Goal: Task Accomplishment & Management: Manage account settings

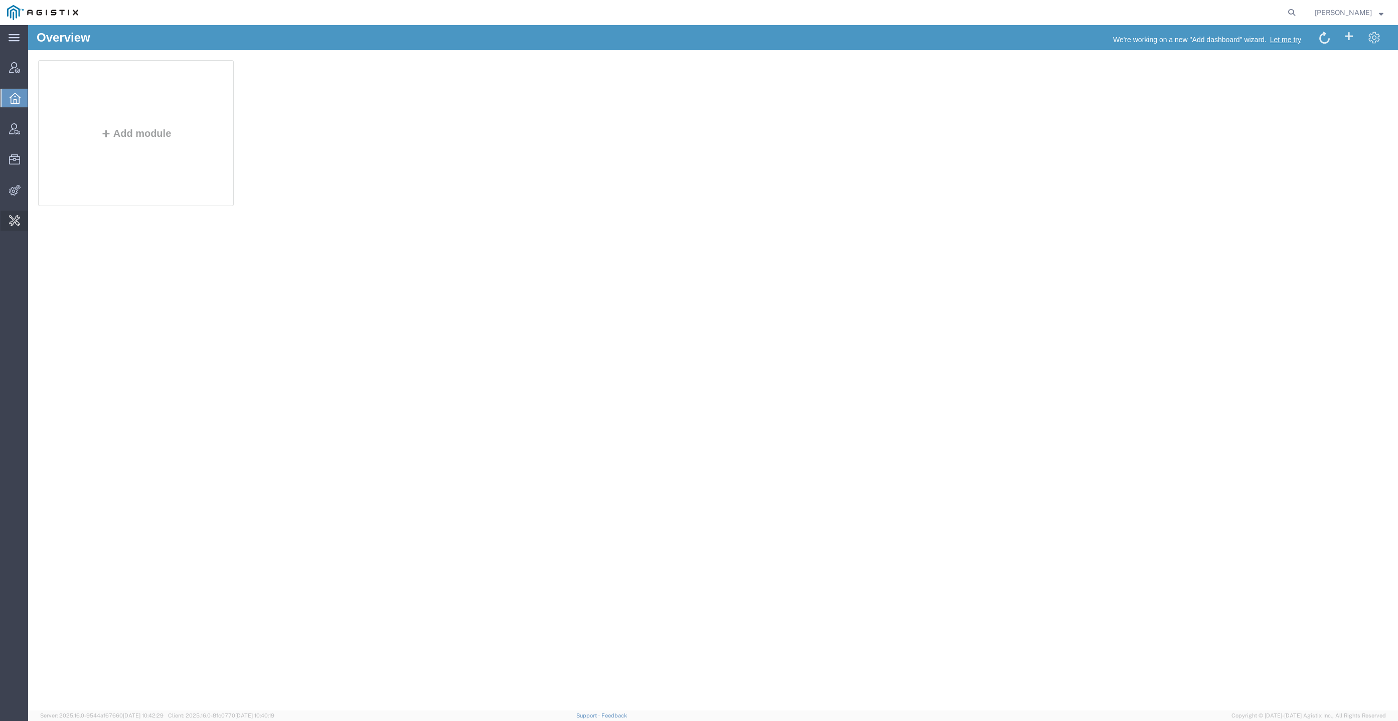
click at [0, 0] on span "Features" at bounding box center [0, 0] width 0 height 0
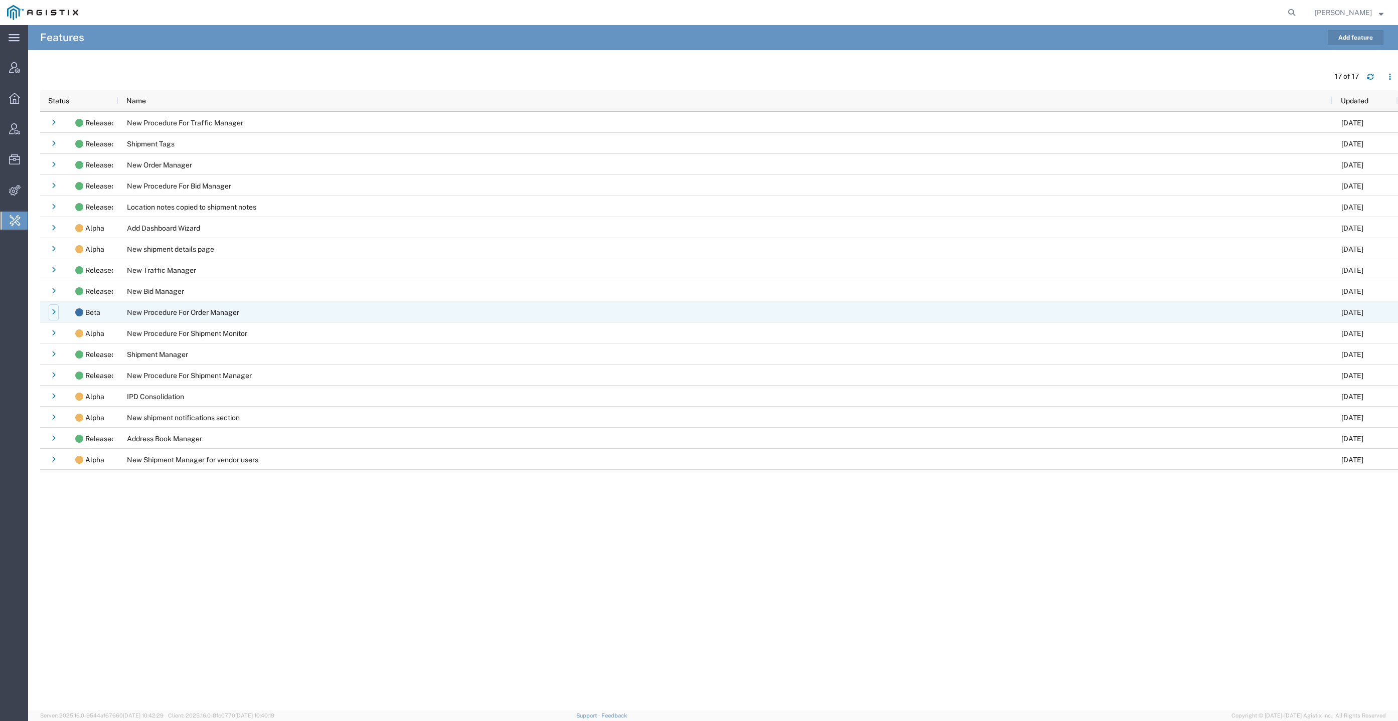
click at [52, 313] on icon at bounding box center [54, 312] width 4 height 7
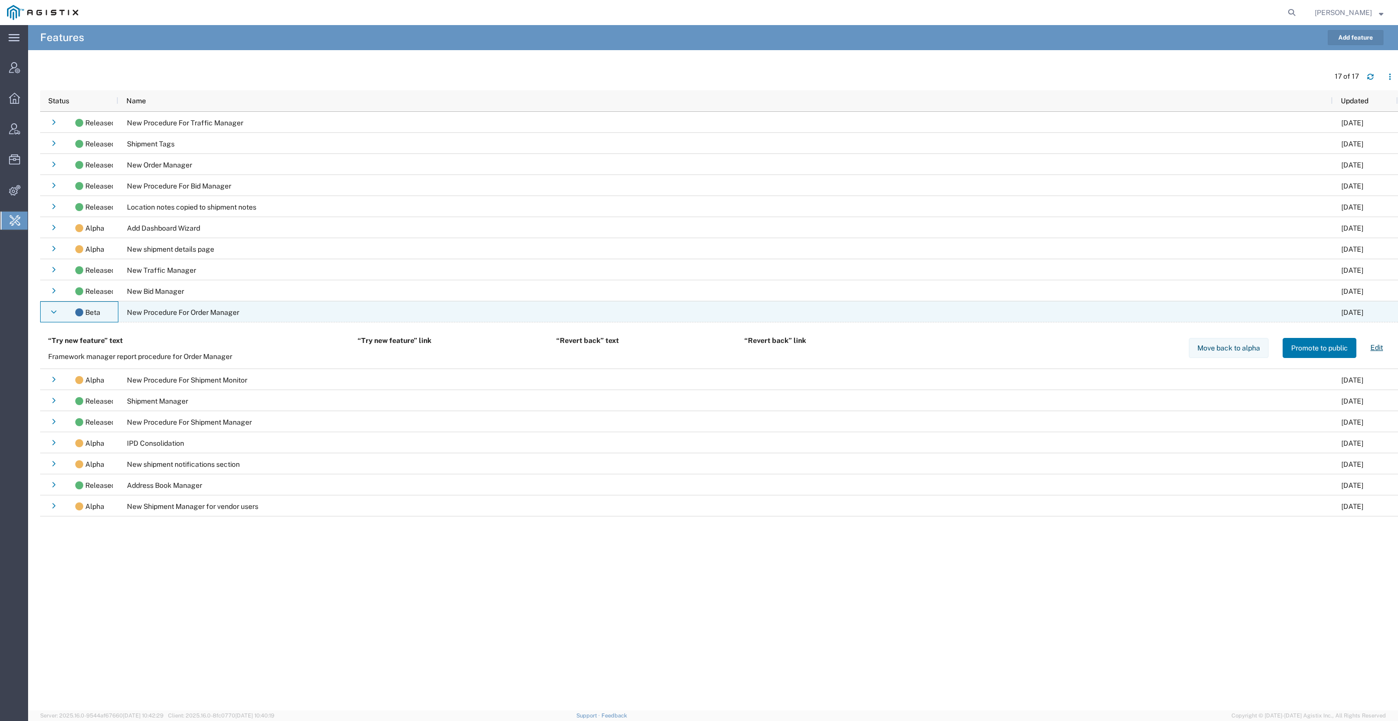
click at [51, 313] on icon at bounding box center [54, 312] width 6 height 7
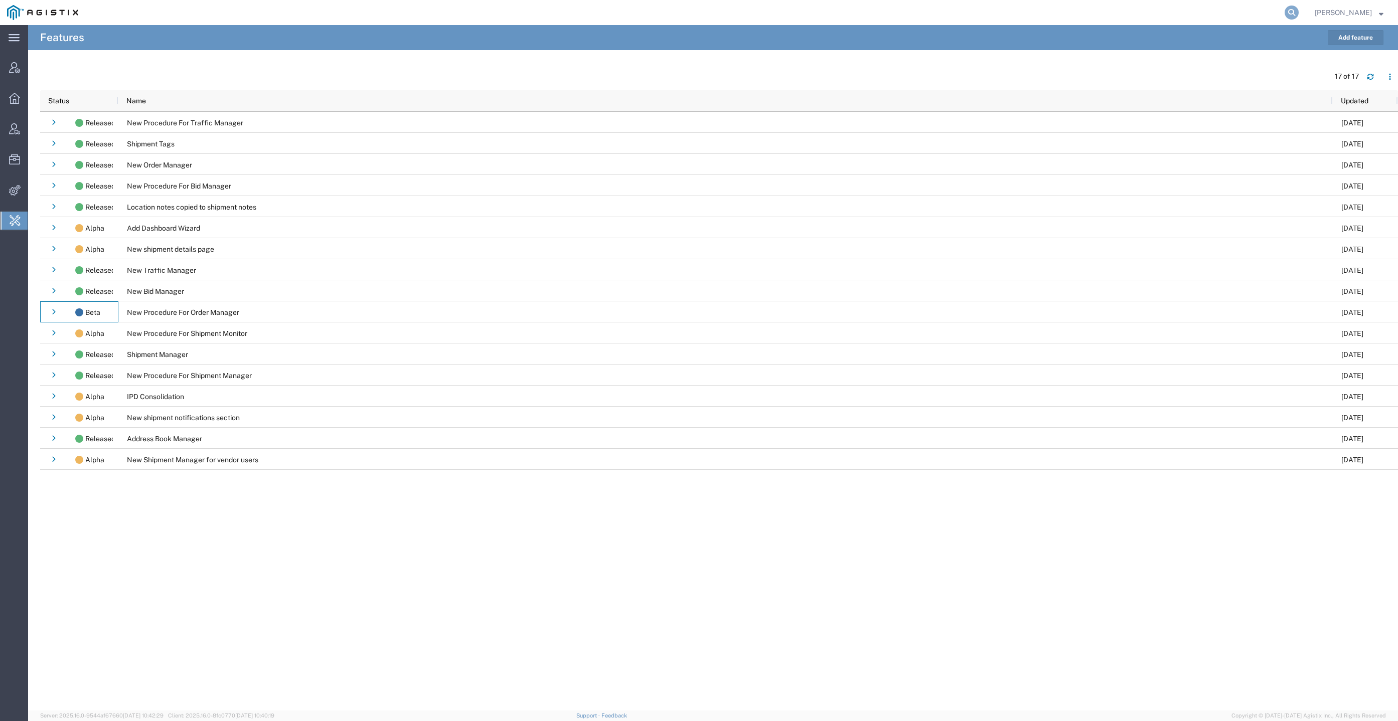
click at [1299, 9] on icon at bounding box center [1292, 13] width 14 height 14
type input "pg&e"
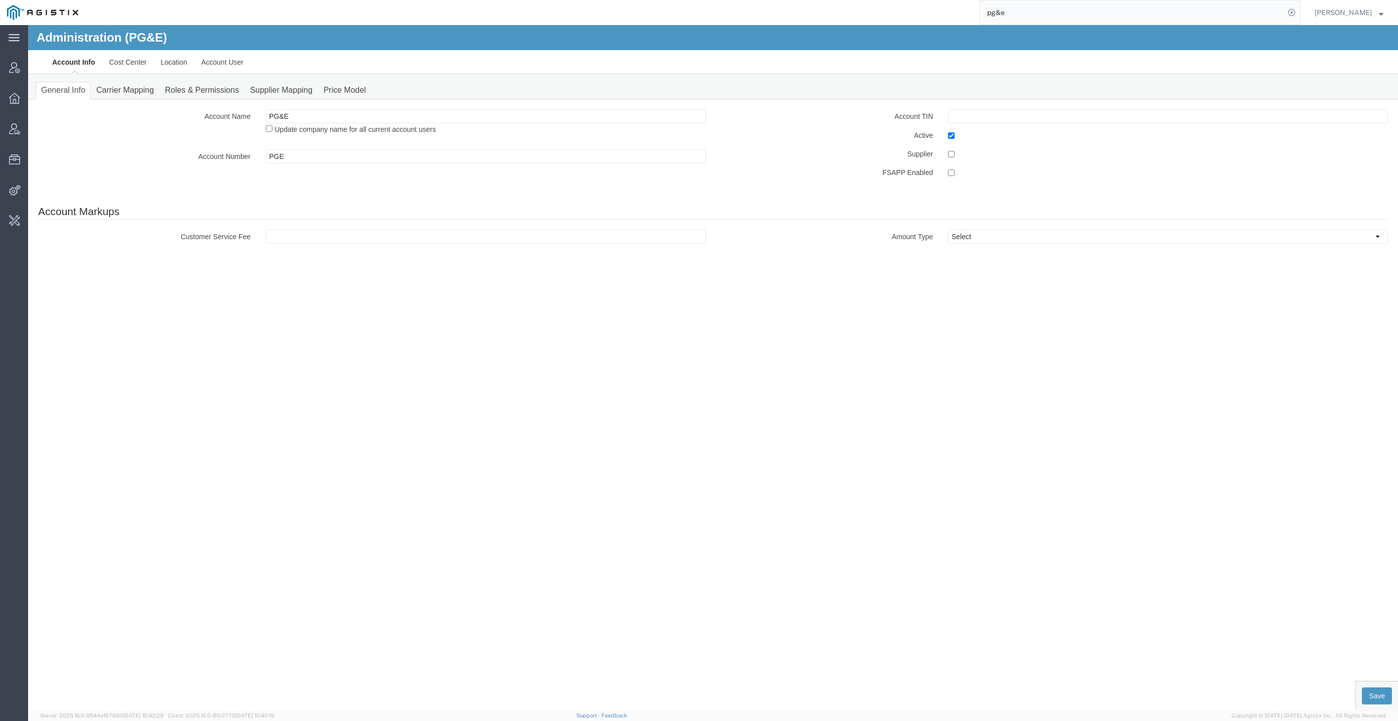
click at [187, 48] on div "Administration (PG&E)" at bounding box center [713, 37] width 1370 height 25
click at [211, 59] on link "Account User" at bounding box center [222, 62] width 56 height 24
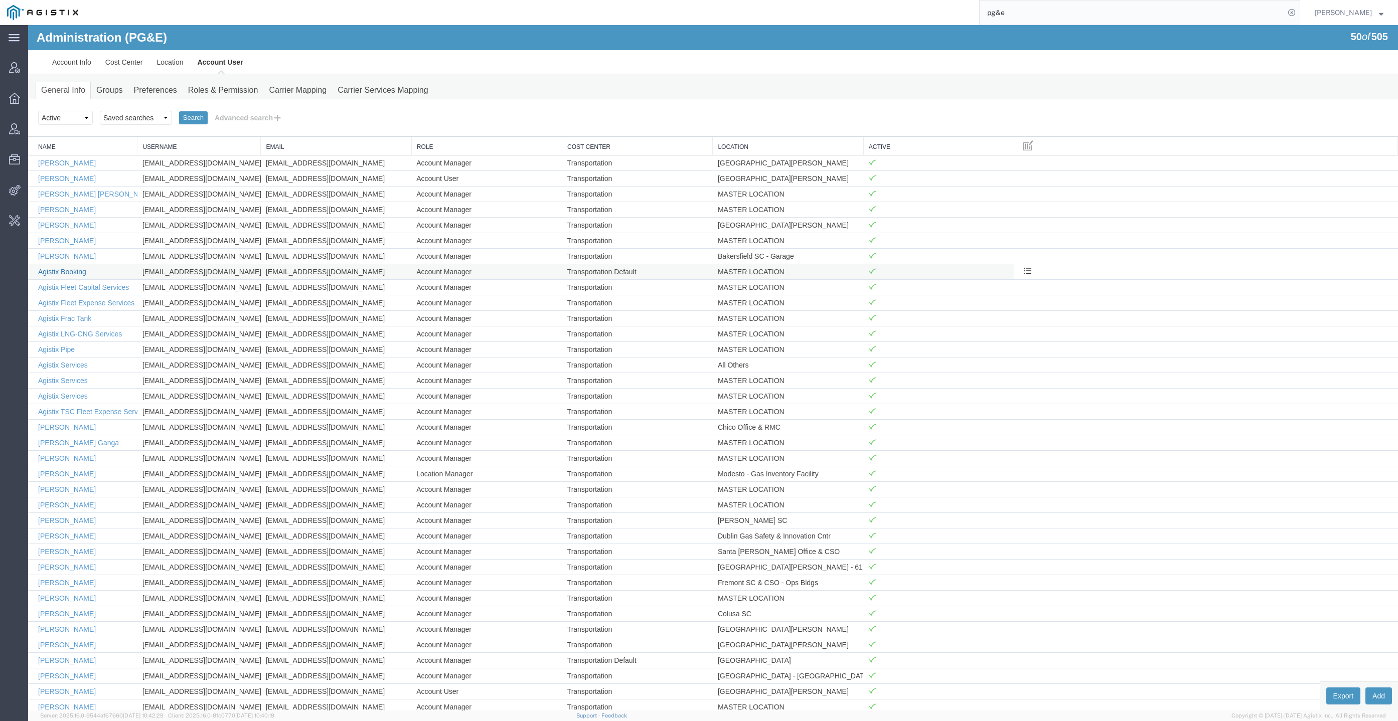
click at [62, 268] on link "Agistix Booking" at bounding box center [62, 272] width 48 height 8
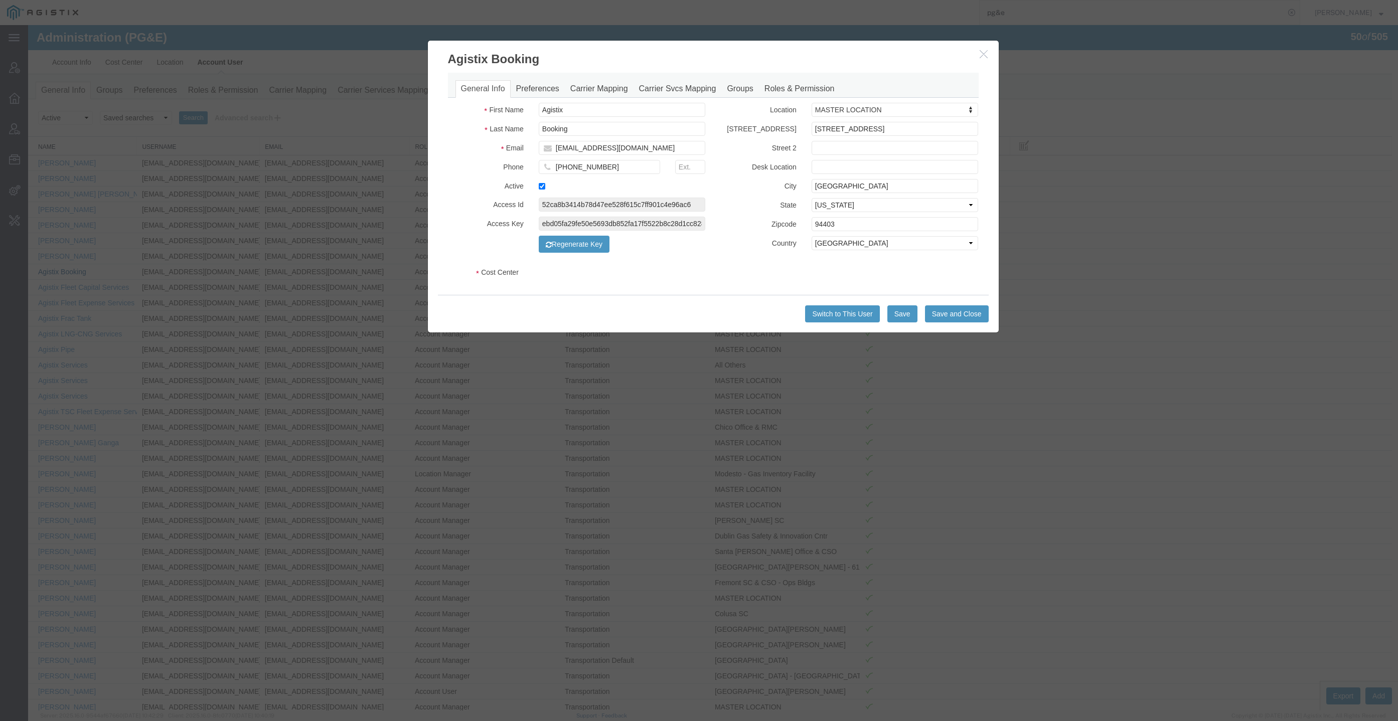
select select "COSTCENTER"
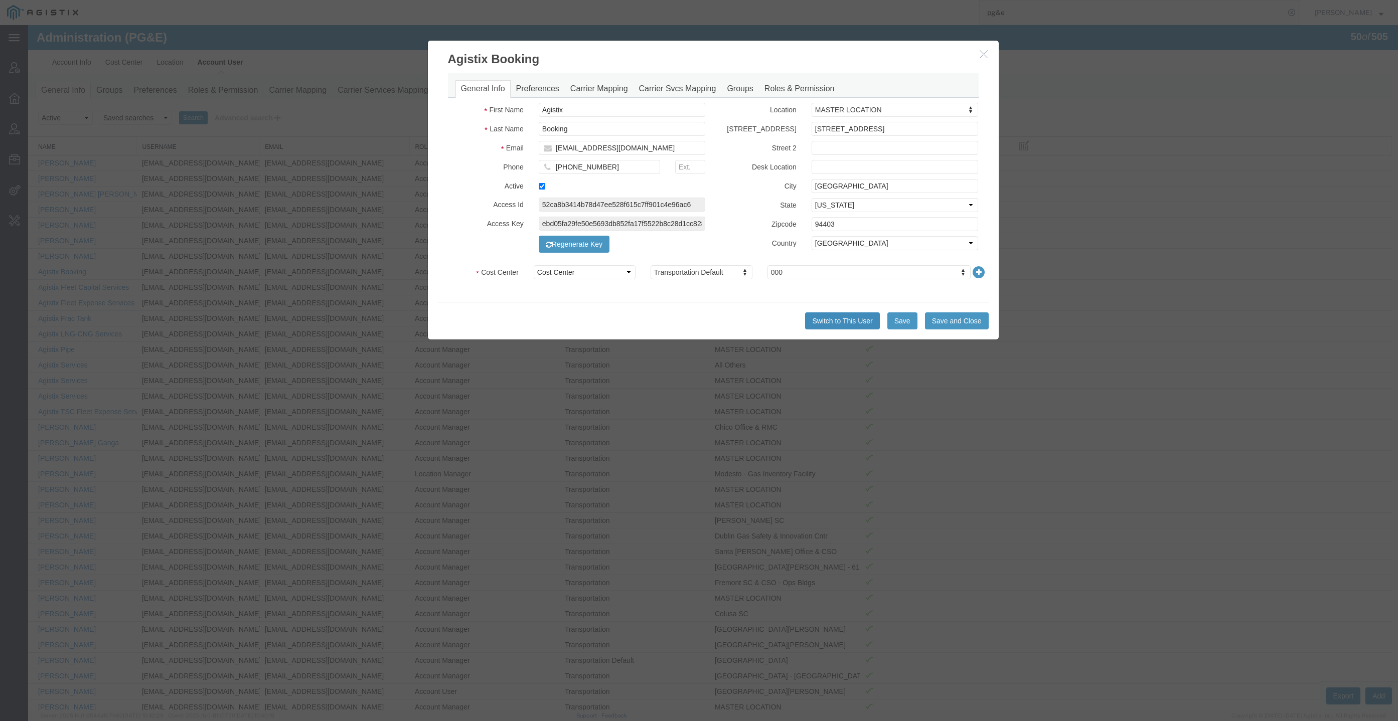
click at [852, 316] on button "Switch to This User" at bounding box center [842, 321] width 74 height 17
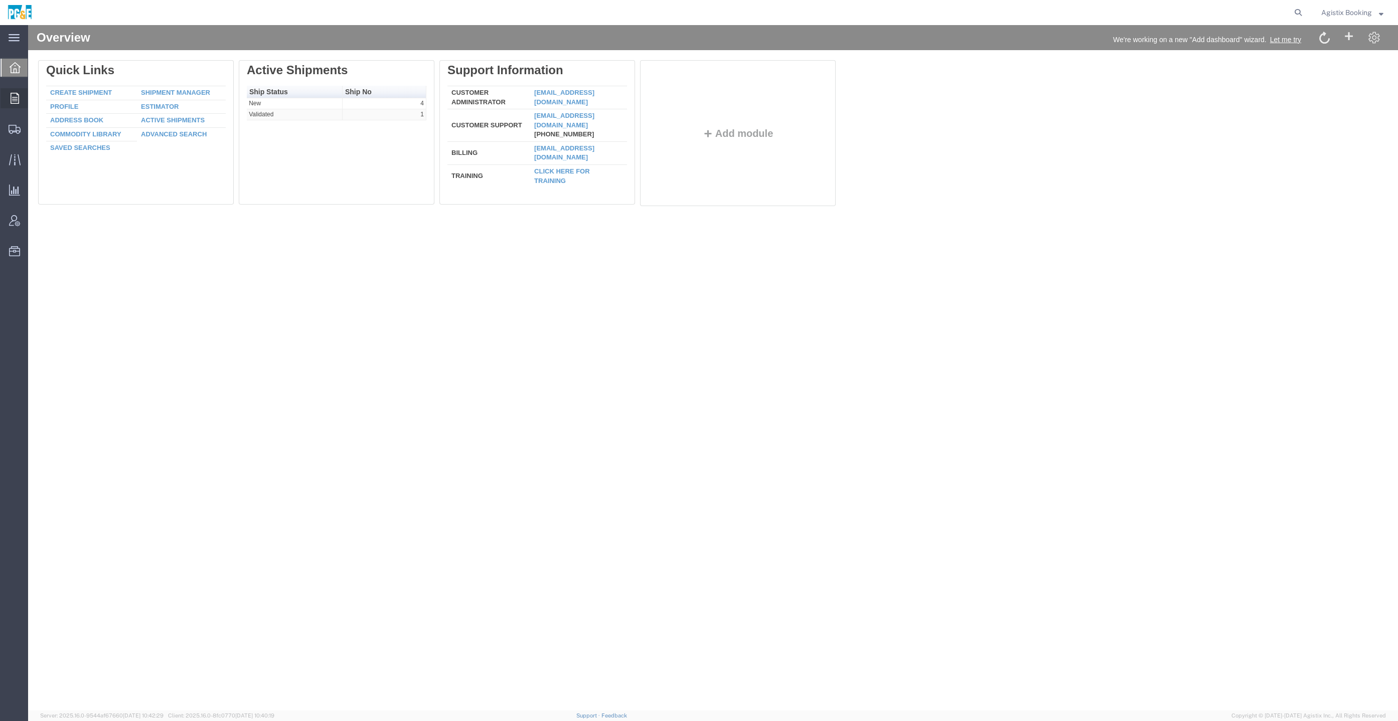
click at [26, 98] on div at bounding box center [15, 98] width 28 height 20
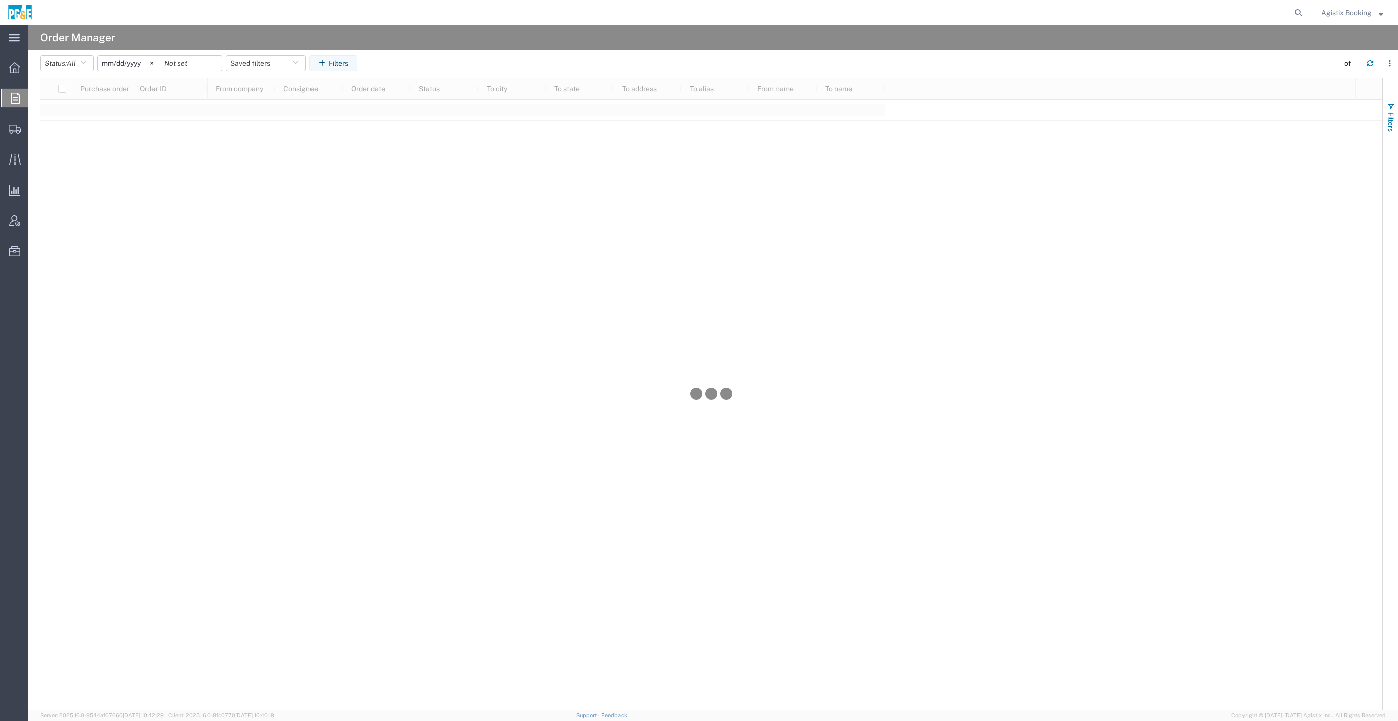
click at [1388, 122] on span "Filters" at bounding box center [1391, 122] width 8 height 20
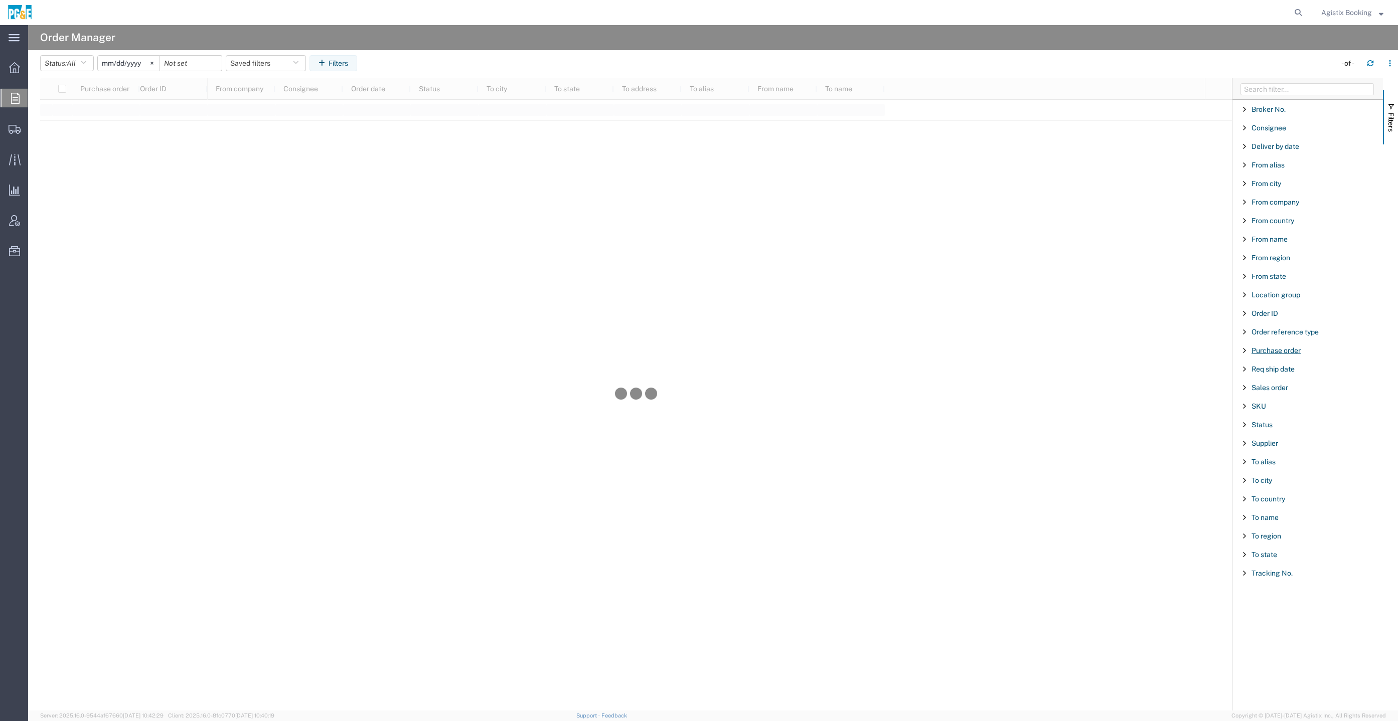
click at [1266, 350] on span "Purchase order" at bounding box center [1276, 351] width 49 height 8
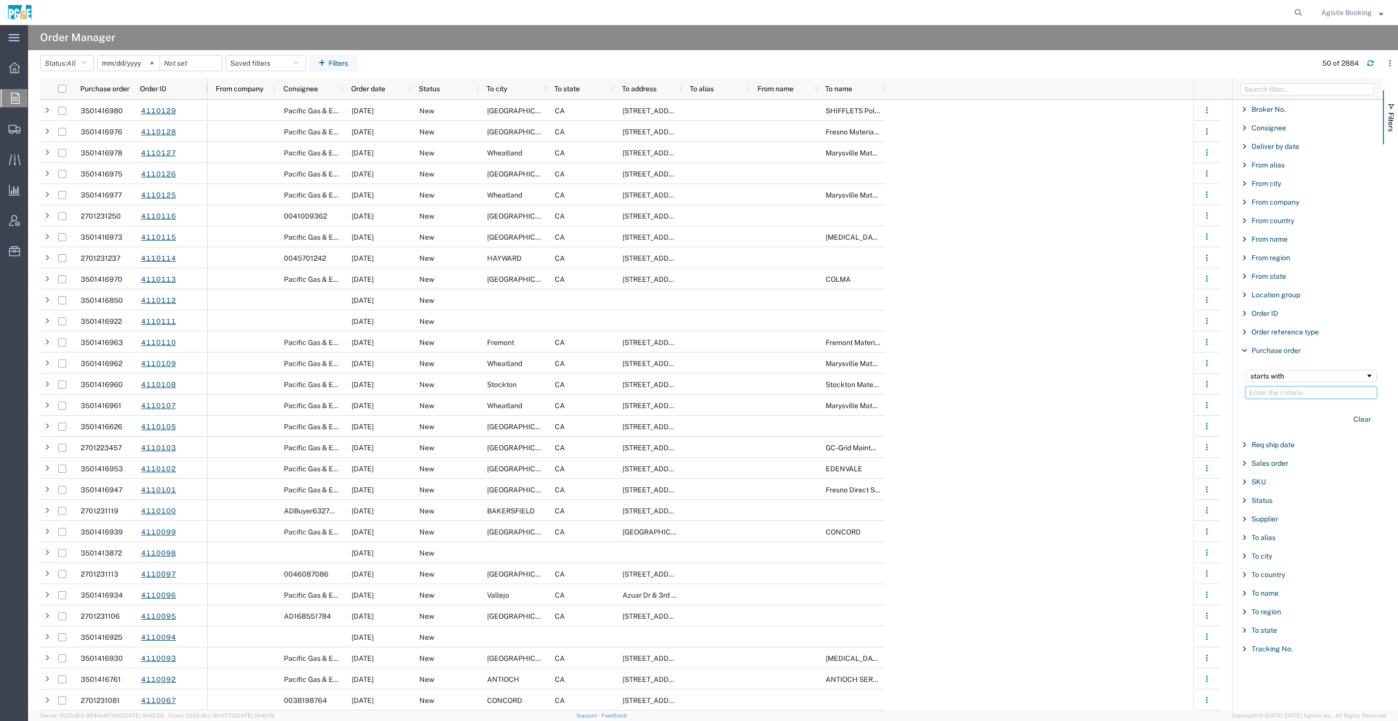
paste input "3501416442"
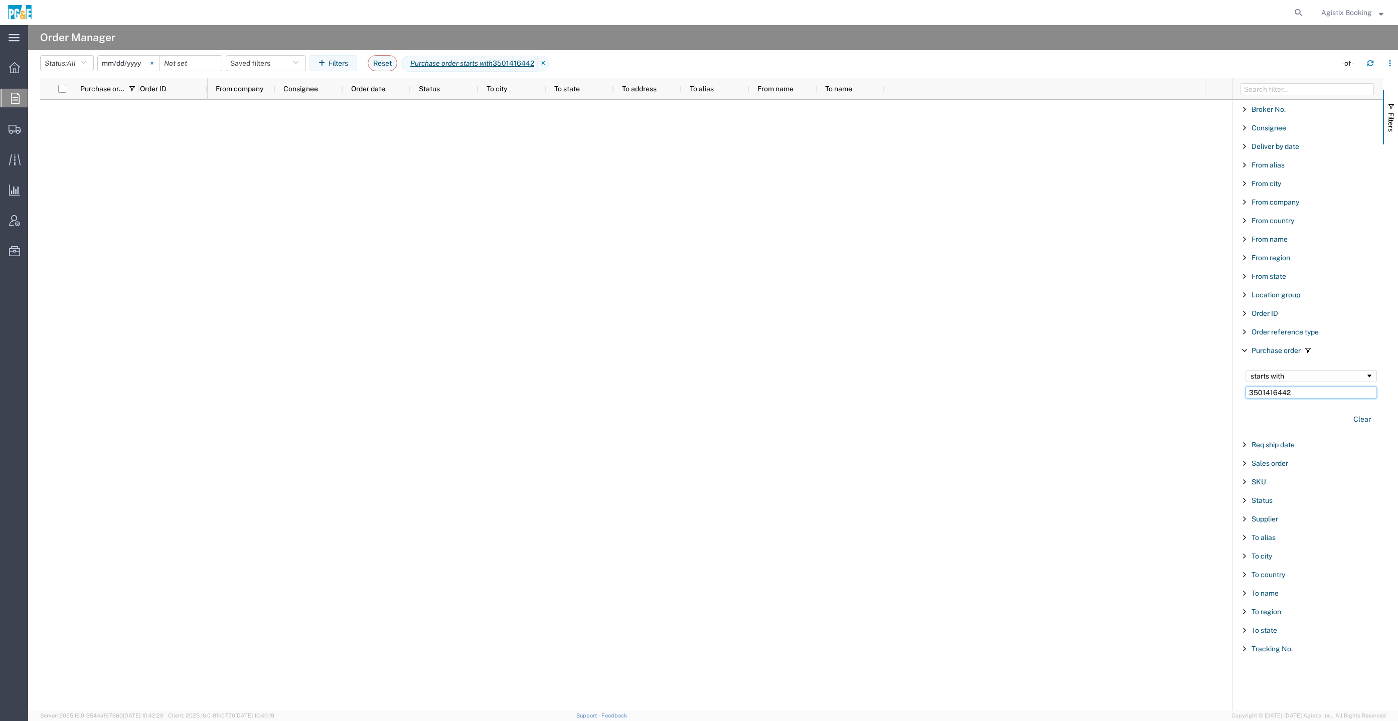
type input "3501416442"
click at [158, 60] on svg-icon at bounding box center [151, 63] width 15 height 15
click at [135, 60] on input "date" at bounding box center [129, 63] width 62 height 15
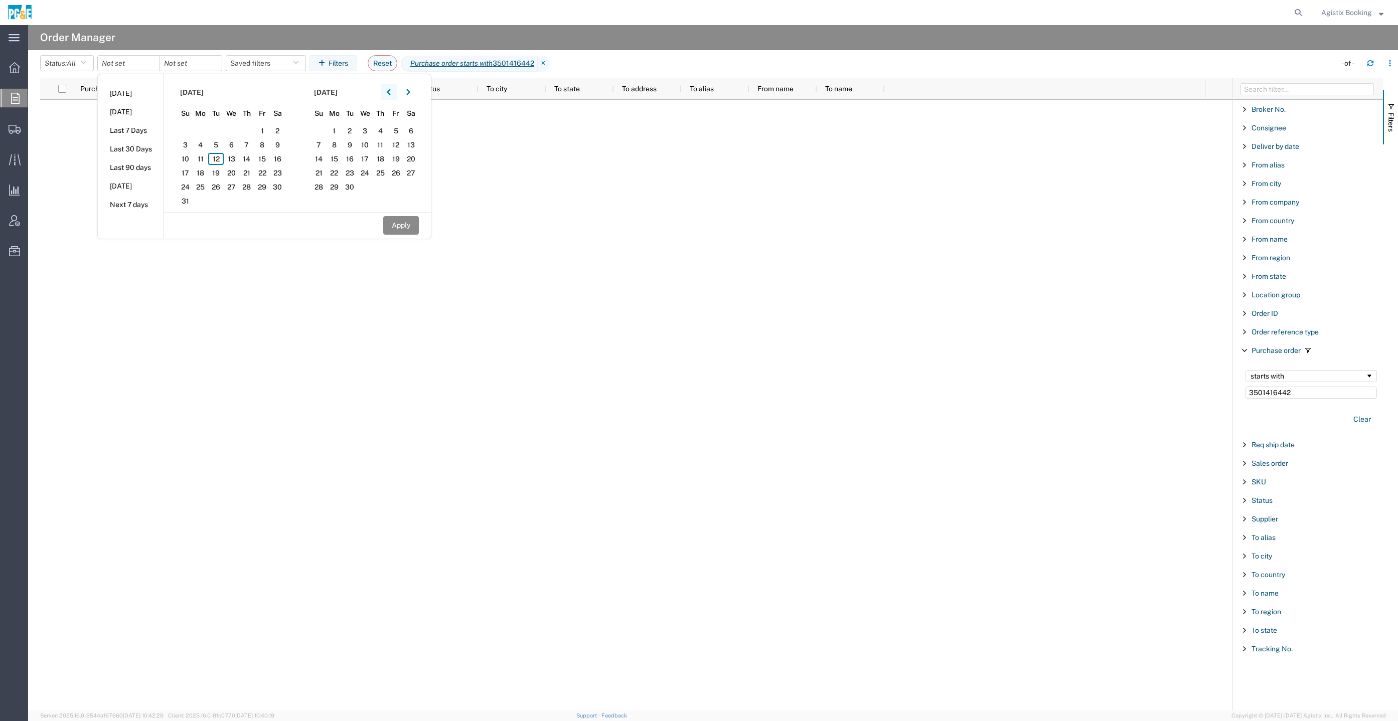
click at [397, 94] on button "button" at bounding box center [389, 92] width 16 height 16
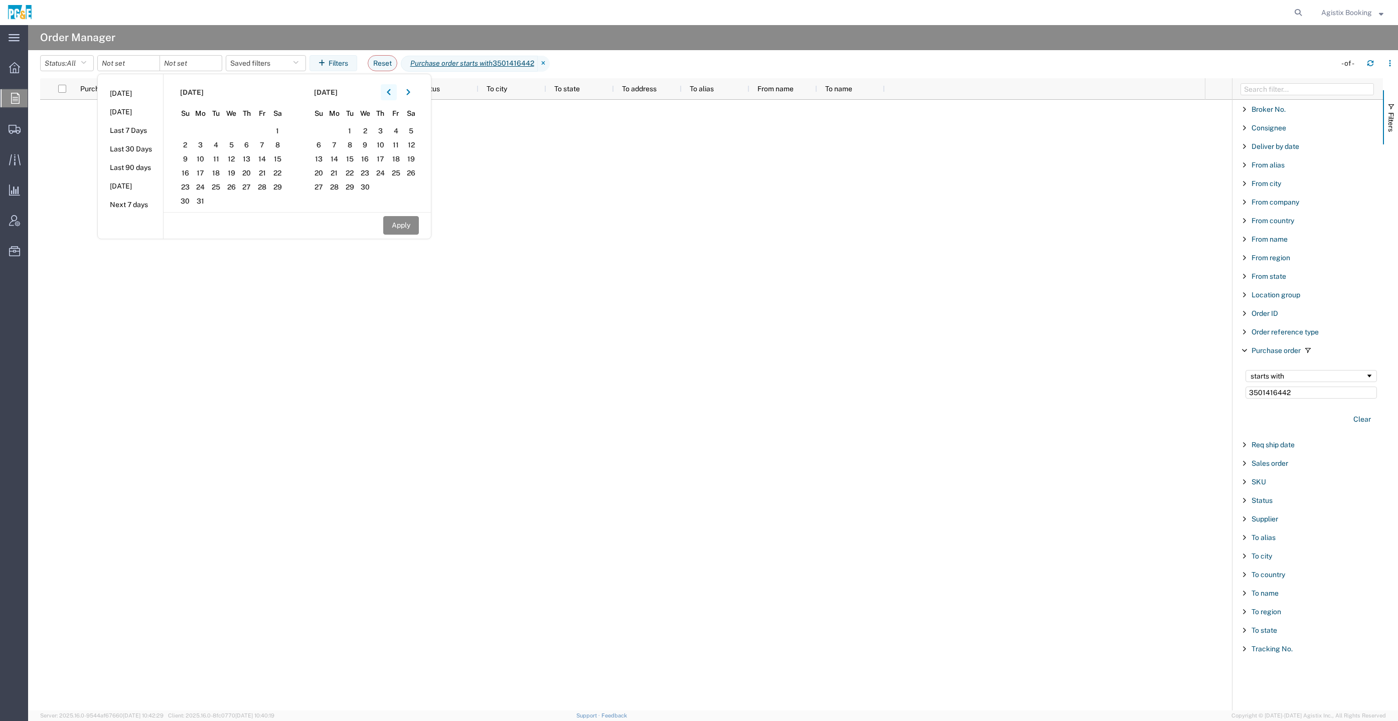
click at [397, 94] on button "button" at bounding box center [389, 92] width 16 height 16
click at [228, 131] on span "1" at bounding box center [232, 131] width 16 height 12
click at [410, 95] on icon "button" at bounding box center [408, 92] width 4 height 7
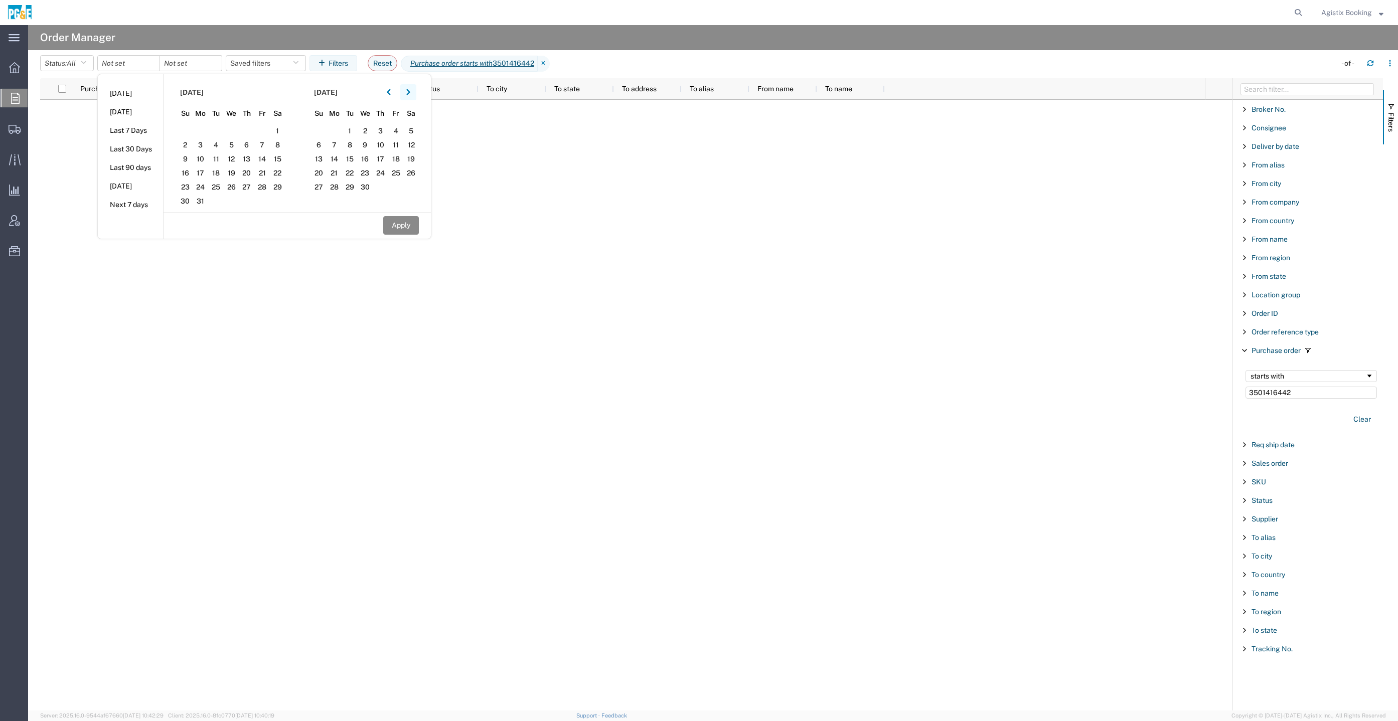
click at [410, 95] on icon "button" at bounding box center [408, 92] width 4 height 7
click at [352, 160] on span "12" at bounding box center [350, 159] width 16 height 12
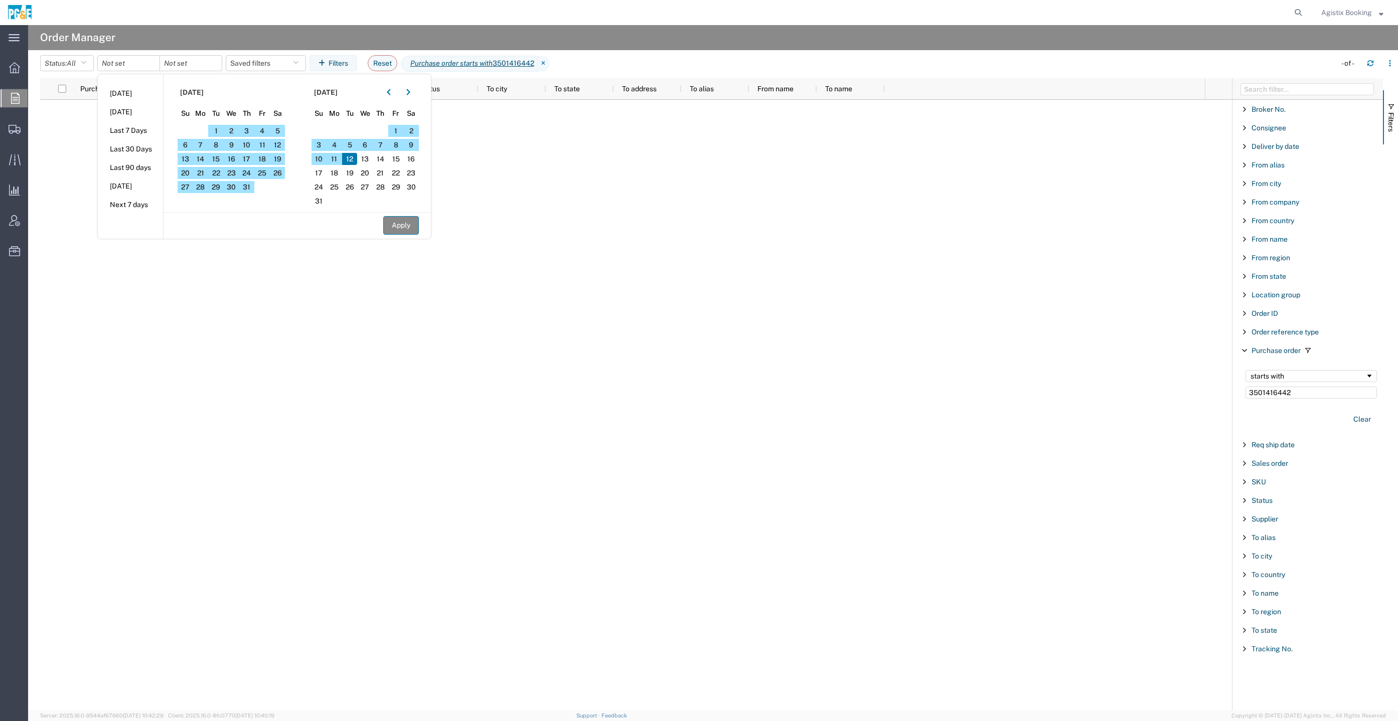
click at [410, 233] on button "Apply" at bounding box center [401, 225] width 36 height 19
type input "2025-01-01"
type input "2025-08-12"
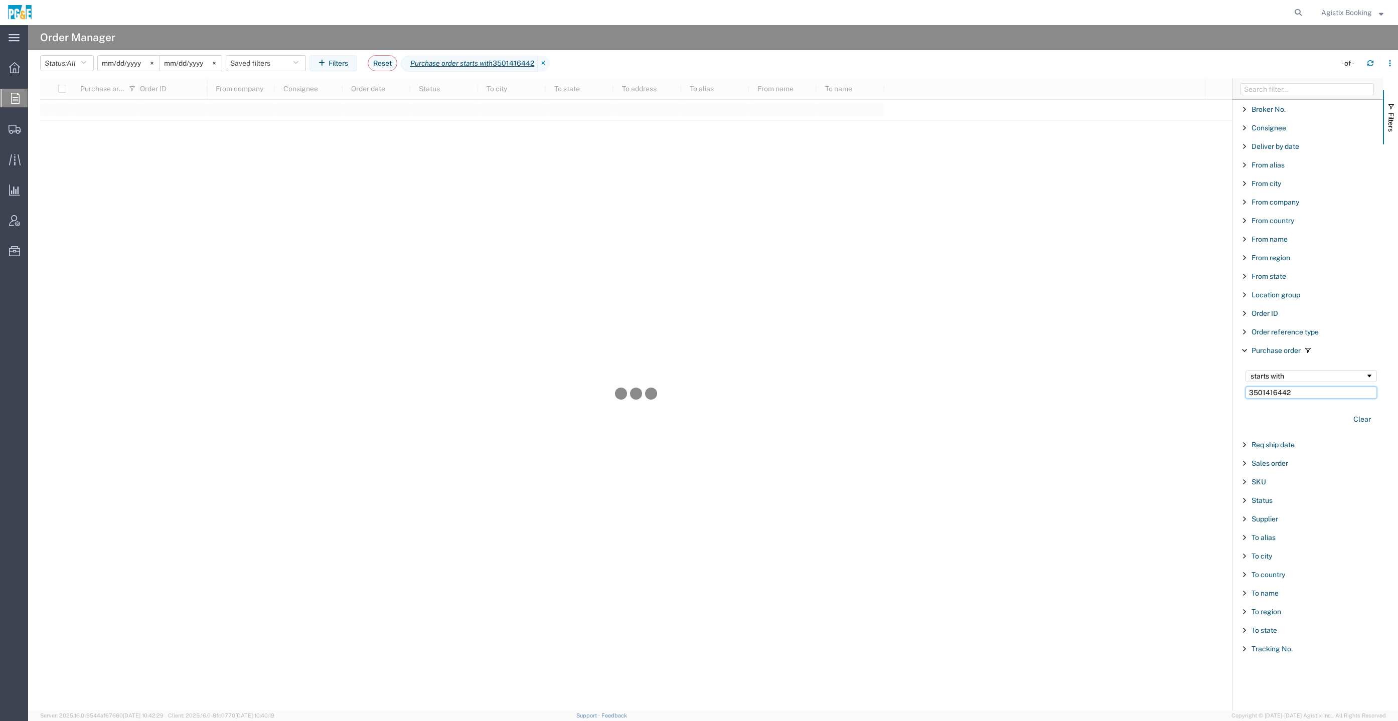
click at [1304, 387] on input "3501416442" at bounding box center [1310, 393] width 131 height 12
paste input "06937"
click at [1115, 47] on agx-page-header "Order Manager" at bounding box center [713, 37] width 1370 height 25
click at [1312, 393] on input "3501406937" at bounding box center [1310, 393] width 131 height 12
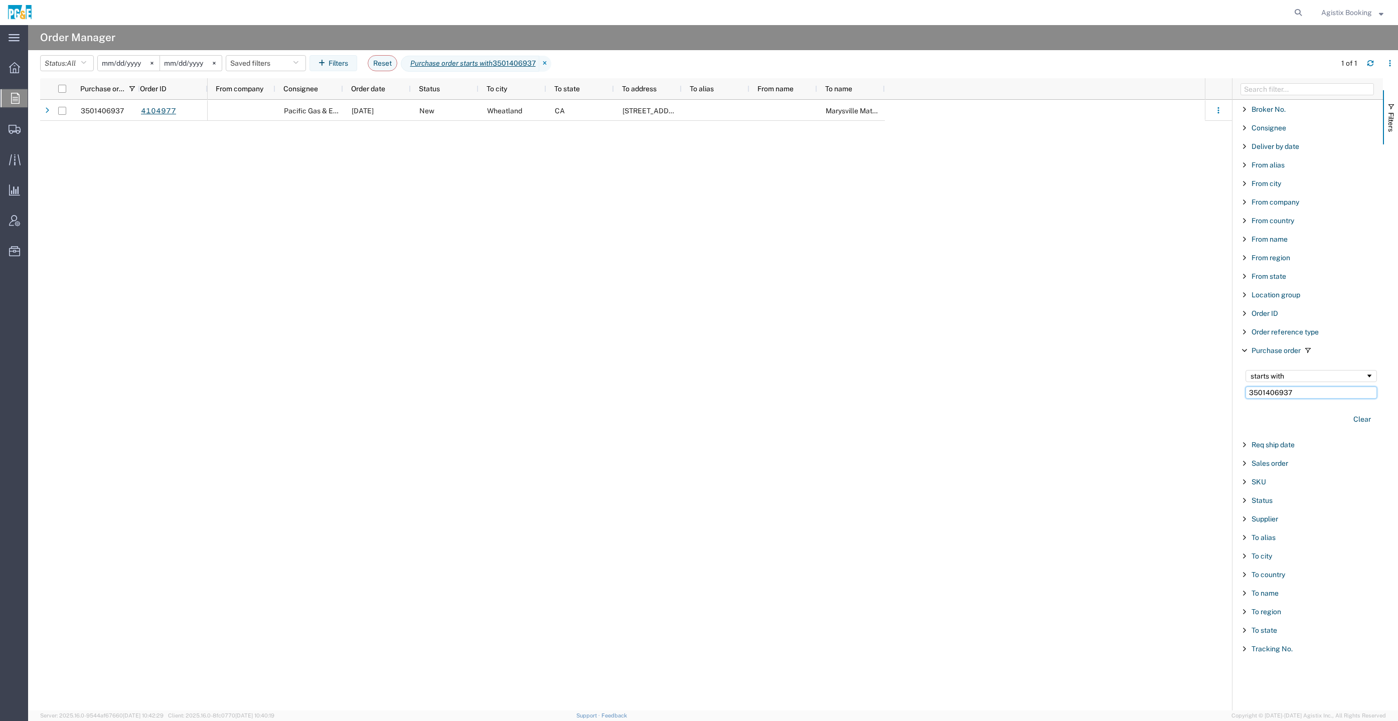
click at [1312, 393] on input "3501406937" at bounding box center [1310, 393] width 131 height 12
paste input "16091"
click at [1292, 405] on div "Clear" at bounding box center [1310, 419] width 143 height 29
click at [1301, 391] on input "3501416091" at bounding box center [1310, 393] width 131 height 12
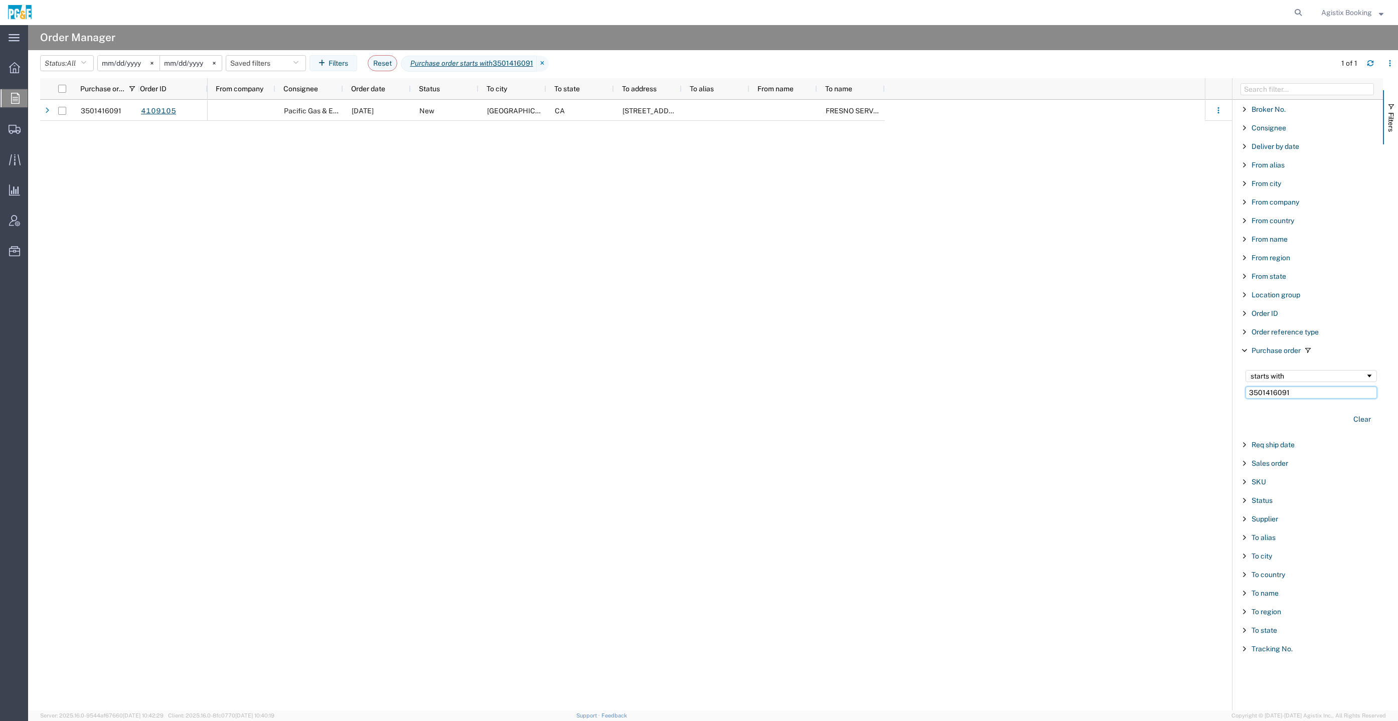
paste input "5402"
click at [1141, 371] on div "Pacific Gas & Electric Company 07/31/2025 Shipped Wheatland CA 3736 Rancho Road…" at bounding box center [706, 405] width 997 height 611
click at [1310, 393] on input "3501415402" at bounding box center [1310, 393] width 131 height 12
paste input "974"
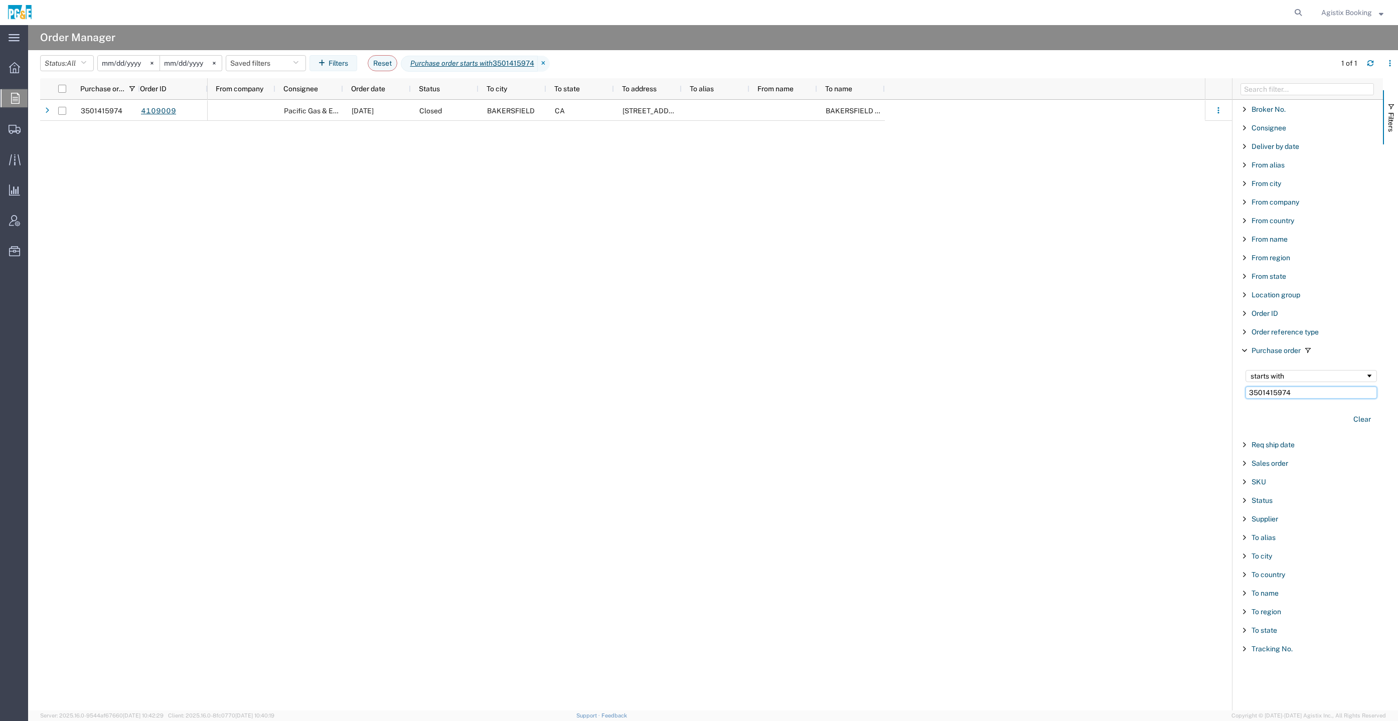
type input "3501415974"
click at [1366, 418] on button "Clear" at bounding box center [1362, 419] width 30 height 17
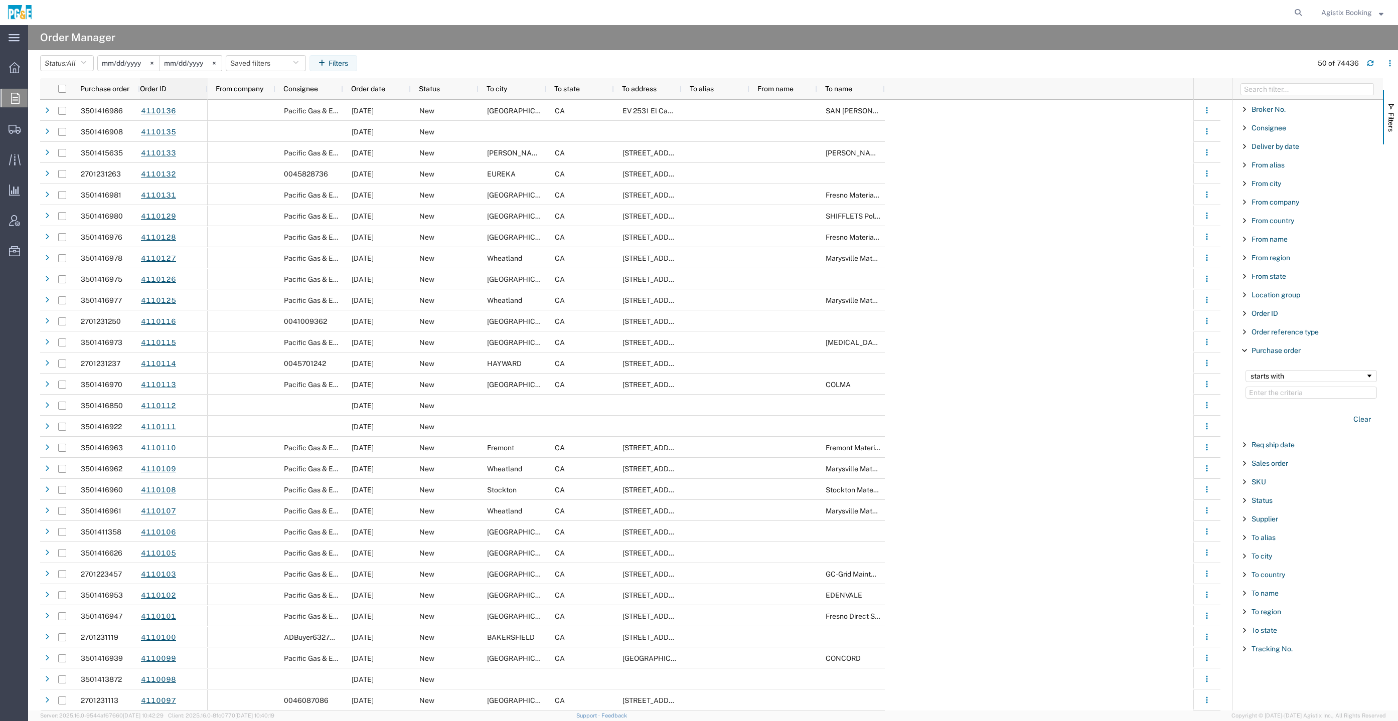
click at [166, 85] on span "Order ID" at bounding box center [153, 89] width 27 height 8
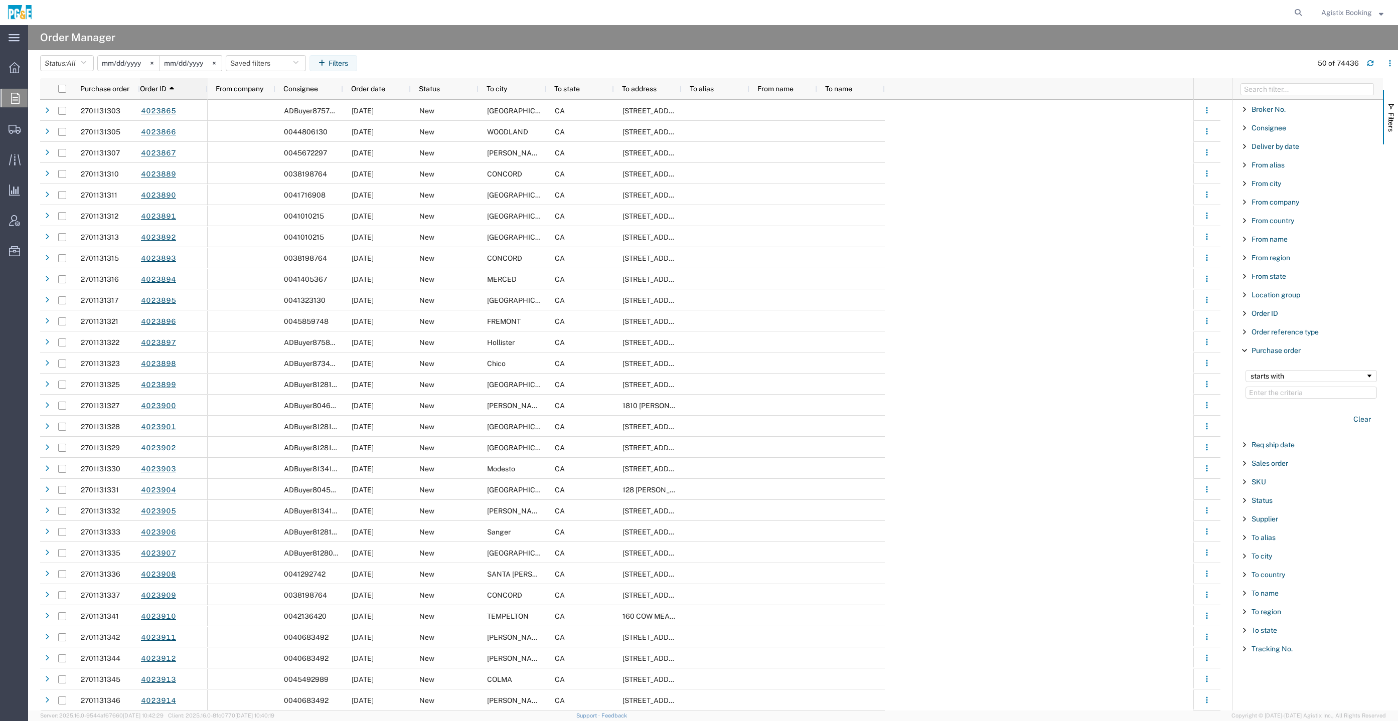
click at [185, 89] on div "Order ID 1" at bounding box center [174, 89] width 68 height 16
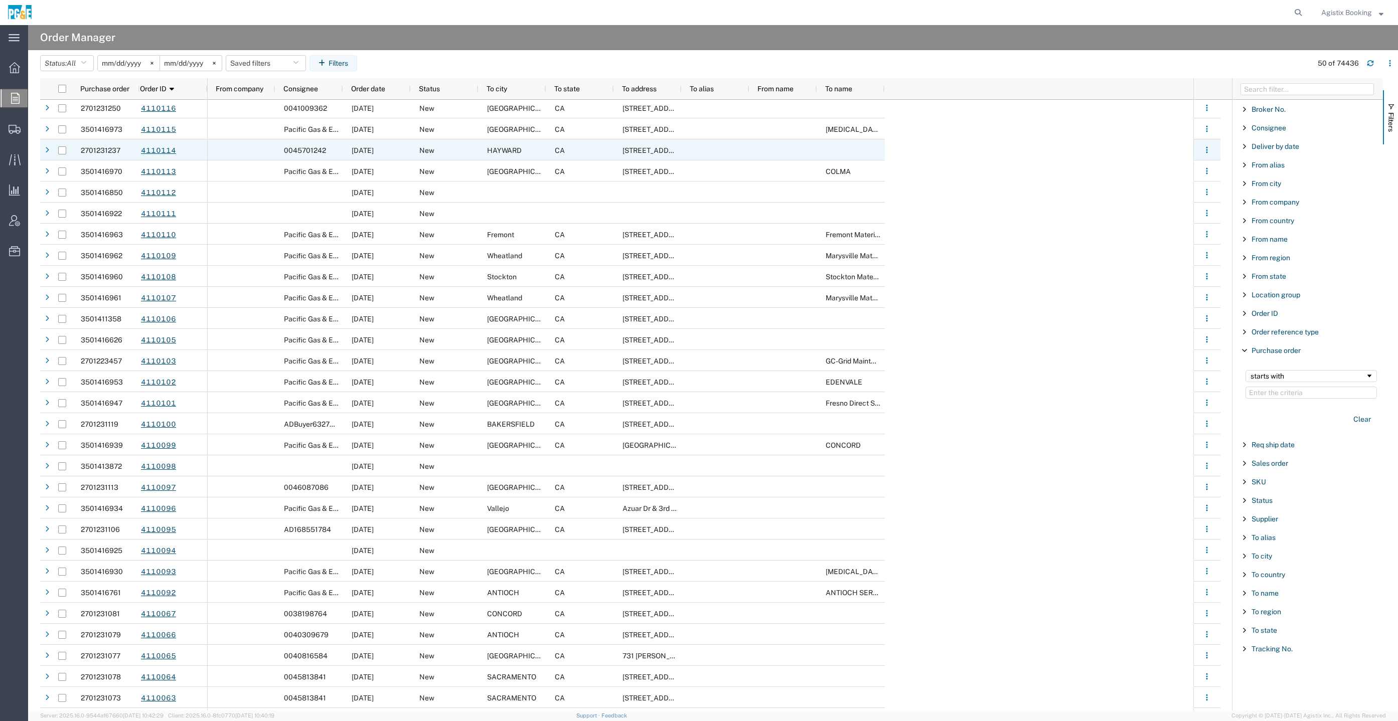
scroll to position [451, 0]
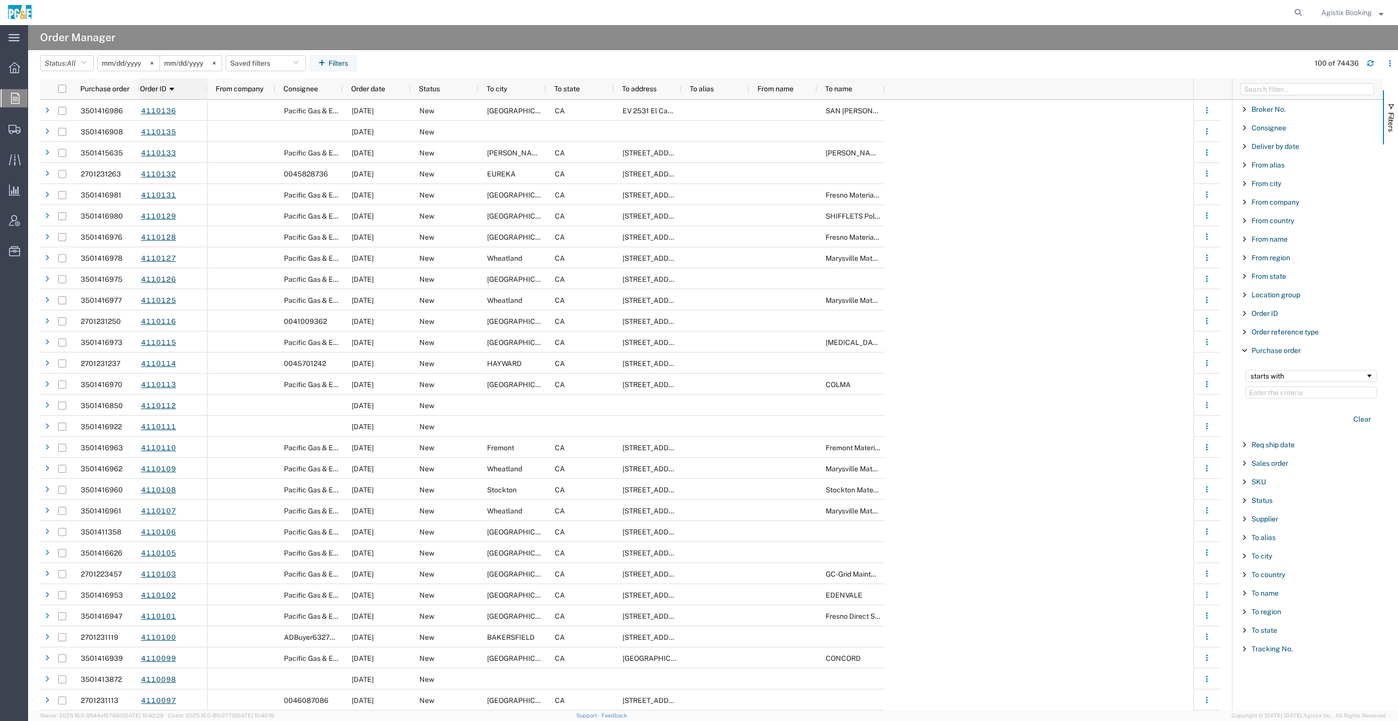
click at [183, 87] on div "Order ID 1" at bounding box center [174, 89] width 68 height 16
click at [185, 85] on div "Order ID" at bounding box center [174, 89] width 68 height 16
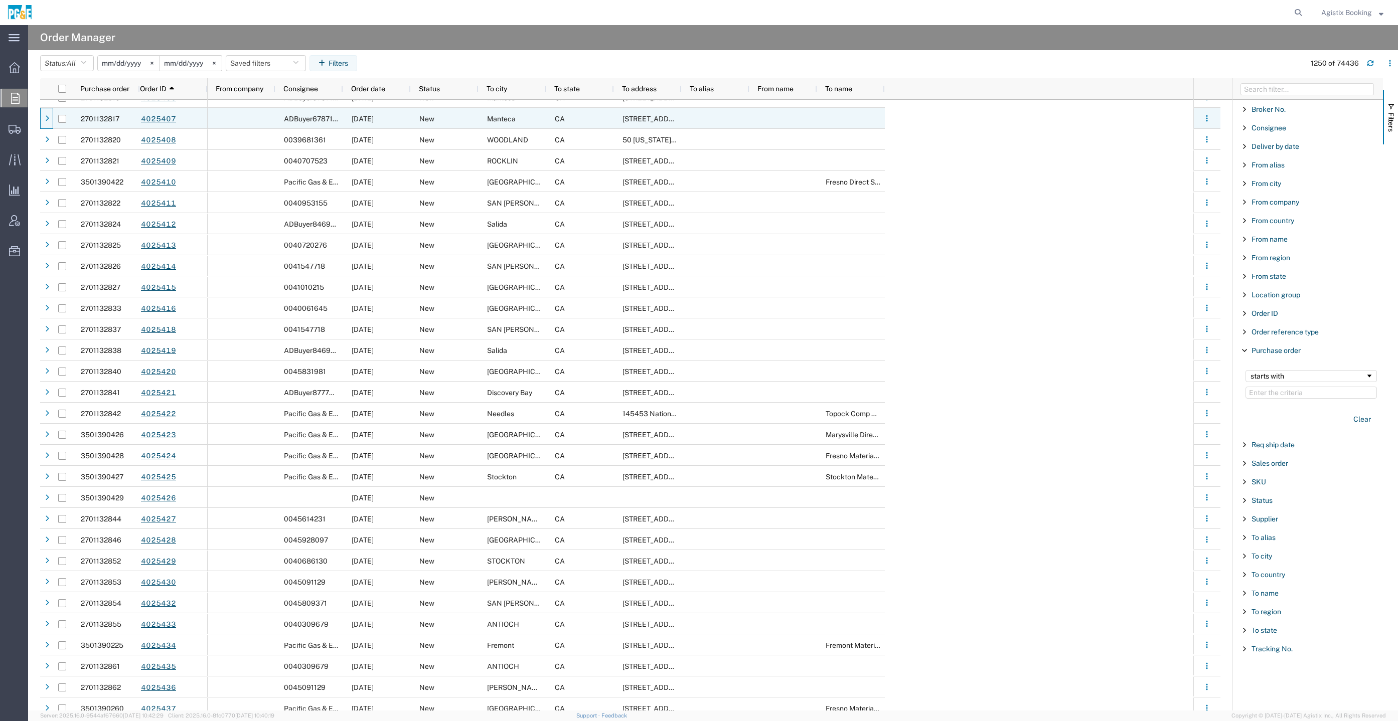
click at [46, 120] on icon at bounding box center [47, 118] width 4 height 7
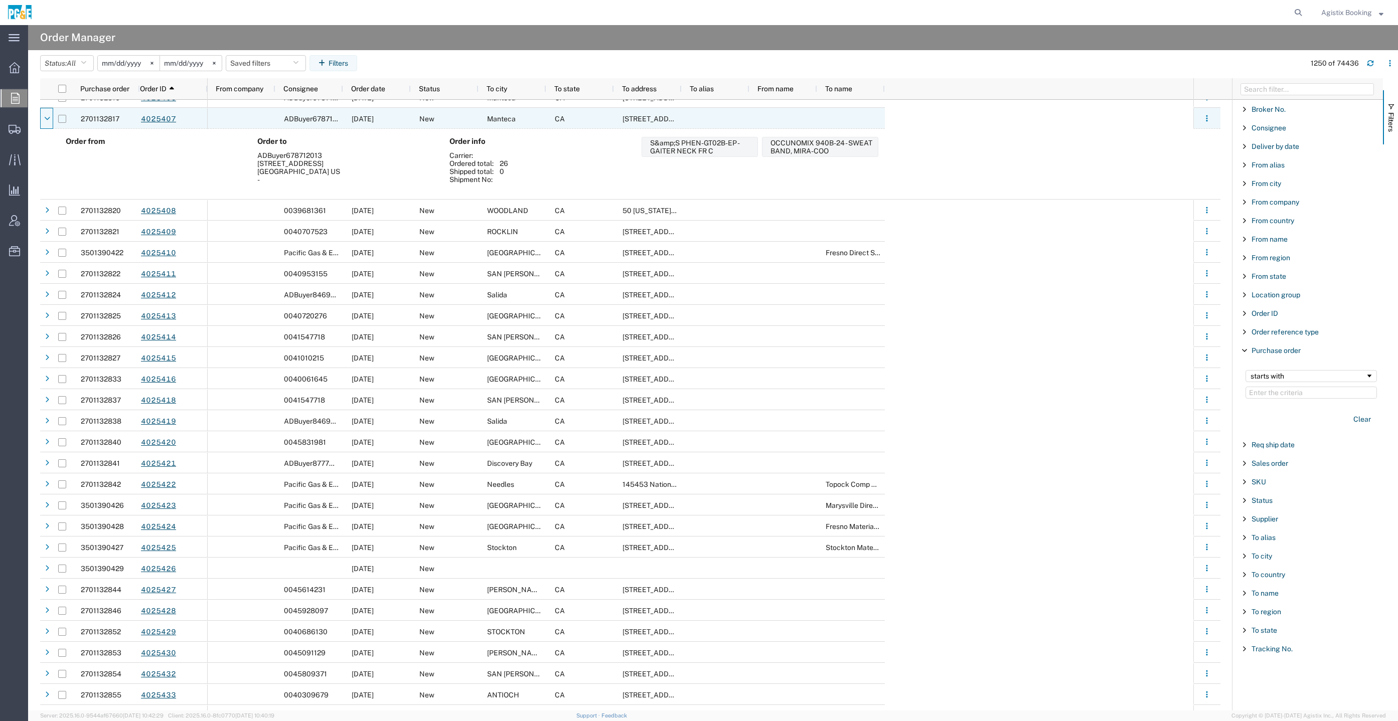
click at [62, 121] on input "Press Space to toggle row selection (unchecked)" at bounding box center [62, 119] width 8 height 8
checkbox input "true"
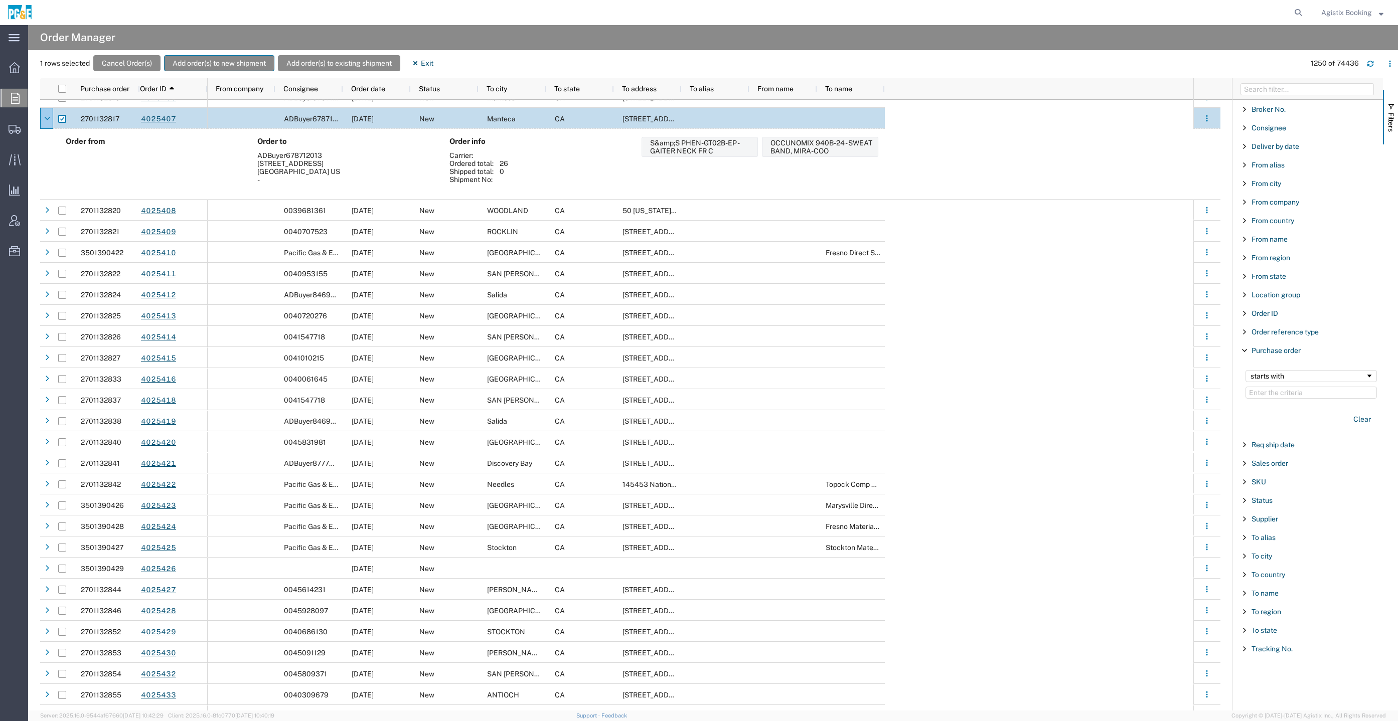
click at [235, 60] on button "Add order(s) to new shipment" at bounding box center [219, 63] width 110 height 16
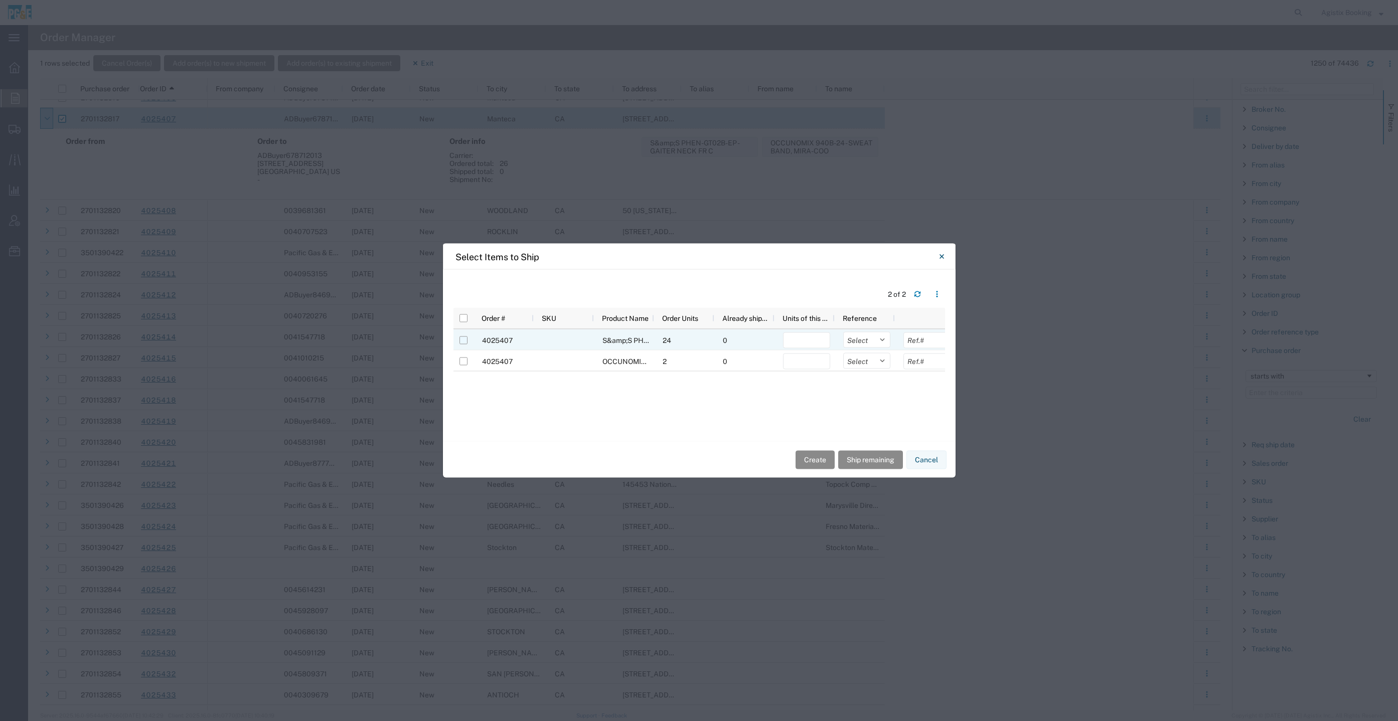
click at [462, 342] on input "Press Space to toggle row selection (unchecked)" at bounding box center [463, 341] width 8 height 8
checkbox input "true"
click at [934, 461] on button "Cancel" at bounding box center [926, 459] width 40 height 19
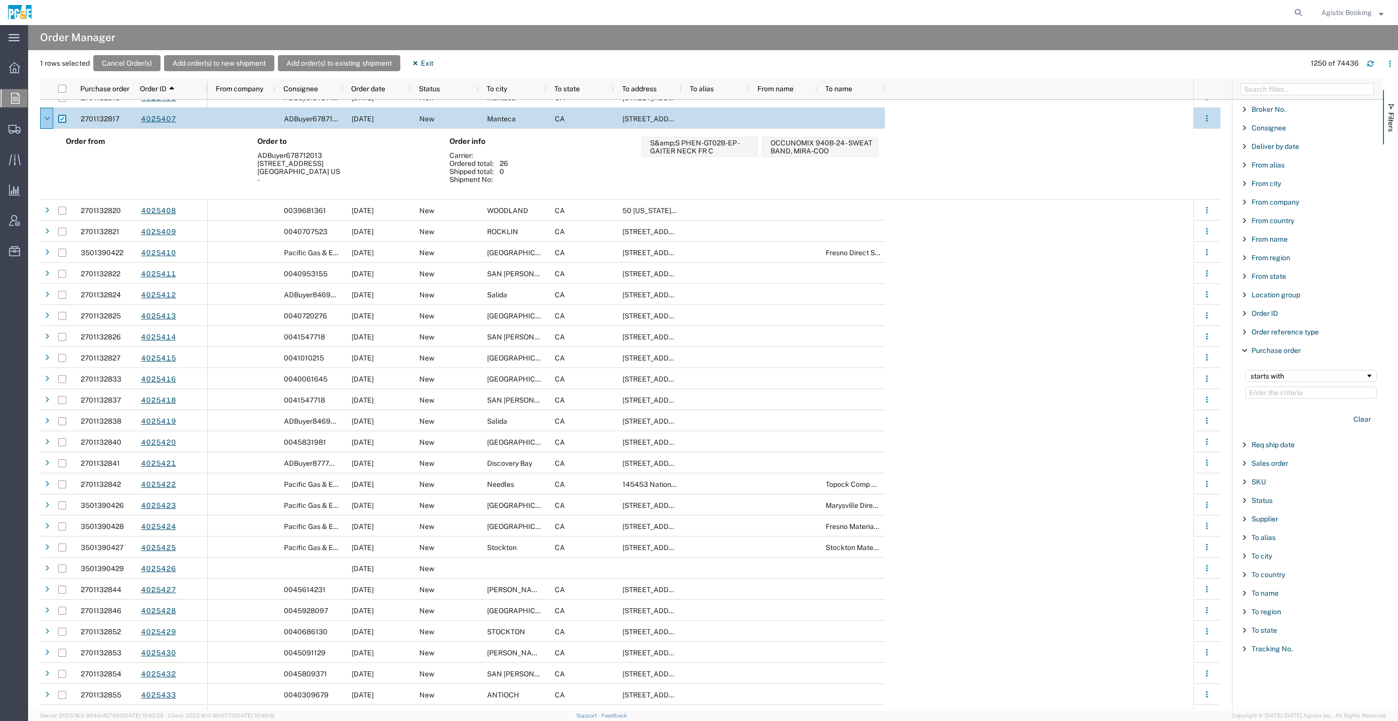
click at [63, 116] on input "Press Space to toggle row selection (checked)" at bounding box center [62, 119] width 8 height 8
checkbox input "false"
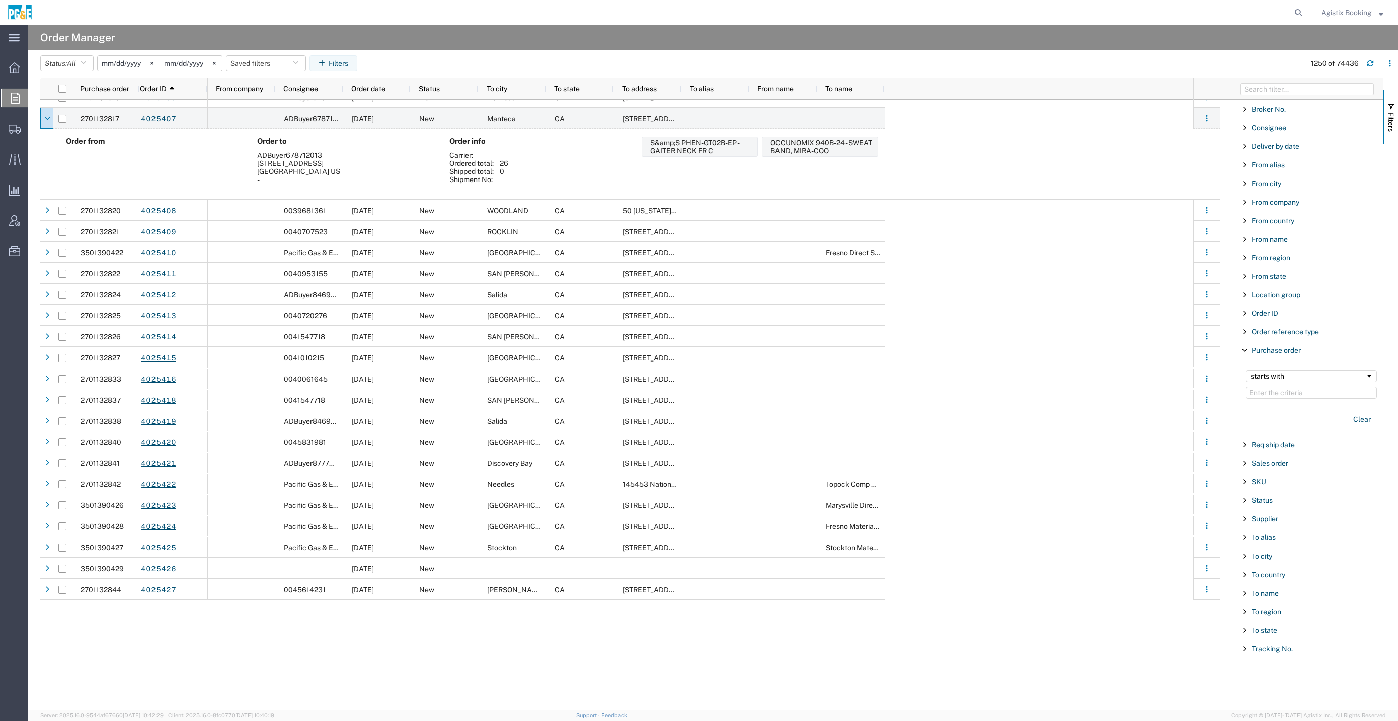
scroll to position [24391, 0]
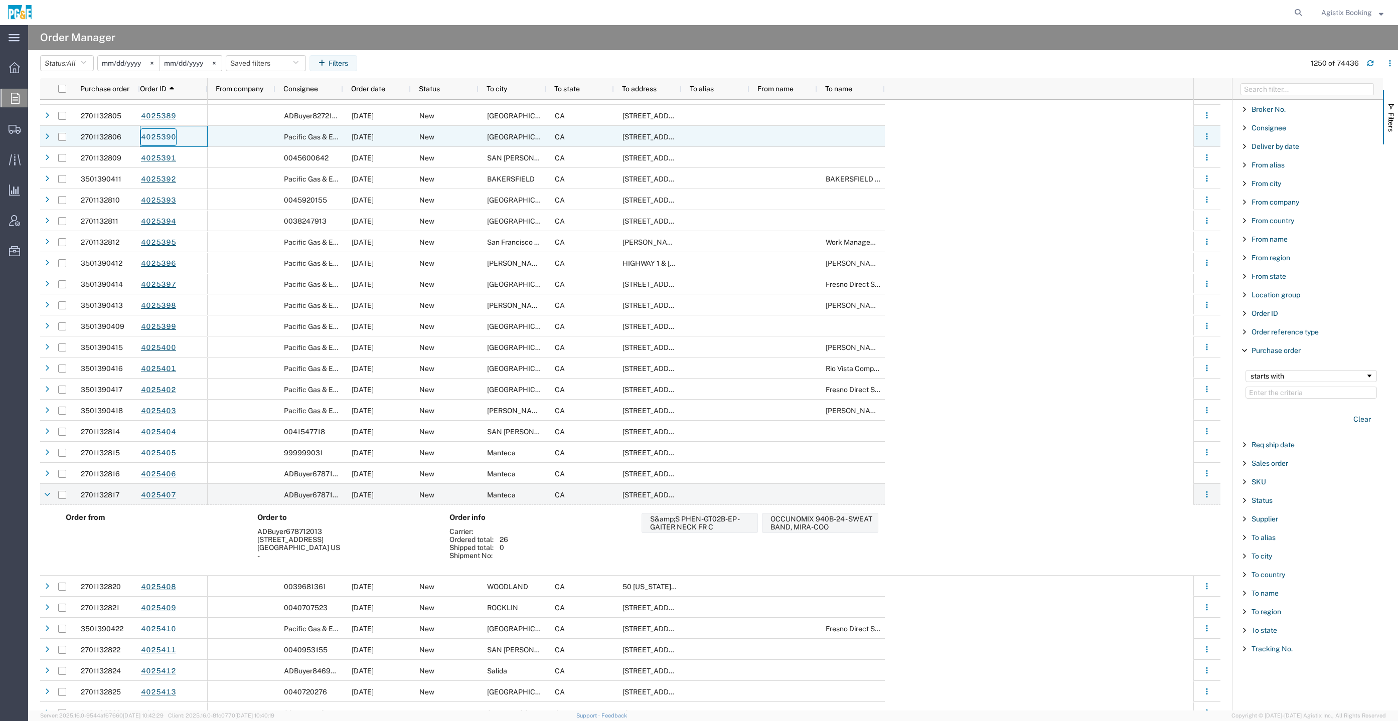
click at [158, 138] on link "4025390" at bounding box center [158, 137] width 36 height 18
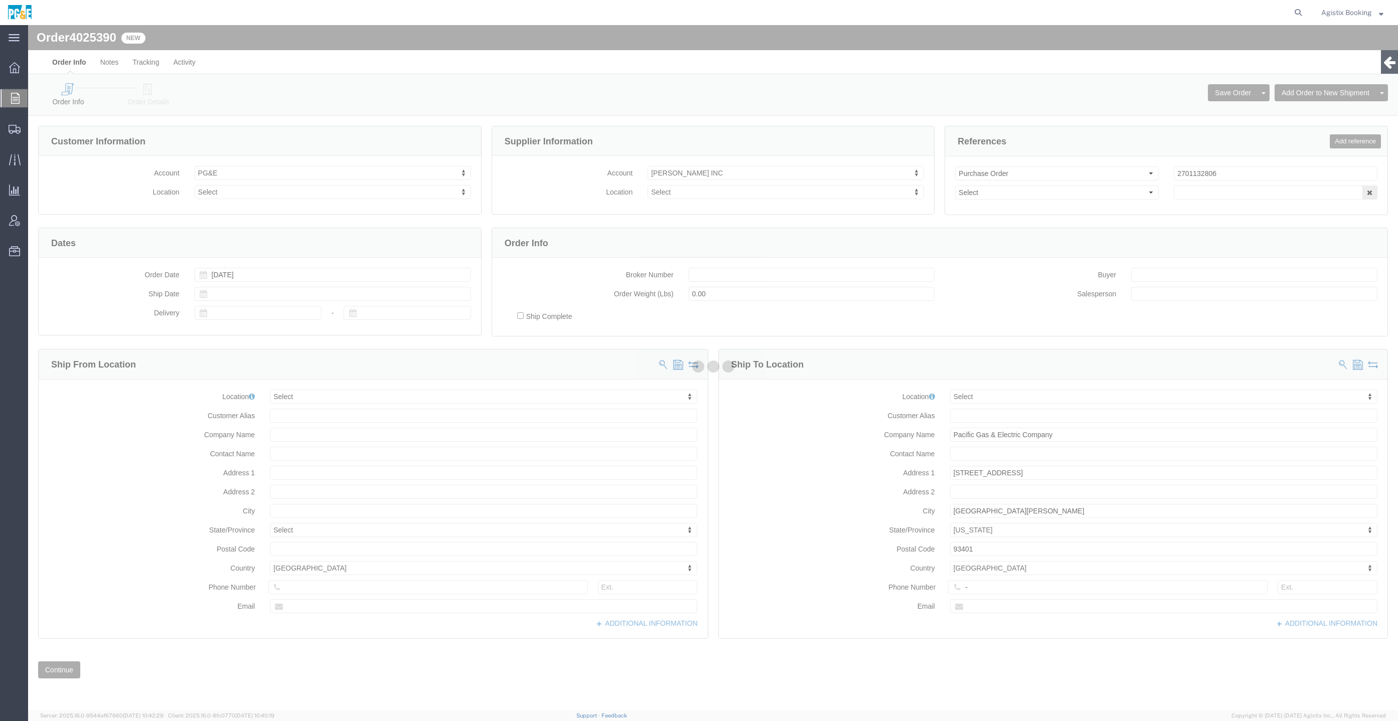
select select
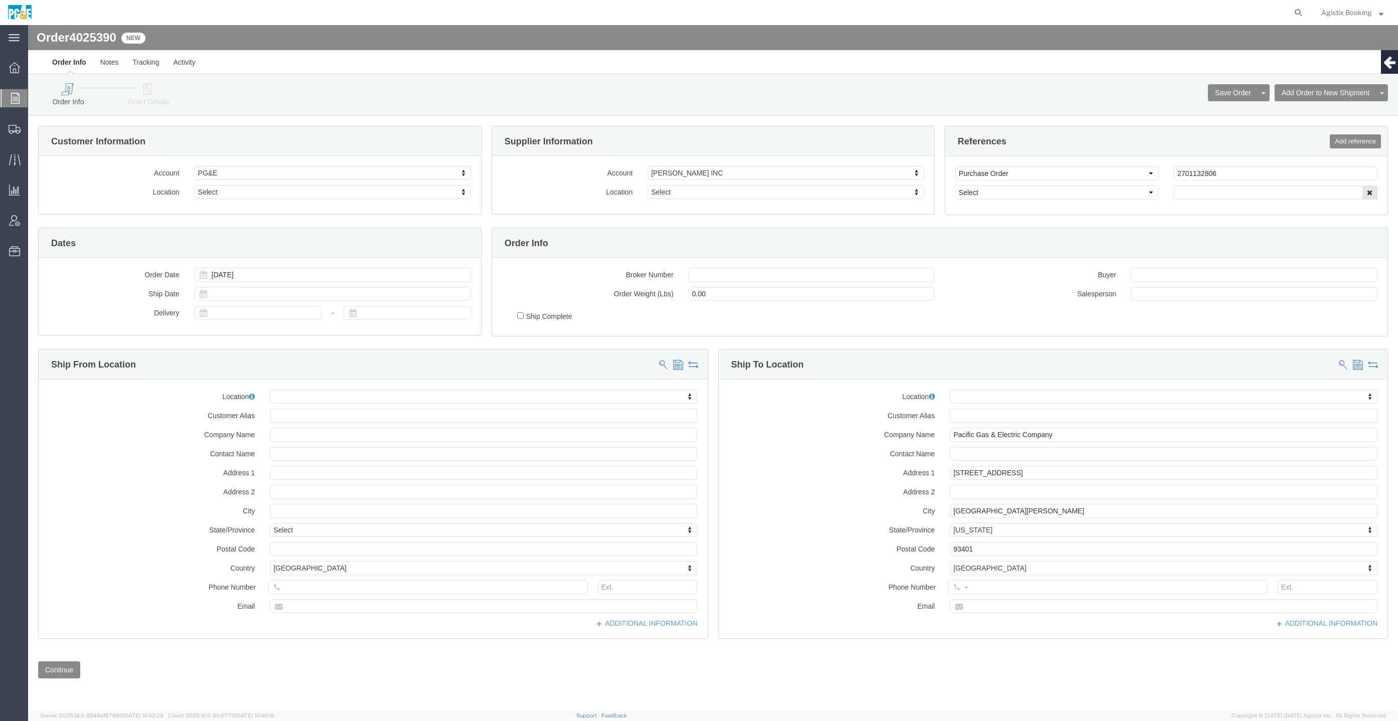
click icon
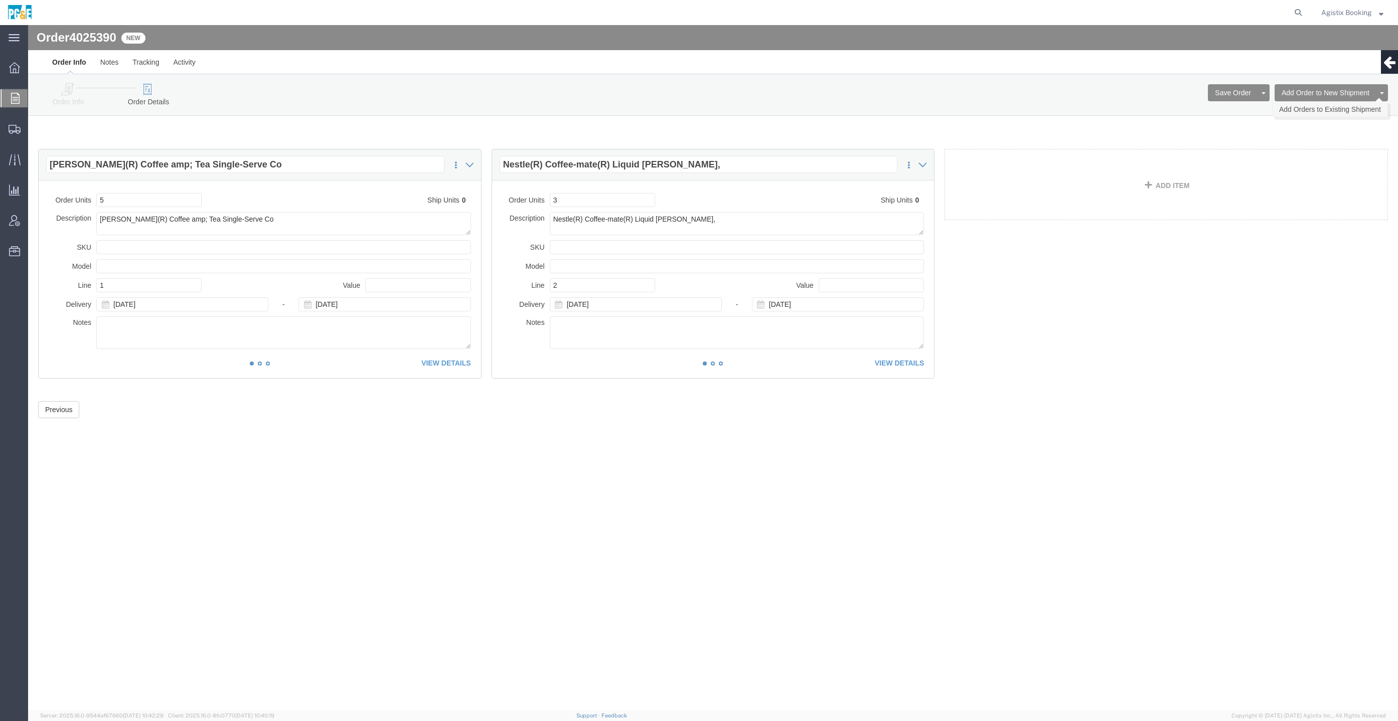
click link "Add Orders to Existing Shipment"
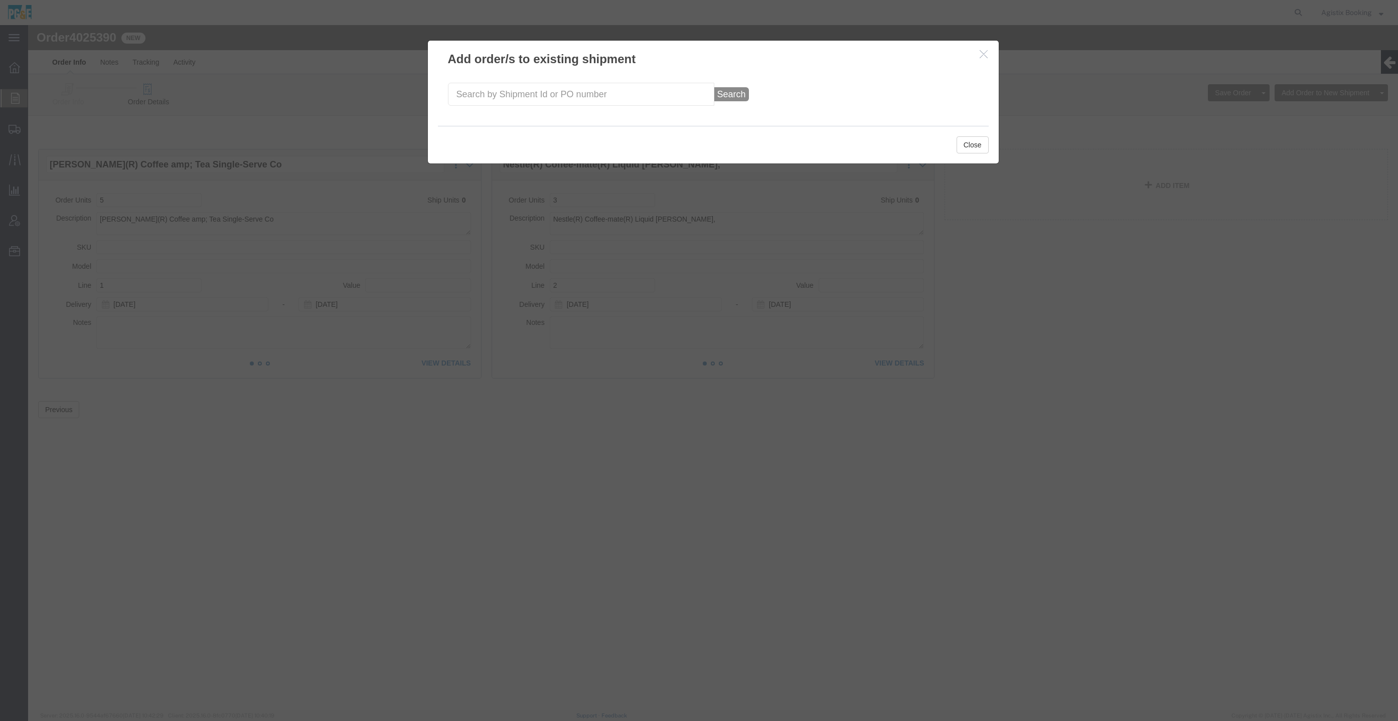
click h3 "Add order/s to existing shipment"
click icon "button"
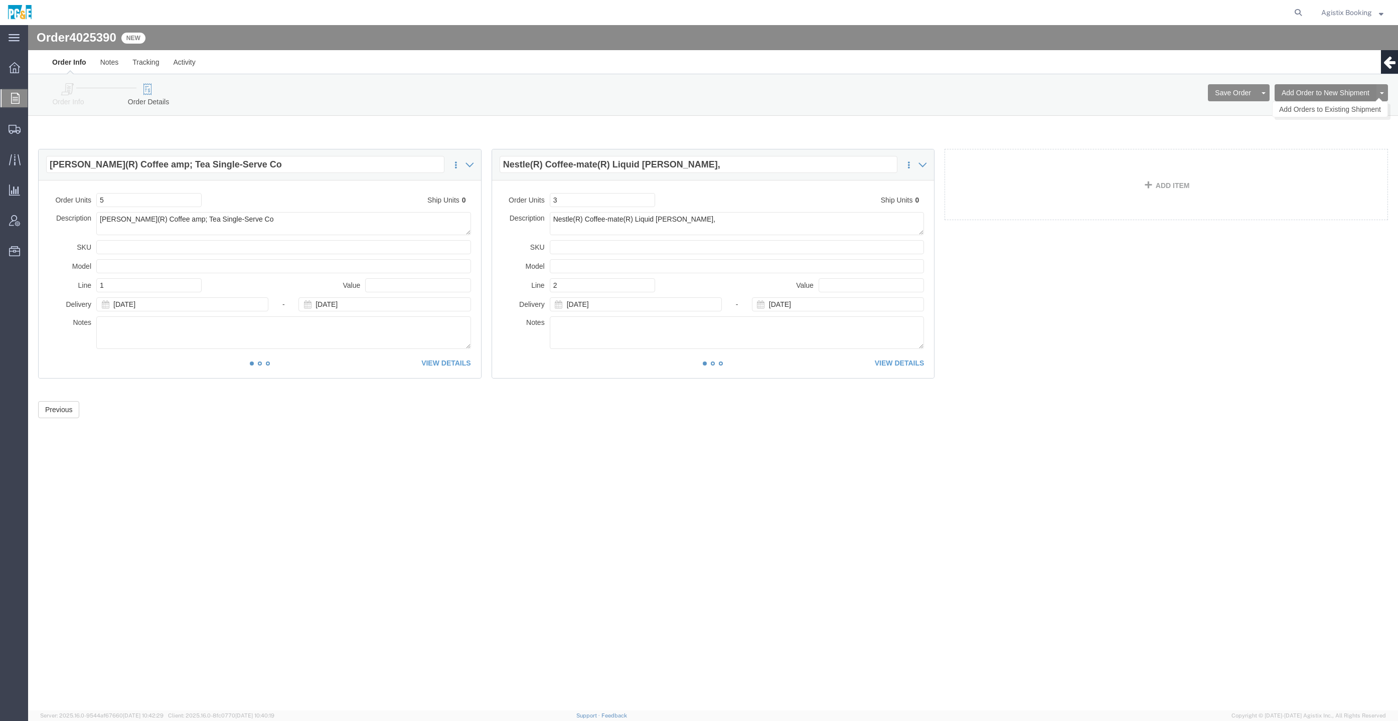
click button "Add Order to New Shipment"
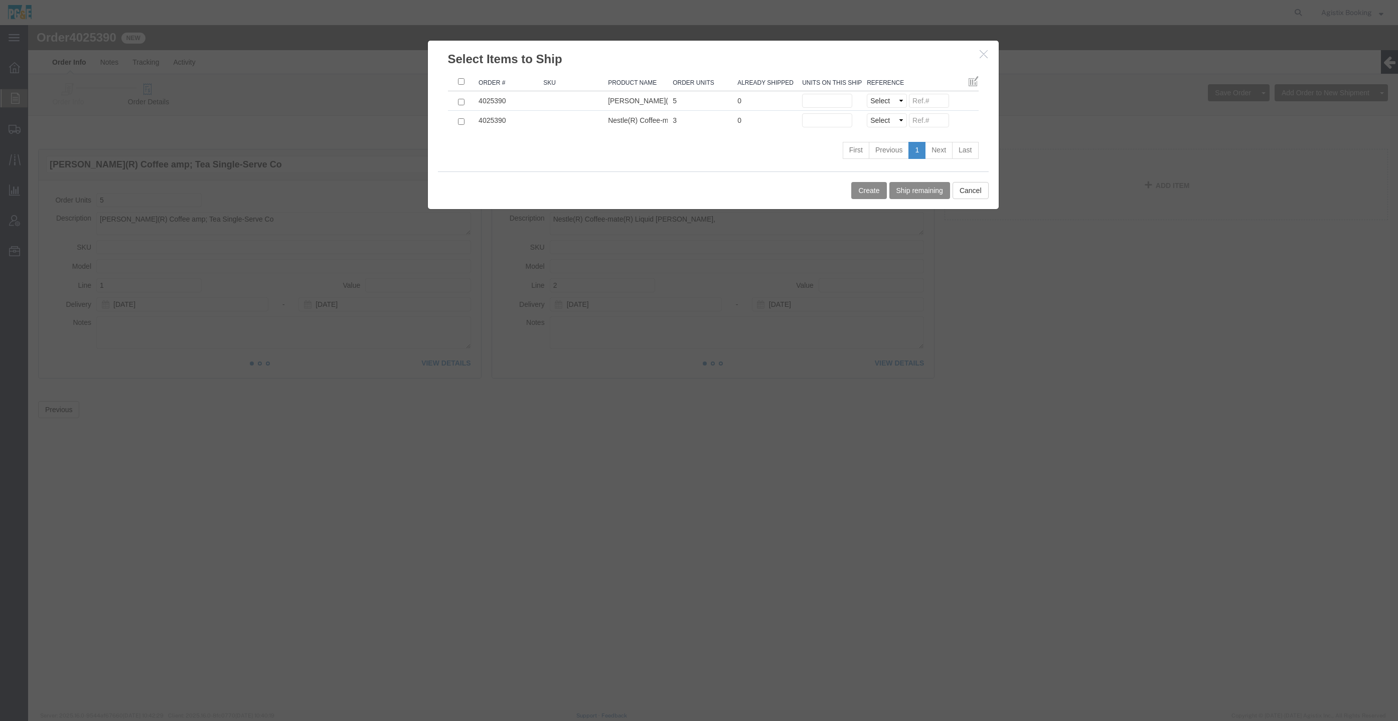
click button "button"
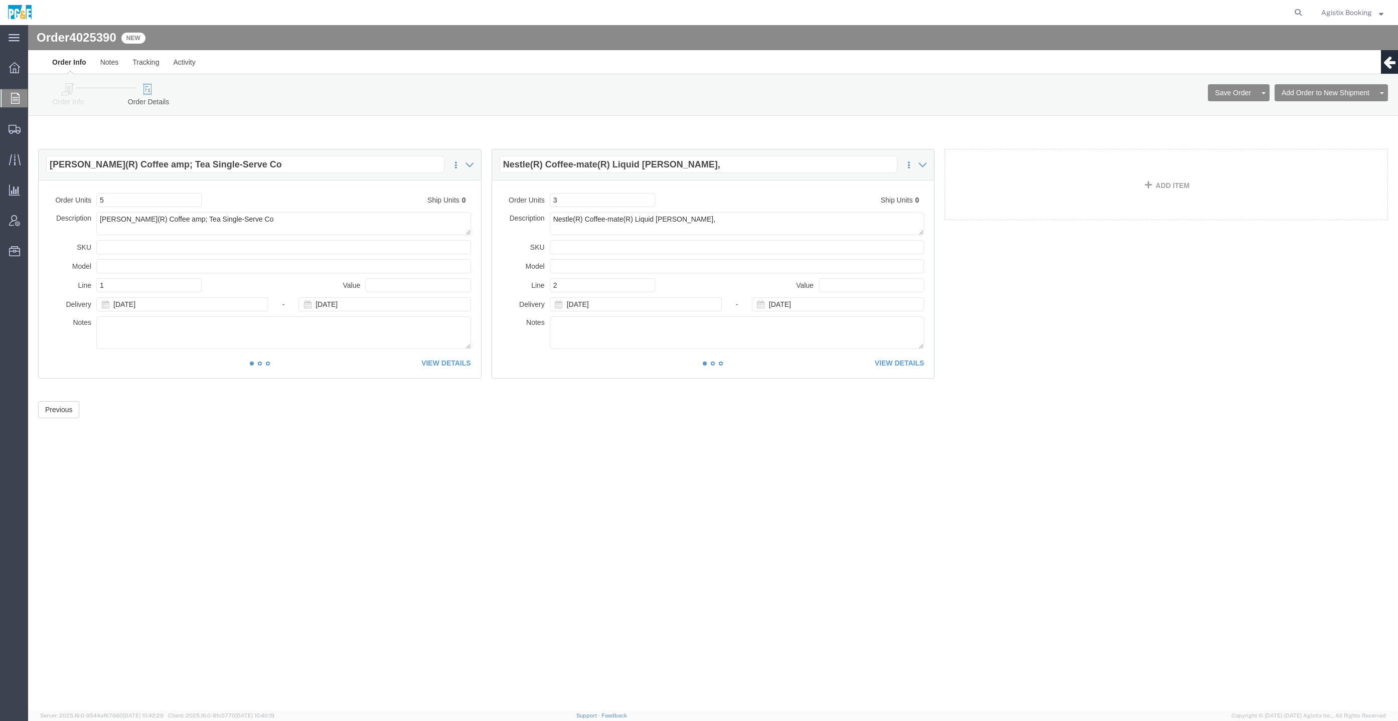
click at [8, 90] on div at bounding box center [15, 98] width 28 height 18
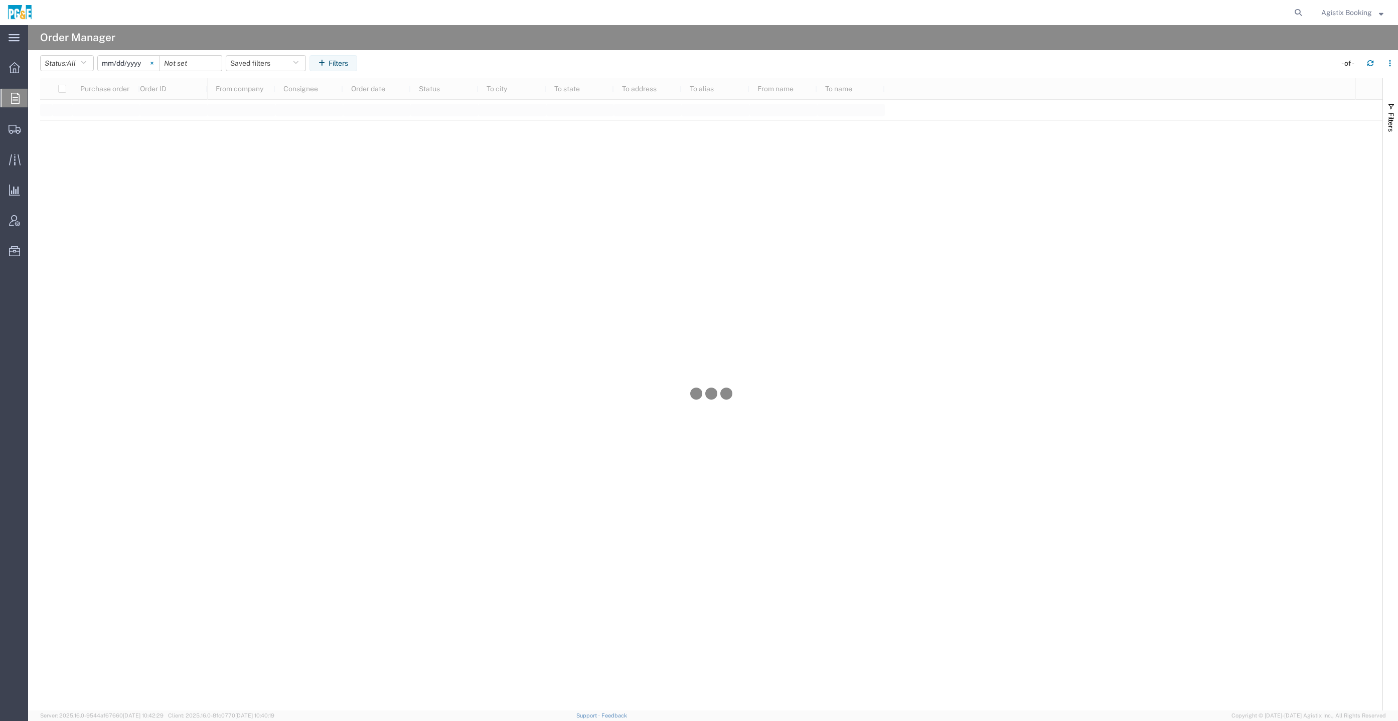
click at [150, 59] on svg-icon at bounding box center [151, 63] width 15 height 15
click at [1388, 116] on span "Filters" at bounding box center [1391, 122] width 8 height 20
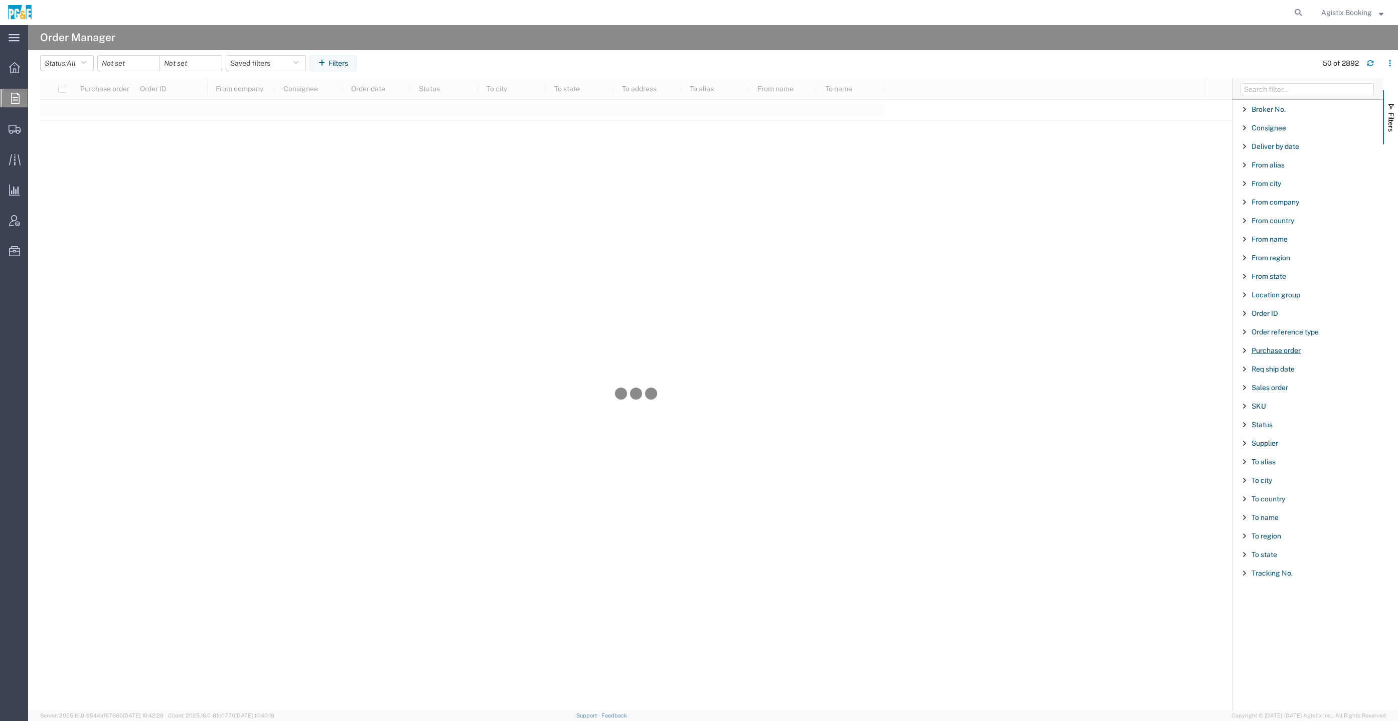
drag, startPoint x: 1303, startPoint y: 348, endPoint x: 1296, endPoint y: 348, distance: 7.0
click at [1299, 348] on div "Purchase order" at bounding box center [1307, 351] width 150 height 18
type input "3501412601"
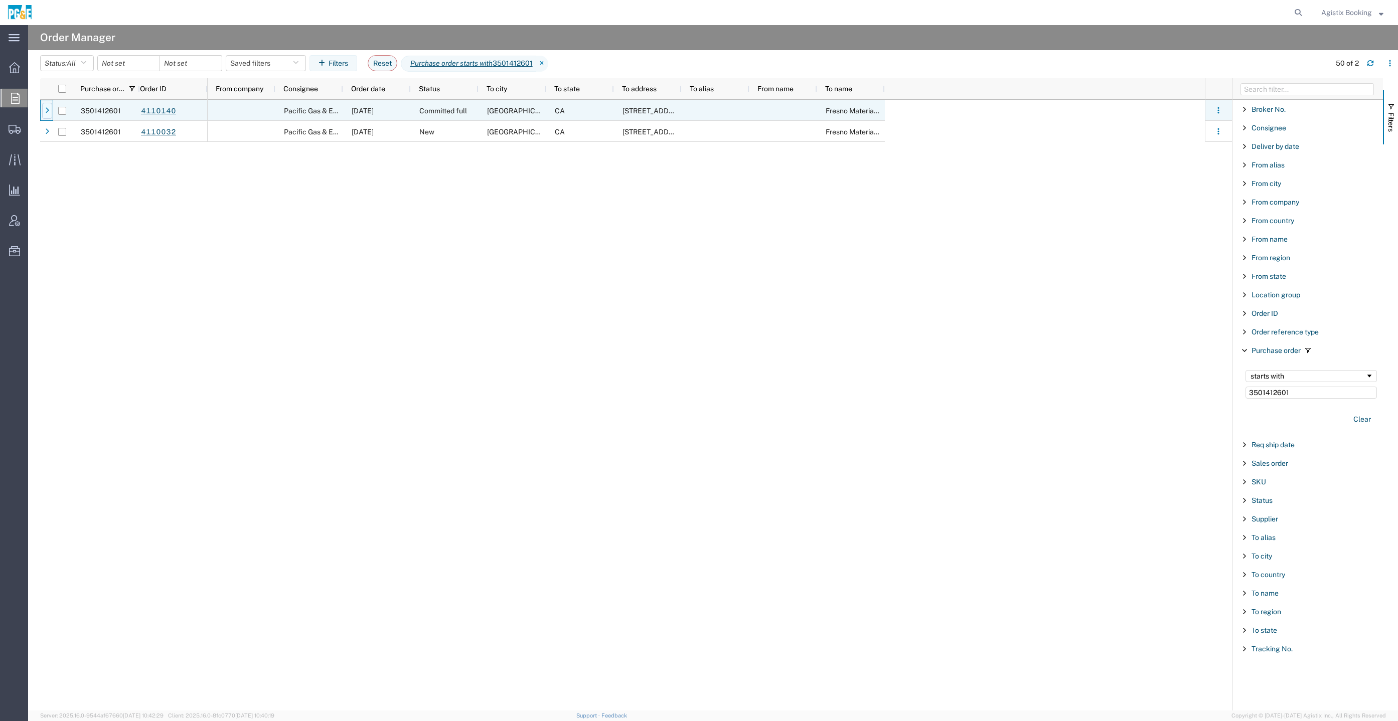
click at [44, 110] on div at bounding box center [47, 111] width 10 height 16
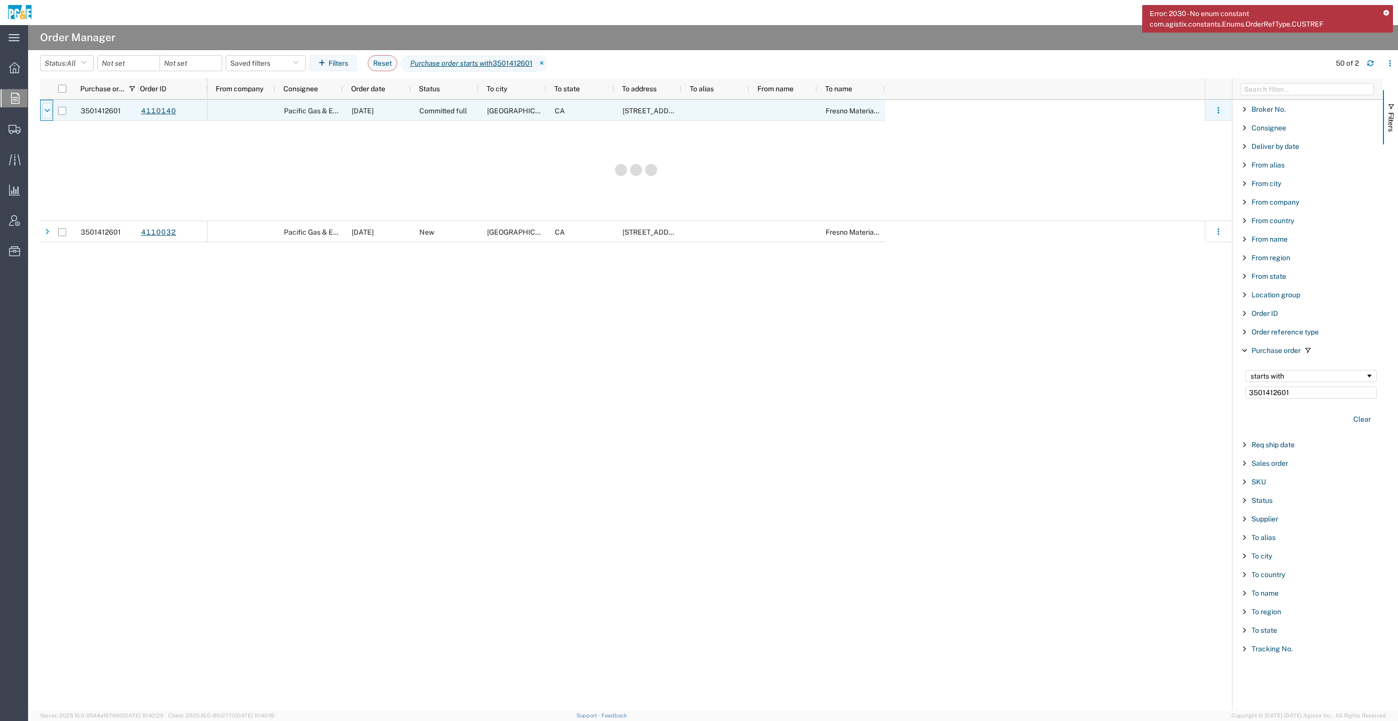
click at [45, 111] on icon at bounding box center [47, 110] width 6 height 7
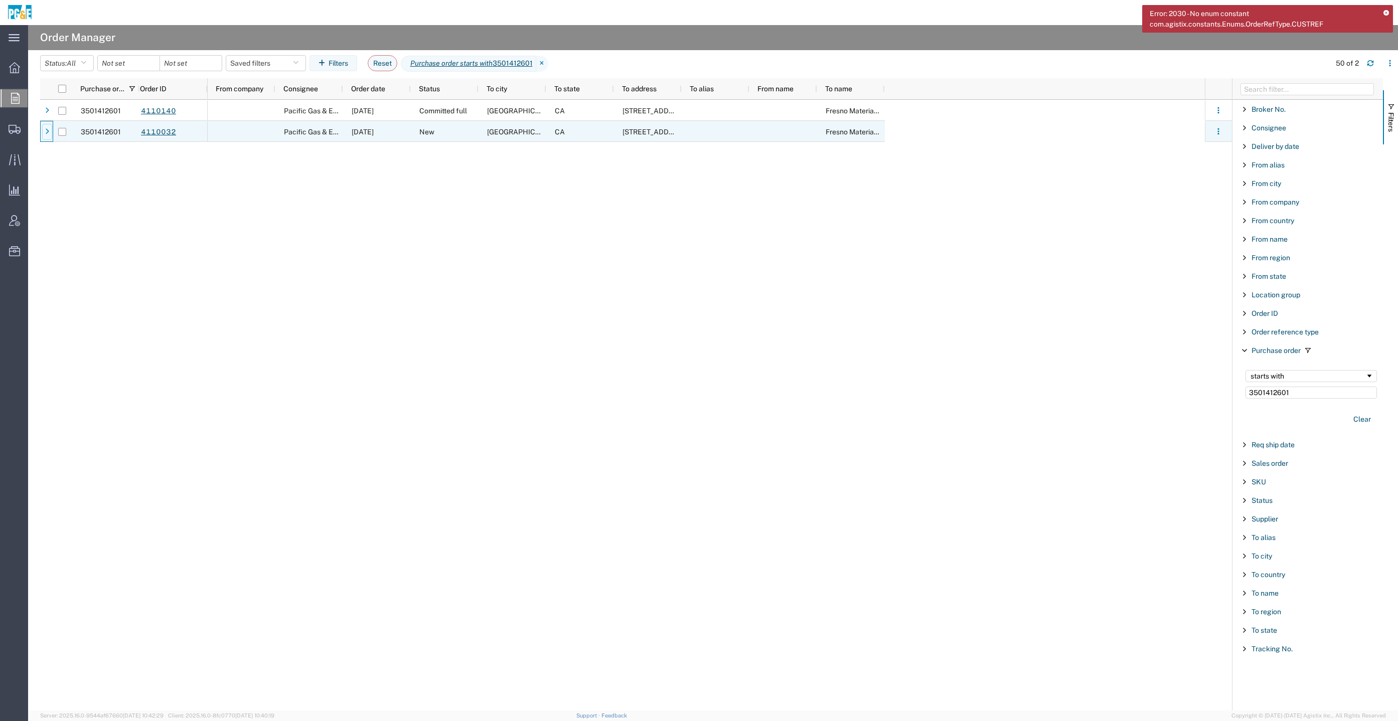
click at [45, 125] on div at bounding box center [47, 132] width 10 height 16
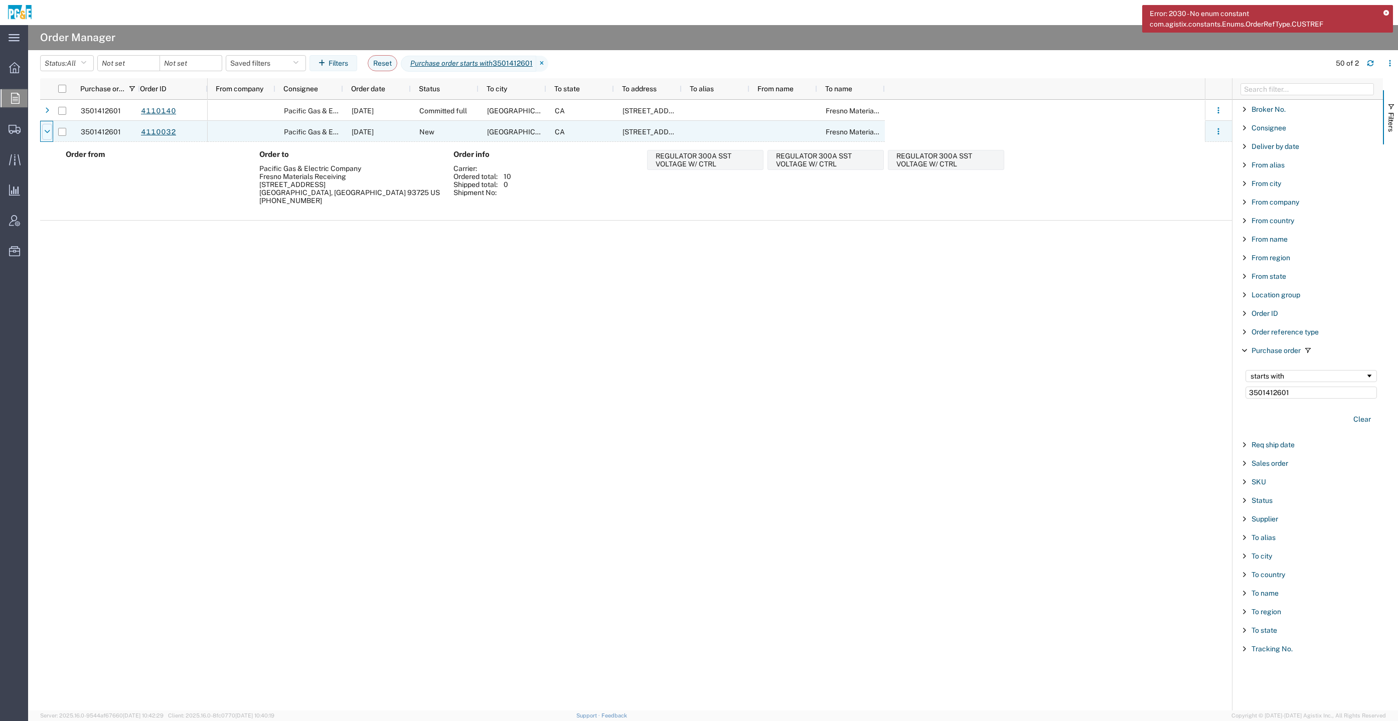
click at [45, 126] on div at bounding box center [47, 132] width 10 height 16
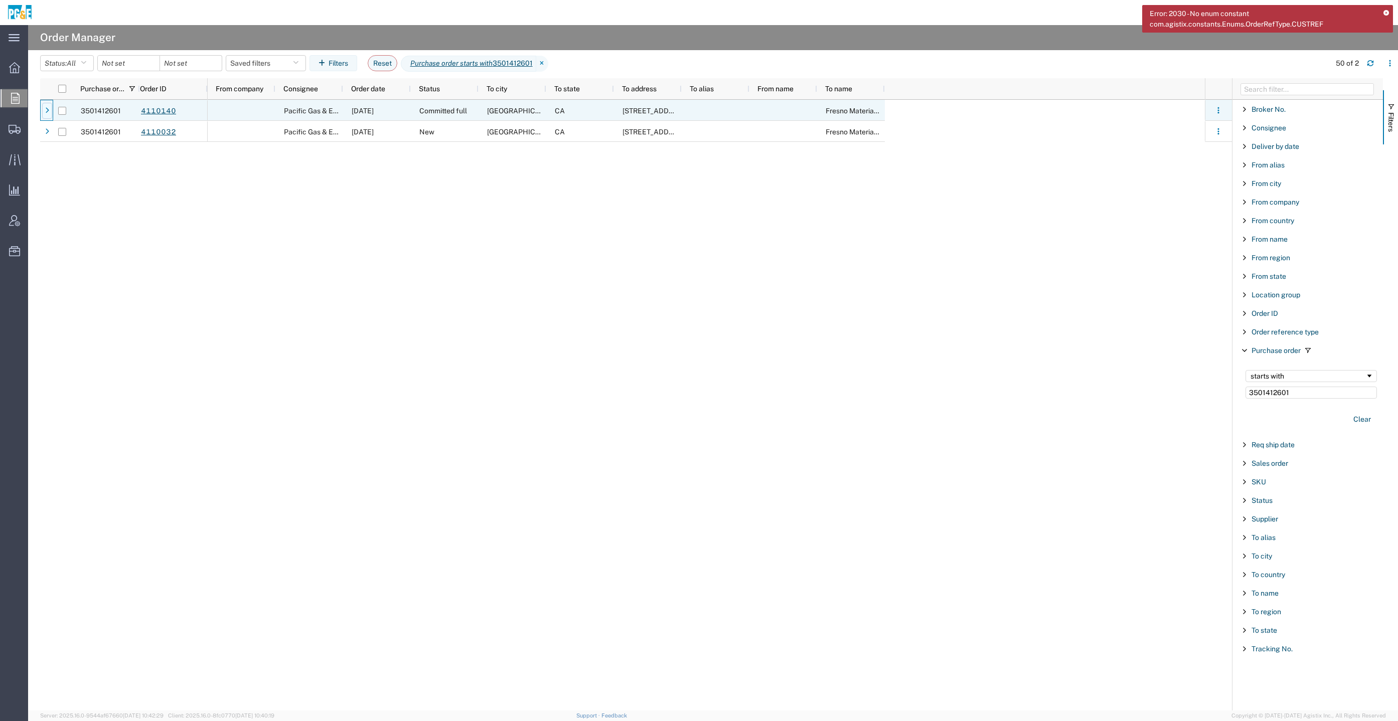
click at [45, 108] on icon at bounding box center [47, 110] width 4 height 7
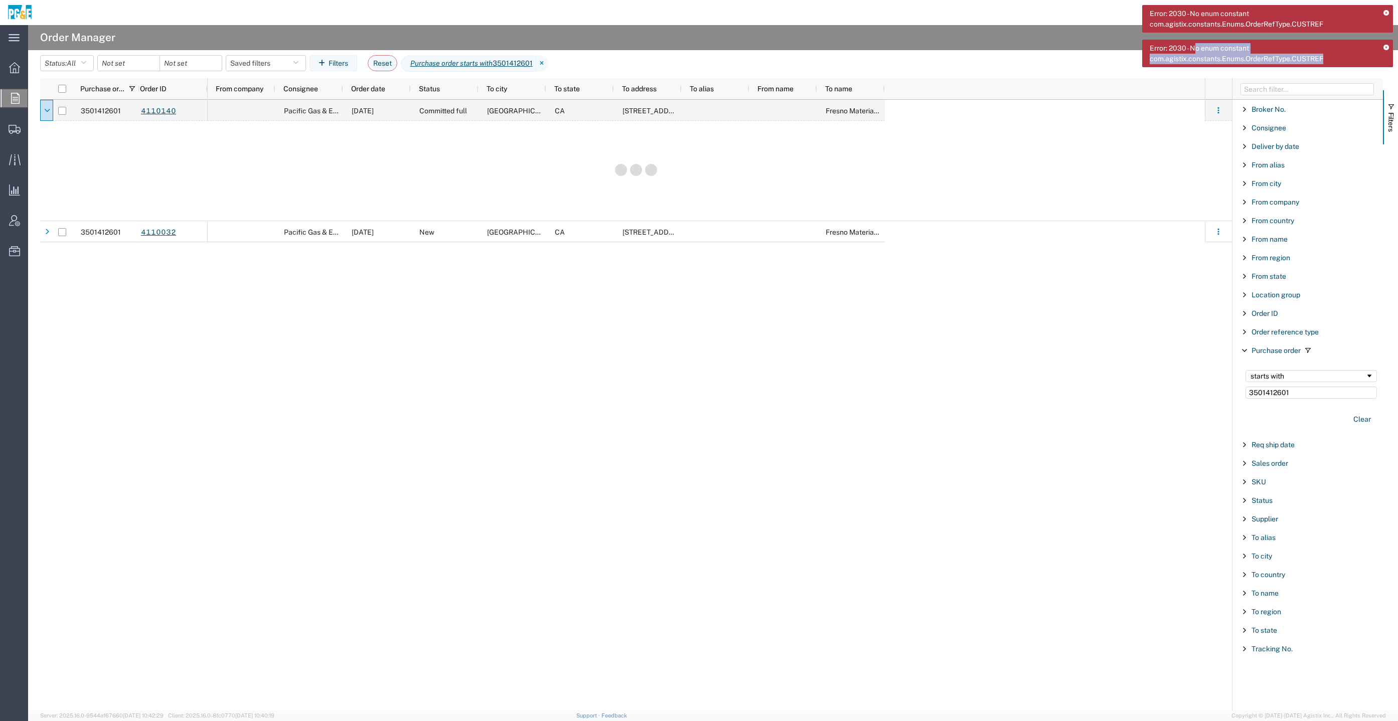
drag, startPoint x: 1328, startPoint y: 56, endPoint x: 1195, endPoint y: 49, distance: 133.1
click at [1195, 49] on span "Error: 2030 - No enum constant com.agistix.constants.Enums.OrderRefType.CUSTREF" at bounding box center [1263, 53] width 227 height 21
click at [1055, 374] on div "Pacific Gas & Electric Company 07/10/2025 Committed full Fresno CA 2221 South O…" at bounding box center [706, 405] width 997 height 611
click at [143, 113] on link "4110140" at bounding box center [158, 111] width 36 height 18
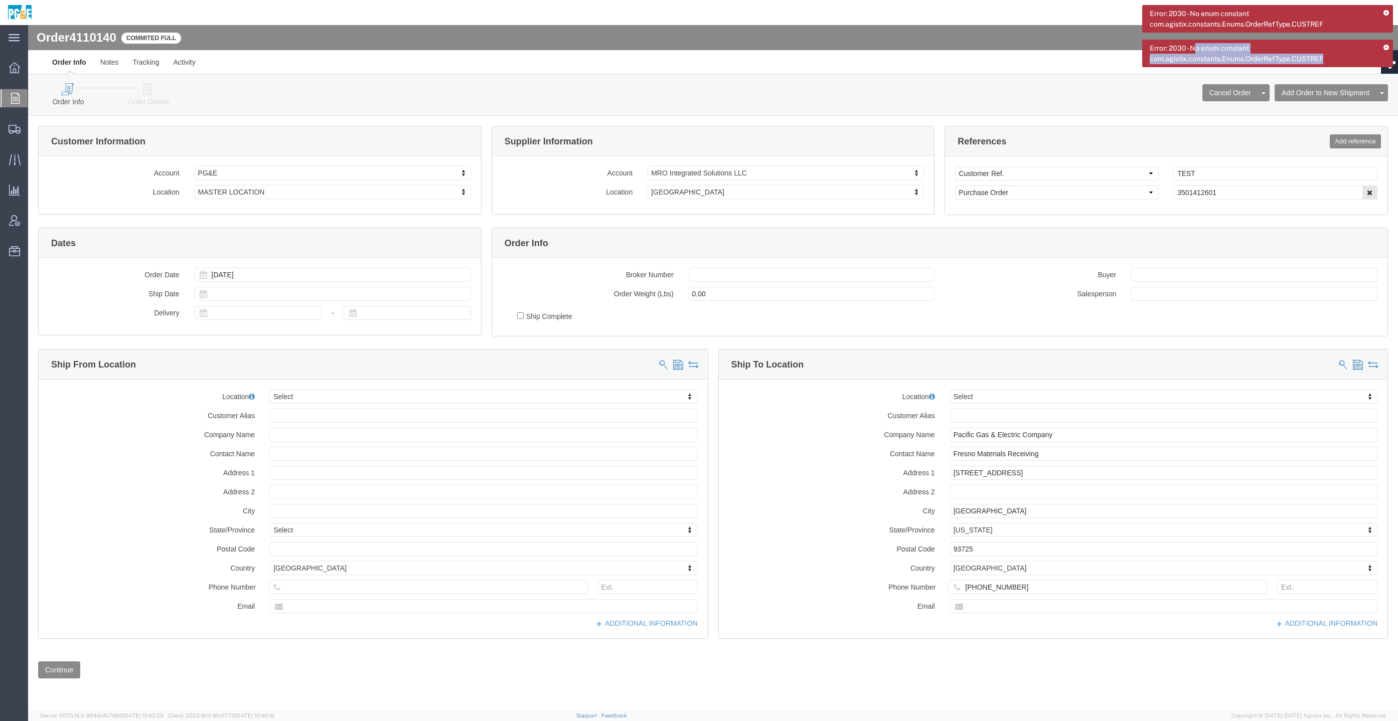
select select
click icon "button"
click div "4110140 Customer Information Account PG&E Select PG&E Location MASTER LOCATION …"
click at [20, 103] on div at bounding box center [15, 98] width 28 height 18
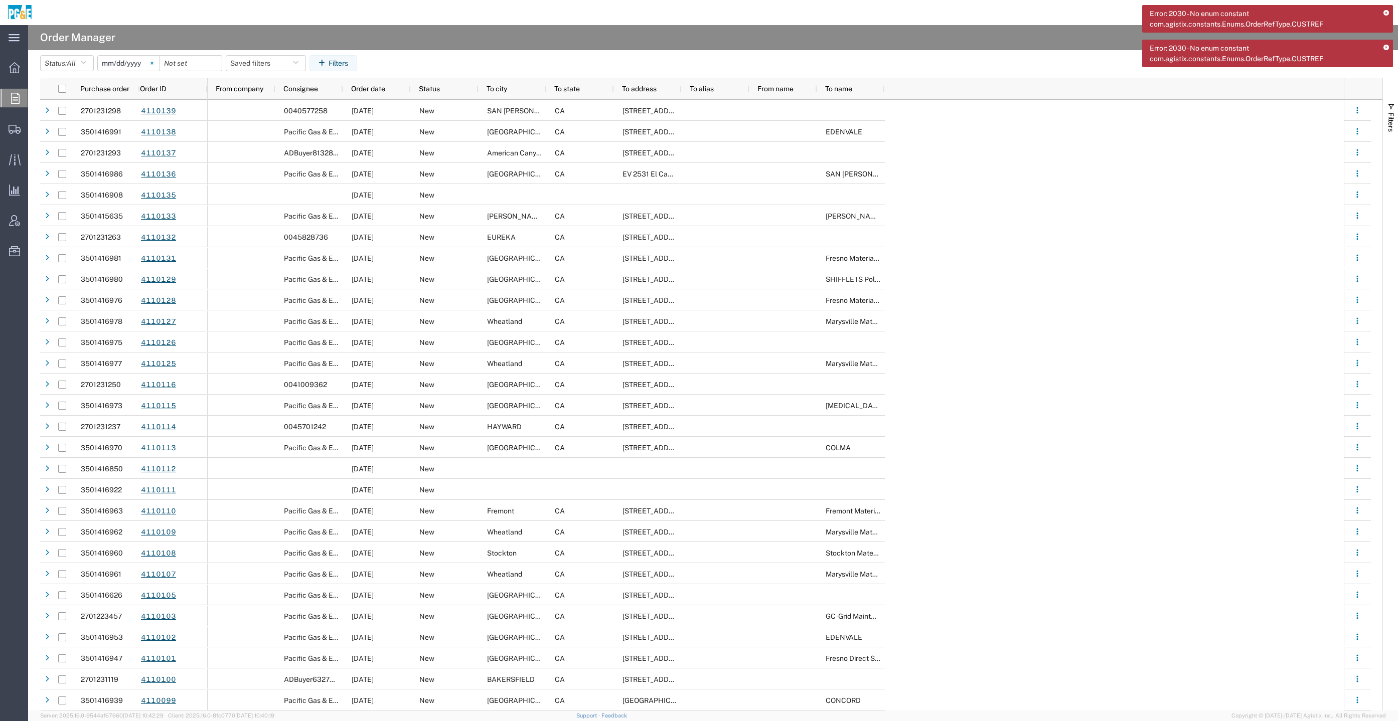
click at [153, 62] on icon at bounding box center [151, 63] width 3 height 3
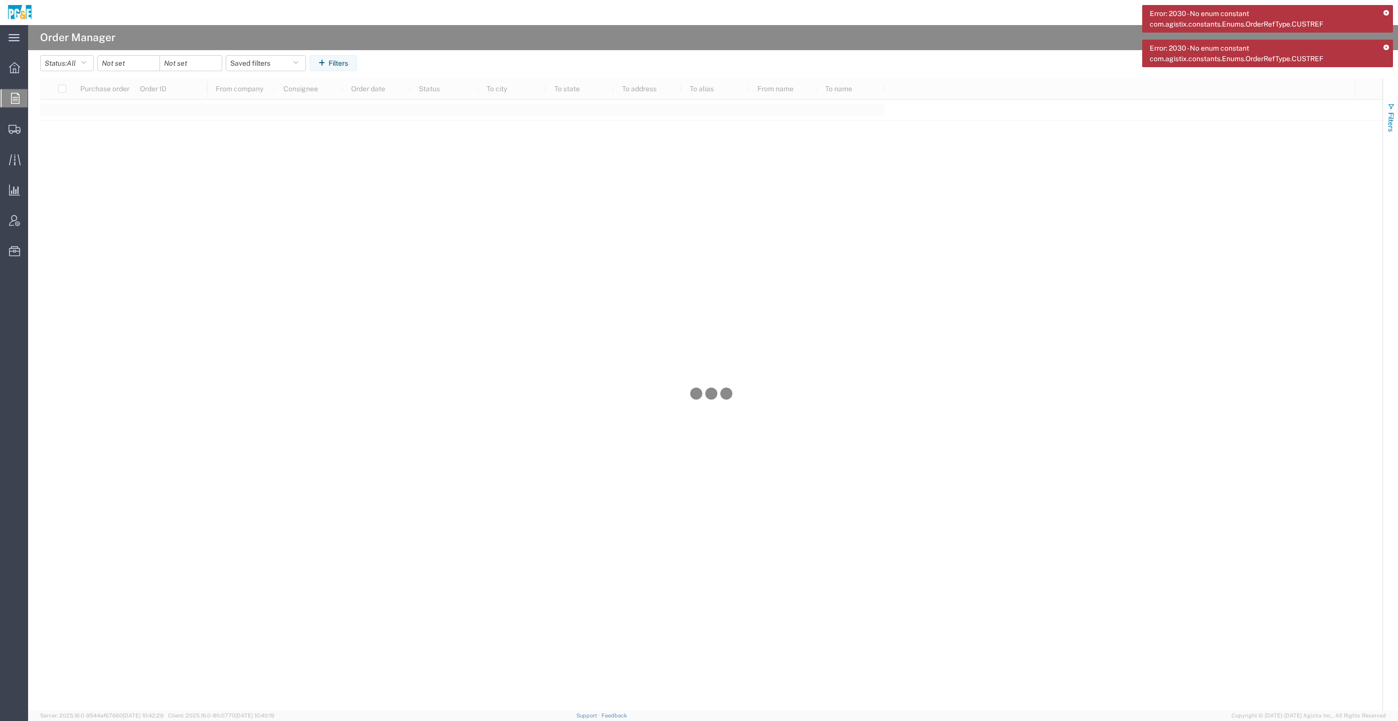
click at [1396, 113] on button "Filters" at bounding box center [1390, 117] width 15 height 54
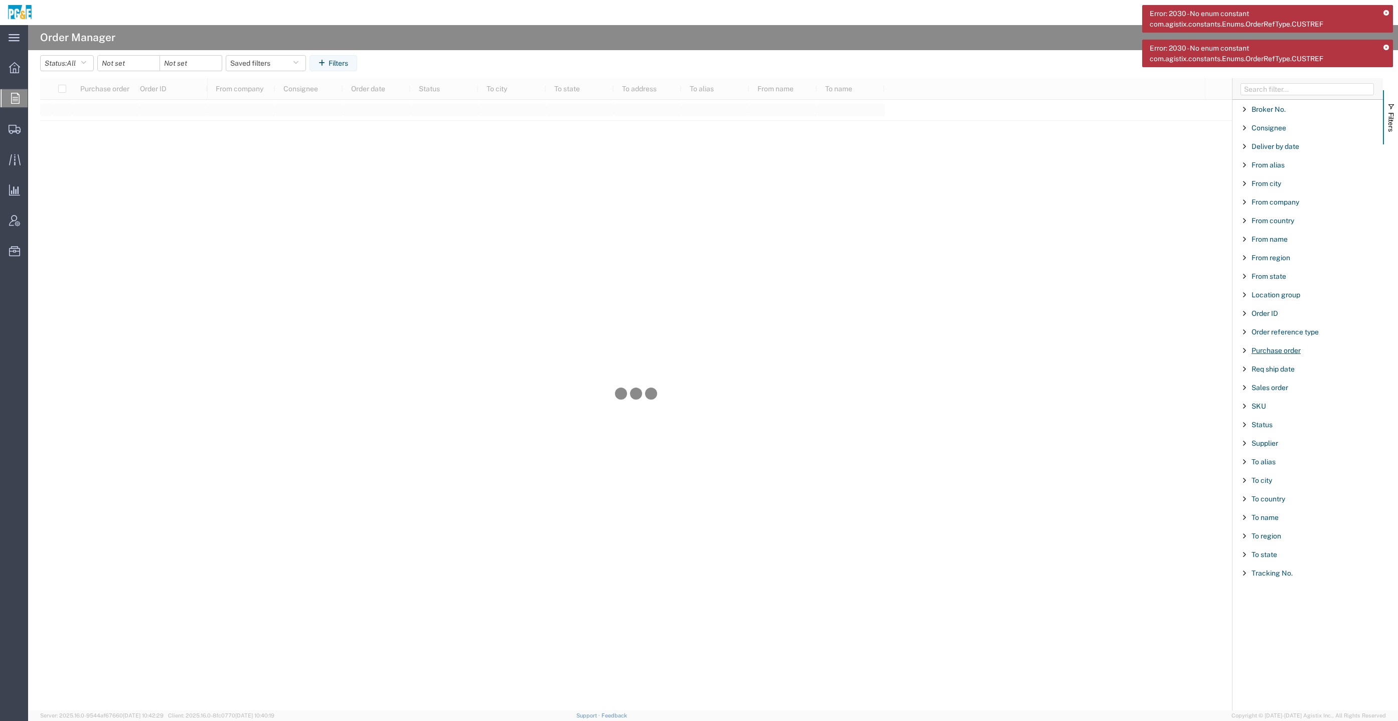
click at [1289, 348] on span "Purchase order" at bounding box center [1276, 351] width 49 height 8
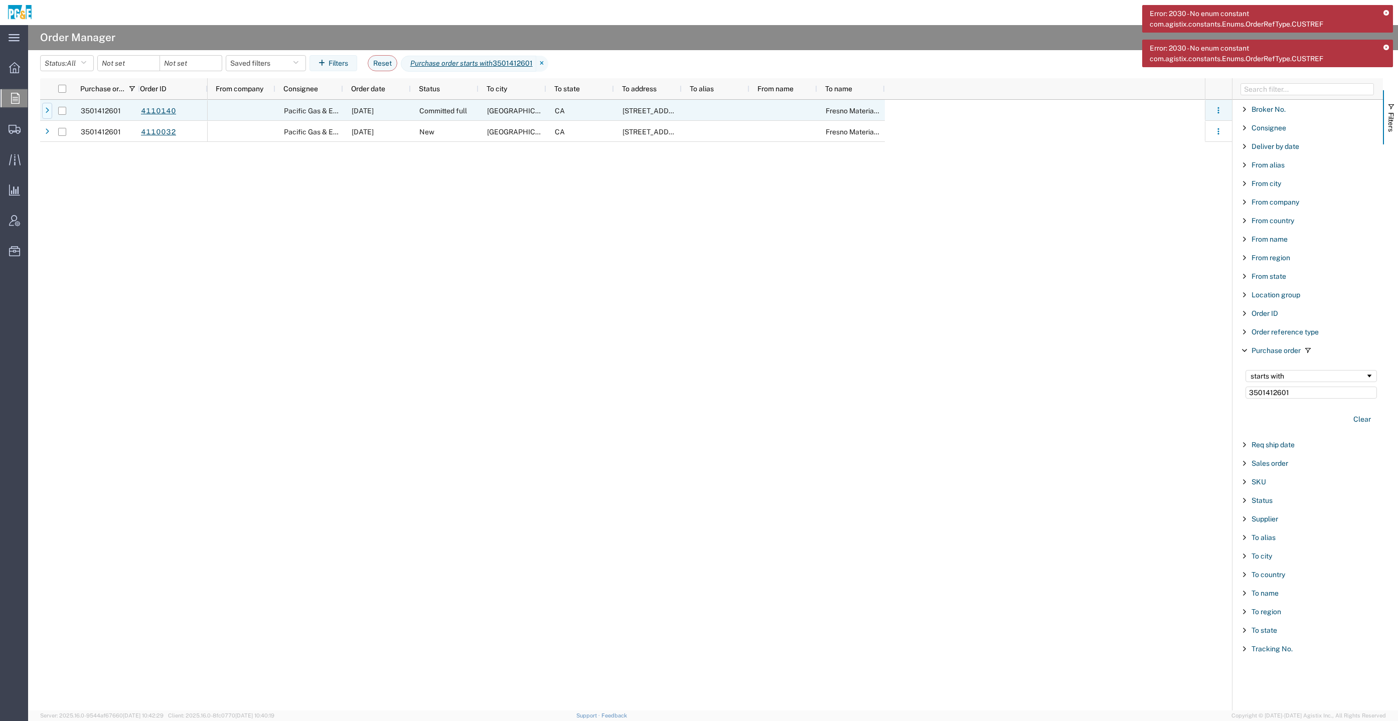
type input "3501412601"
click at [51, 110] on div at bounding box center [47, 111] width 10 height 16
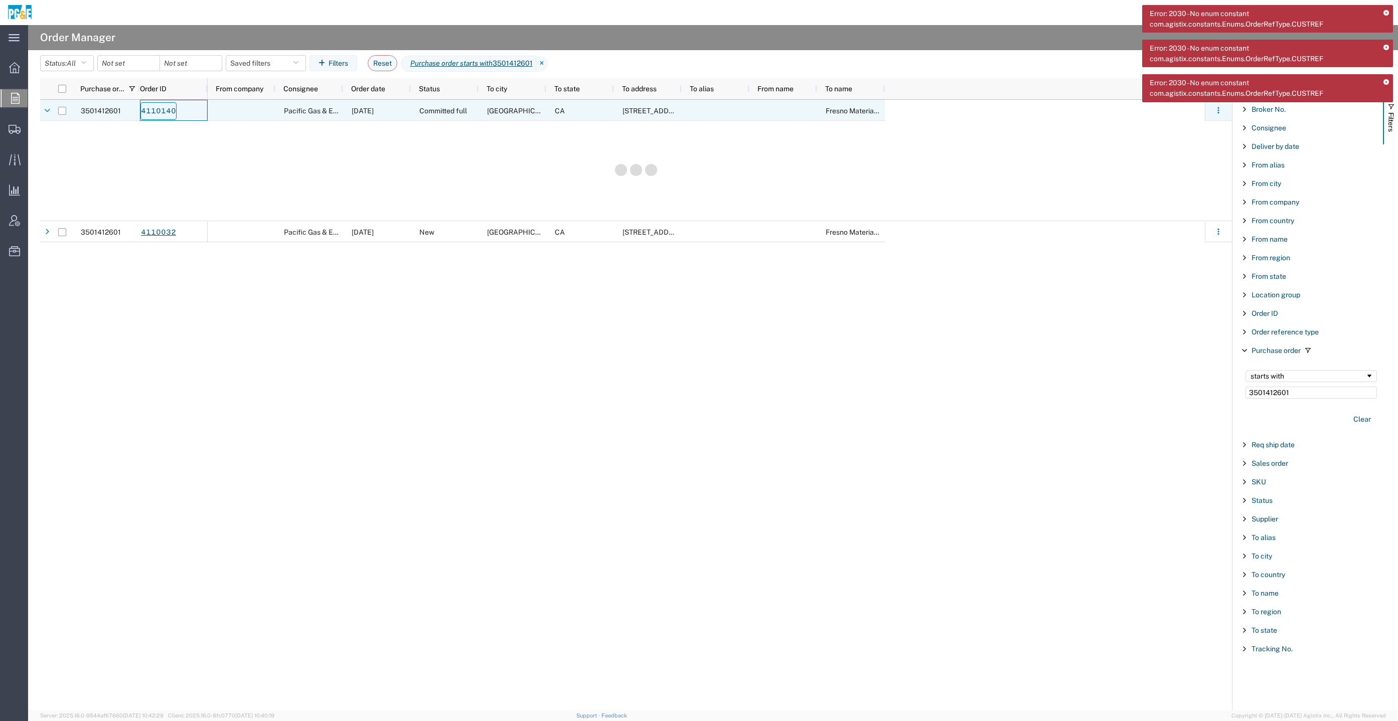
click at [149, 114] on link "4110140" at bounding box center [158, 111] width 36 height 18
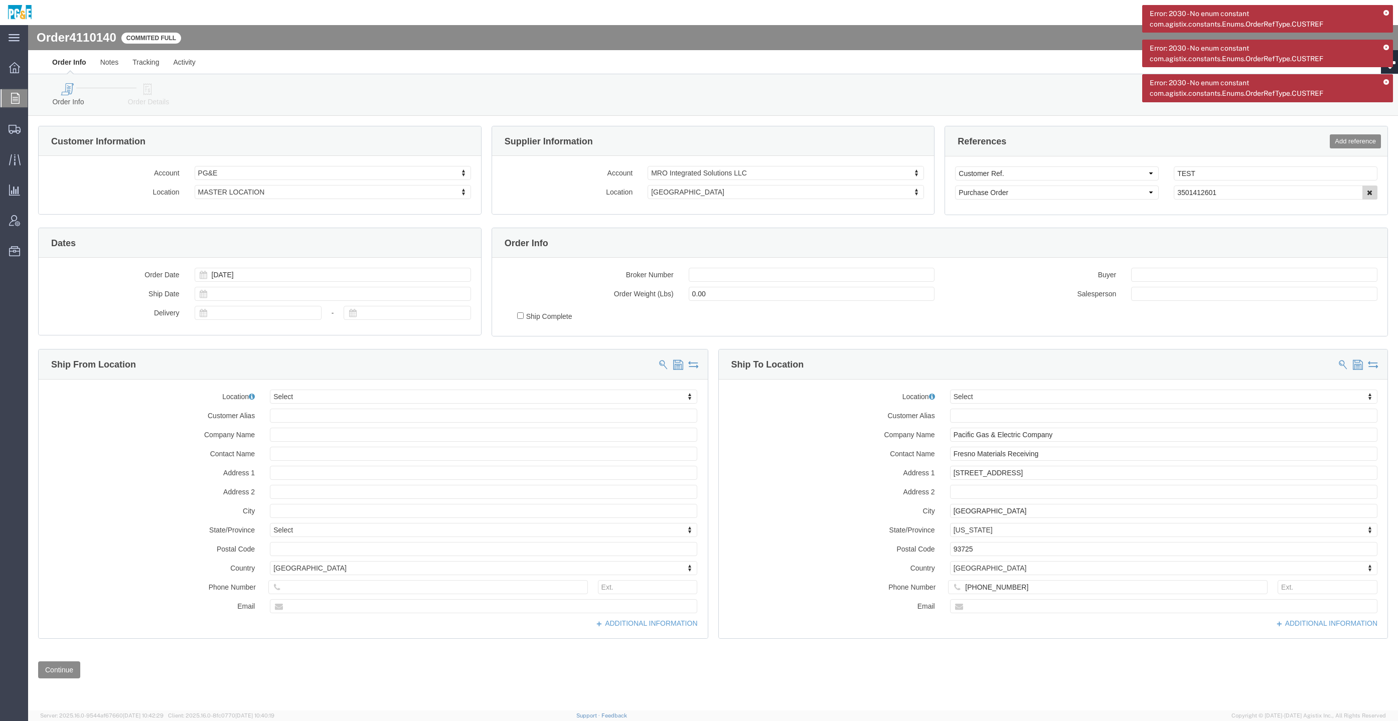
select select
click icon "button"
click link "Order Details"
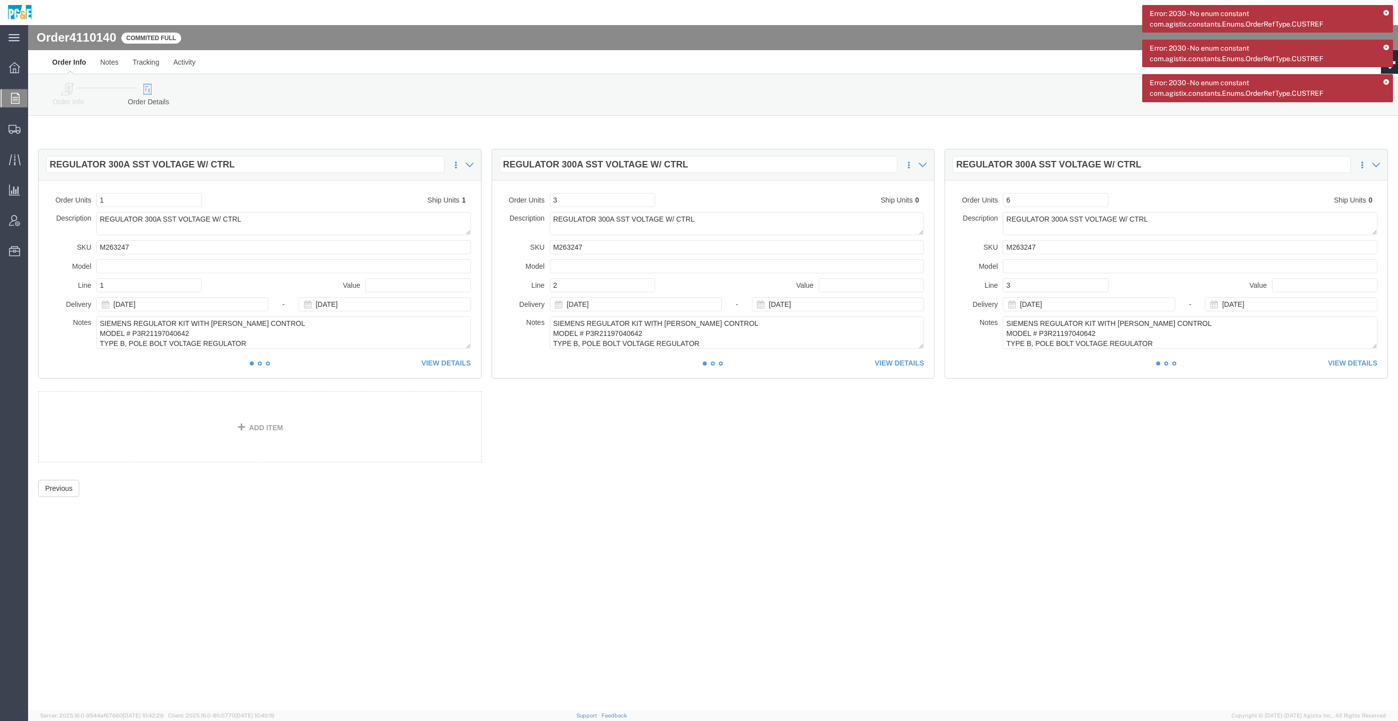
click at [1388, 75] on div "Error: 2030 - No enum constant com.agistix.constants.Enums.OrderRefType.CUSTREF" at bounding box center [1267, 88] width 251 height 28
click at [1387, 78] on div "Error: 2030 - No enum constant com.agistix.constants.Enums.OrderRefType.CUSTREF" at bounding box center [1267, 88] width 251 height 28
drag, startPoint x: 1386, startPoint y: 78, endPoint x: 1358, endPoint y: 53, distance: 38.0
click at [1386, 80] on icon at bounding box center [1386, 83] width 6 height 6
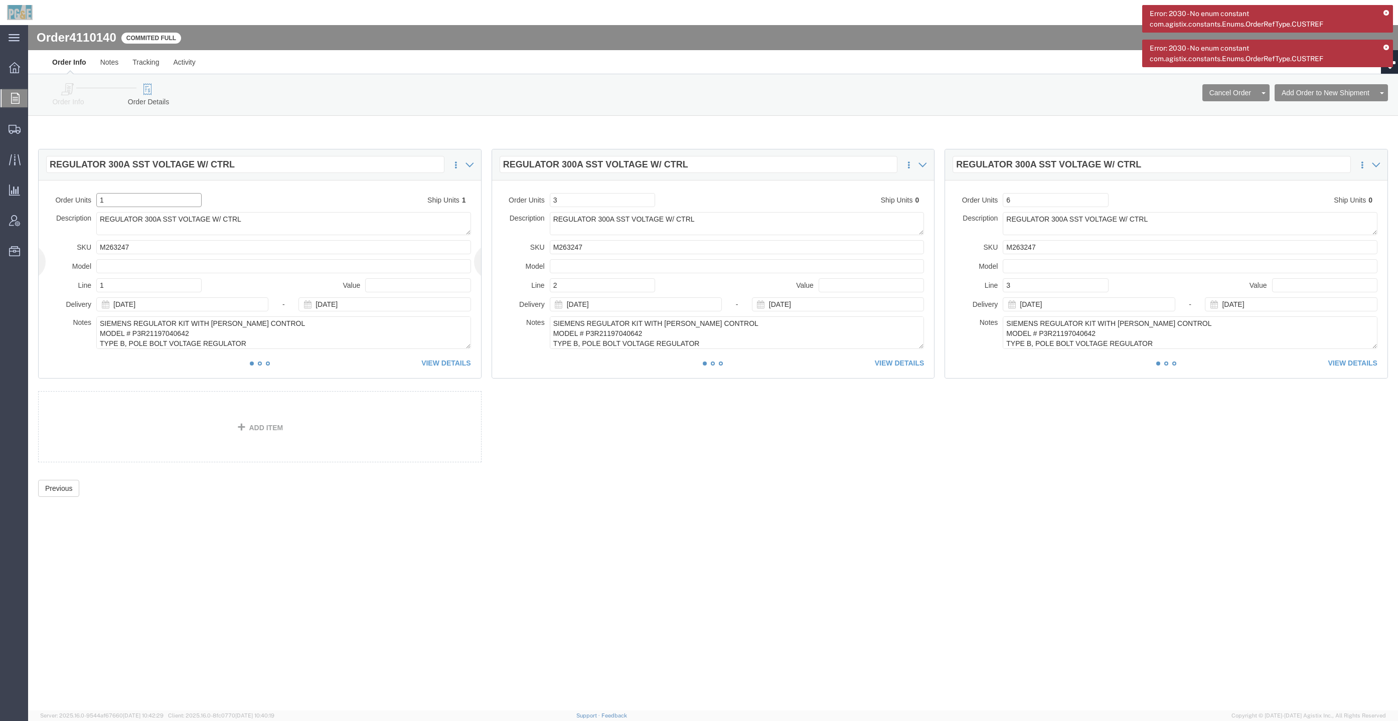
click input "1"
type input "2"
click div "4110140 Customer Information Account PG&E Select PG&E Location MASTER LOCATION …"
click at [1386, 47] on icon at bounding box center [1386, 48] width 6 height 6
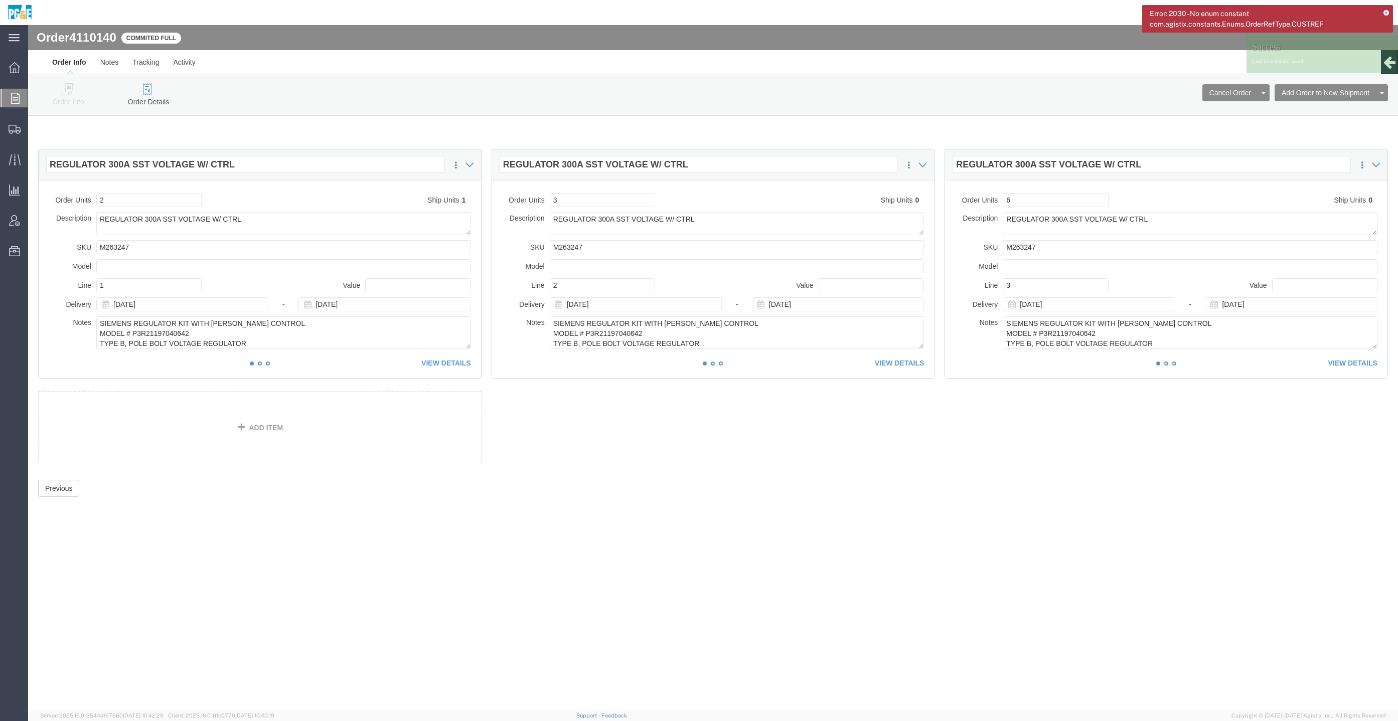
click at [1385, 11] on icon at bounding box center [1386, 14] width 6 height 6
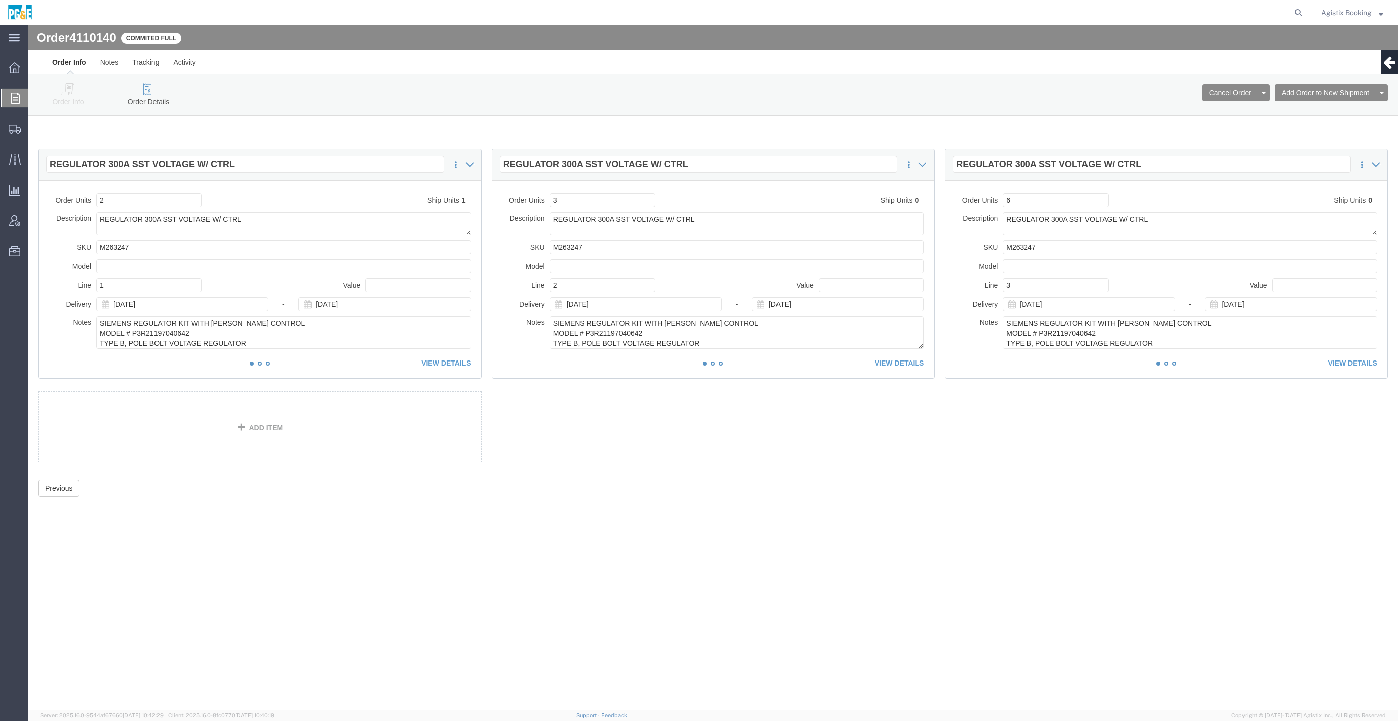
click link "Order Info"
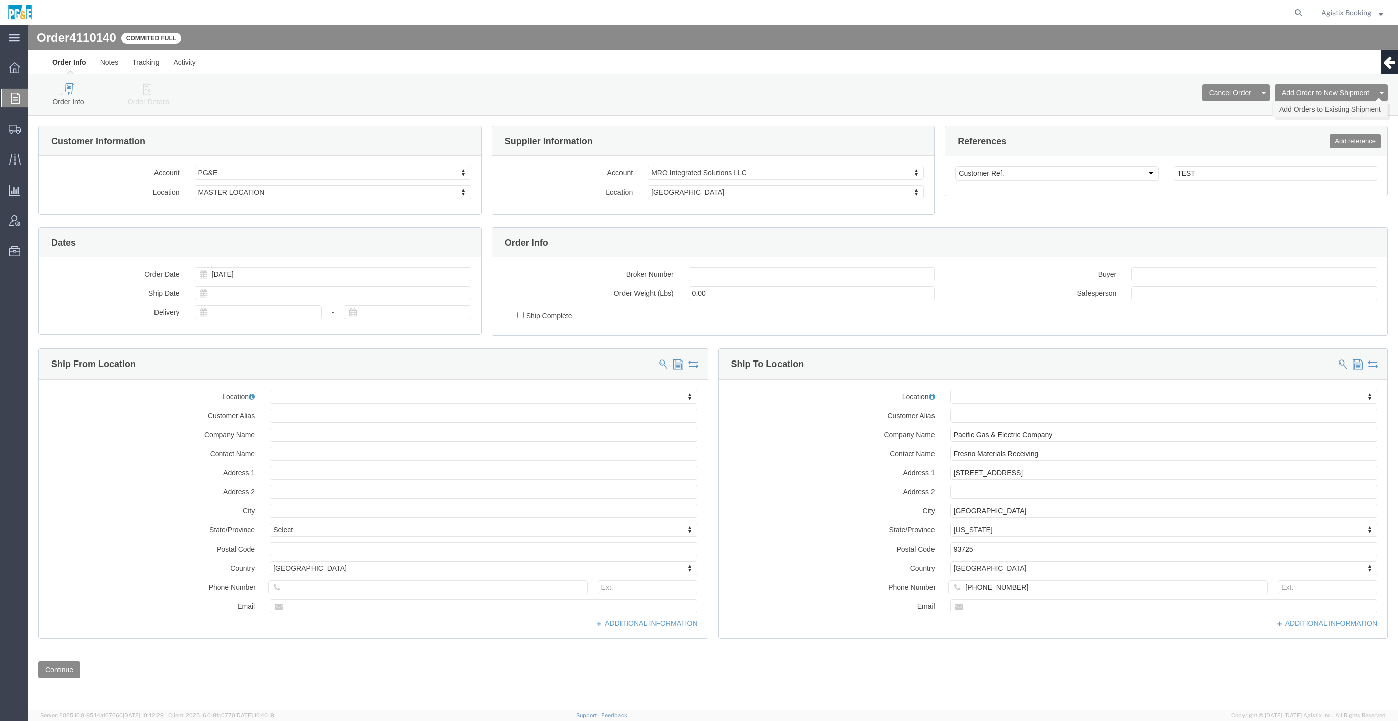
click link "Add Orders to Existing Shipment"
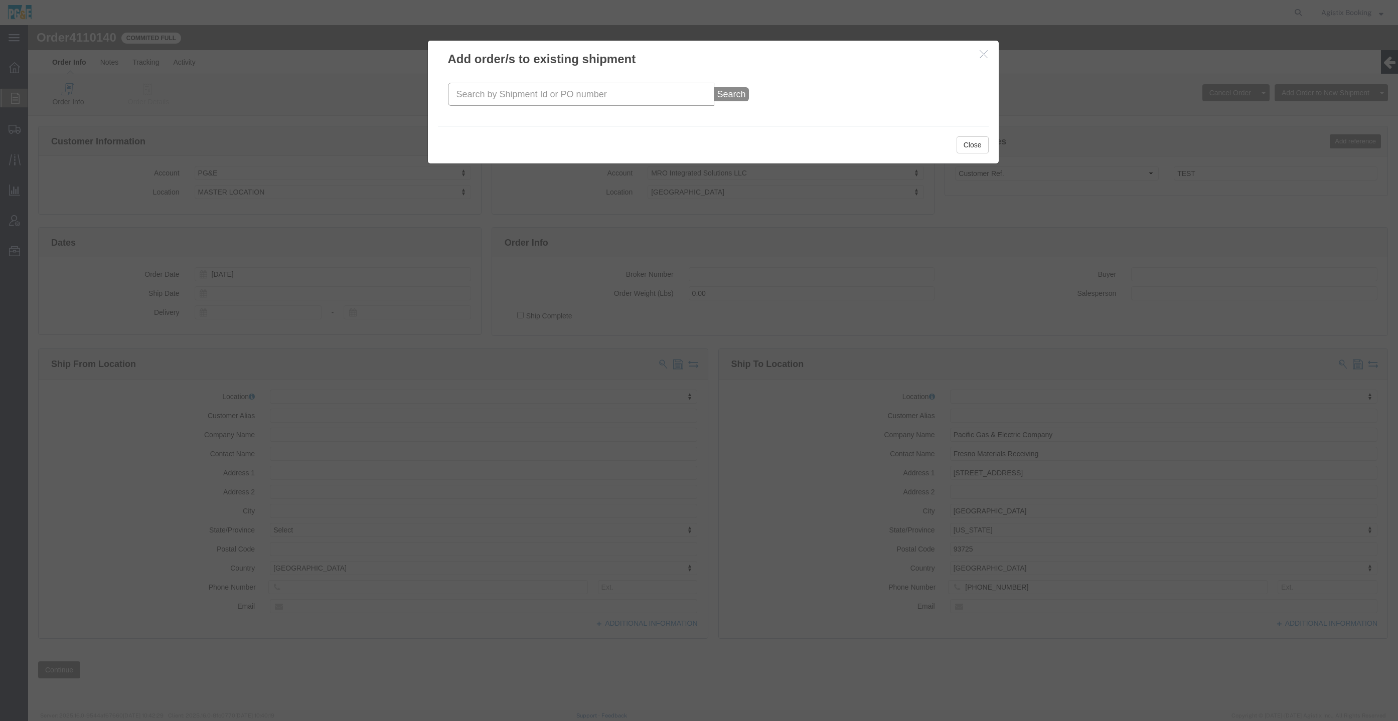
click input "text"
paste input "56471681"
click input "56471681"
type input "56471681"
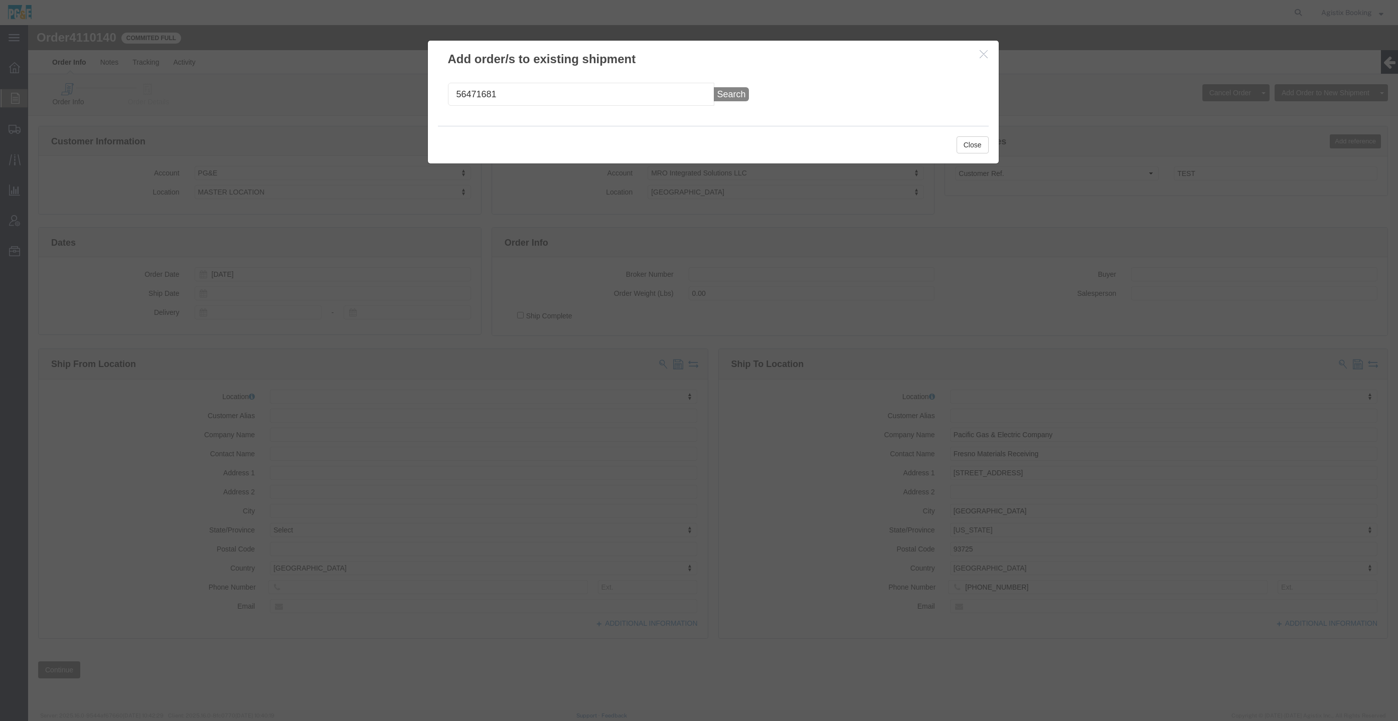
click button "Search"
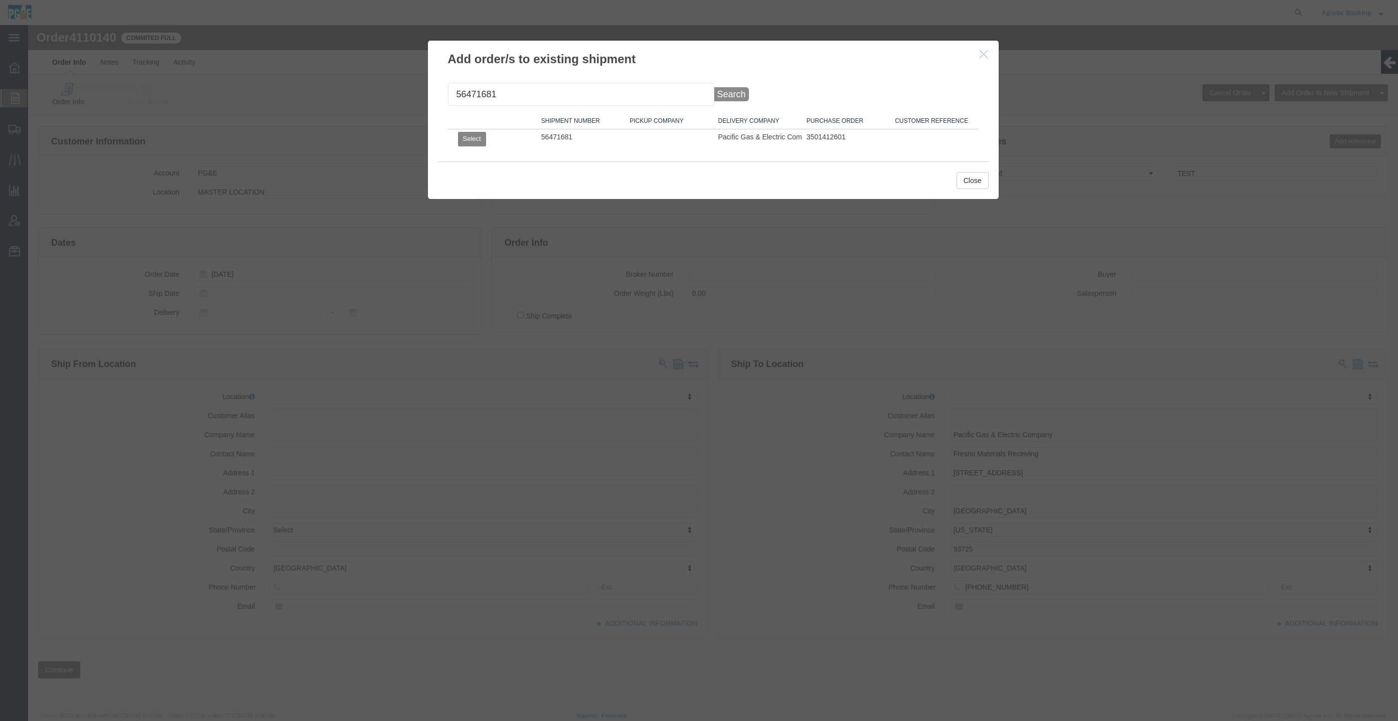
click button "Select"
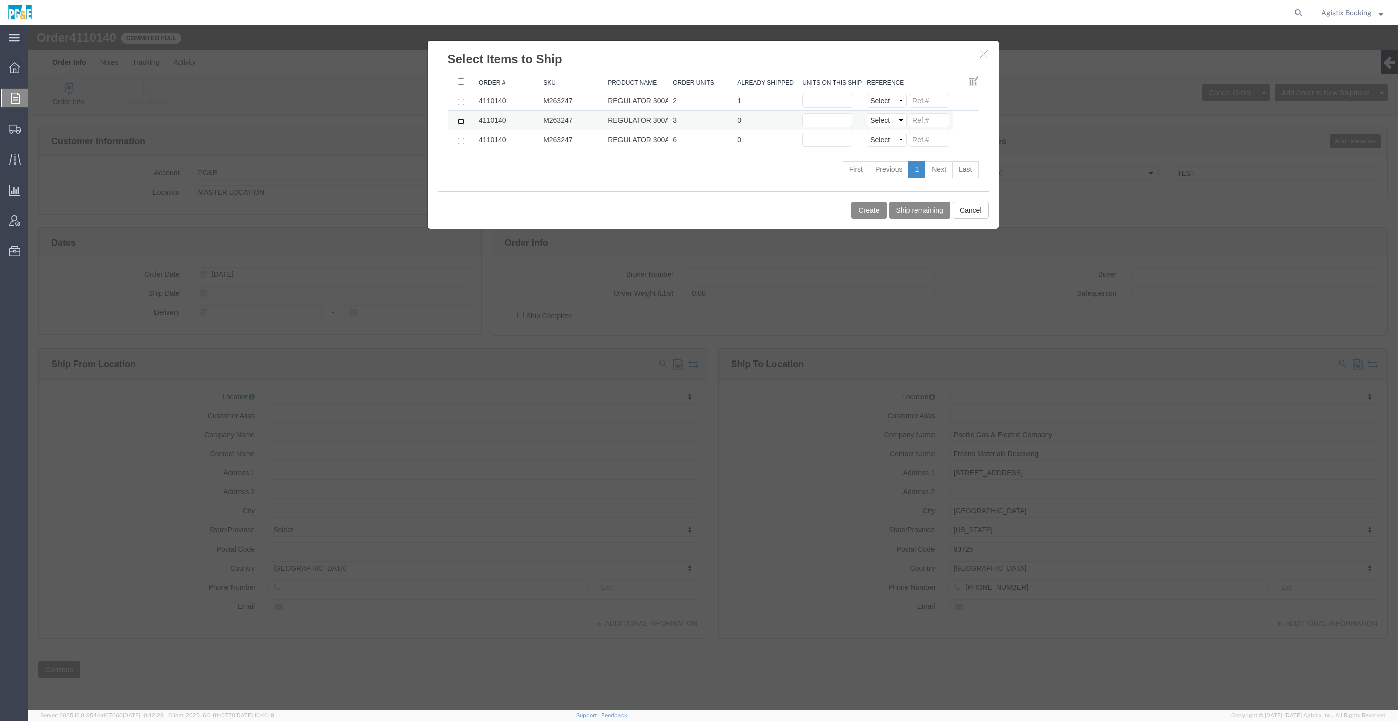
click input "checkbox"
checkbox input "true"
click input "text"
type input "1"
click button "Create"
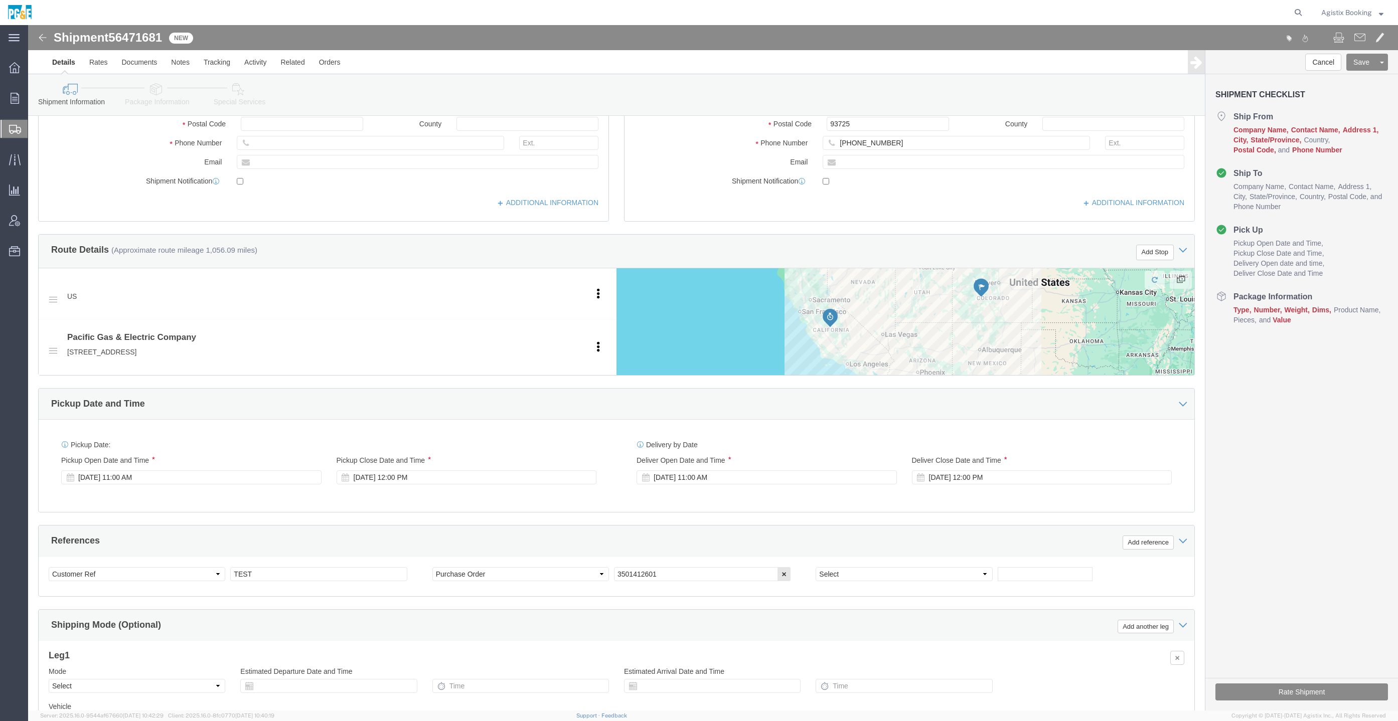
scroll to position [328, 0]
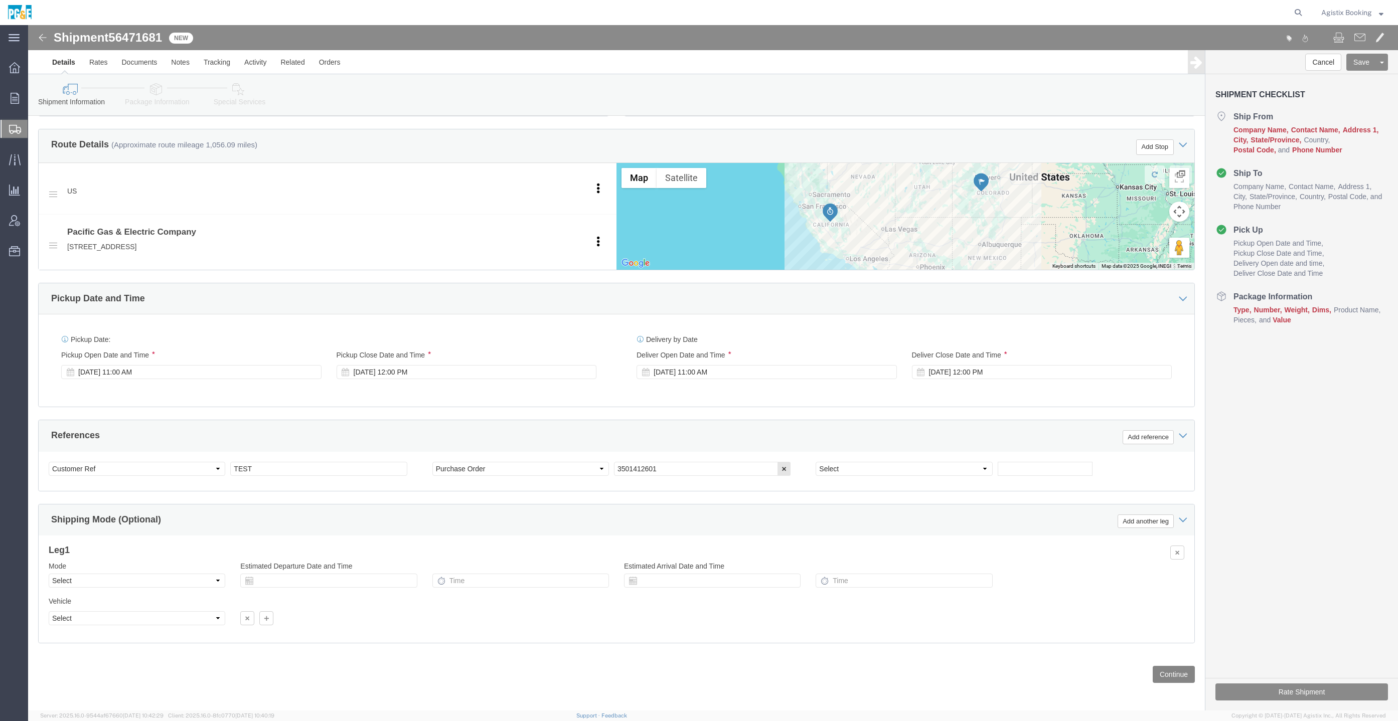
click button "Continue"
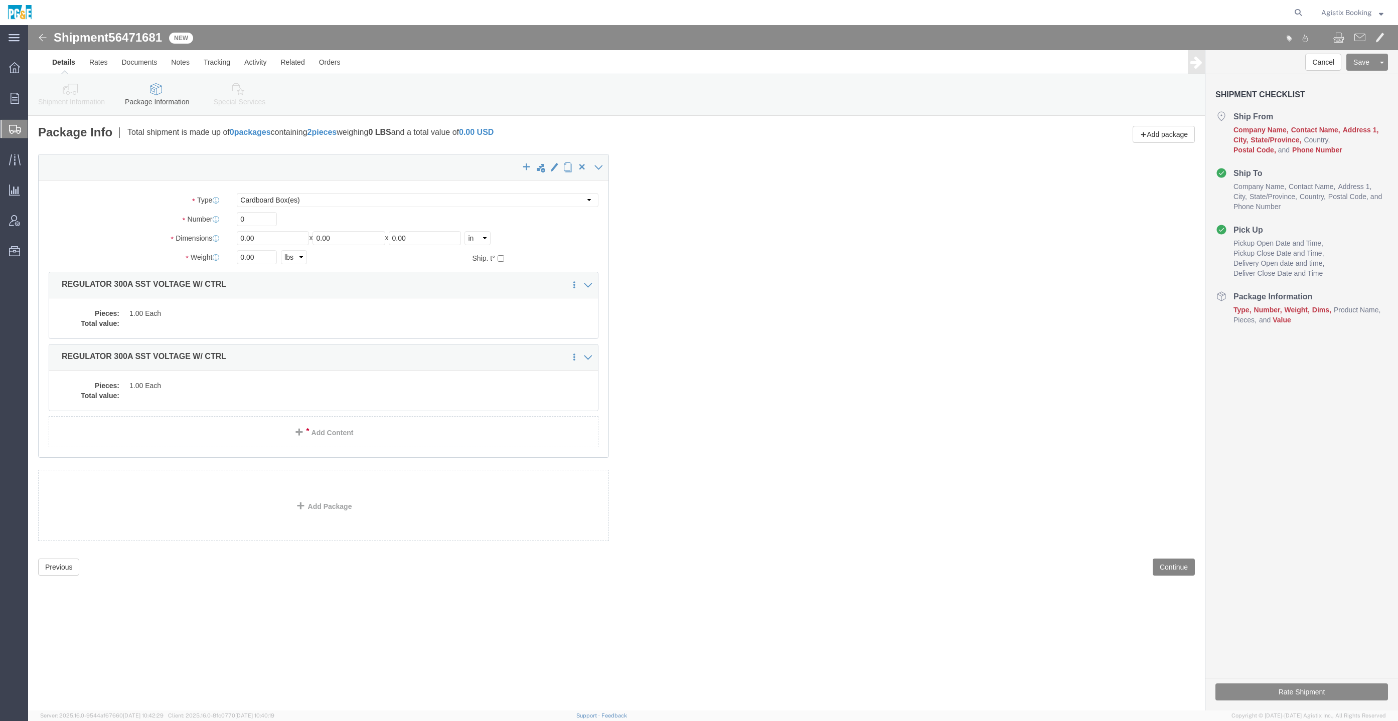
scroll to position [0, 0]
click at [11, 98] on icon at bounding box center [15, 98] width 9 height 11
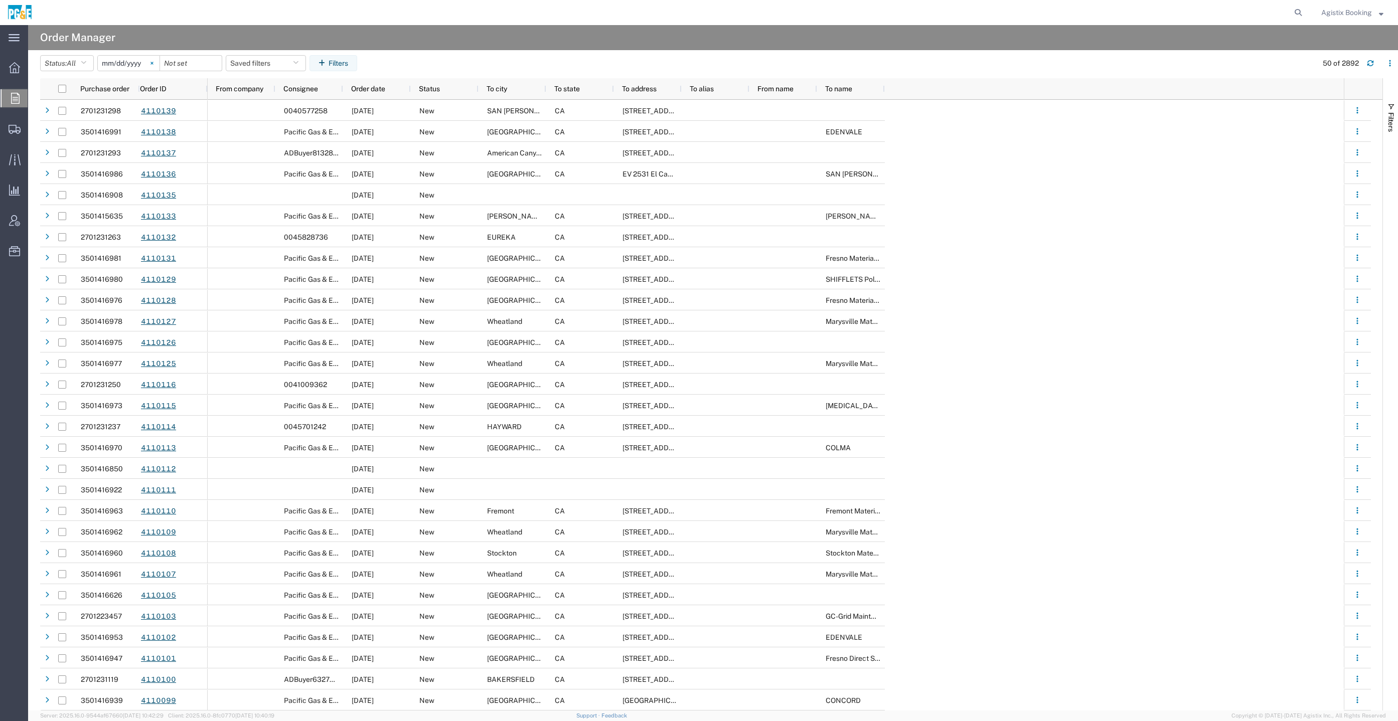
click at [159, 56] on svg-icon at bounding box center [151, 63] width 15 height 15
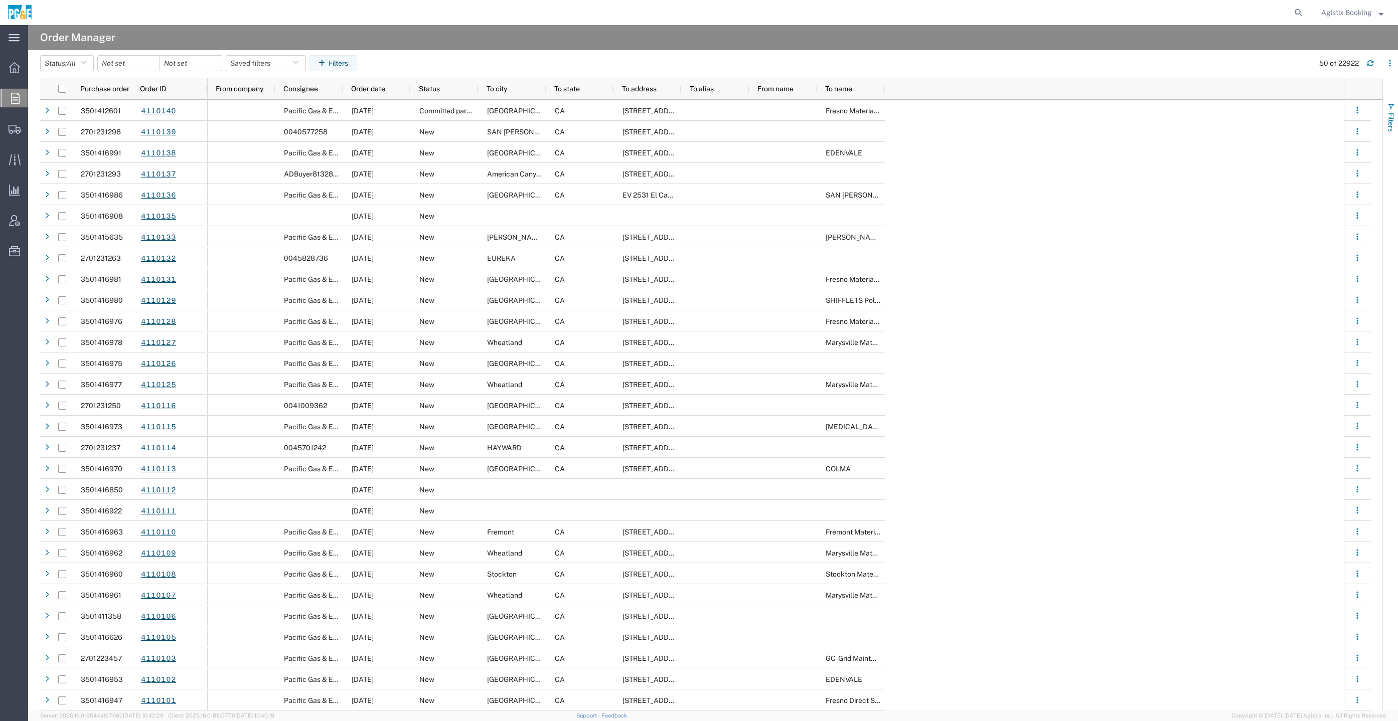
click at [1389, 110] on button "Filters" at bounding box center [1390, 117] width 15 height 54
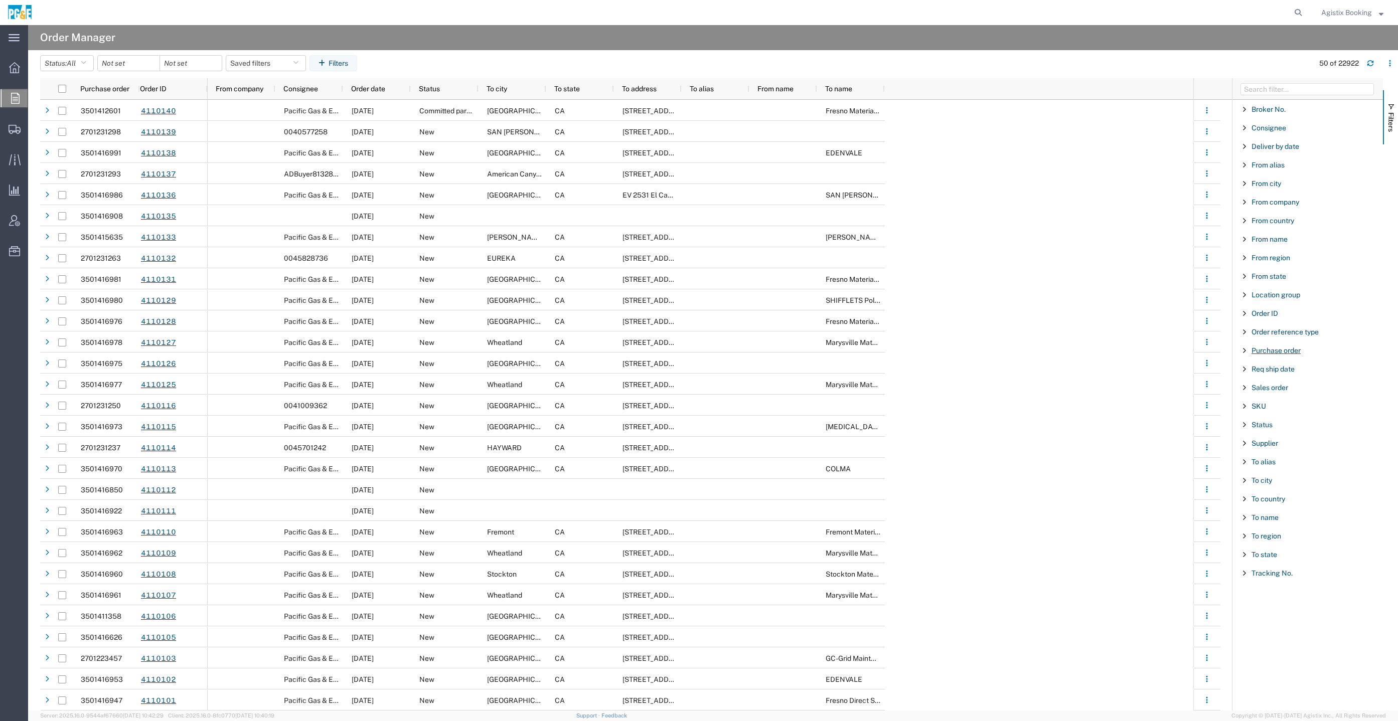
click at [1272, 349] on span "Purchase order" at bounding box center [1276, 351] width 49 height 8
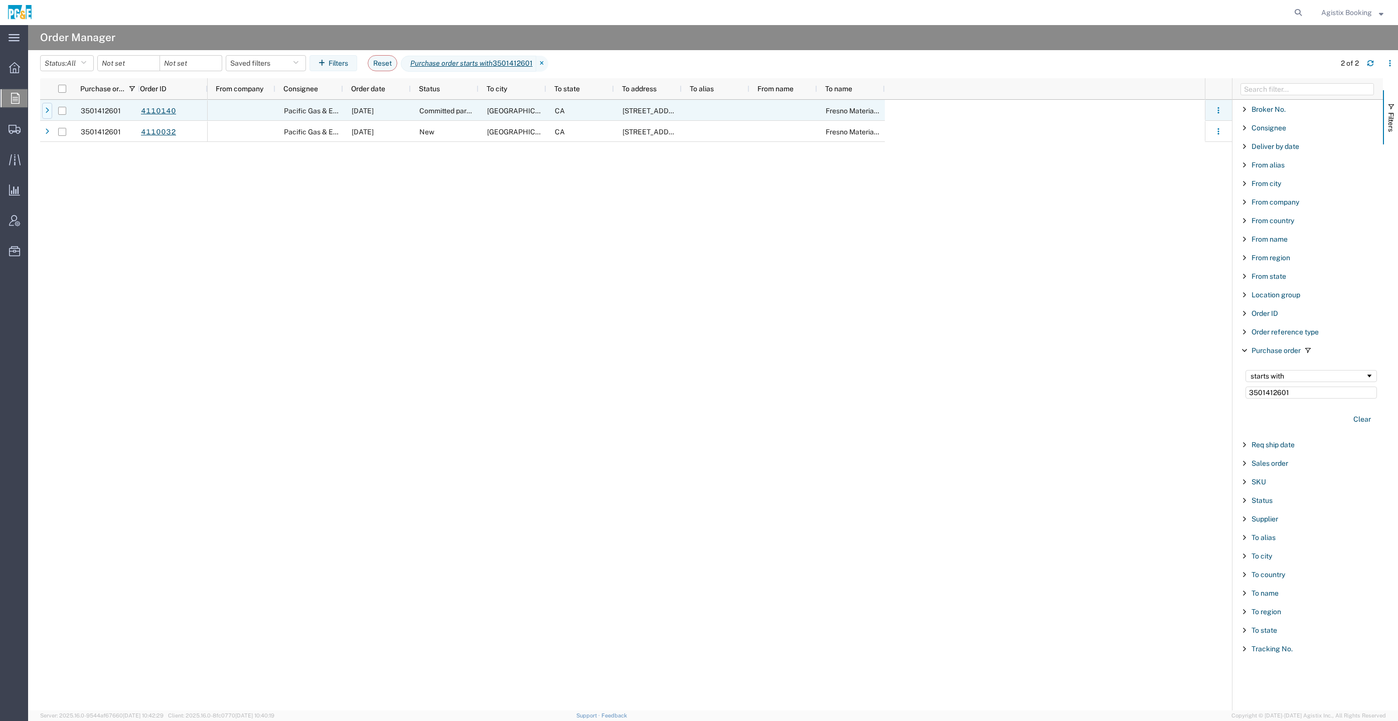
type input "3501412601"
click at [46, 108] on icon at bounding box center [47, 110] width 4 height 7
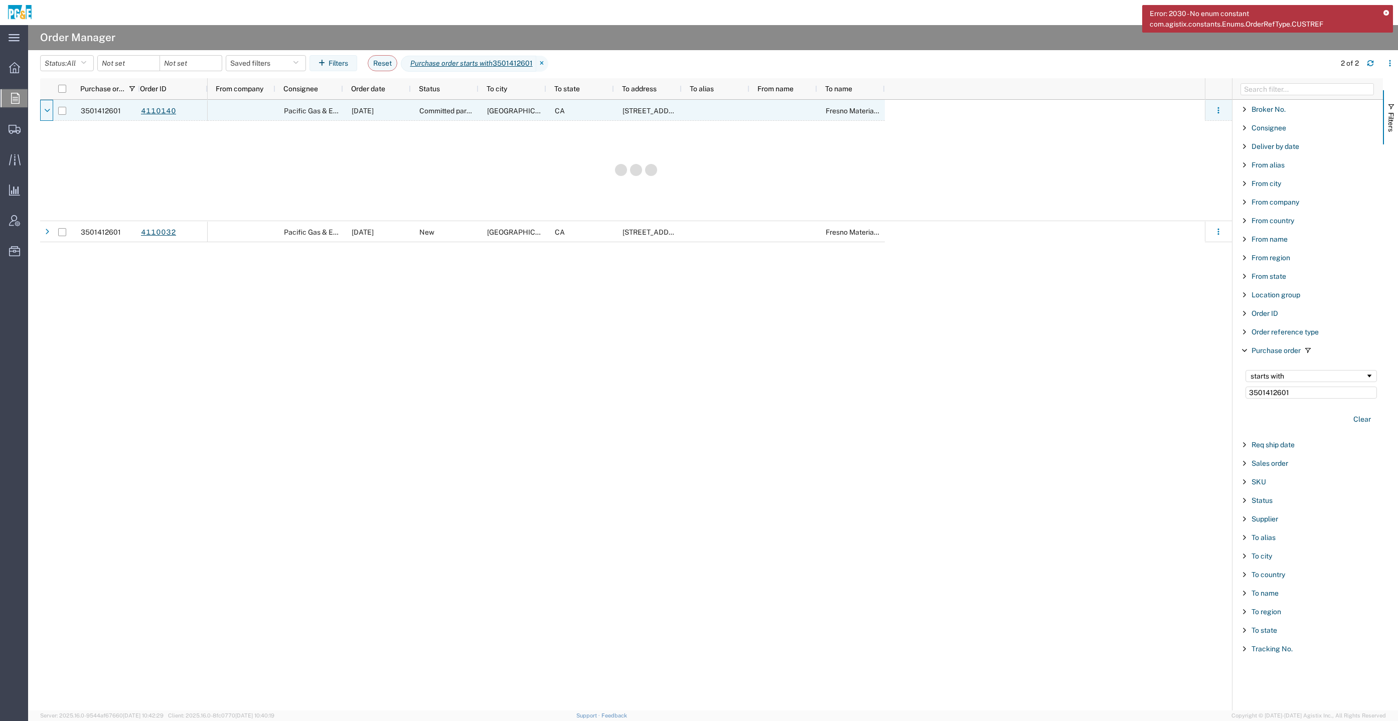
click at [46, 108] on icon at bounding box center [47, 110] width 6 height 7
click at [63, 111] on input "Press Space to toggle row selection (unchecked)" at bounding box center [62, 111] width 8 height 8
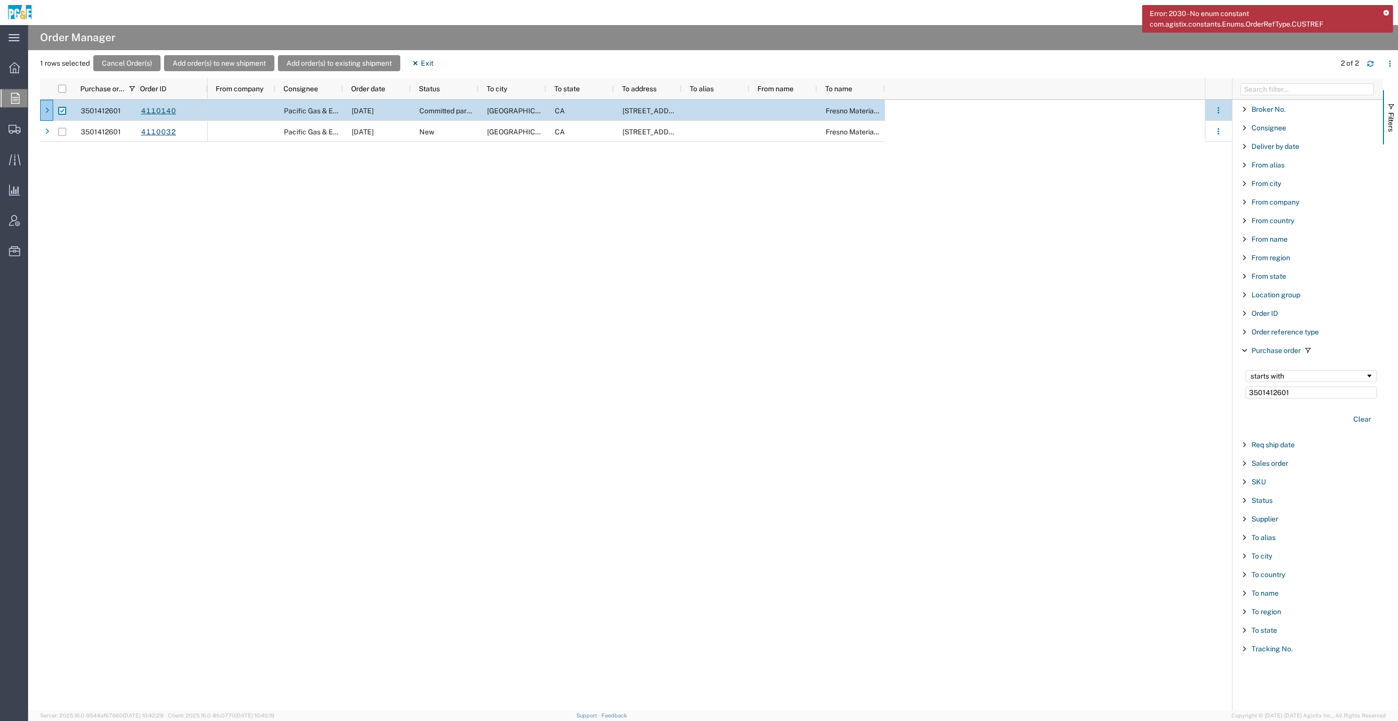
click at [61, 110] on input "Press Space to toggle row selection (checked)" at bounding box center [62, 111] width 8 height 8
checkbox input "false"
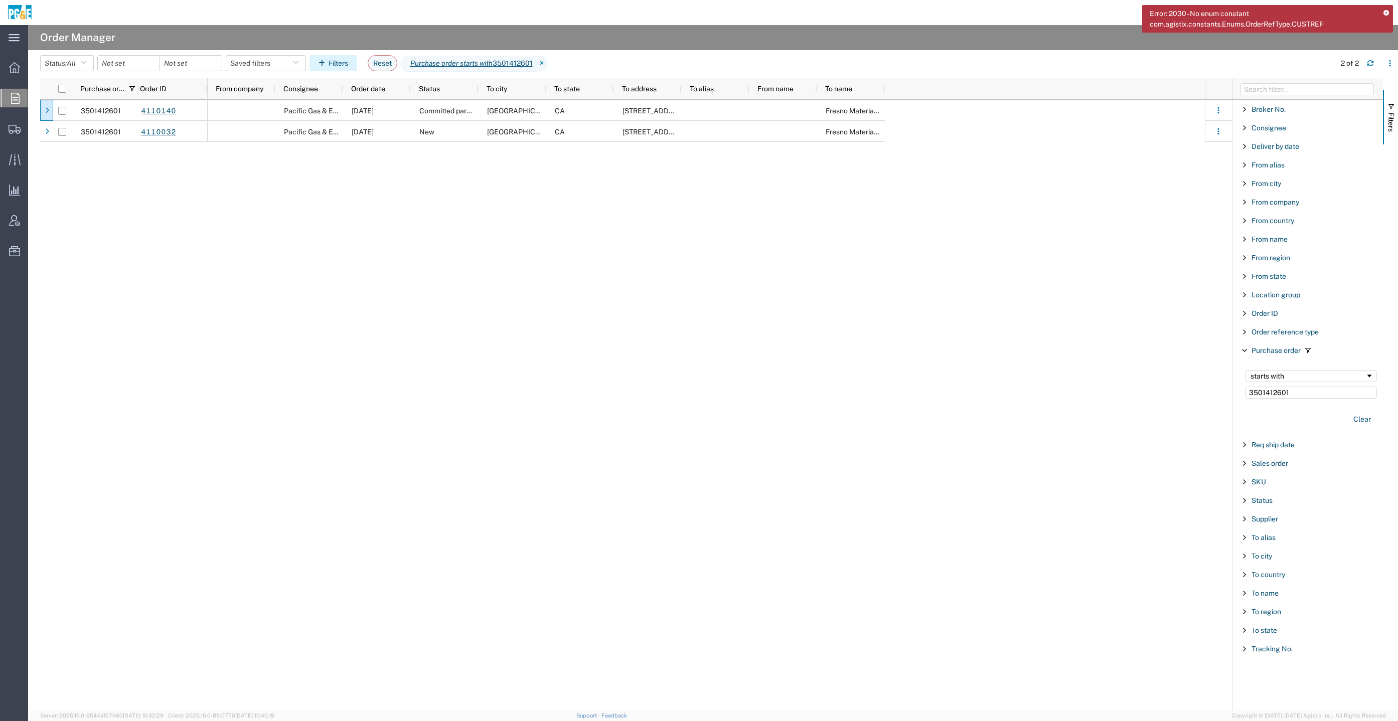
click at [342, 68] on button "Filters" at bounding box center [333, 63] width 48 height 16
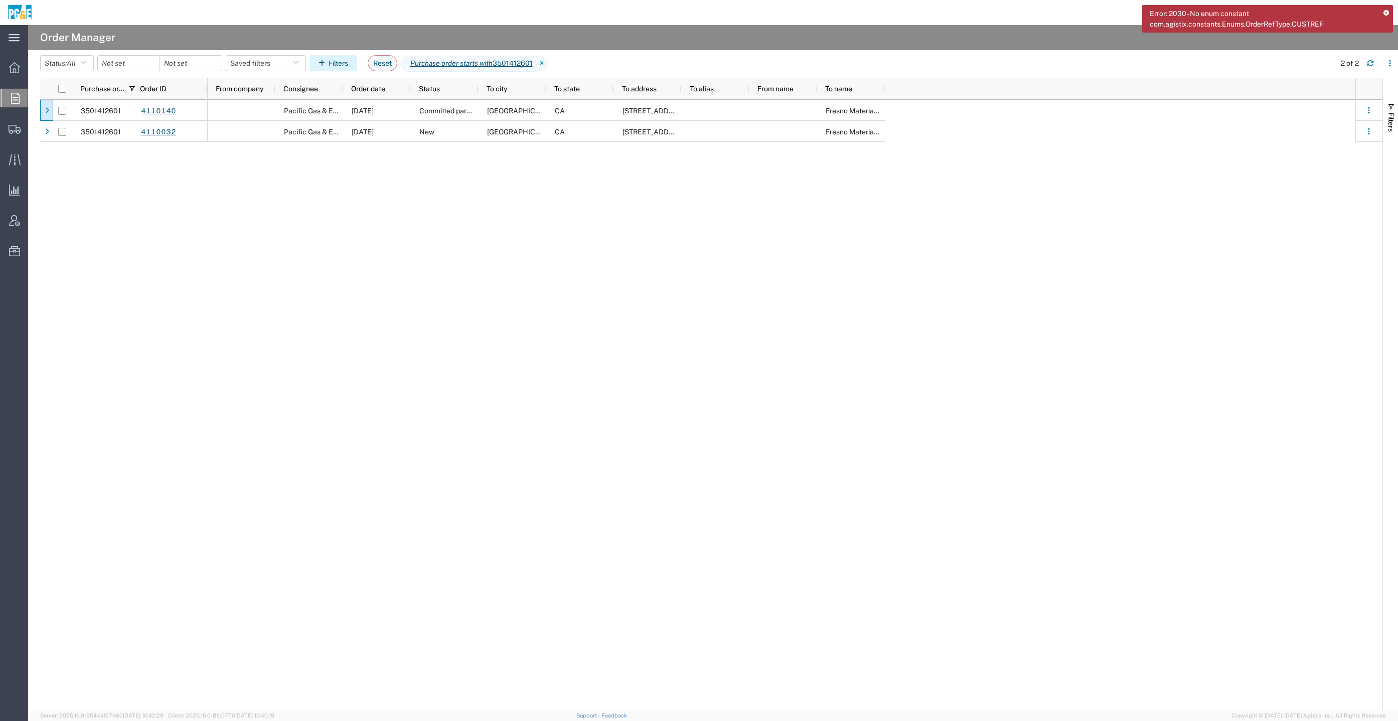
click at [344, 66] on button "Filters" at bounding box center [333, 63] width 48 height 16
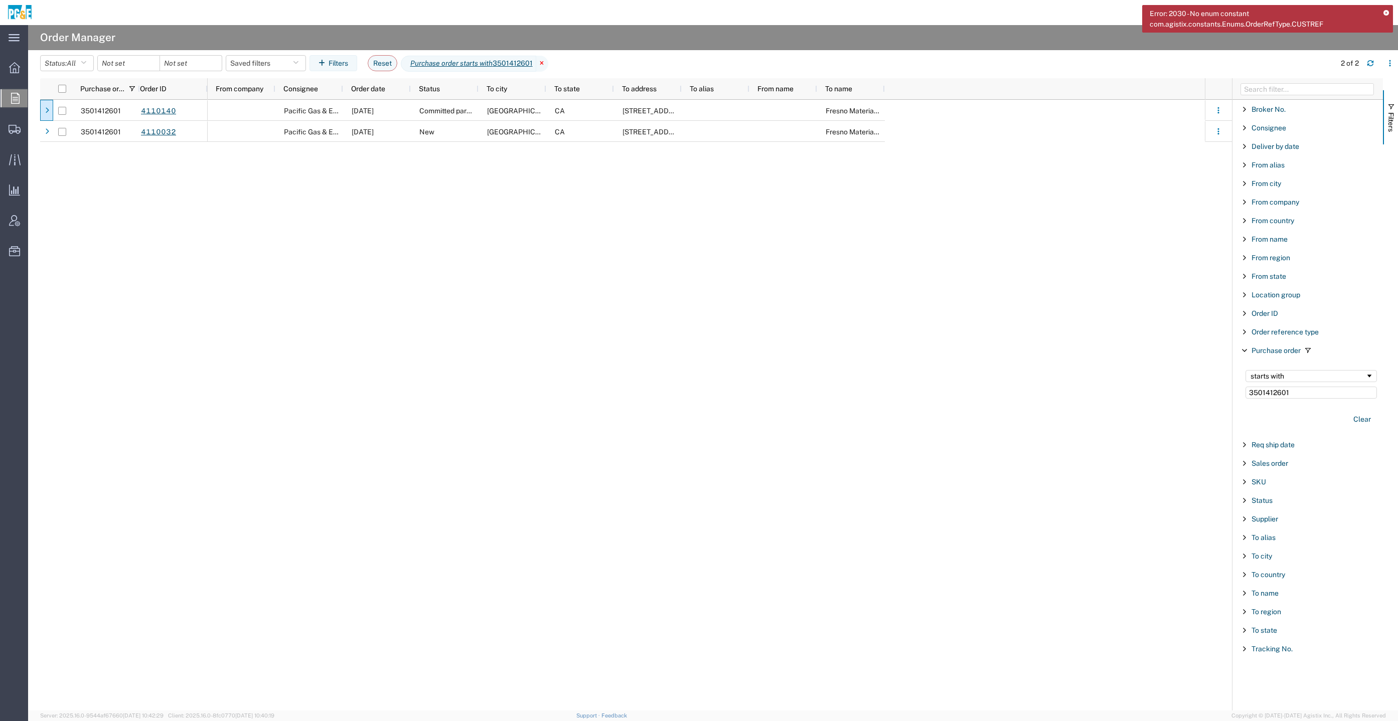
click at [548, 62] on icon at bounding box center [542, 64] width 12 height 16
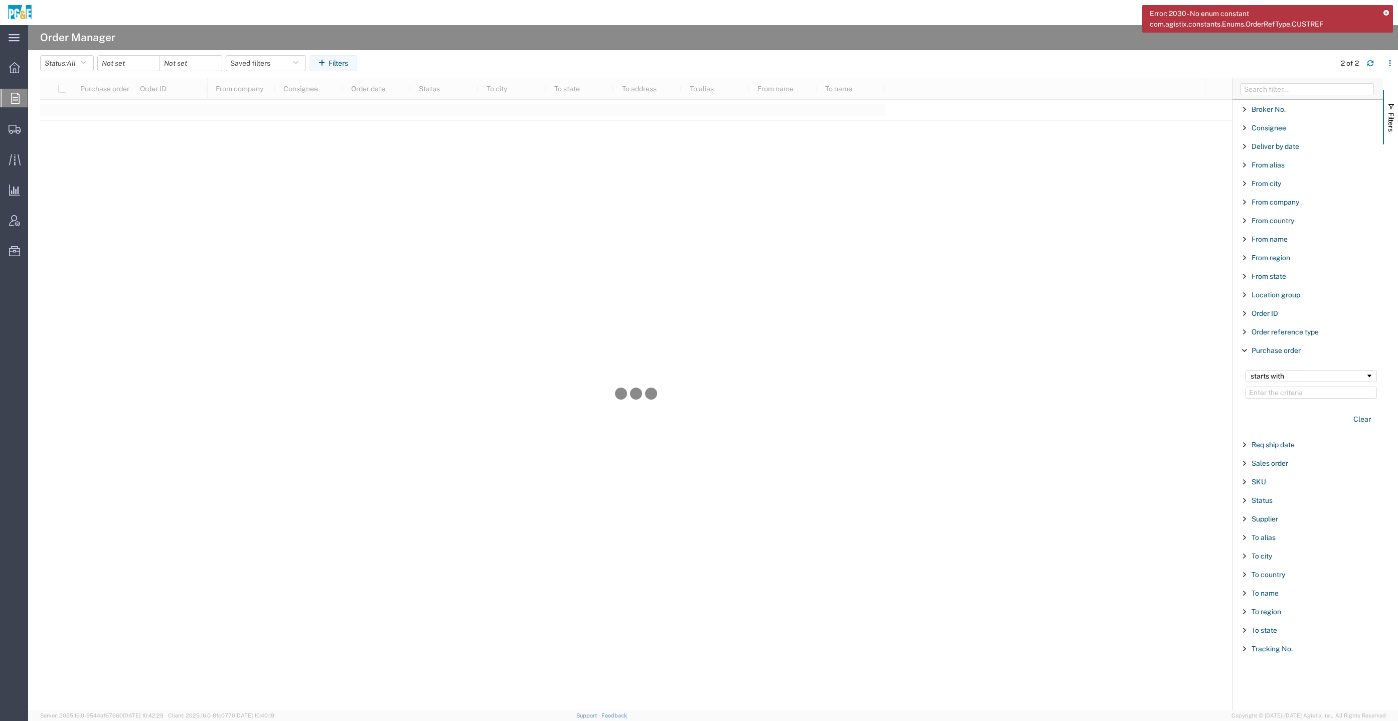
click at [1384, 15] on icon at bounding box center [1386, 14] width 6 height 6
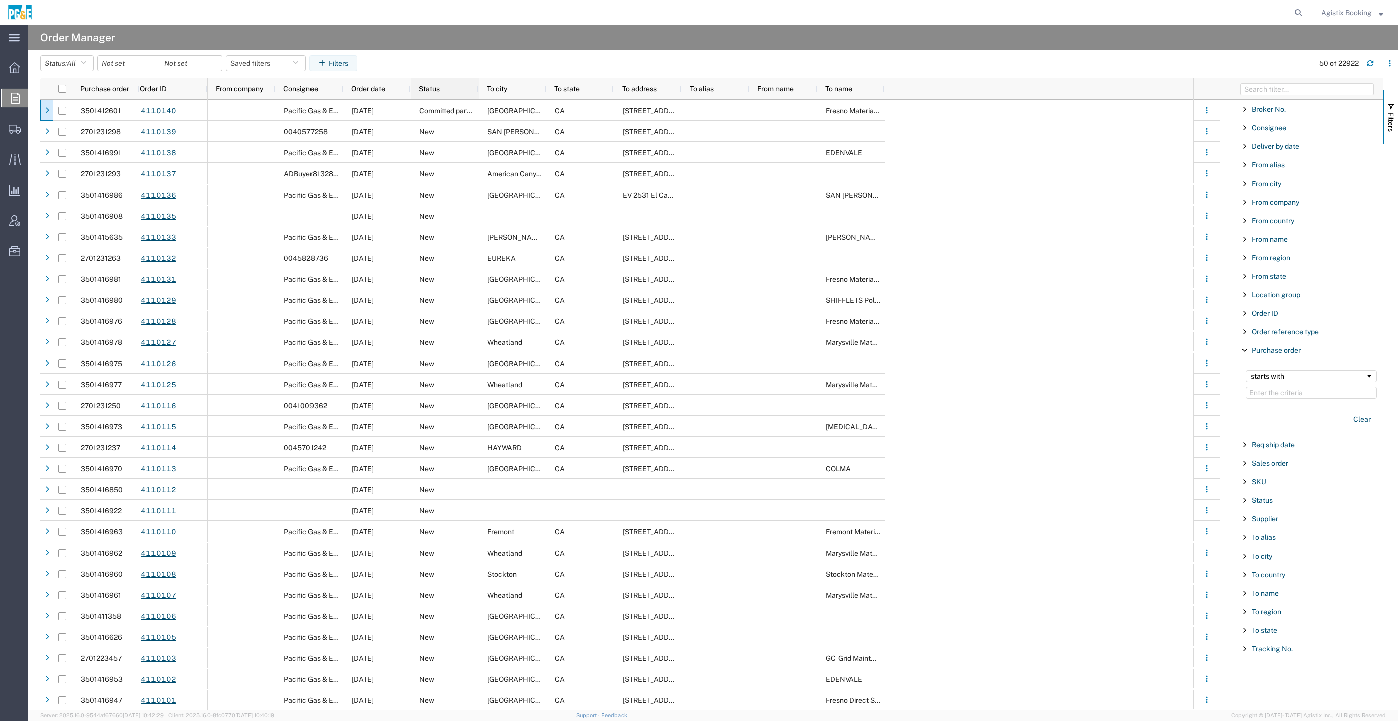
click at [450, 88] on div "Status" at bounding box center [447, 89] width 56 height 16
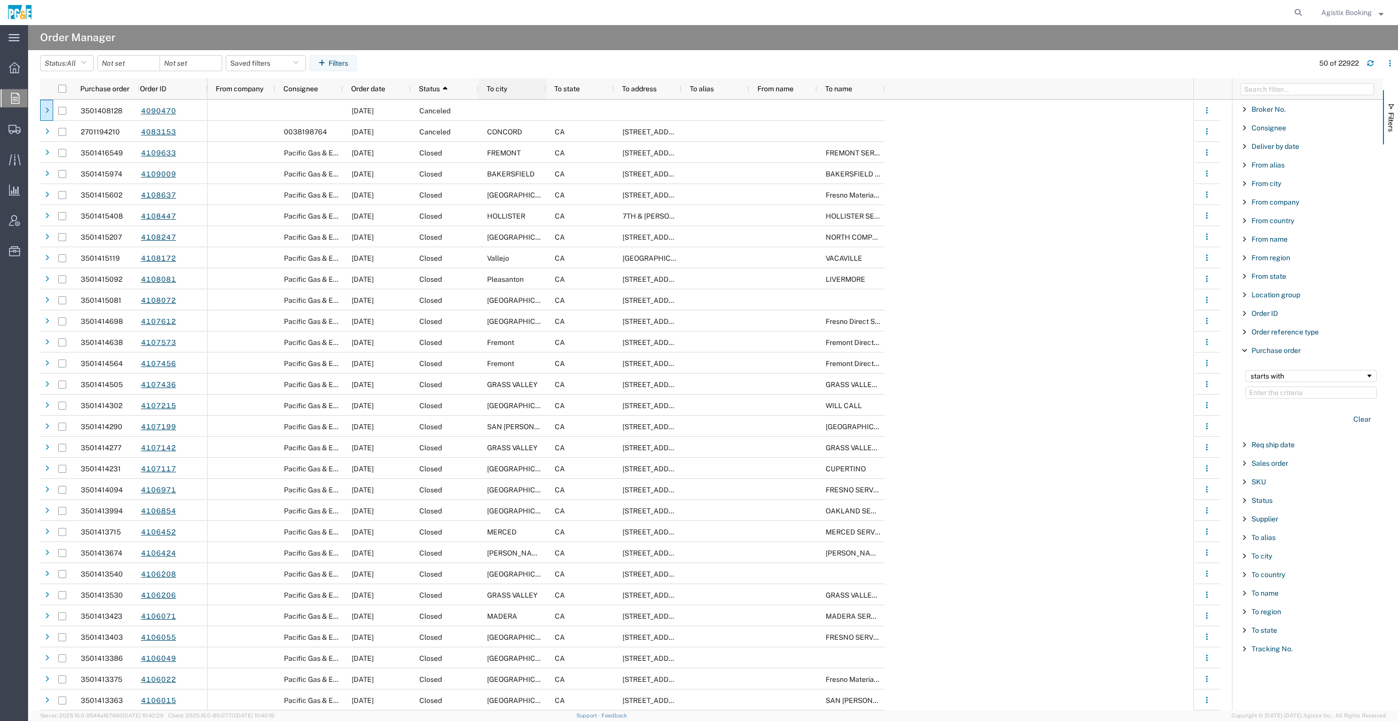
click at [513, 80] on div "To city" at bounding box center [515, 88] width 56 height 21
click at [510, 85] on div "To city" at bounding box center [515, 89] width 56 height 16
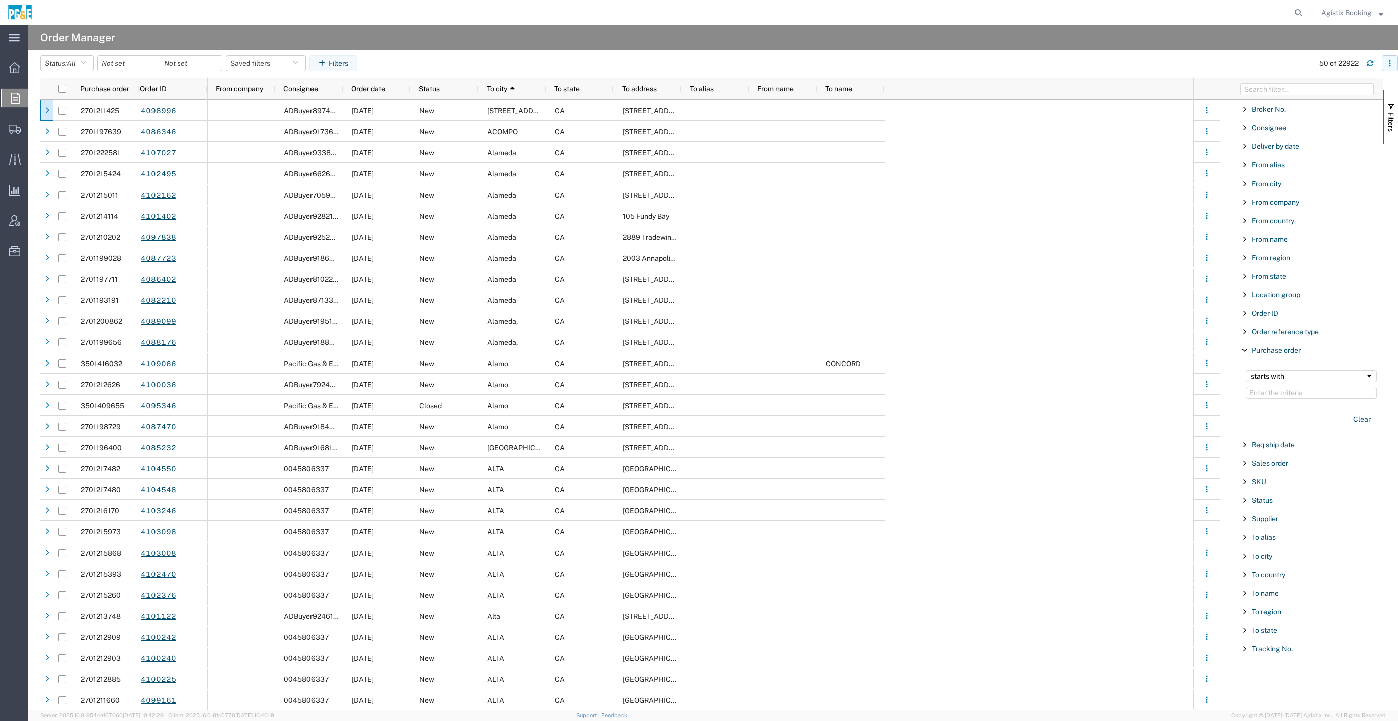
click at [1386, 60] on icon "button" at bounding box center [1389, 63] width 7 height 7
click at [1340, 126] on agx-table-column-manager-action "Manage columns" at bounding box center [1338, 130] width 56 height 20
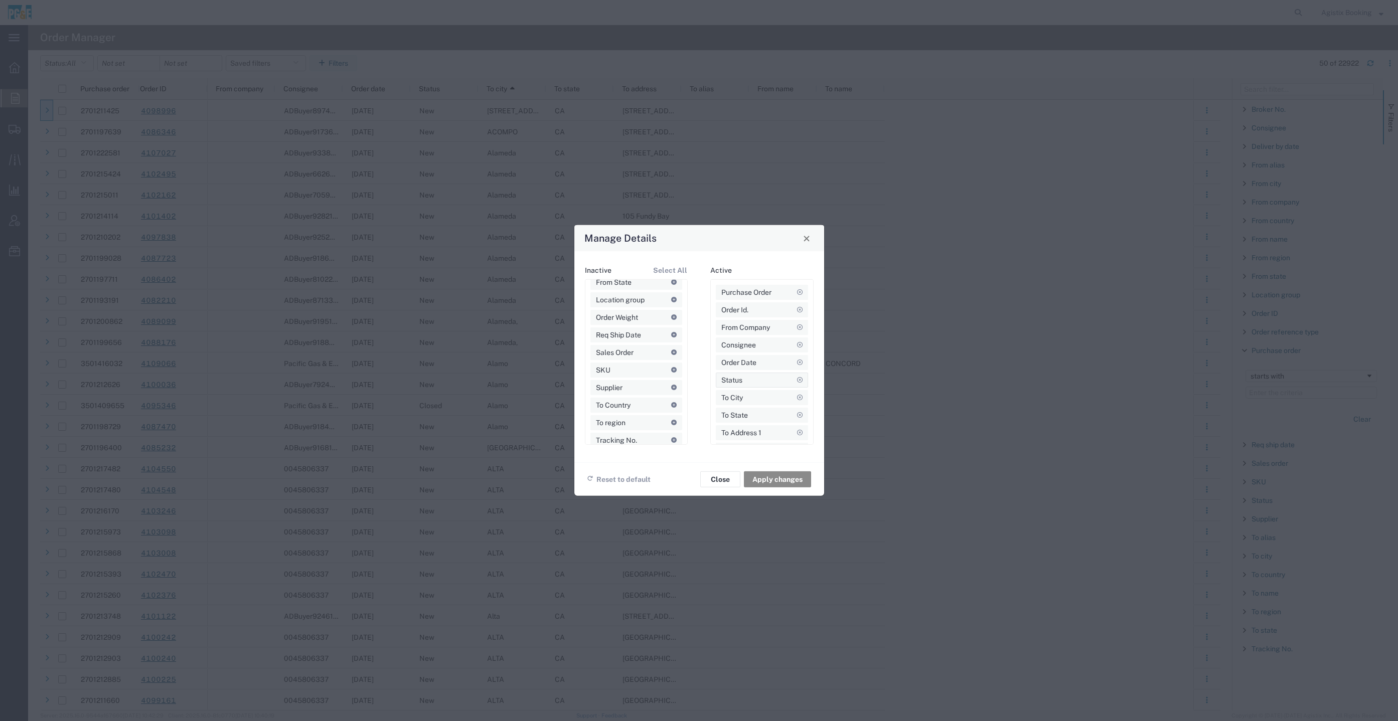
scroll to position [48, 0]
click at [797, 438] on icon at bounding box center [800, 437] width 6 height 6
click at [671, 364] on icon at bounding box center [674, 367] width 6 height 6
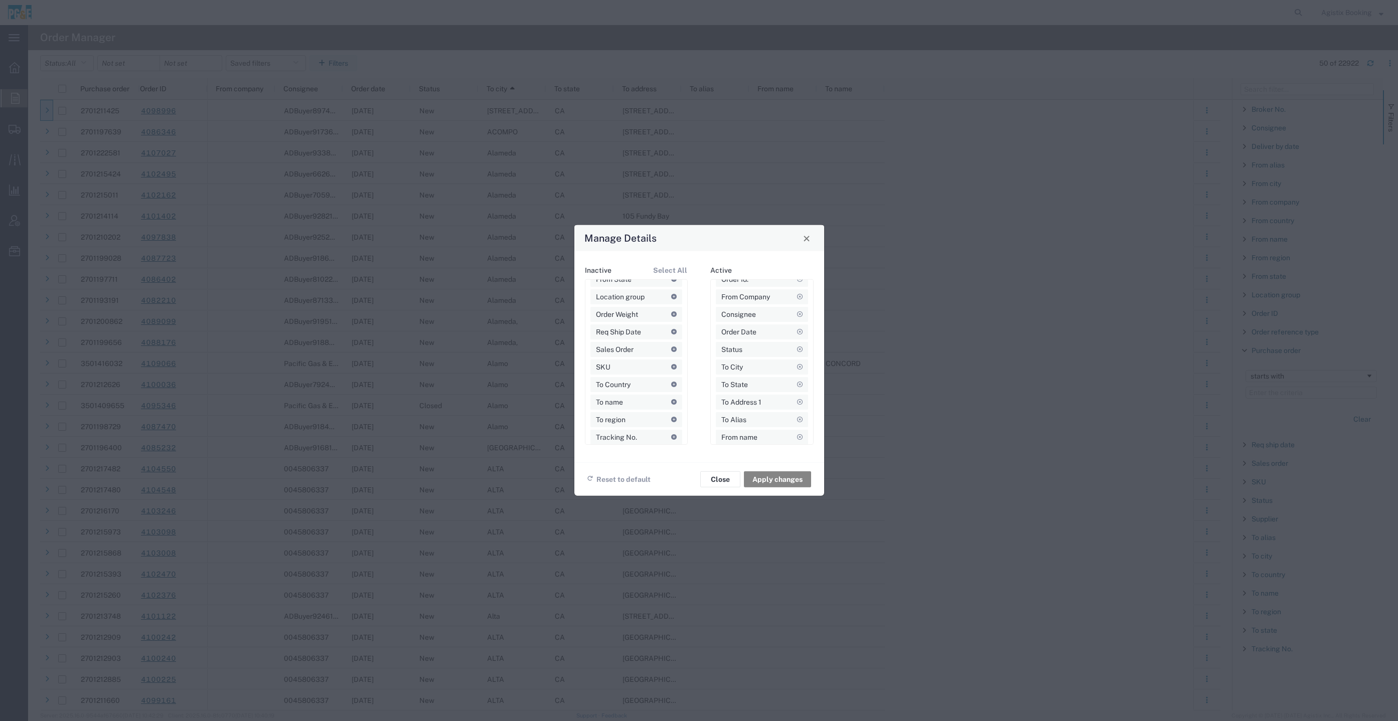
click at [787, 480] on button "Apply changes" at bounding box center [777, 480] width 67 height 16
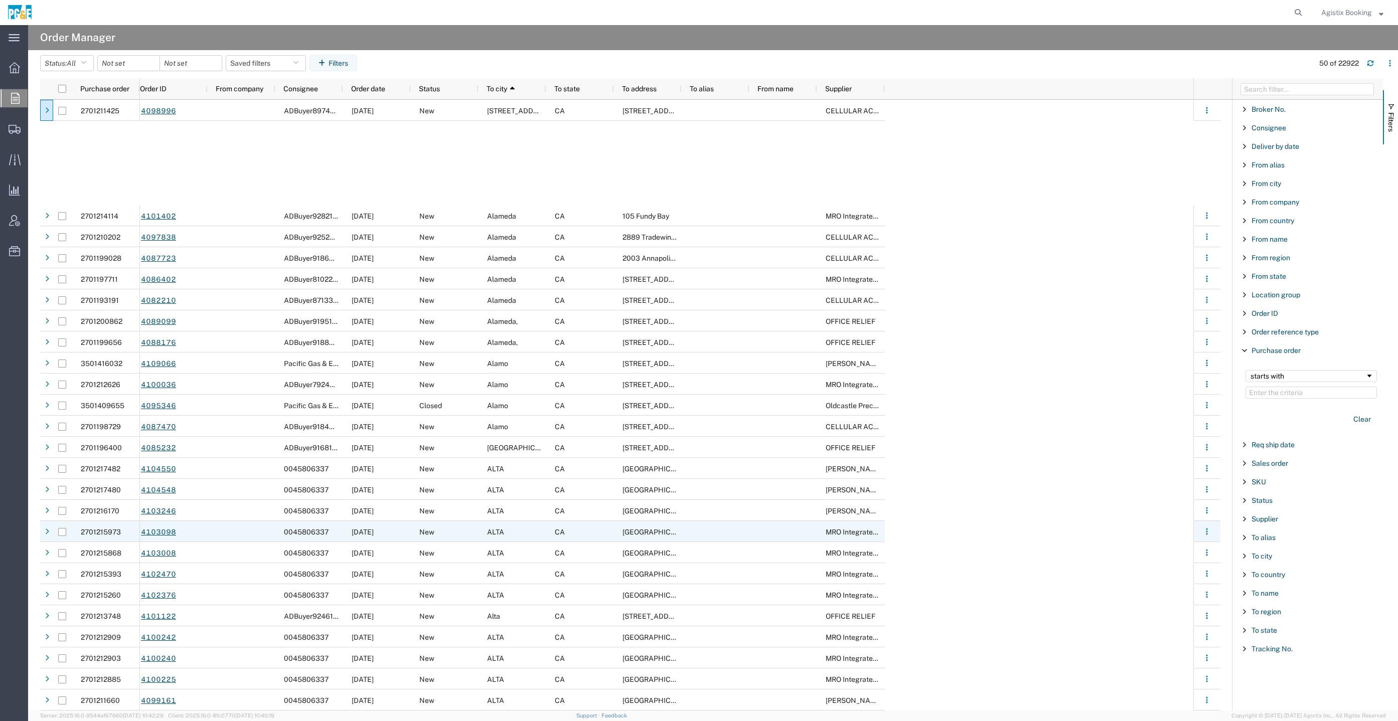
scroll to position [451, 0]
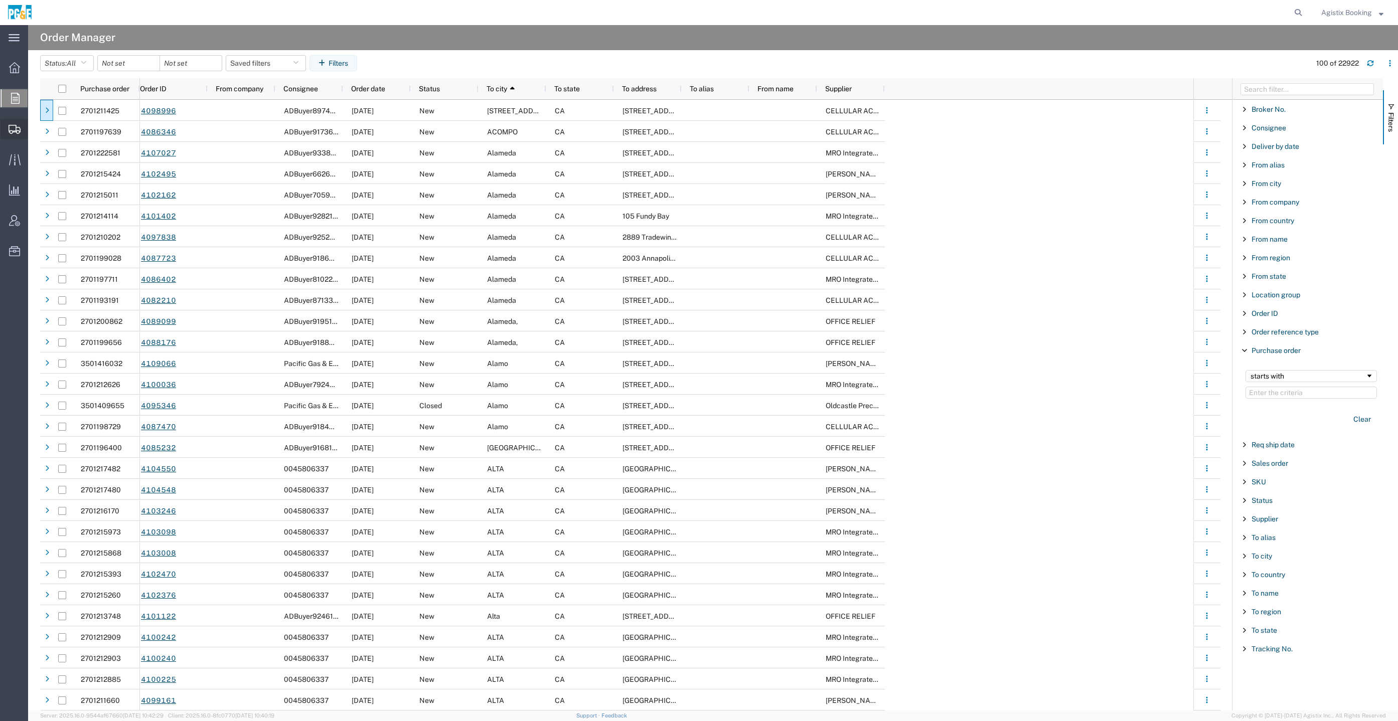
click at [12, 127] on icon at bounding box center [15, 129] width 12 height 9
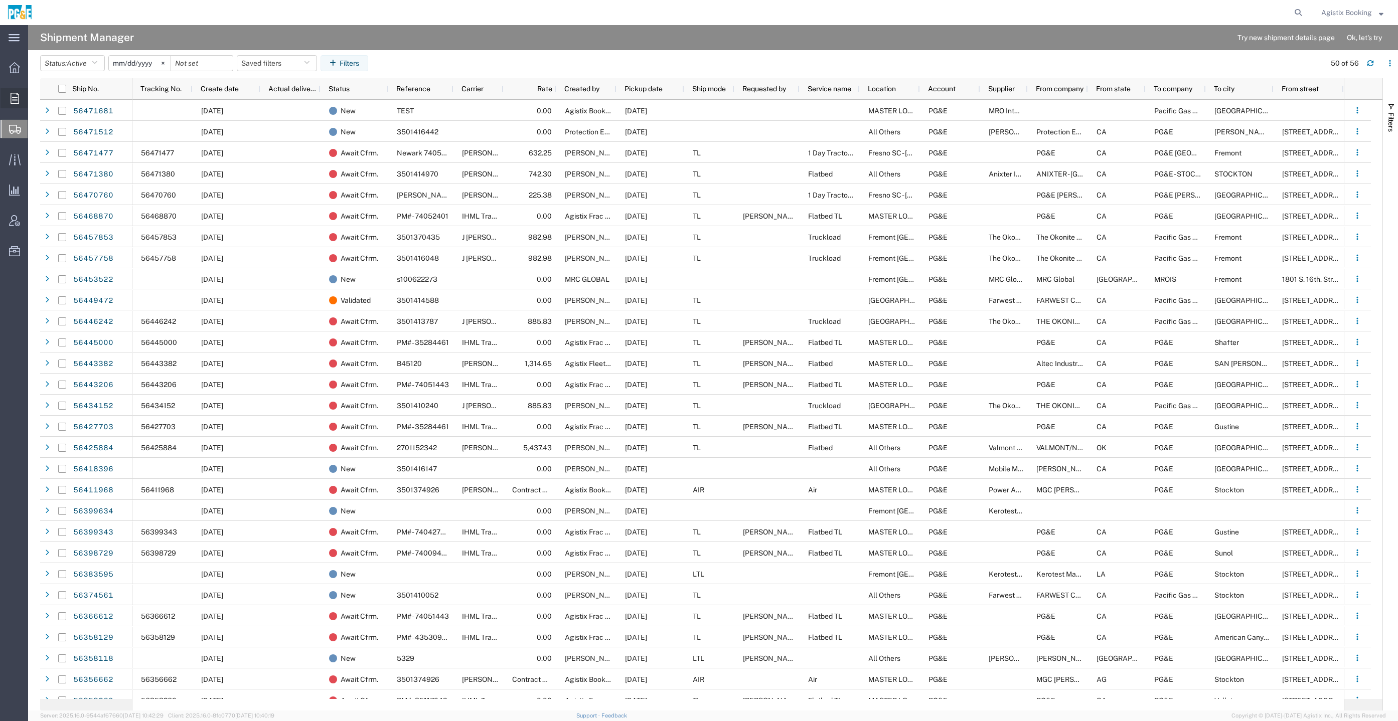
click at [12, 104] on div at bounding box center [15, 98] width 28 height 20
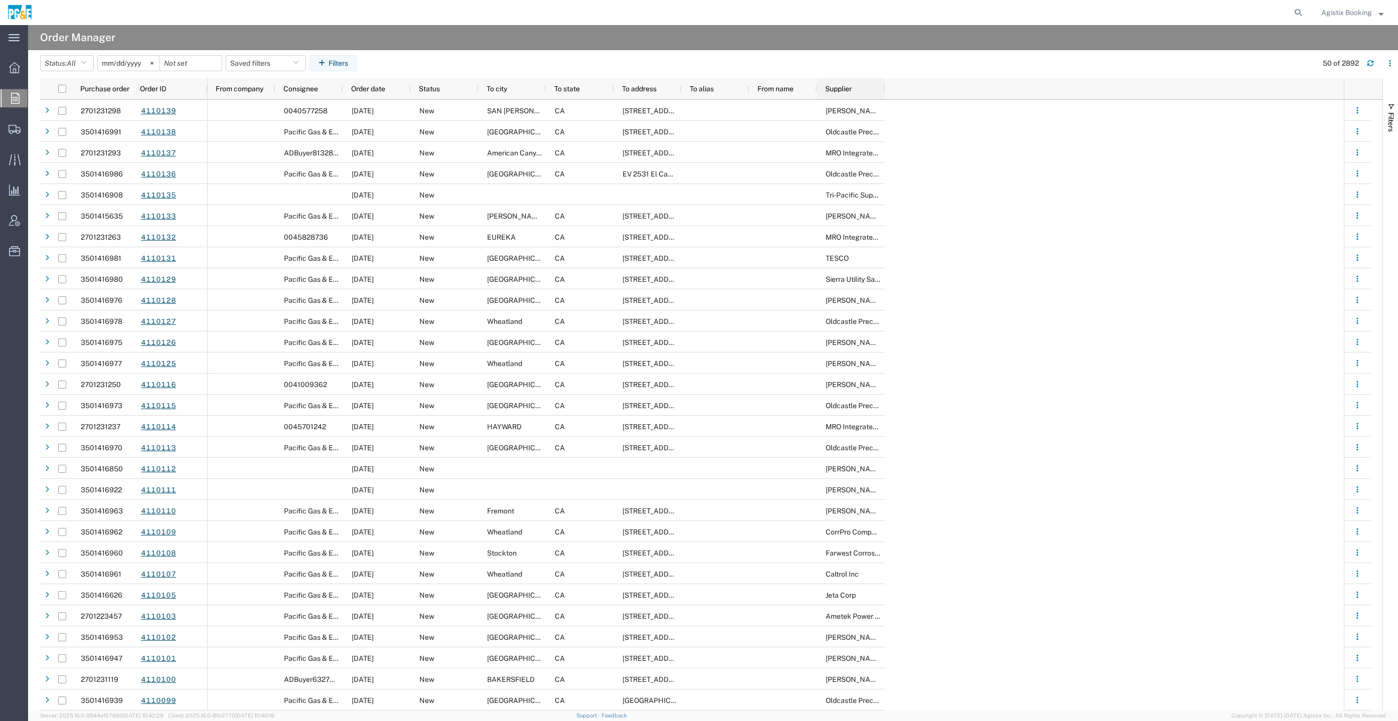
click at [864, 87] on div "Supplier" at bounding box center [853, 89] width 56 height 16
click at [94, 71] on button "Status: All" at bounding box center [67, 63] width 54 height 16
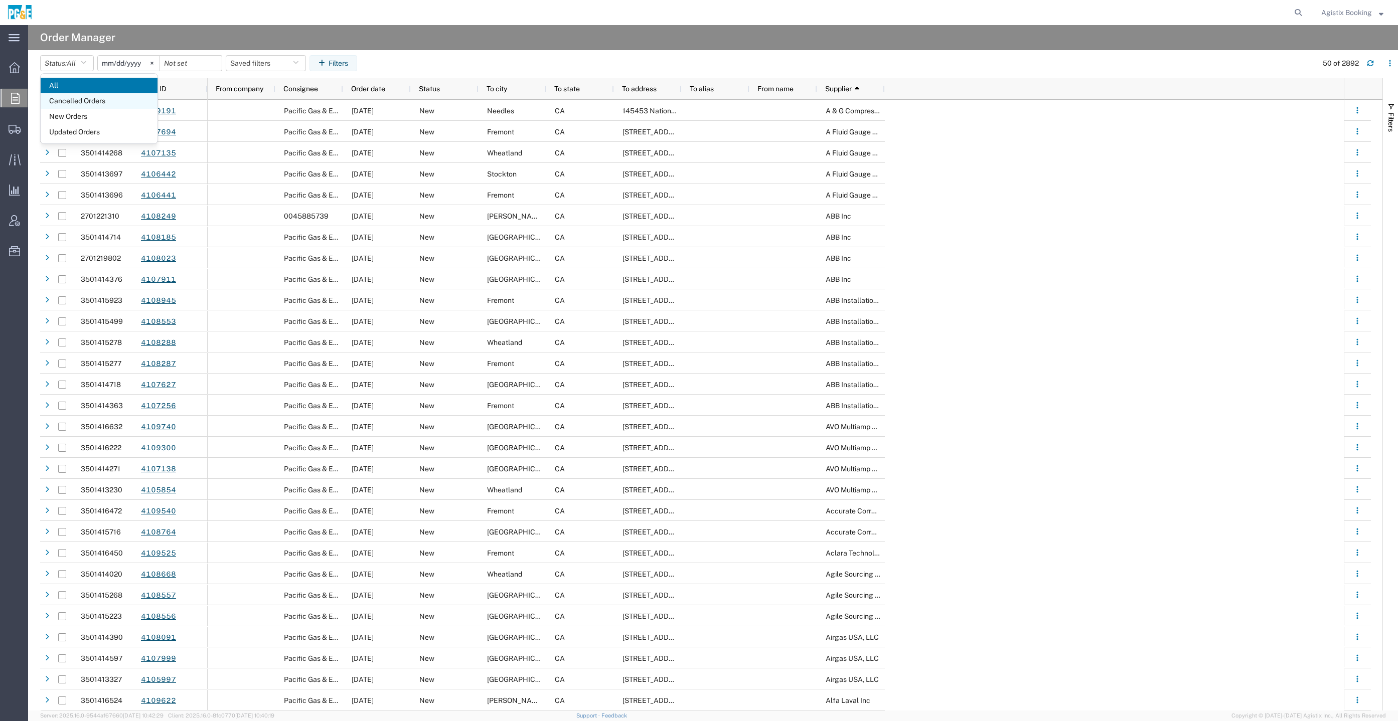
click at [111, 104] on span "Cancelled Orders" at bounding box center [99, 101] width 117 height 16
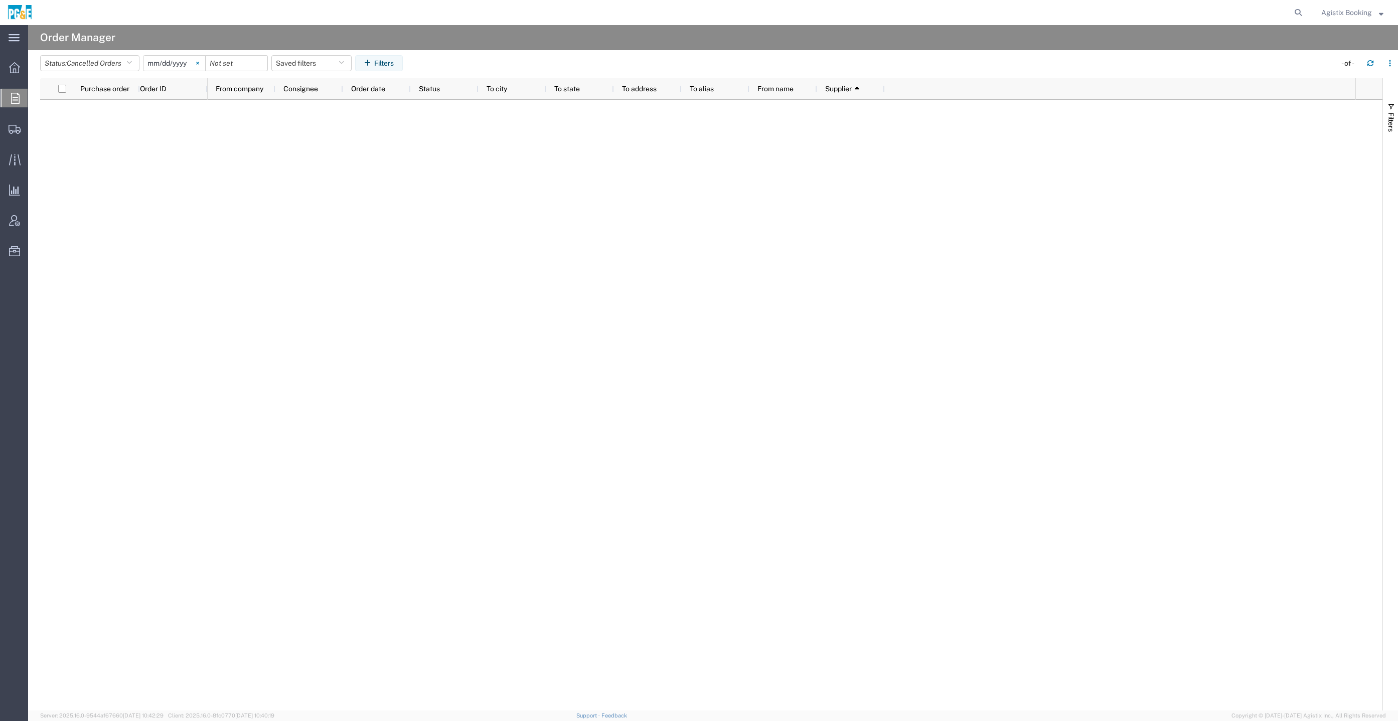
click at [204, 61] on svg-icon at bounding box center [197, 63] width 15 height 15
click at [179, 62] on input "date" at bounding box center [174, 63] width 62 height 15
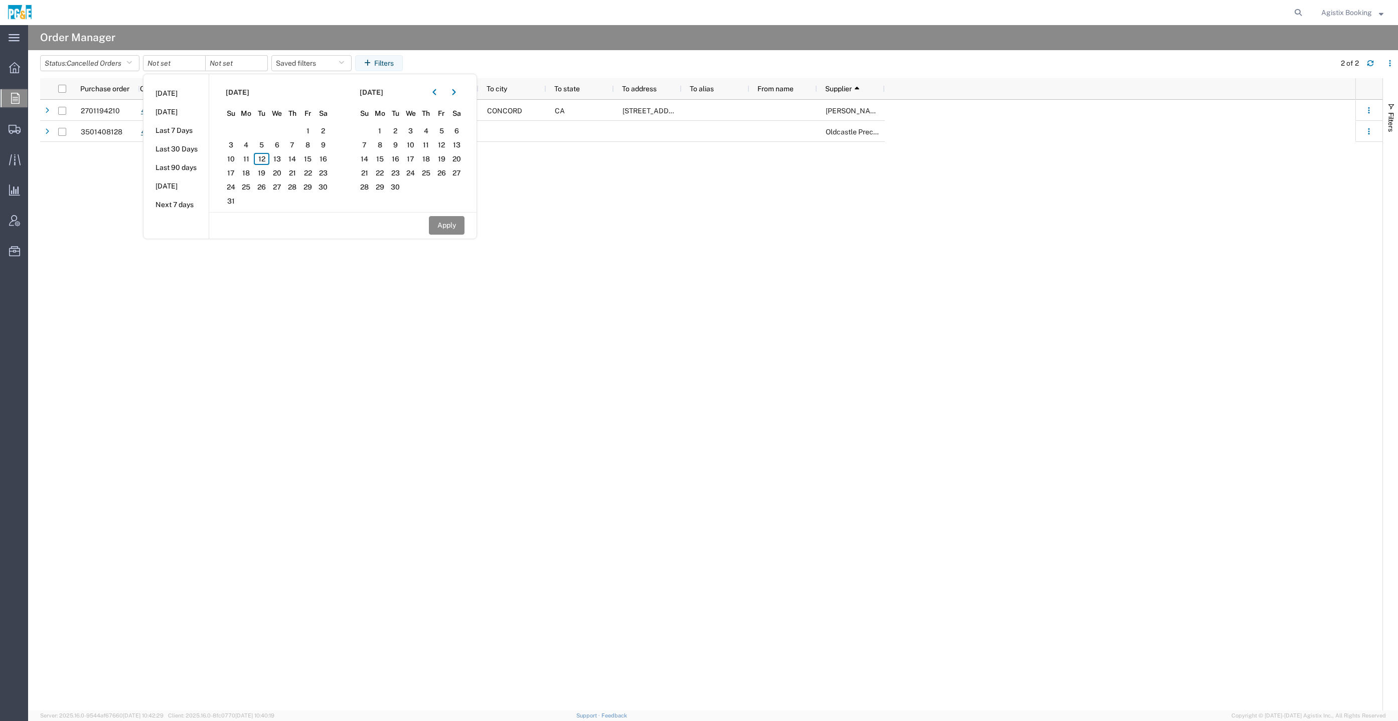
click at [611, 47] on agx-page-header "Order Manager" at bounding box center [713, 37] width 1370 height 25
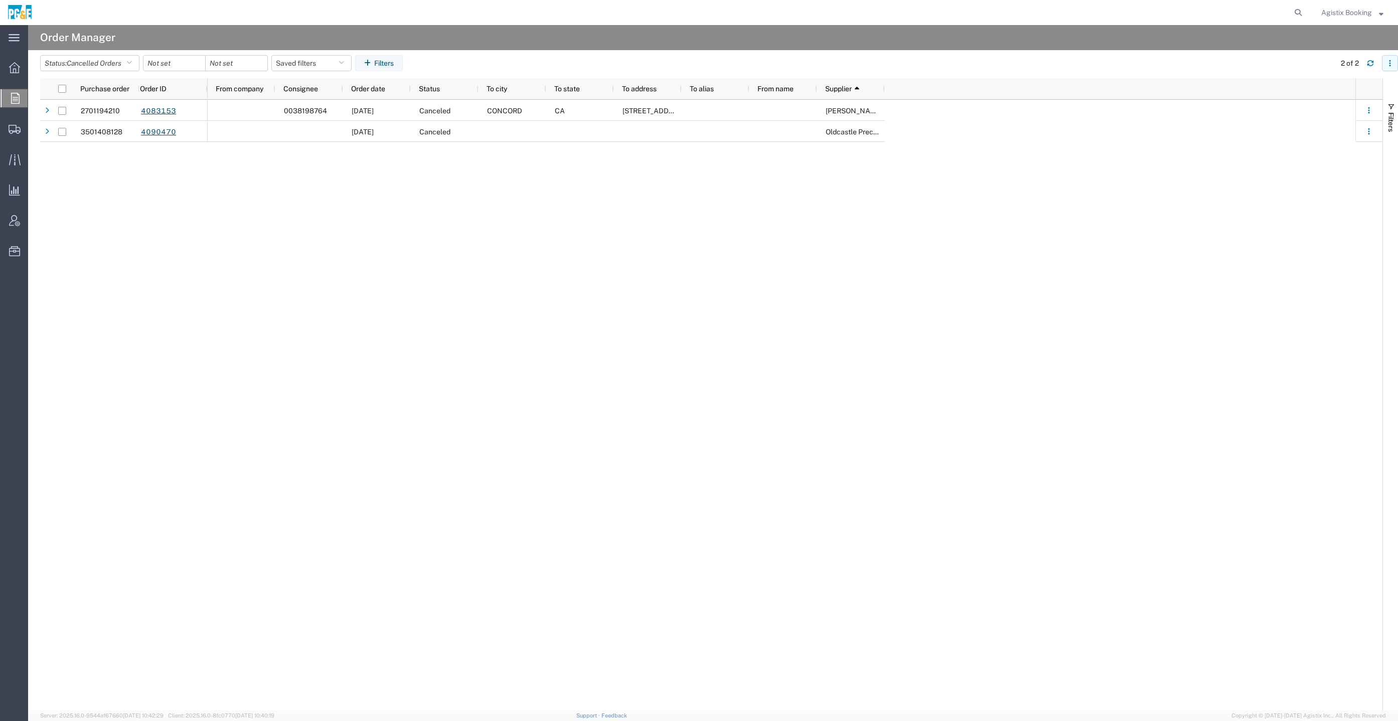
click at [1387, 68] on button "button" at bounding box center [1390, 63] width 16 height 16
click at [903, 196] on div "0038198764 05/15/2025 Canceled CONCORD CA 1030 DETROIT AVENUE Kobus Inc 06/04/2…" at bounding box center [782, 405] width 1148 height 611
click at [132, 54] on header "Status: Cancelled Orders All Cancelled Orders New Orders Updated Orders Saved f…" at bounding box center [719, 64] width 1358 height 28
click at [128, 65] on button "Status: Cancelled Orders" at bounding box center [89, 63] width 99 height 16
click at [126, 85] on span "All" at bounding box center [99, 86] width 117 height 16
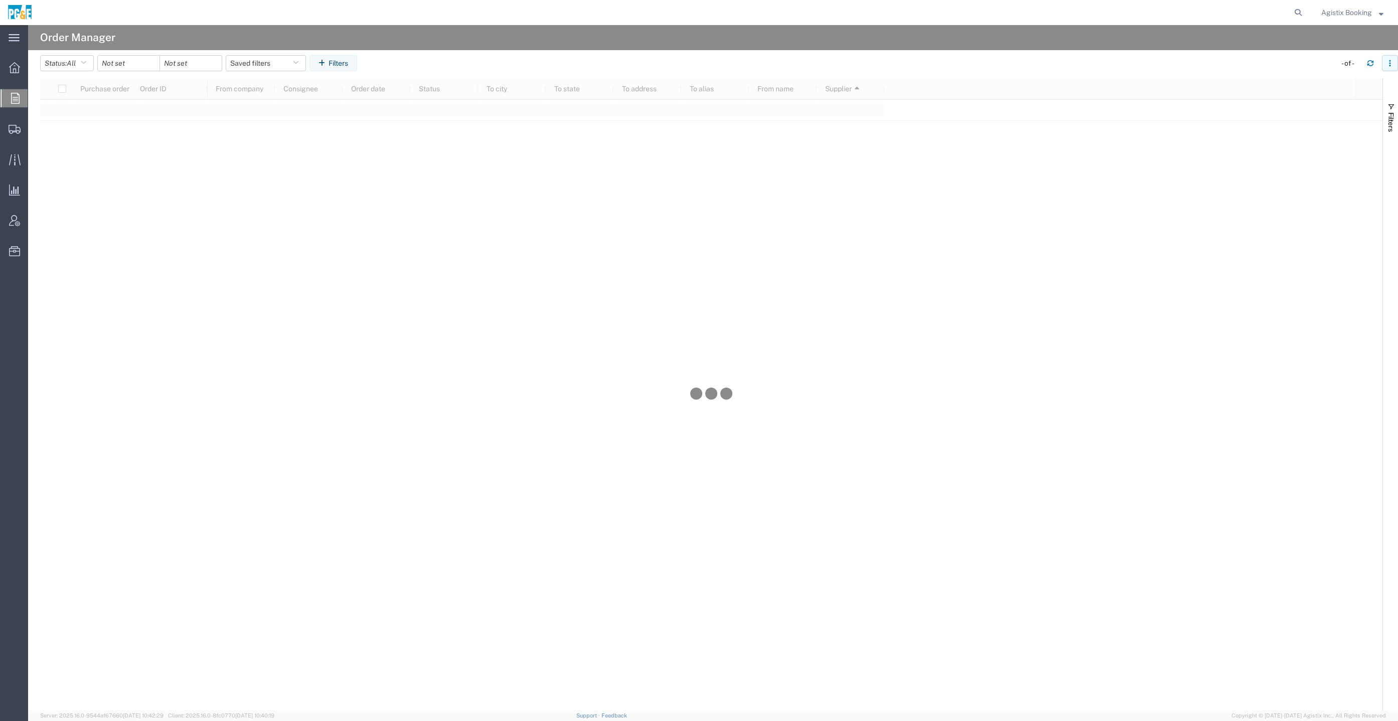
click at [1388, 59] on button "button" at bounding box center [1390, 63] width 16 height 16
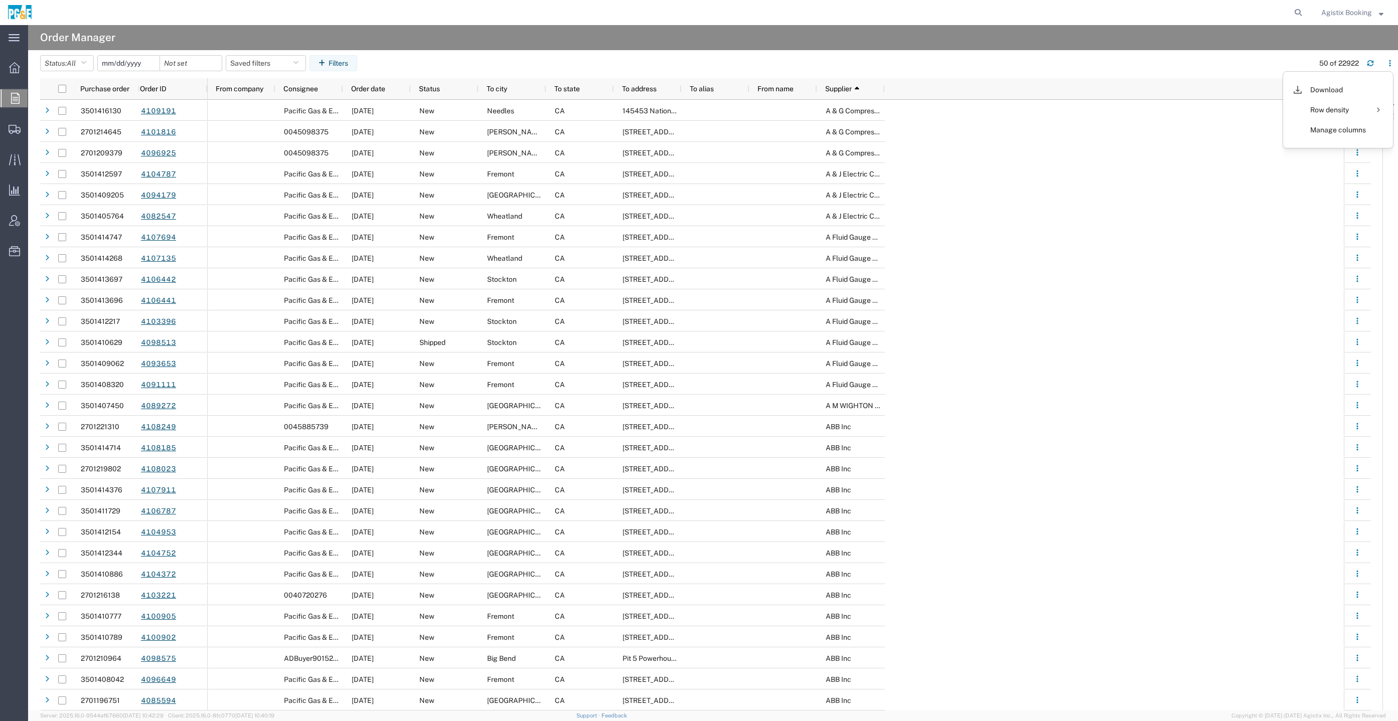
click at [118, 66] on input "date" at bounding box center [129, 63] width 62 height 15
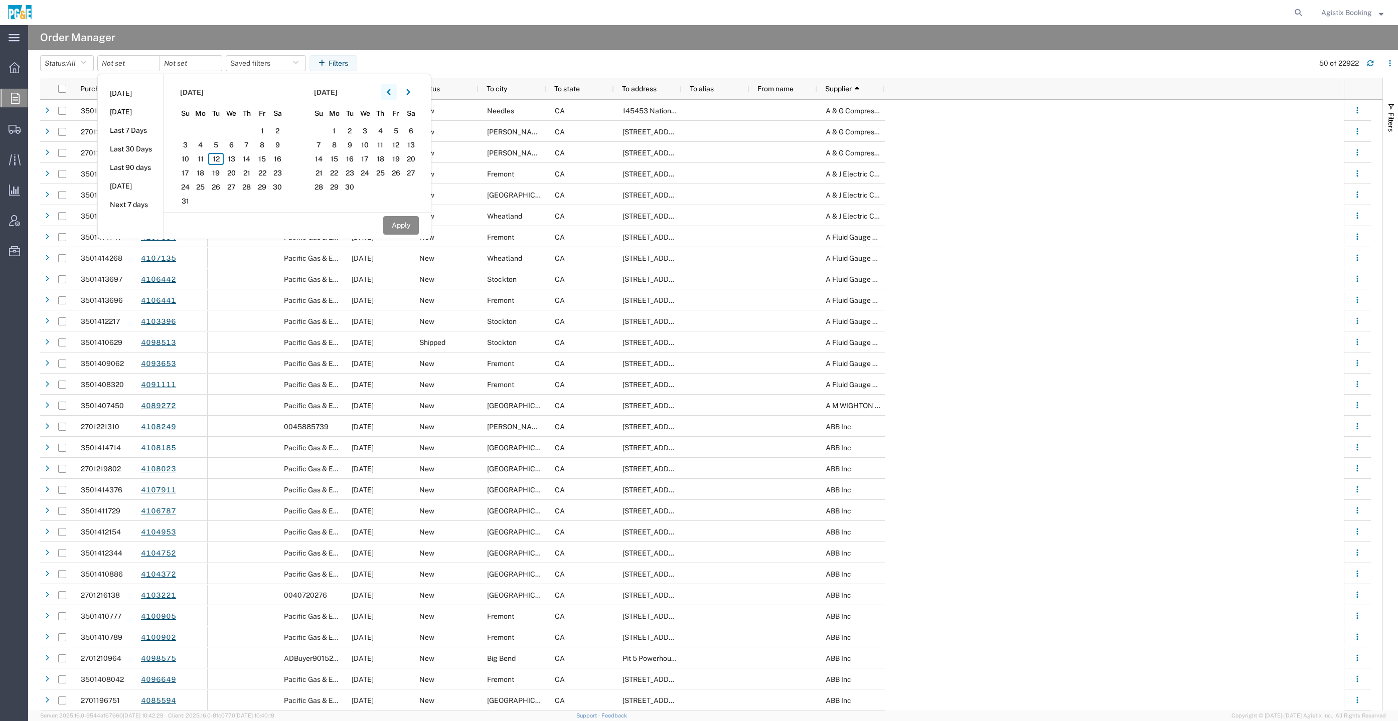
click at [385, 97] on button "button" at bounding box center [389, 92] width 16 height 16
click at [221, 132] on span "1" at bounding box center [216, 131] width 16 height 12
click at [349, 158] on span "12" at bounding box center [350, 159] width 16 height 12
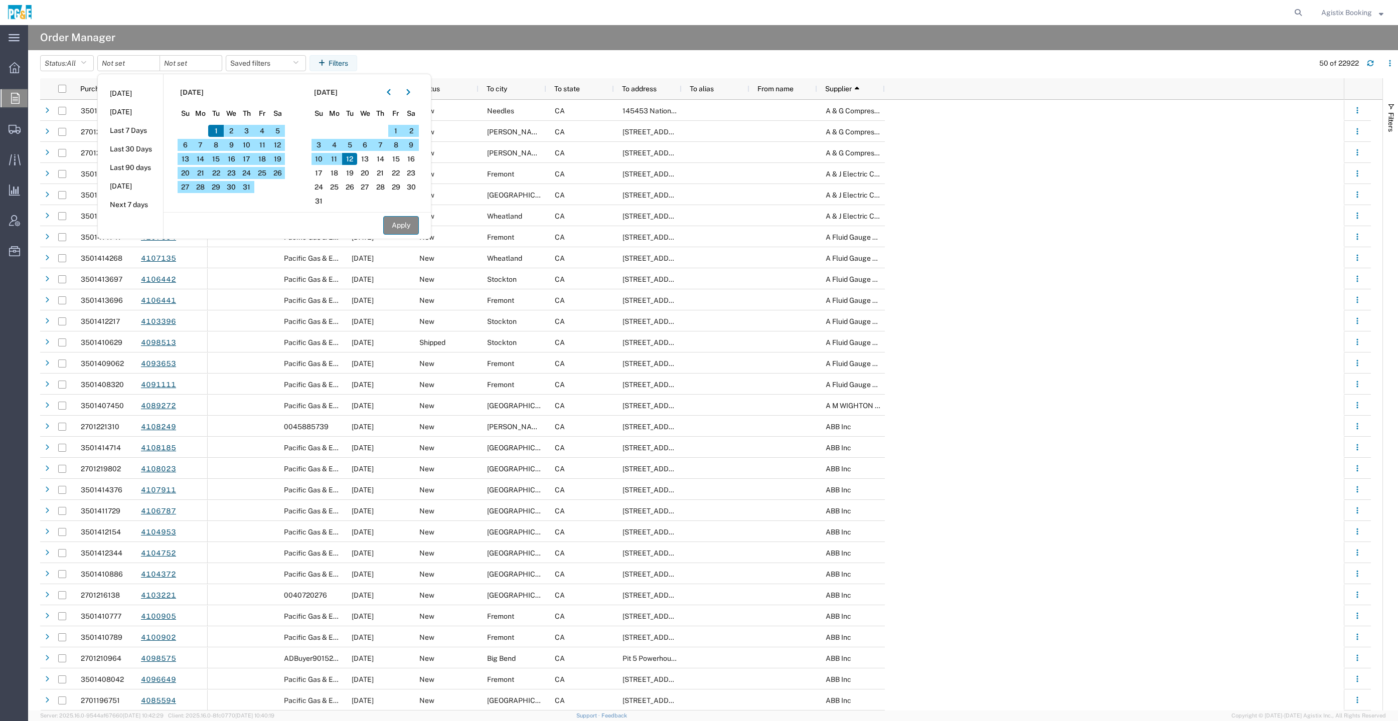
click at [414, 224] on button "Apply" at bounding box center [401, 225] width 36 height 19
type input "2025-07-01"
type input "2025-08-12"
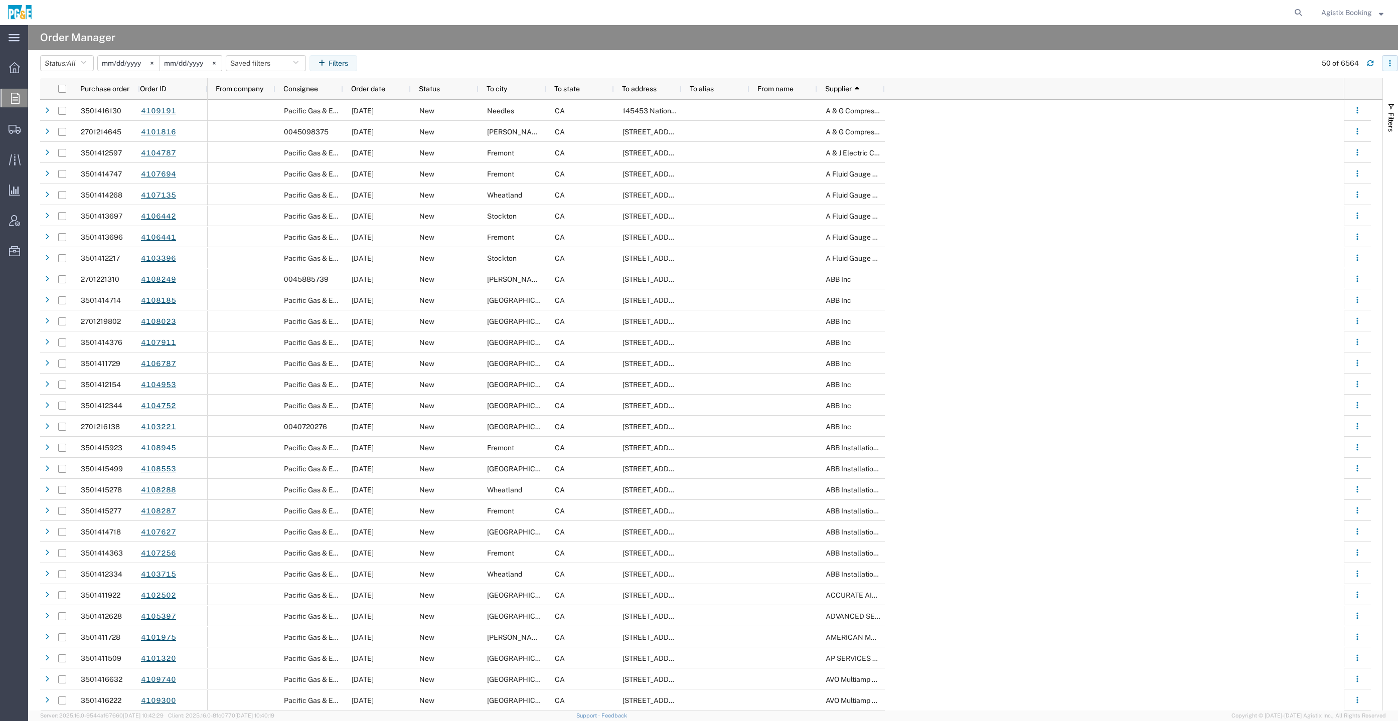
click at [1387, 67] on button "button" at bounding box center [1390, 63] width 16 height 16
click at [1363, 81] on div "Download" at bounding box center [1338, 90] width 56 height 20
click at [993, 49] on agx-order-manager "Order Manager Status: All All Cancelled Orders New Orders Updated Orders 2025-0…" at bounding box center [713, 368] width 1370 height 686
drag, startPoint x: 447, startPoint y: 86, endPoint x: 514, endPoint y: 82, distance: 67.4
click at [514, 82] on div "From company Consignee Order date Status To city To state To address To alias F…" at bounding box center [546, 88] width 677 height 21
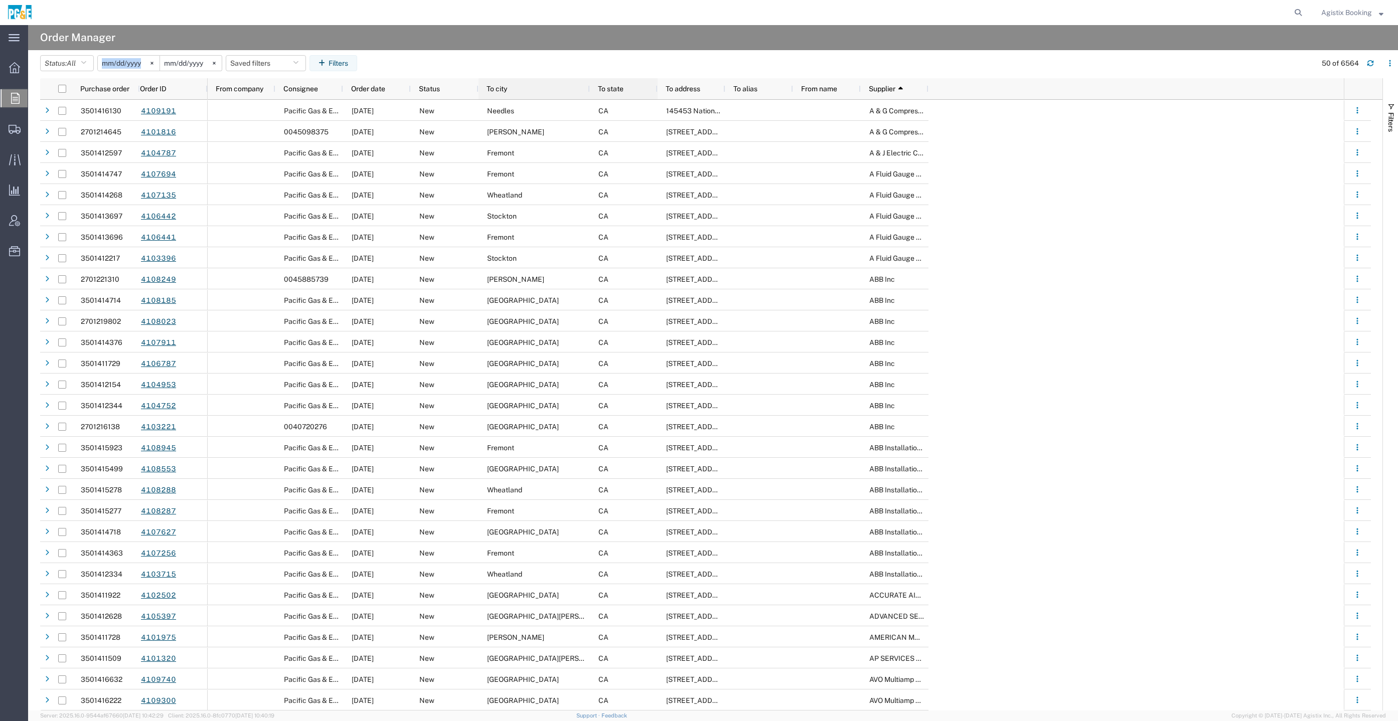
drag, startPoint x: 545, startPoint y: 90, endPoint x: 606, endPoint y: 87, distance: 61.8
click at [591, 87] on div at bounding box center [589, 88] width 4 height 21
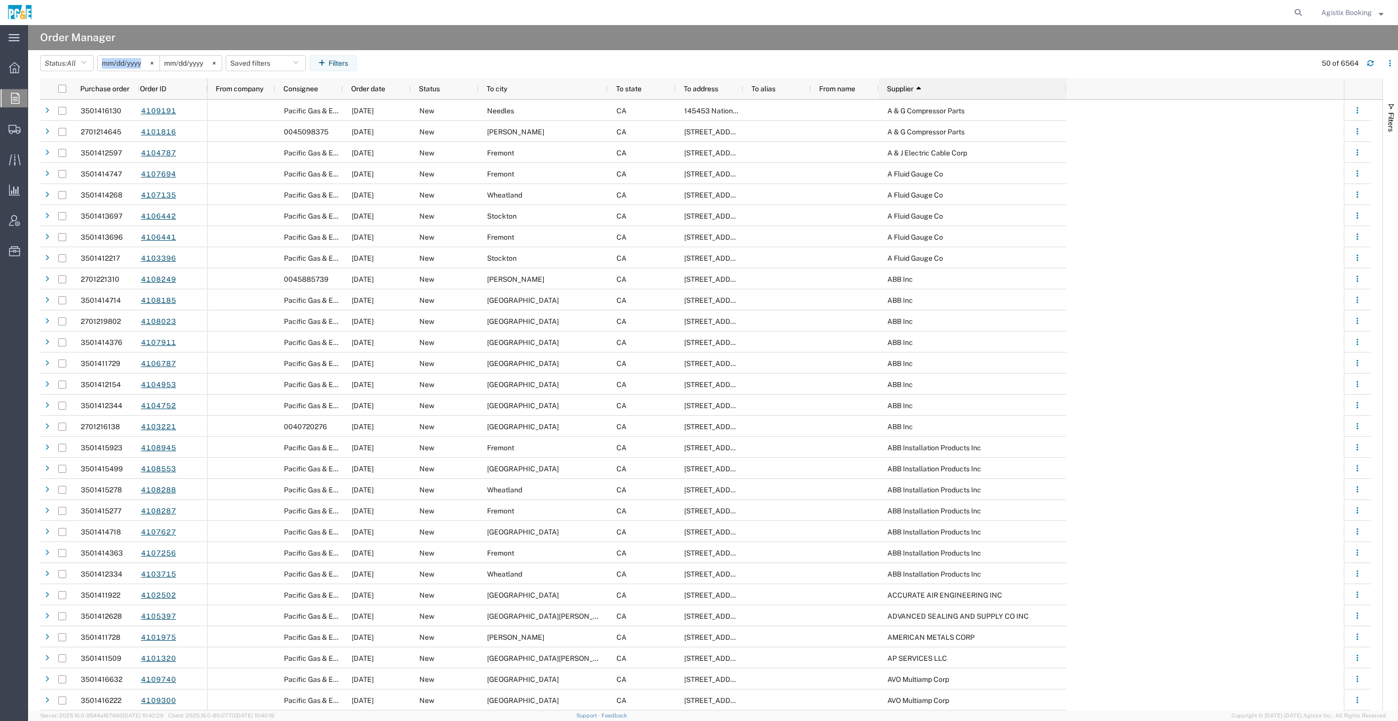
drag, startPoint x: 946, startPoint y: 92, endPoint x: 1065, endPoint y: 87, distance: 120.0
click at [1065, 87] on div at bounding box center [1066, 88] width 4 height 21
click at [1131, 70] on agx-table-filter-chips "Status: All All Cancelled Orders New Orders Updated Orders 2025-07-01 2025-08-1…" at bounding box center [675, 66] width 1271 height 23
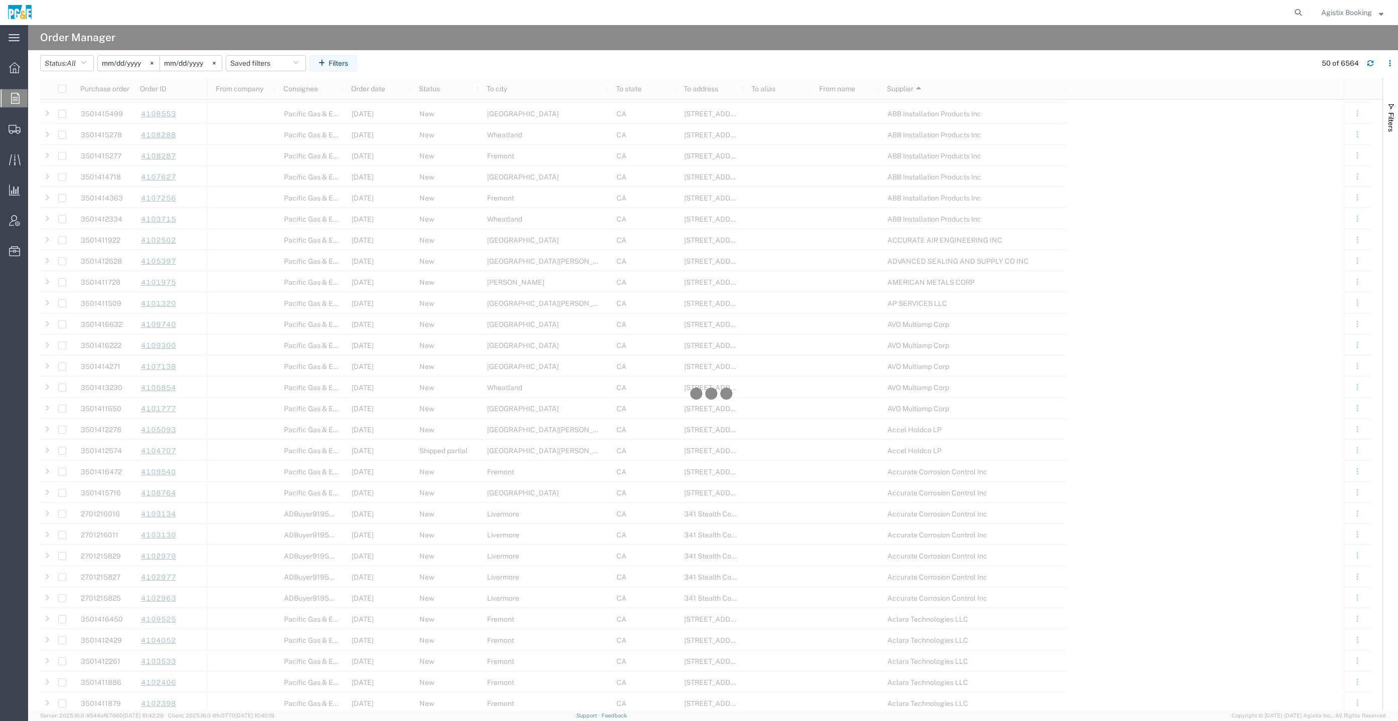
scroll to position [376, 0]
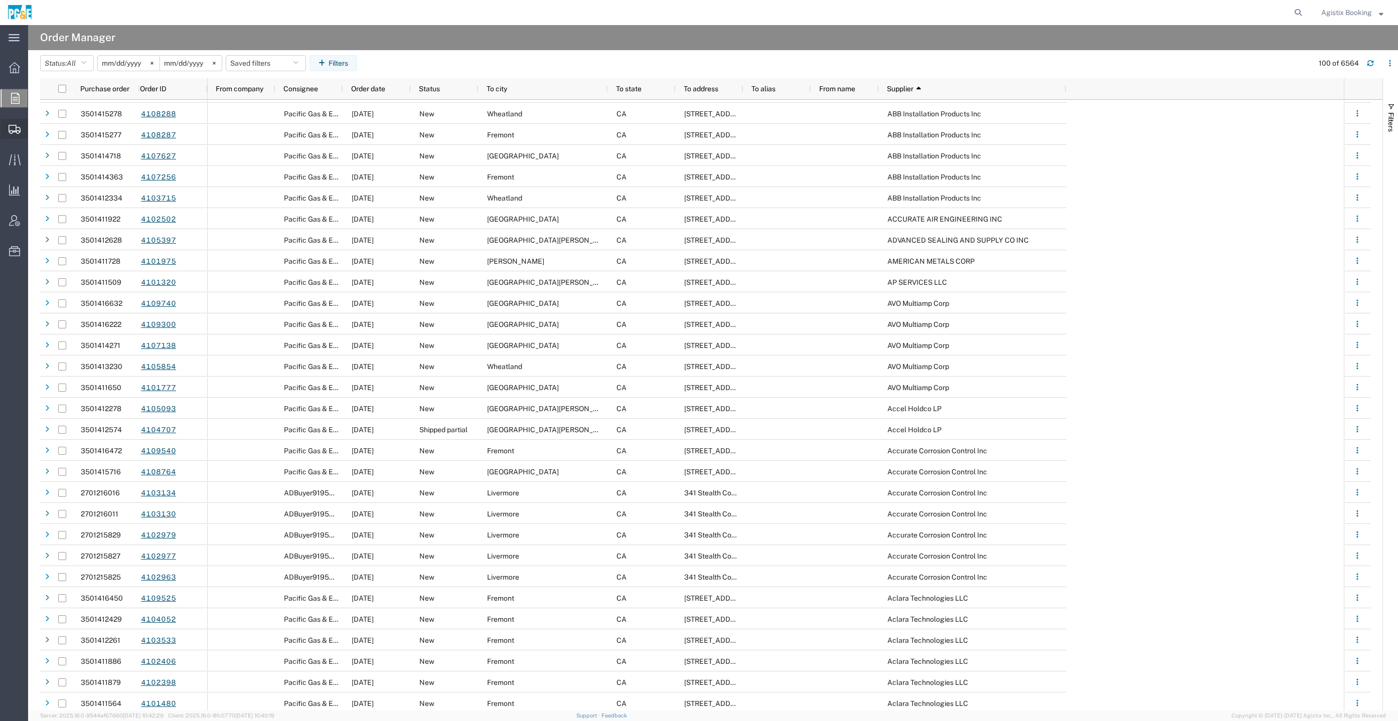
click at [3, 132] on div at bounding box center [15, 129] width 28 height 20
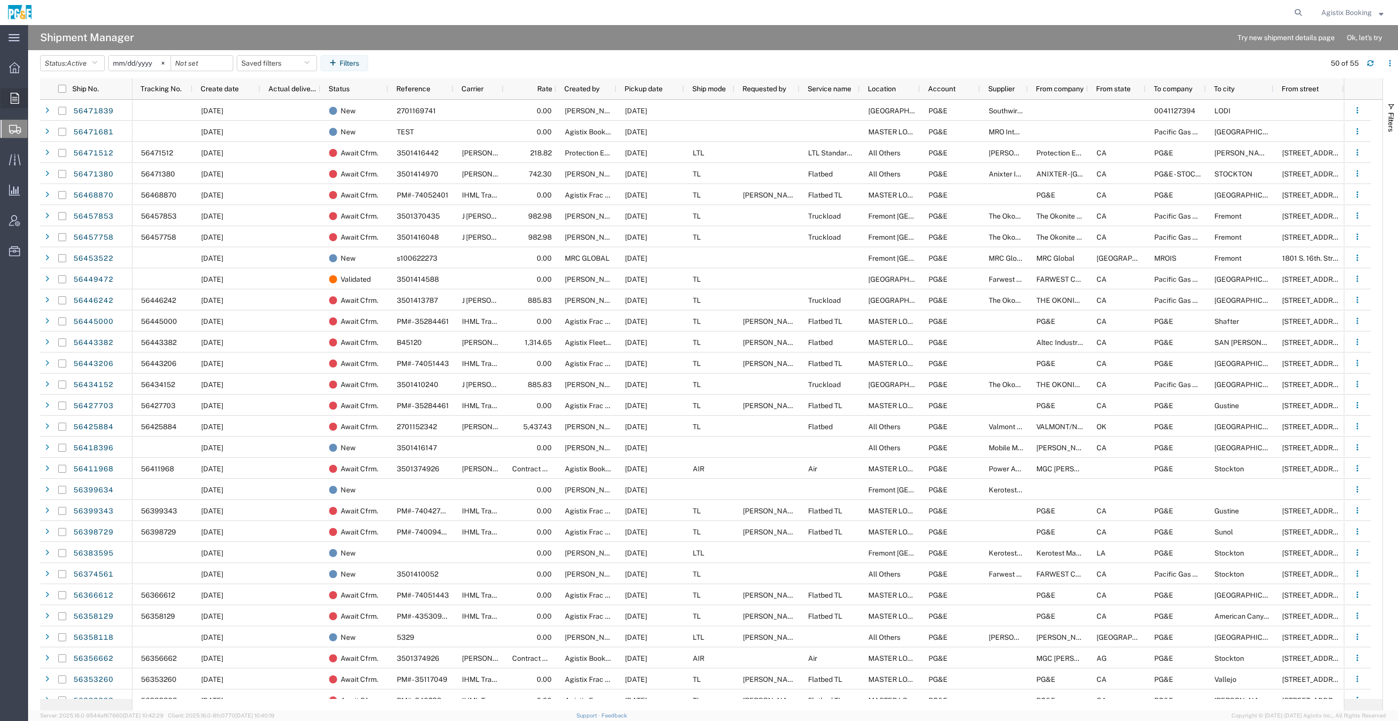
click at [11, 107] on div at bounding box center [15, 98] width 28 height 20
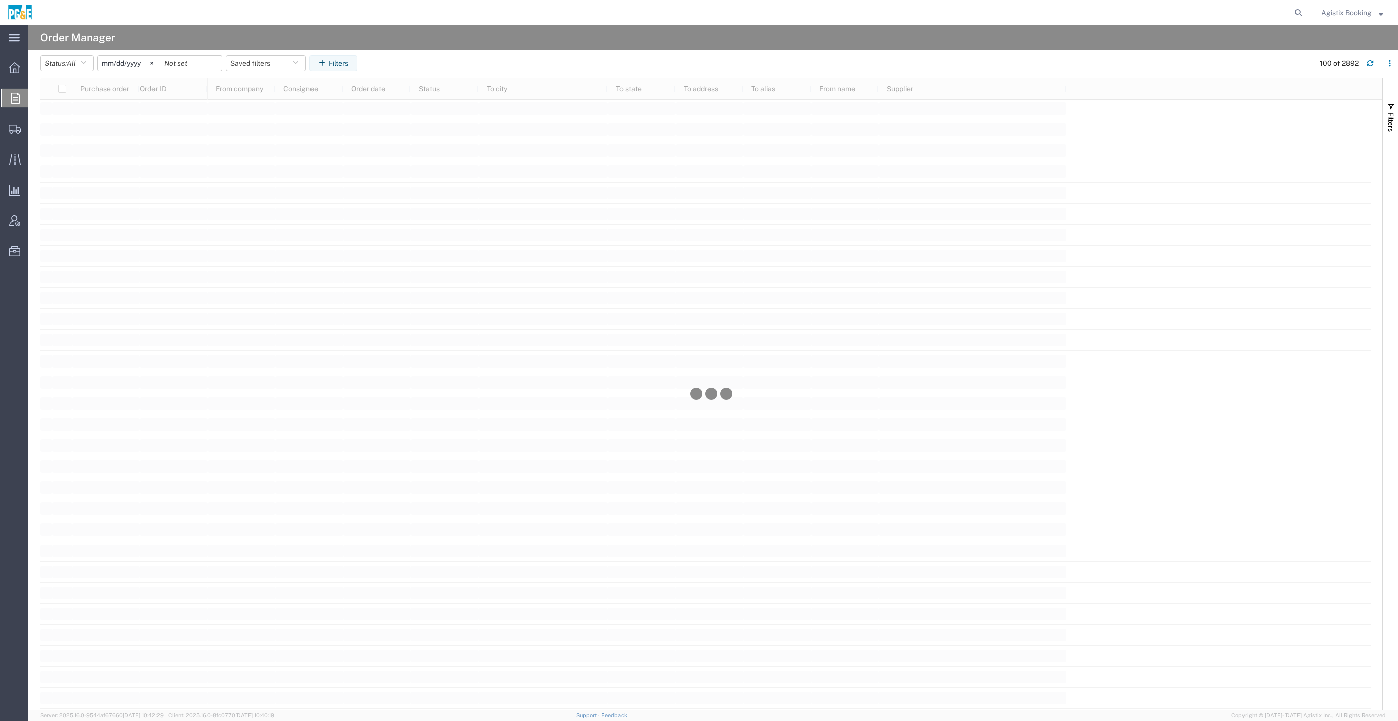
scroll to position [2182, 0]
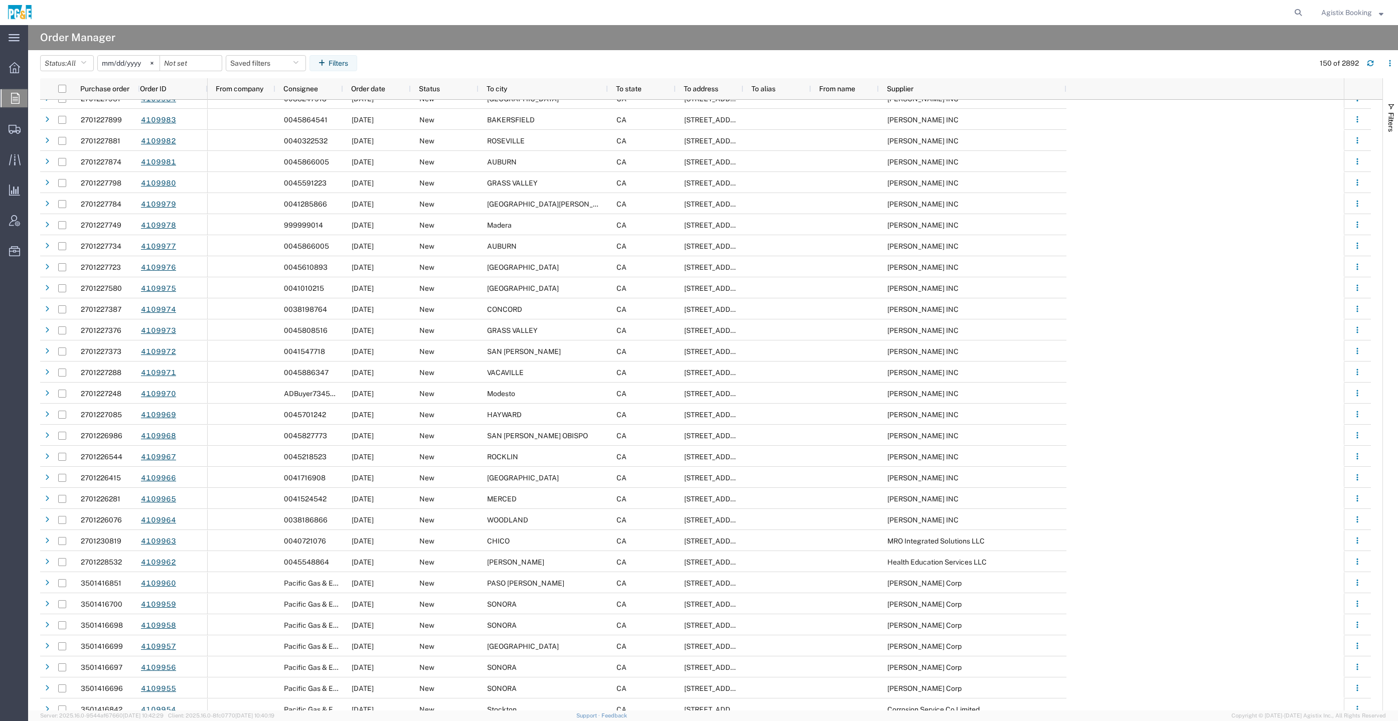
click at [1381, 56] on div "150 of 2892" at bounding box center [1353, 63] width 89 height 16
click at [1389, 57] on button "button" at bounding box center [1390, 63] width 16 height 16
click at [1298, 5] on form at bounding box center [1299, 12] width 16 height 25
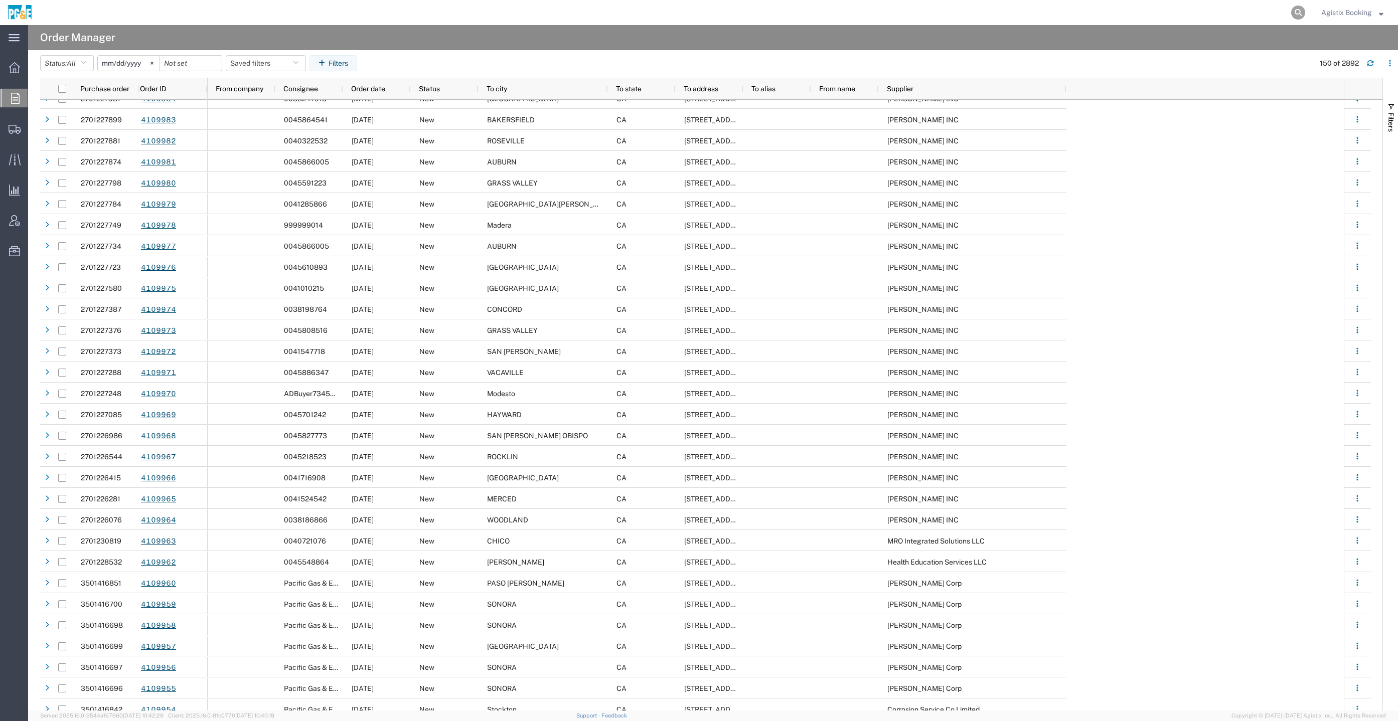
click at [1300, 14] on icon at bounding box center [1298, 13] width 14 height 14
paste input "56471681"
type input "56471681"
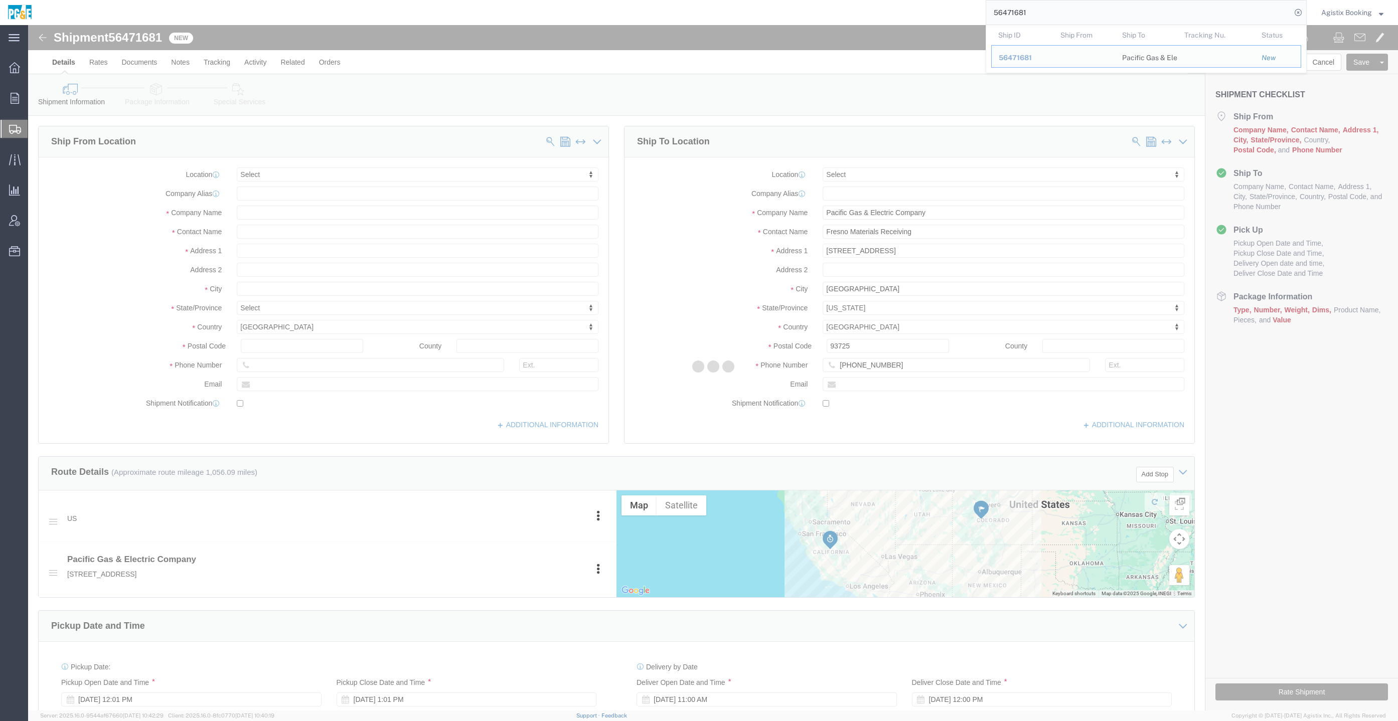
select select
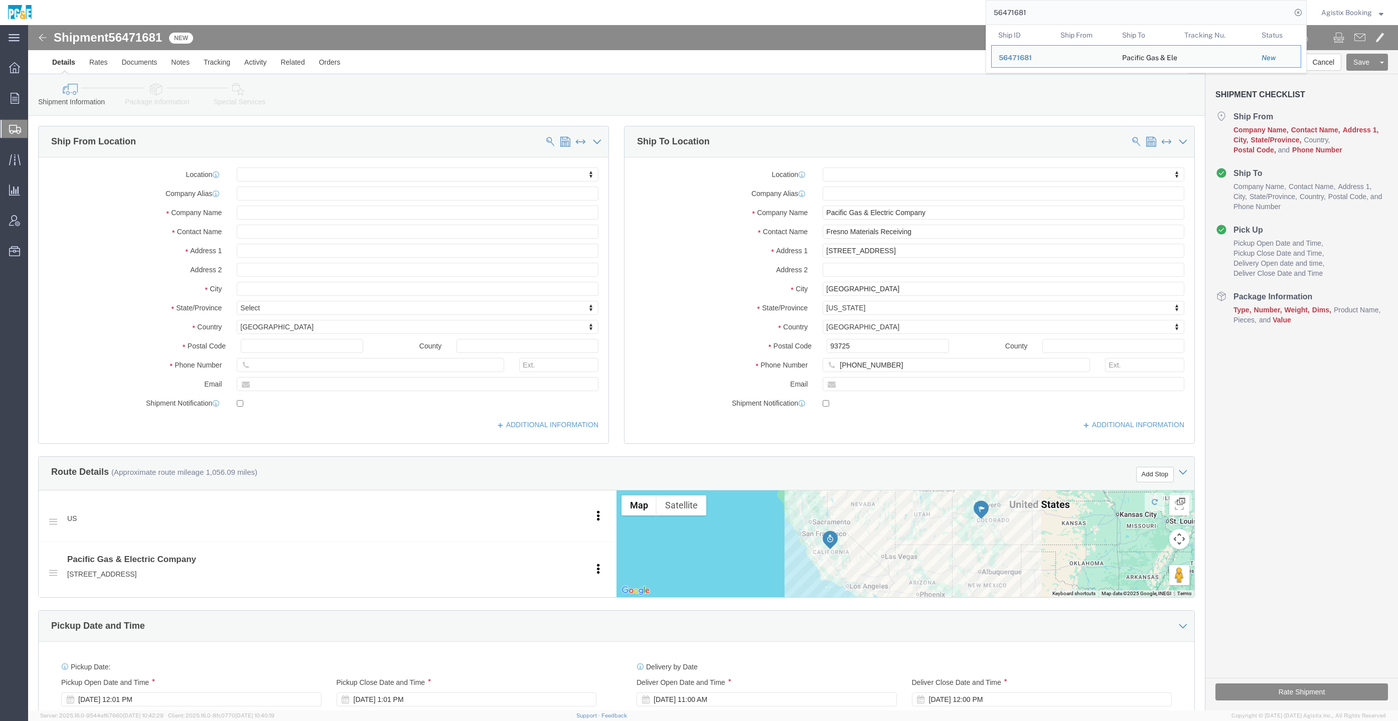
click div "Please fix the following errors Ship From Location Location My Profile Location…"
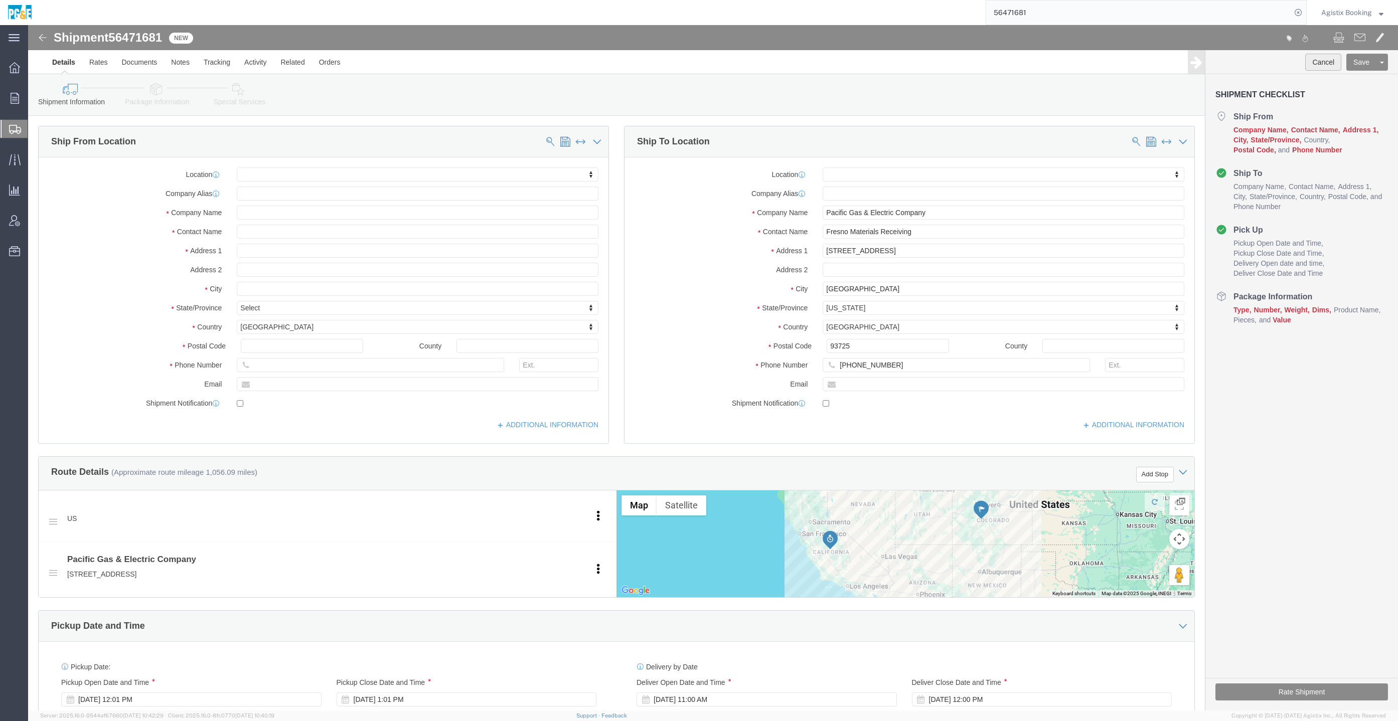
click button "Cancel"
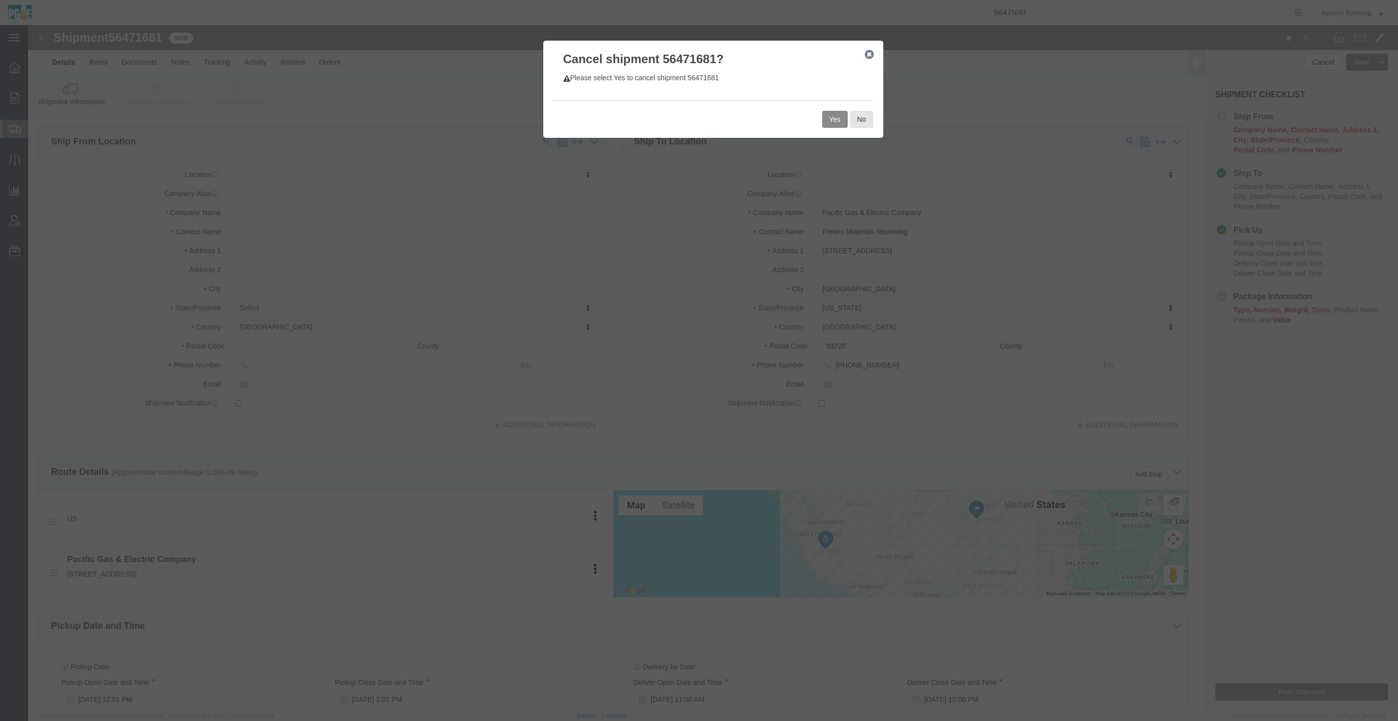
click div "Yes No"
click button "No"
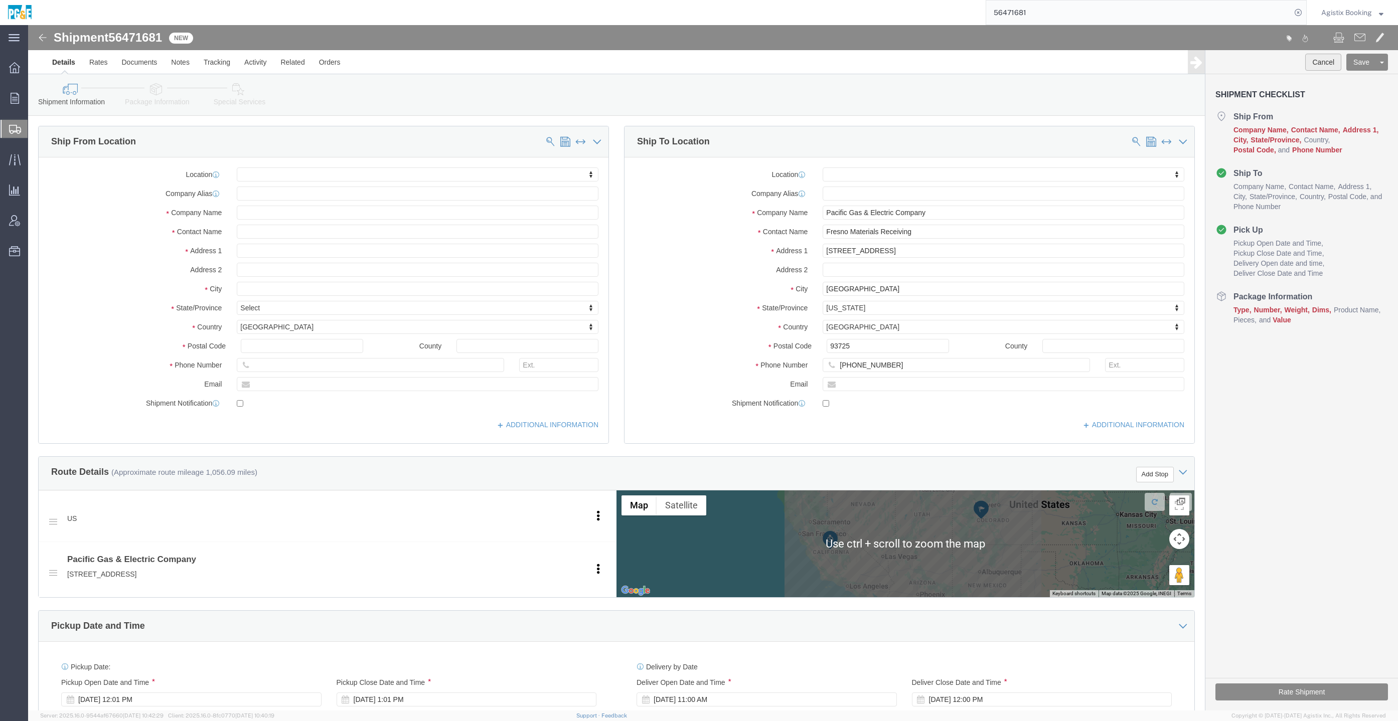
click button "Cancel"
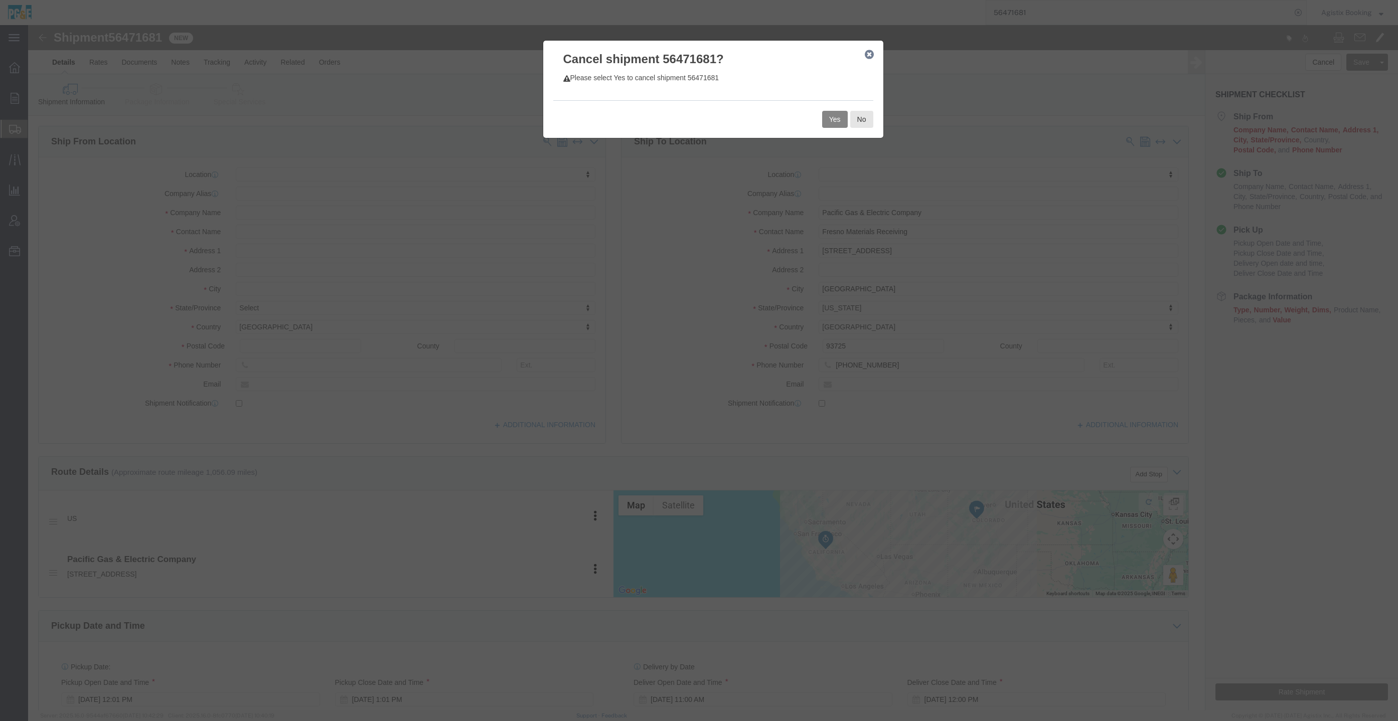
click button "Yes"
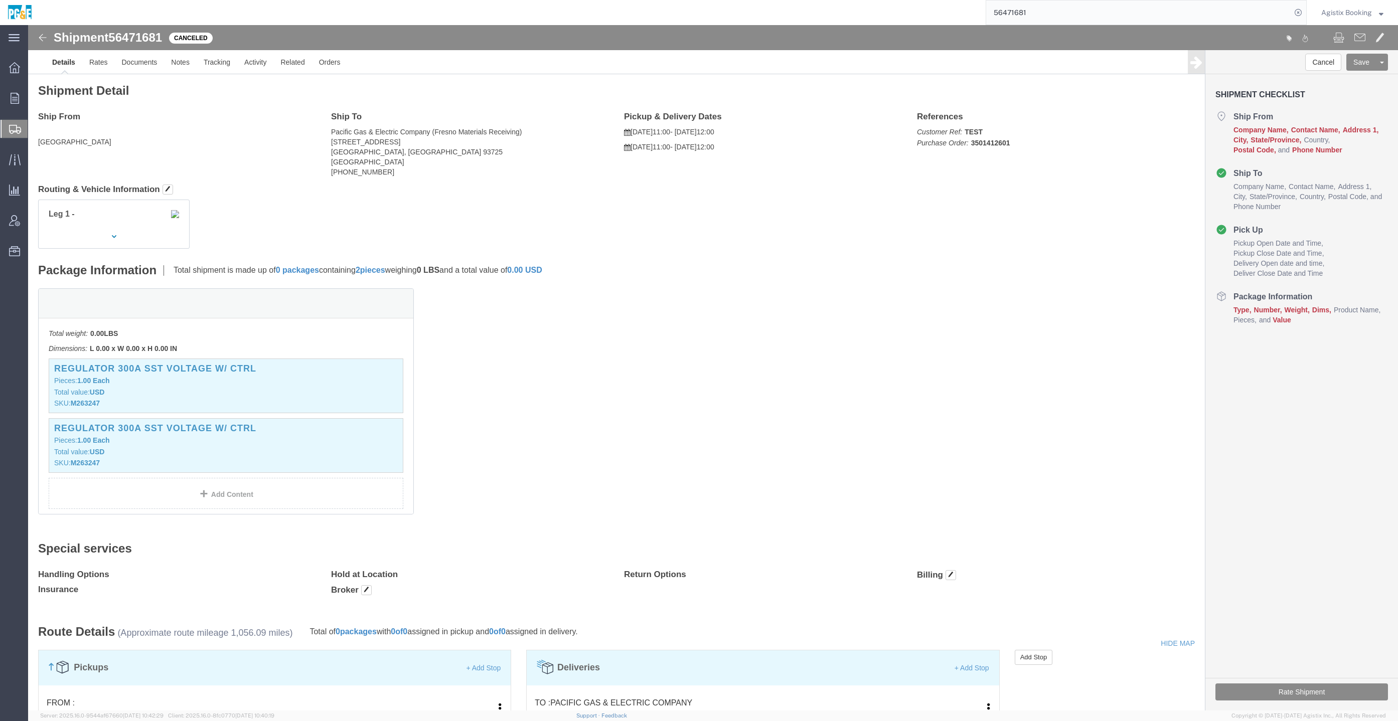
click at [1189, 18] on input "56471681" at bounding box center [1138, 13] width 305 height 24
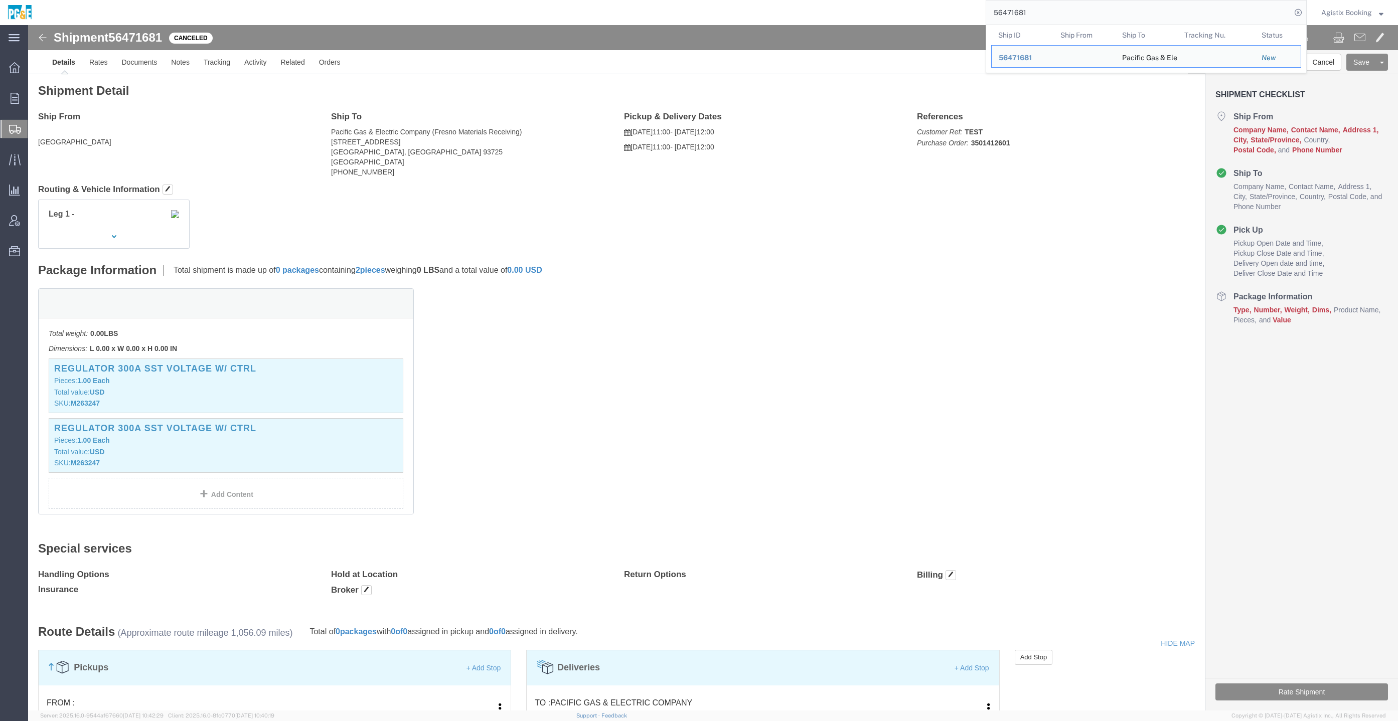
paste input "62353"
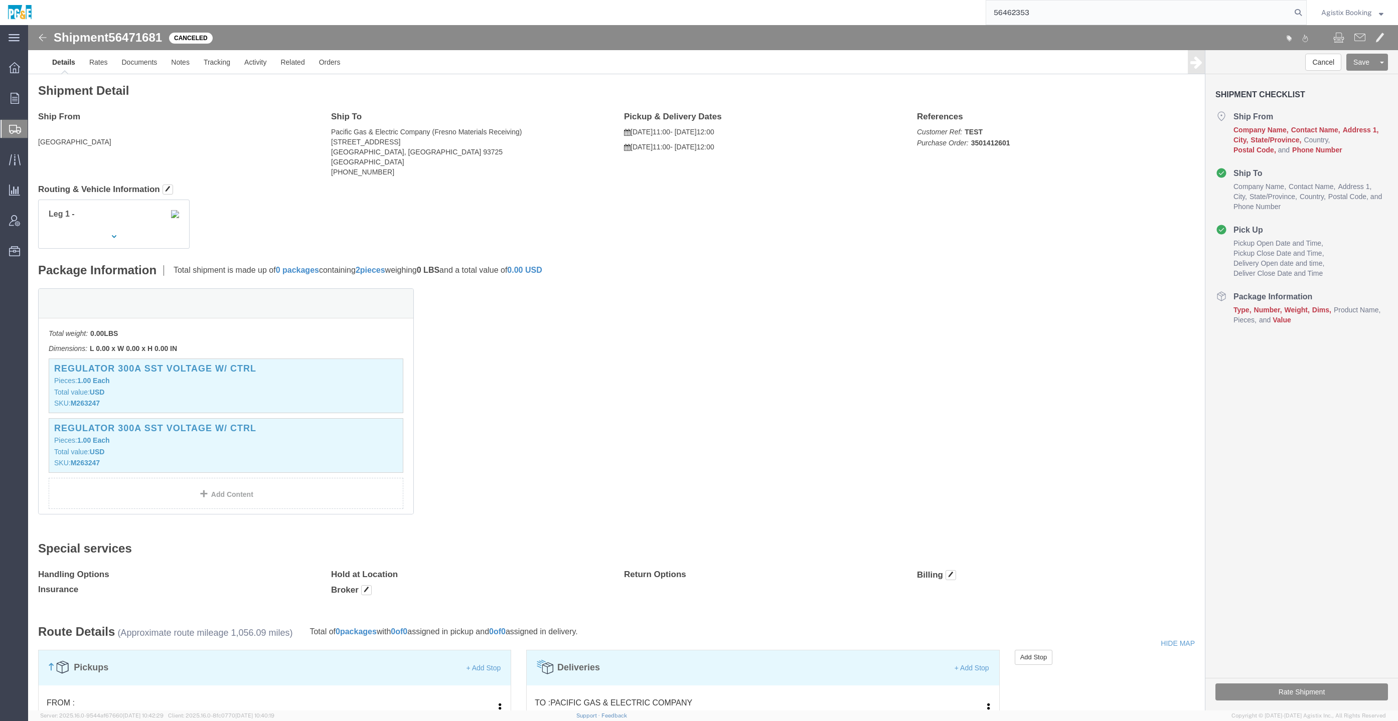
type input "56462353"
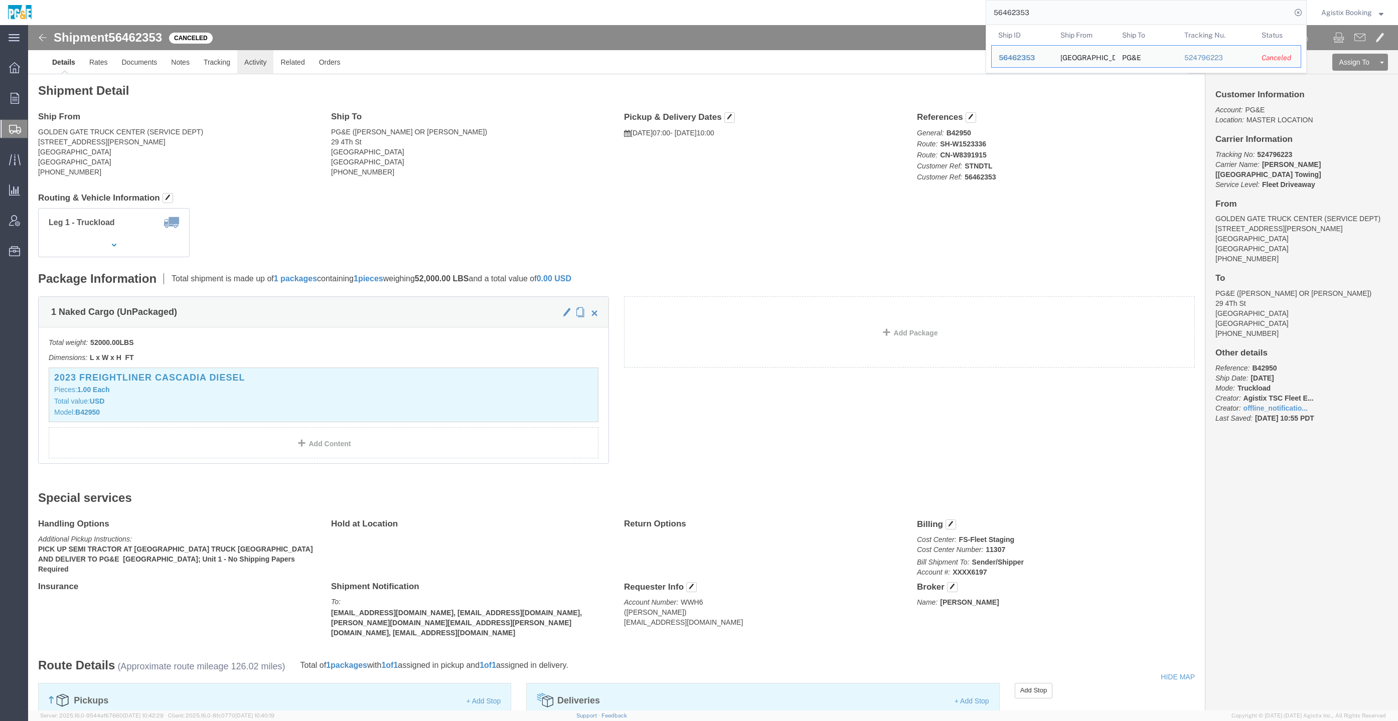
click link "Activity"
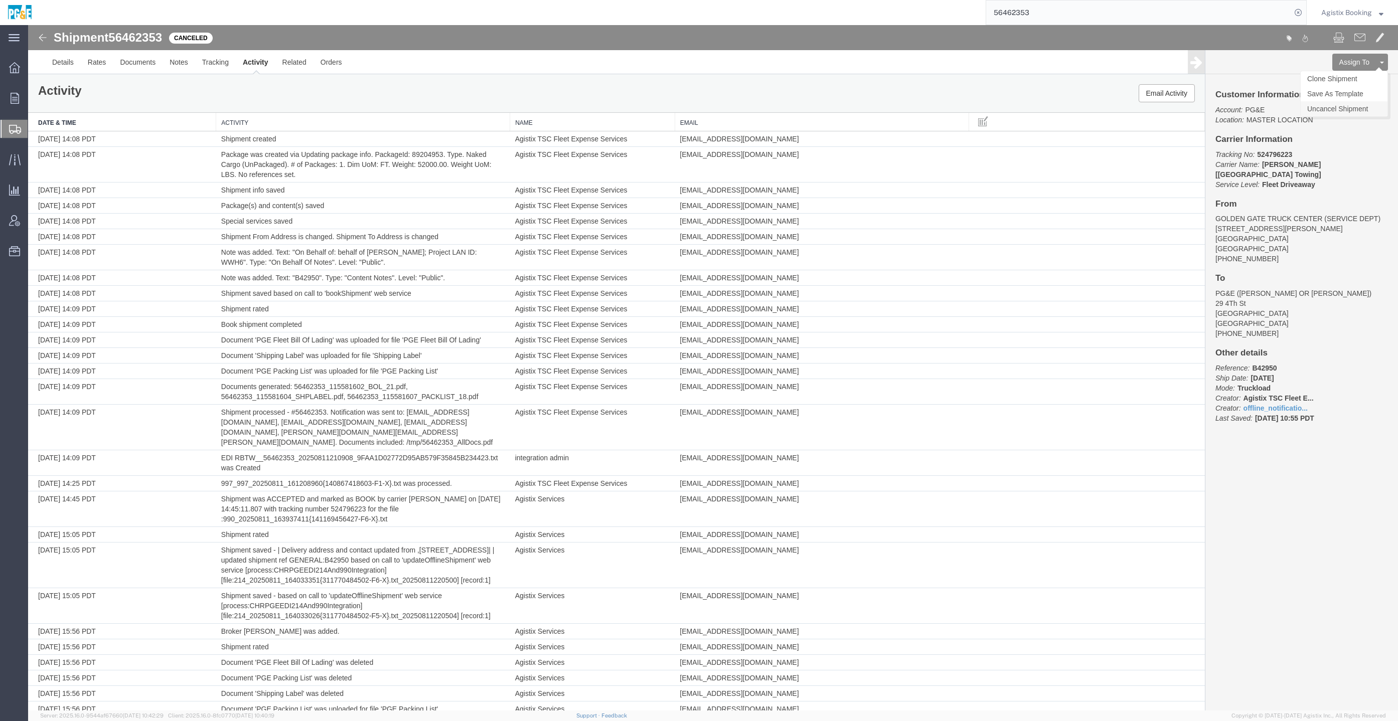
click at [1352, 108] on link "Uncancel Shipment" at bounding box center [1344, 108] width 87 height 15
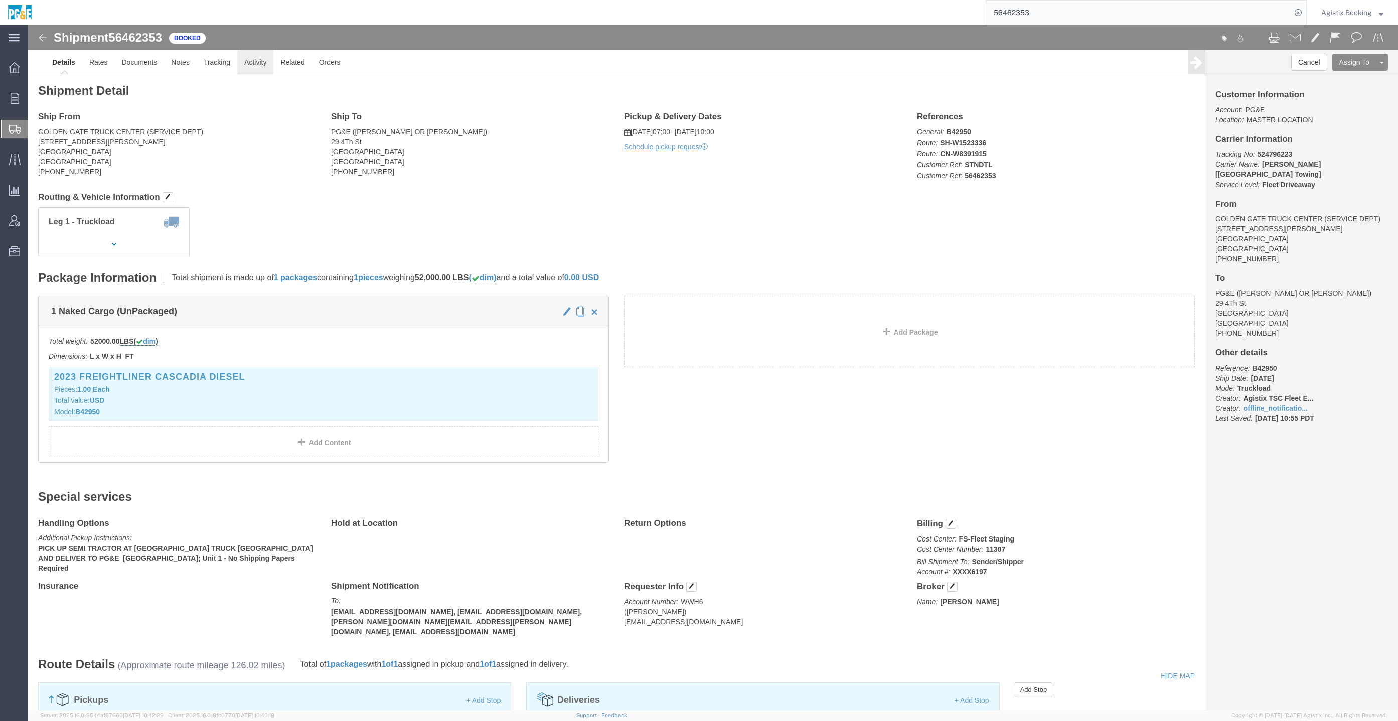
click link "Activity"
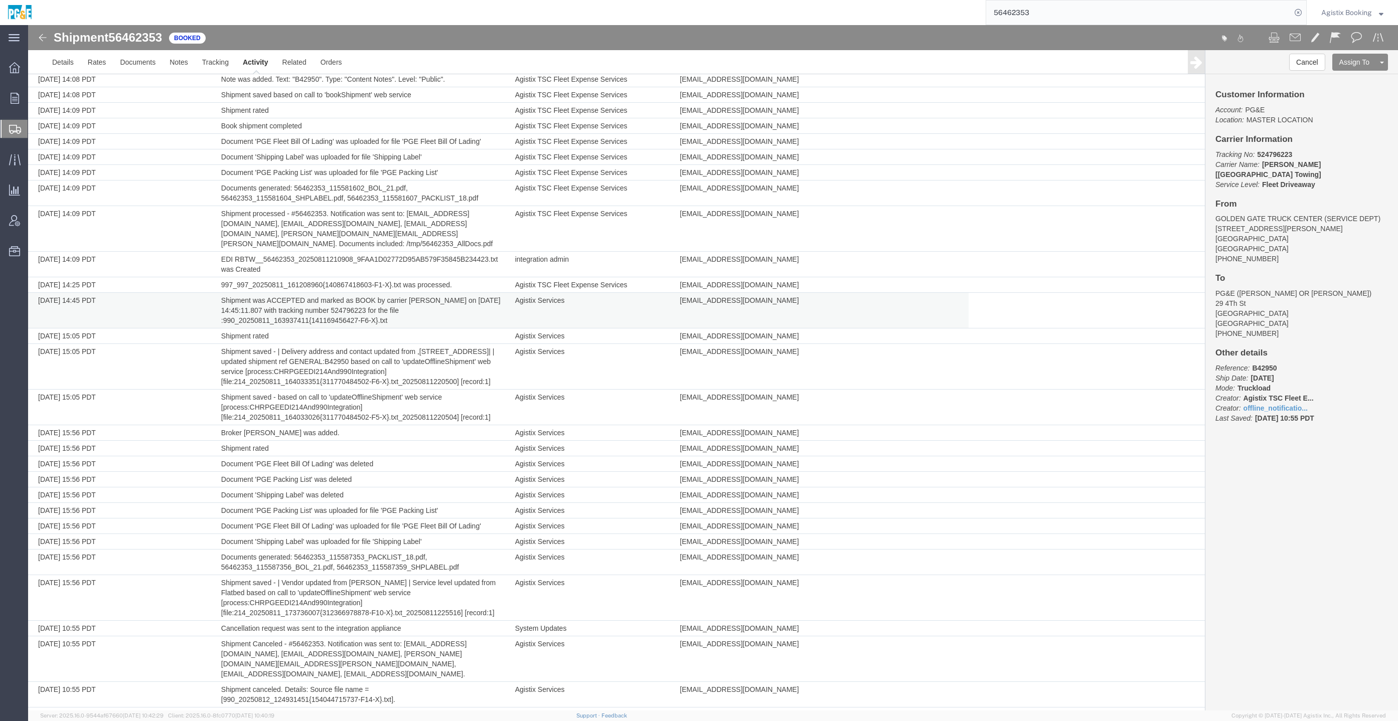
scroll to position [231, 0]
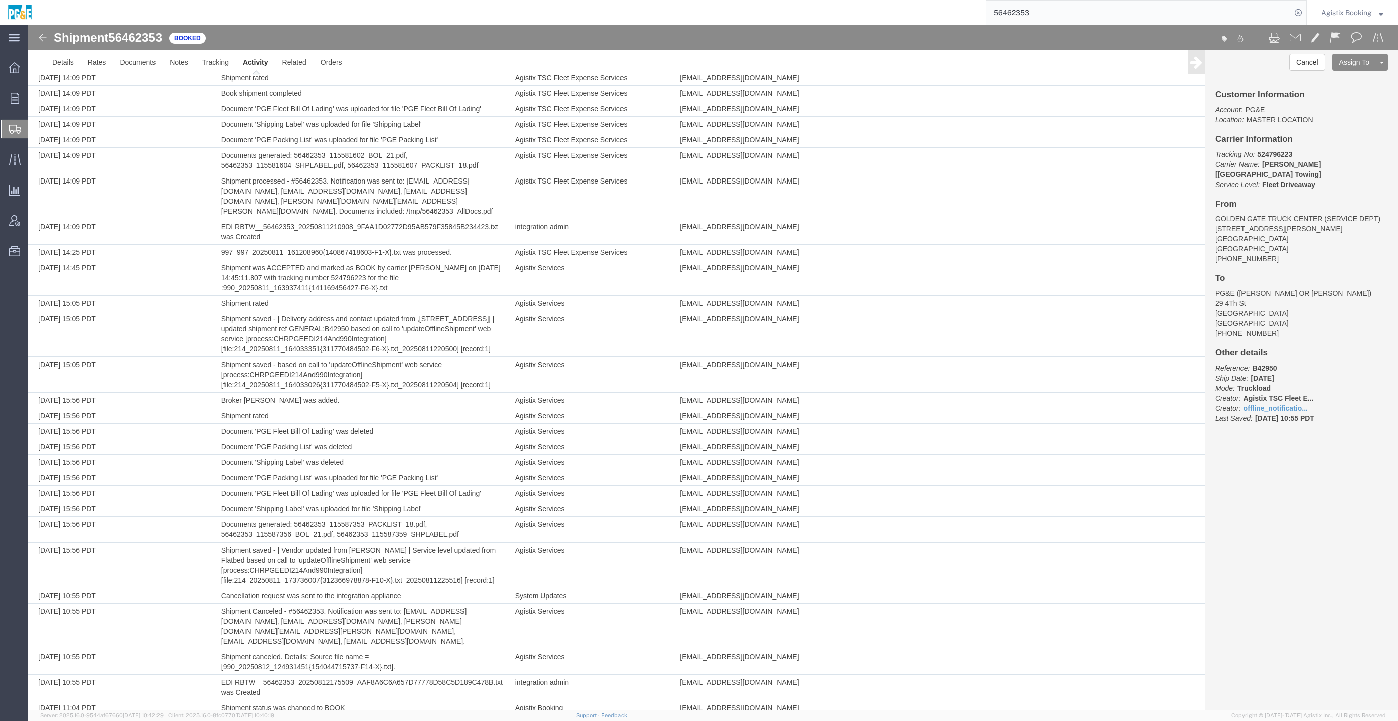
click at [1342, 14] on span "Agistix Booking" at bounding box center [1346, 12] width 51 height 11
click at [1352, 73] on link "Logout" at bounding box center [1352, 70] width 77 height 17
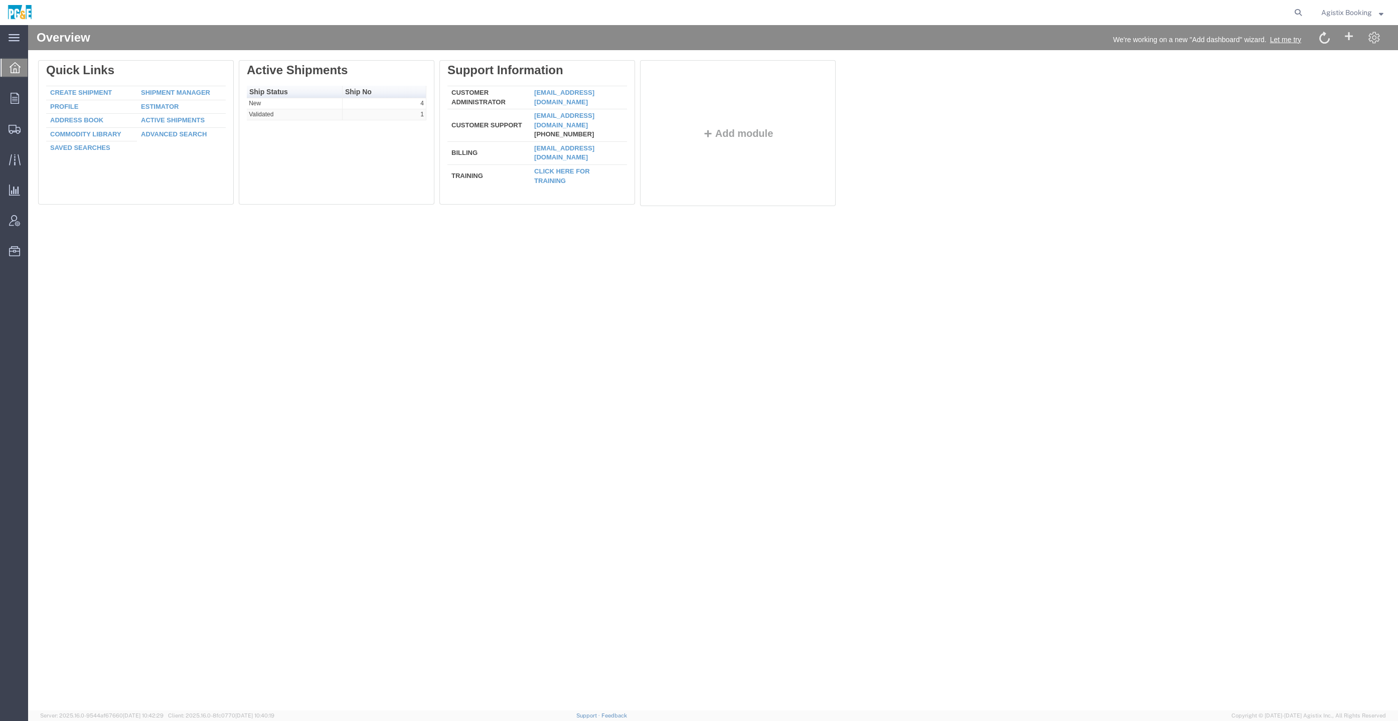
click at [24, 86] on ul "Overview Orders Order Manager Create New Order Shipments Shipment Manager Creat…" at bounding box center [14, 165] width 28 height 214
click at [15, 93] on icon at bounding box center [15, 98] width 9 height 11
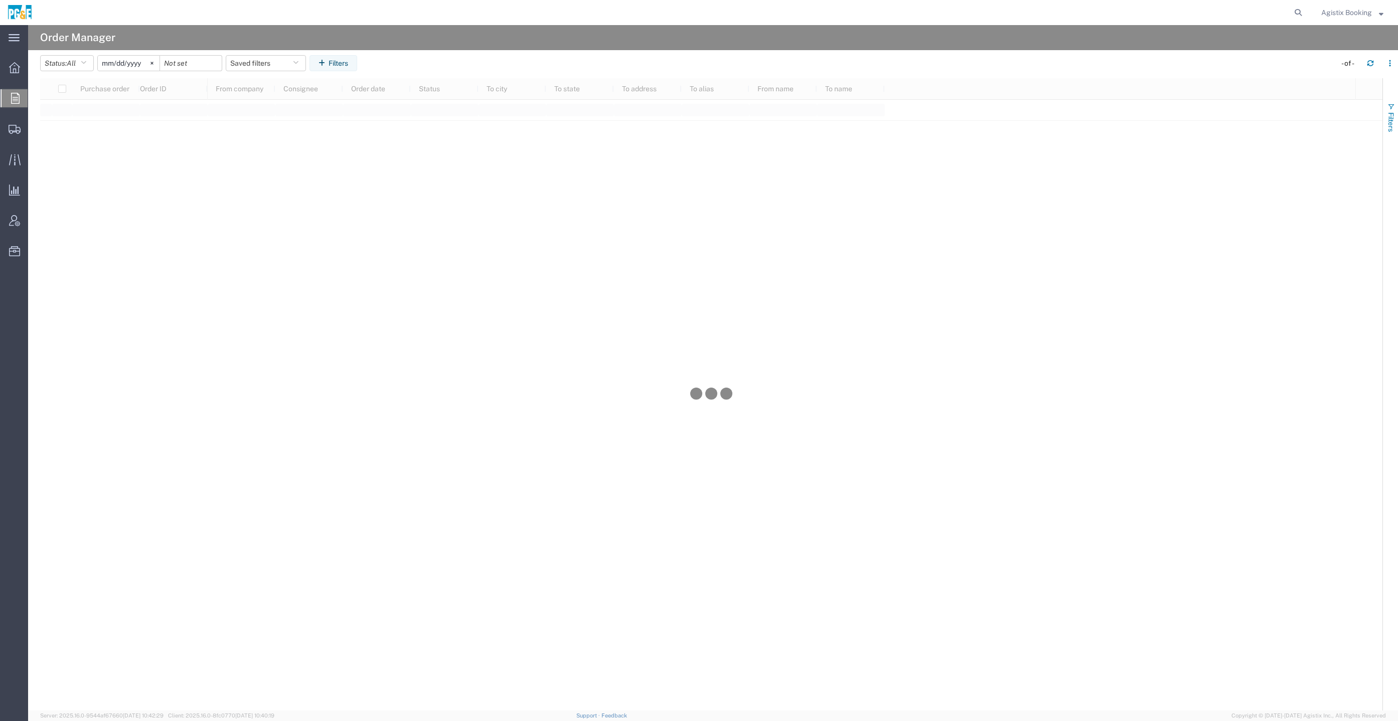
click at [1386, 112] on button "Filters" at bounding box center [1390, 117] width 15 height 54
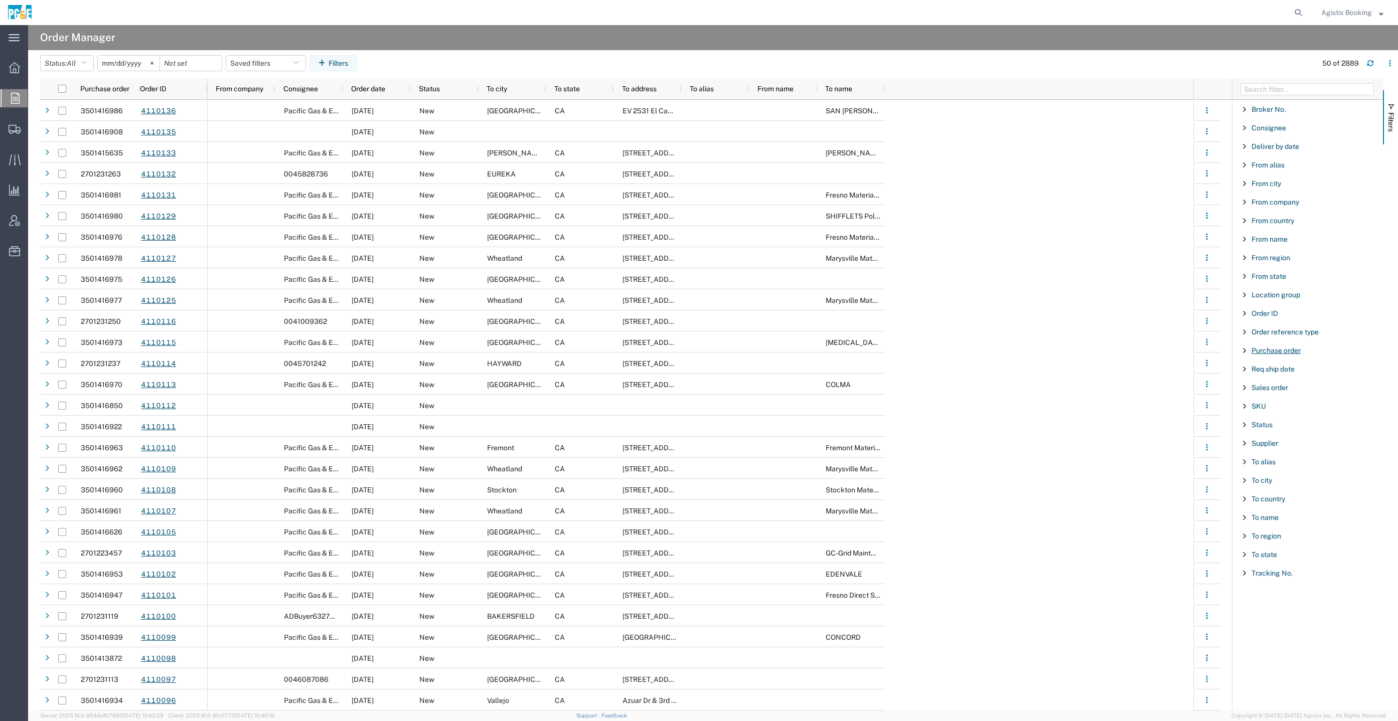
click at [1294, 351] on span "Purchase order" at bounding box center [1276, 351] width 49 height 8
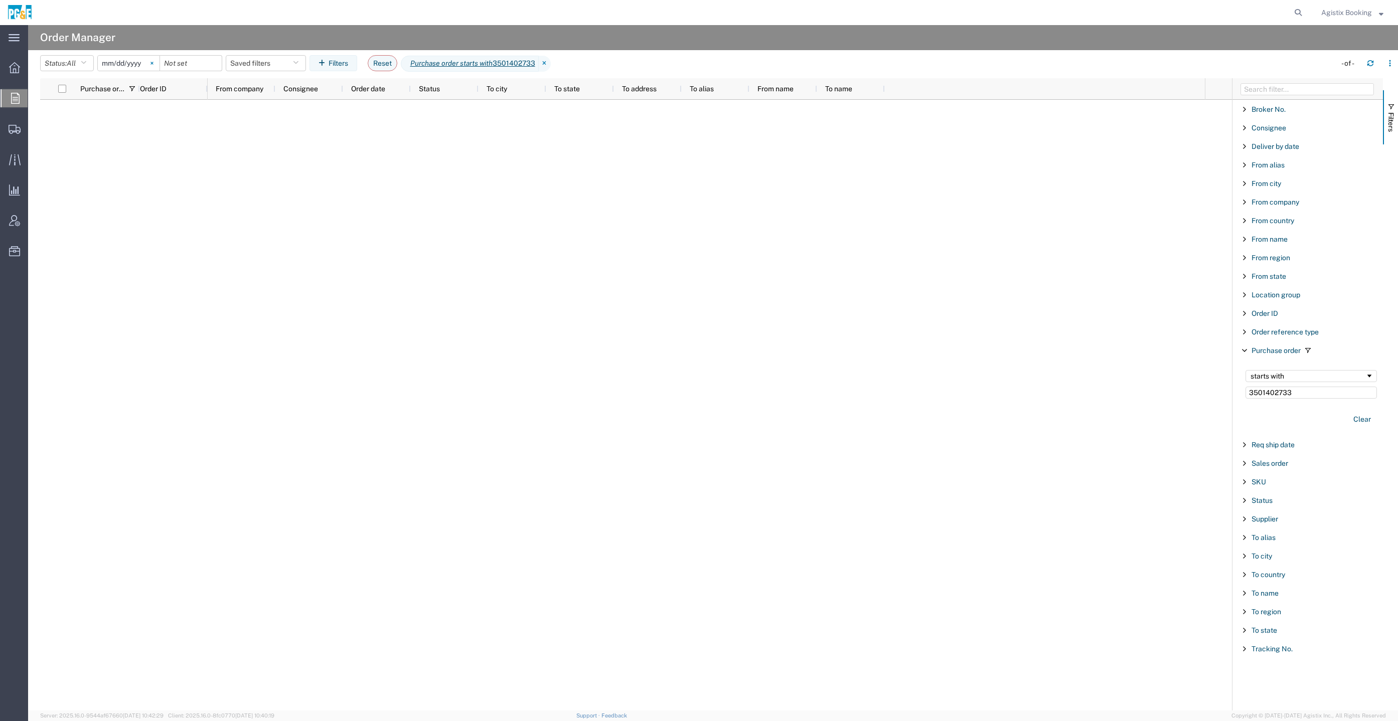
type input "3501402733"
click at [153, 62] on icon at bounding box center [151, 63] width 3 height 3
click at [1317, 400] on div "starts with 3501402733" at bounding box center [1310, 384] width 143 height 41
click at [1319, 398] on div "starts with 3501402733" at bounding box center [1310, 384] width 143 height 41
click at [1319, 396] on input "3501402733" at bounding box center [1310, 393] width 131 height 12
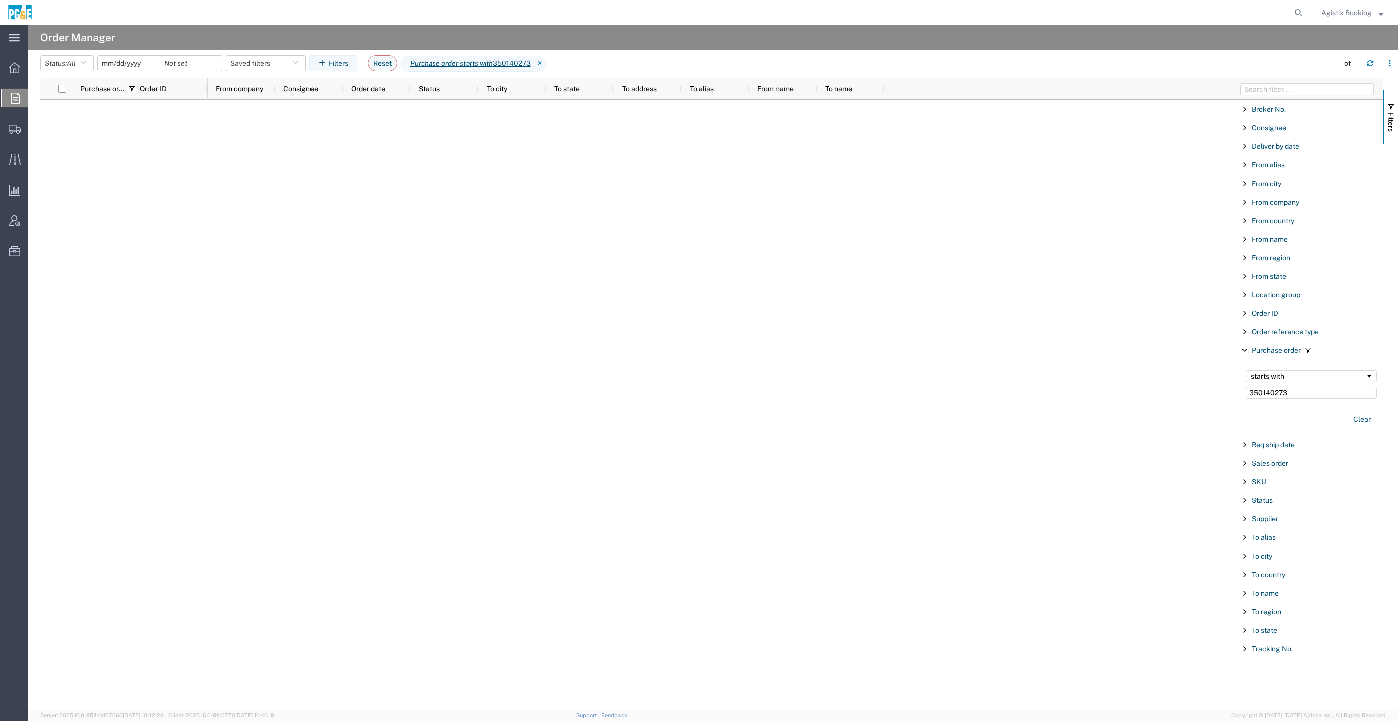
click at [130, 66] on input "date" at bounding box center [129, 63] width 62 height 15
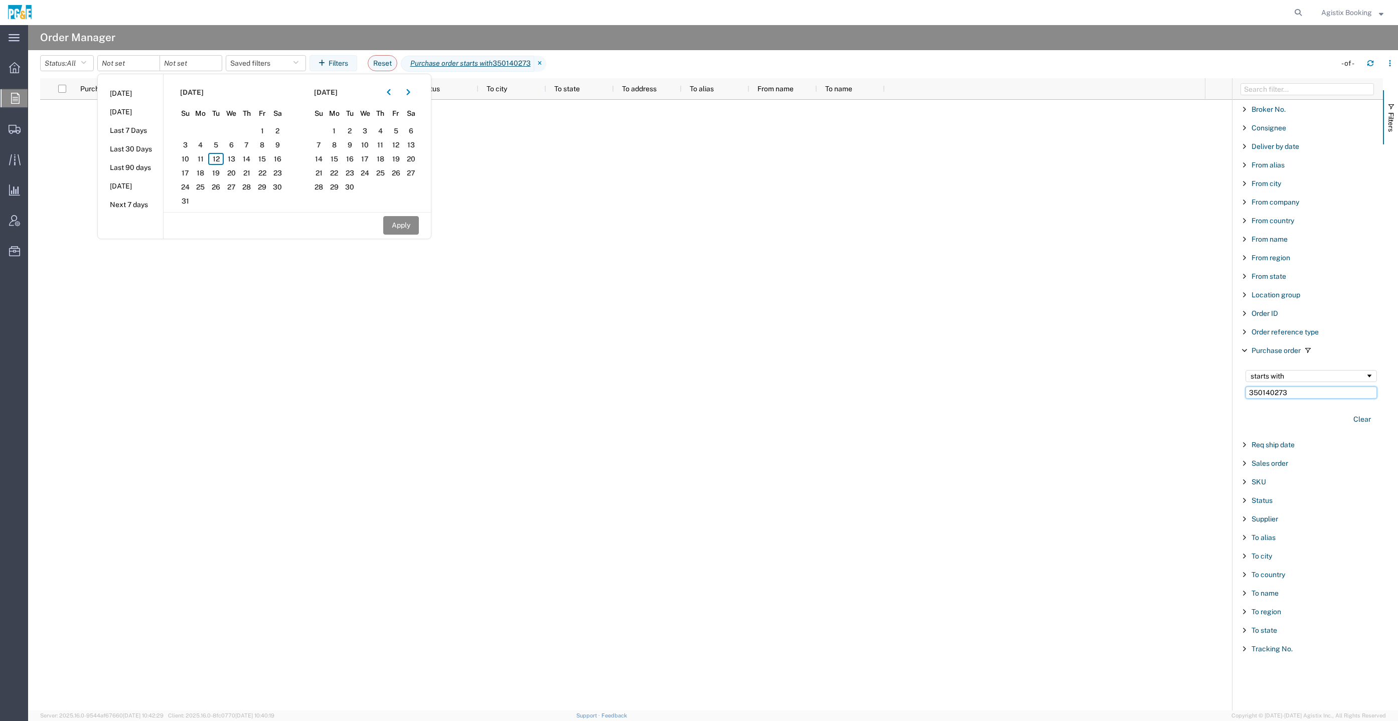
click at [1329, 394] on input "350140273" at bounding box center [1310, 393] width 131 height 12
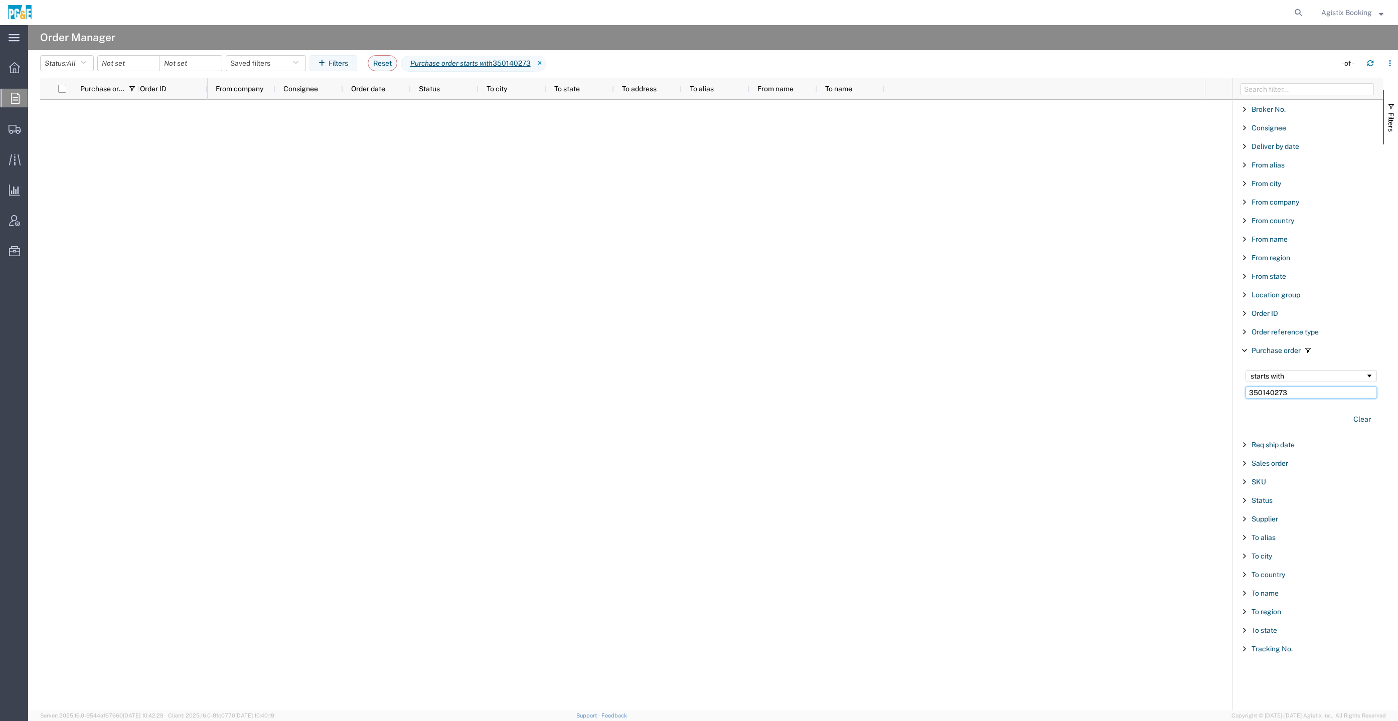
click at [1329, 394] on input "350140273" at bounding box center [1310, 393] width 131 height 12
paste input "3"
click at [1327, 397] on input "3501402733" at bounding box center [1310, 393] width 131 height 12
paste input "15974"
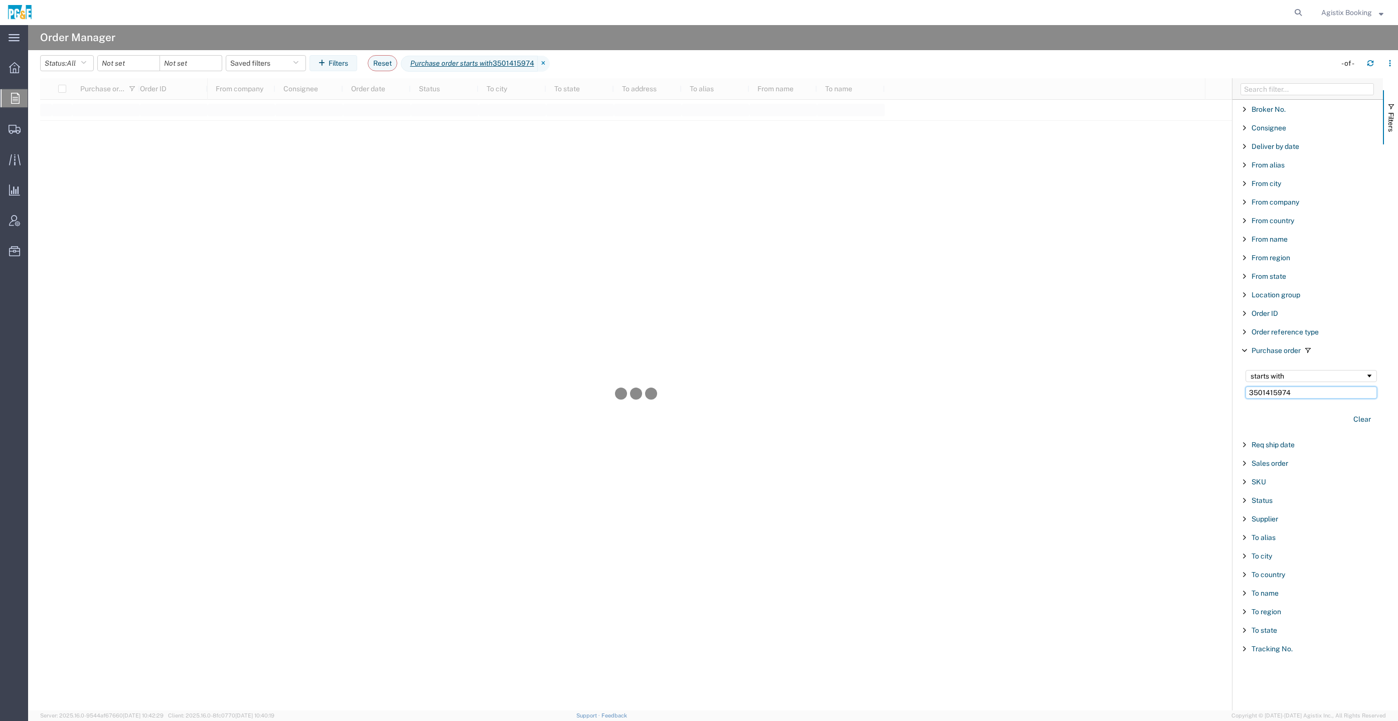
type input "3501415974"
click at [1346, 415] on div "Clear" at bounding box center [1310, 419] width 143 height 29
click at [1357, 413] on button "Clear" at bounding box center [1362, 419] width 30 height 17
click at [1246, 548] on div "To city" at bounding box center [1307, 556] width 150 height 18
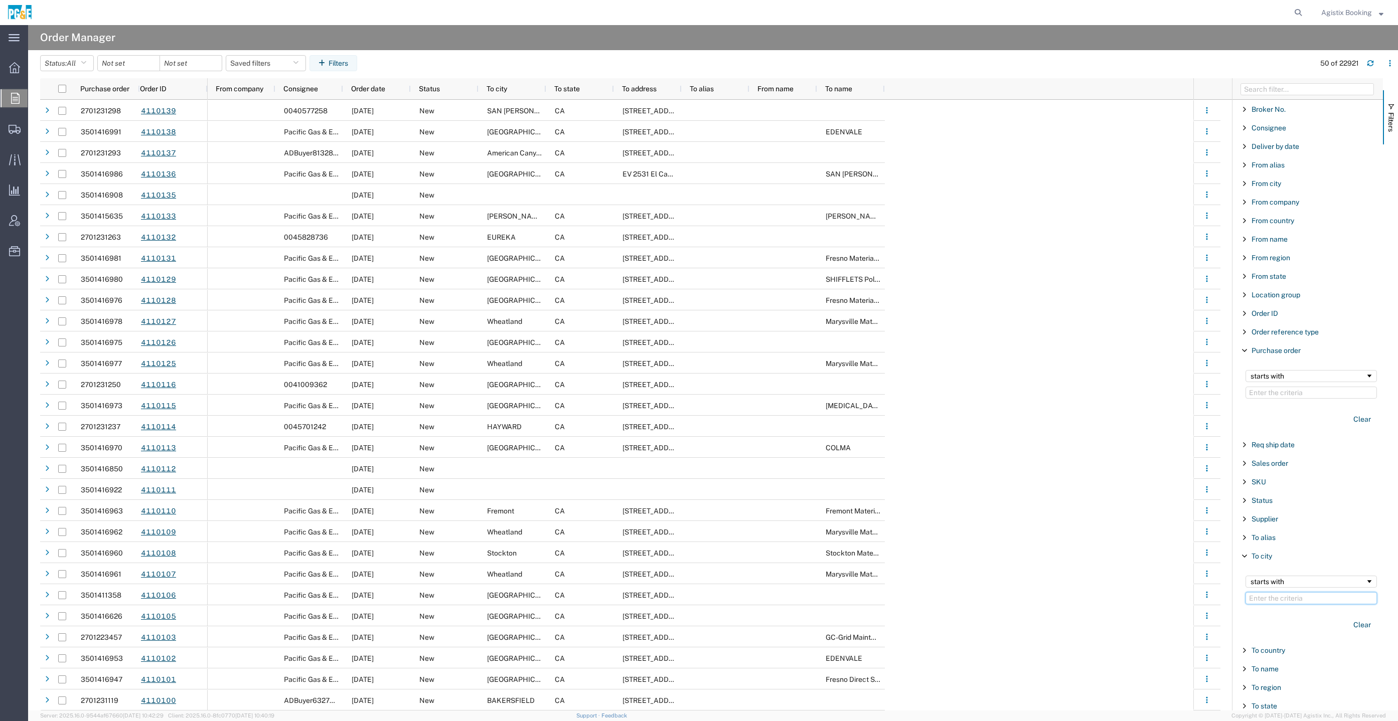
click at [1289, 592] on input "Filter Value" at bounding box center [1310, 598] width 131 height 12
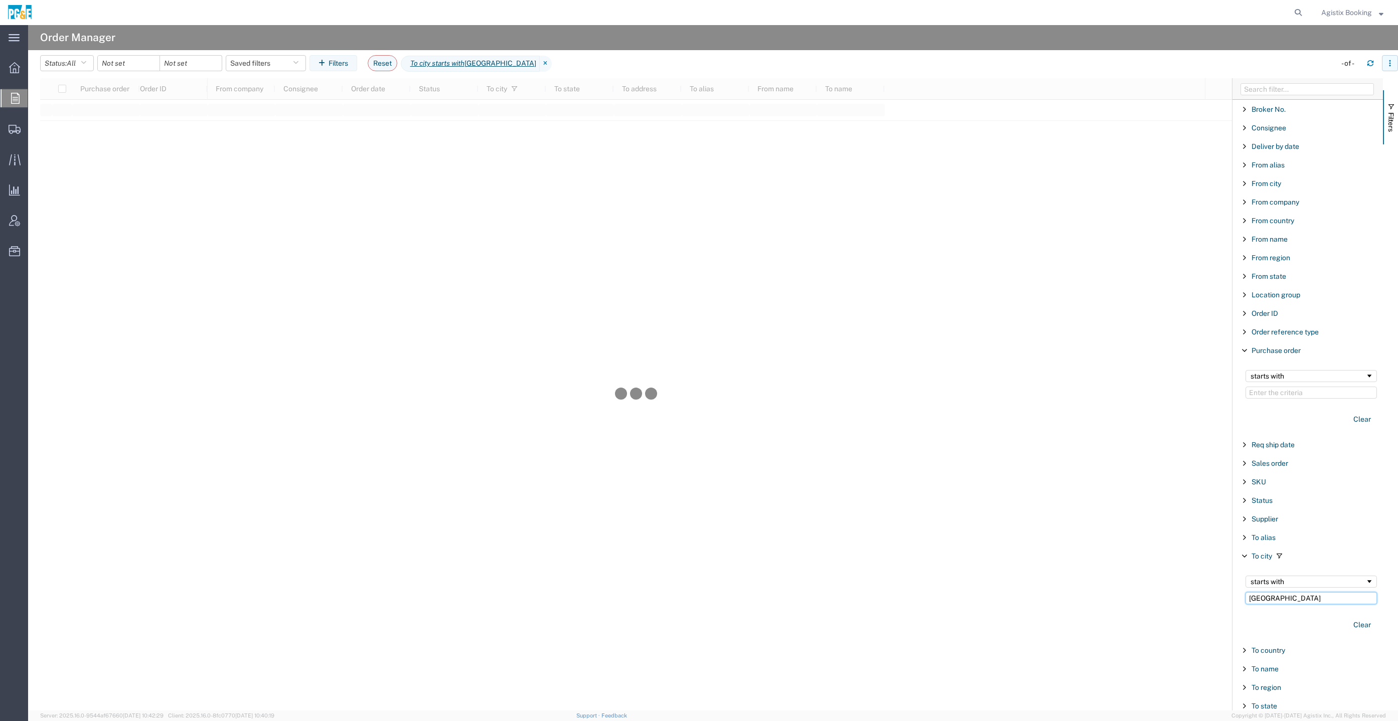
type input "[GEOGRAPHIC_DATA]"
click at [1385, 58] on button "button" at bounding box center [1390, 63] width 16 height 16
click at [1389, 58] on button "button" at bounding box center [1390, 63] width 16 height 16
click at [1278, 60] on agx-table-filter-chips "Status: All All Cancelled Orders New Orders Updated Orders Saved filters Filter…" at bounding box center [676, 66] width 1273 height 23
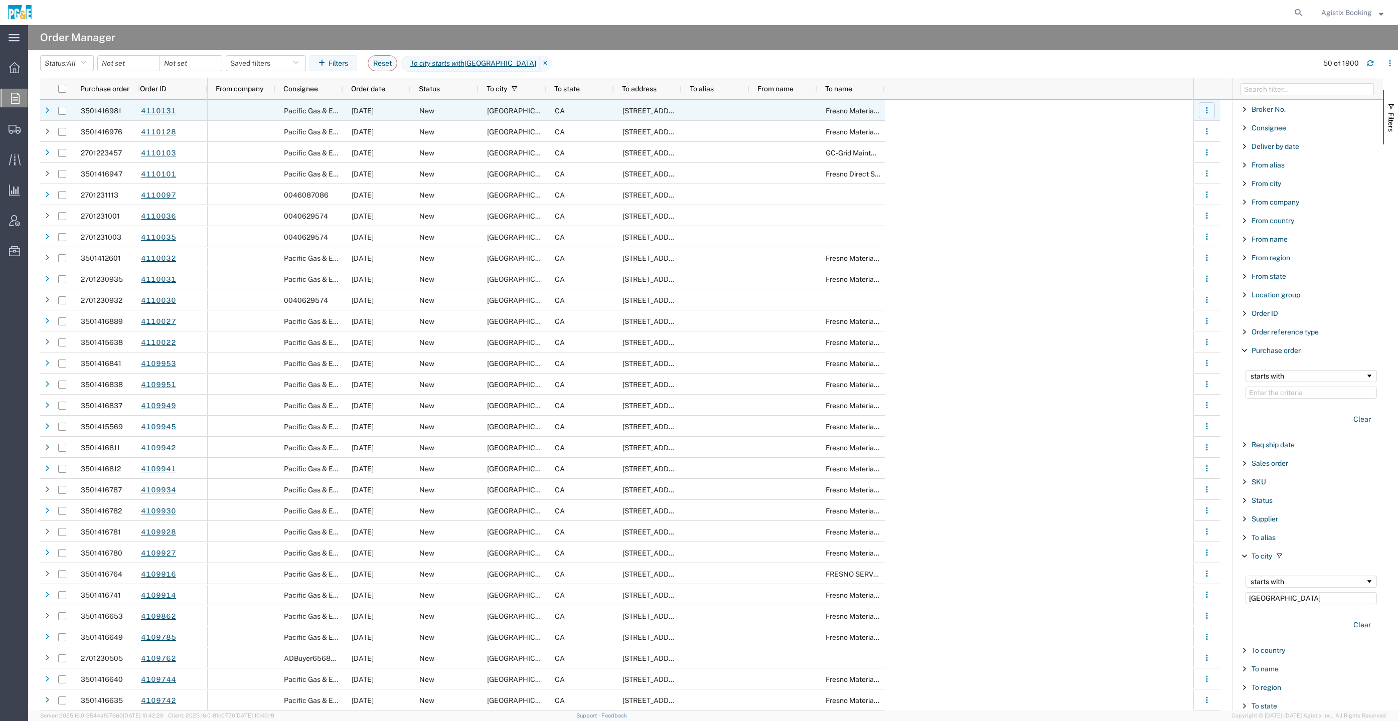
click at [1211, 106] on button "button" at bounding box center [1207, 110] width 16 height 16
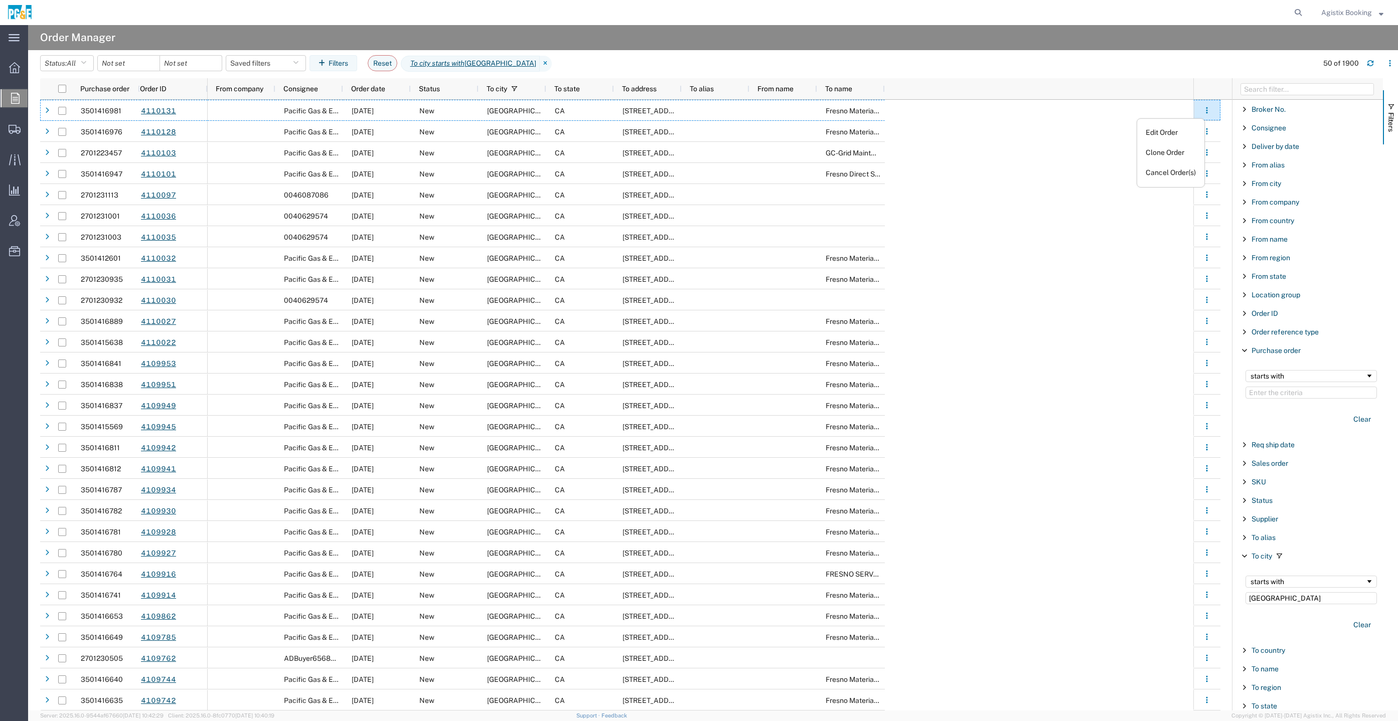
click at [1182, 71] on agx-table-filter-chips "Status: All All Cancelled Orders New Orders Updated Orders Saved filters Filter…" at bounding box center [676, 66] width 1273 height 23
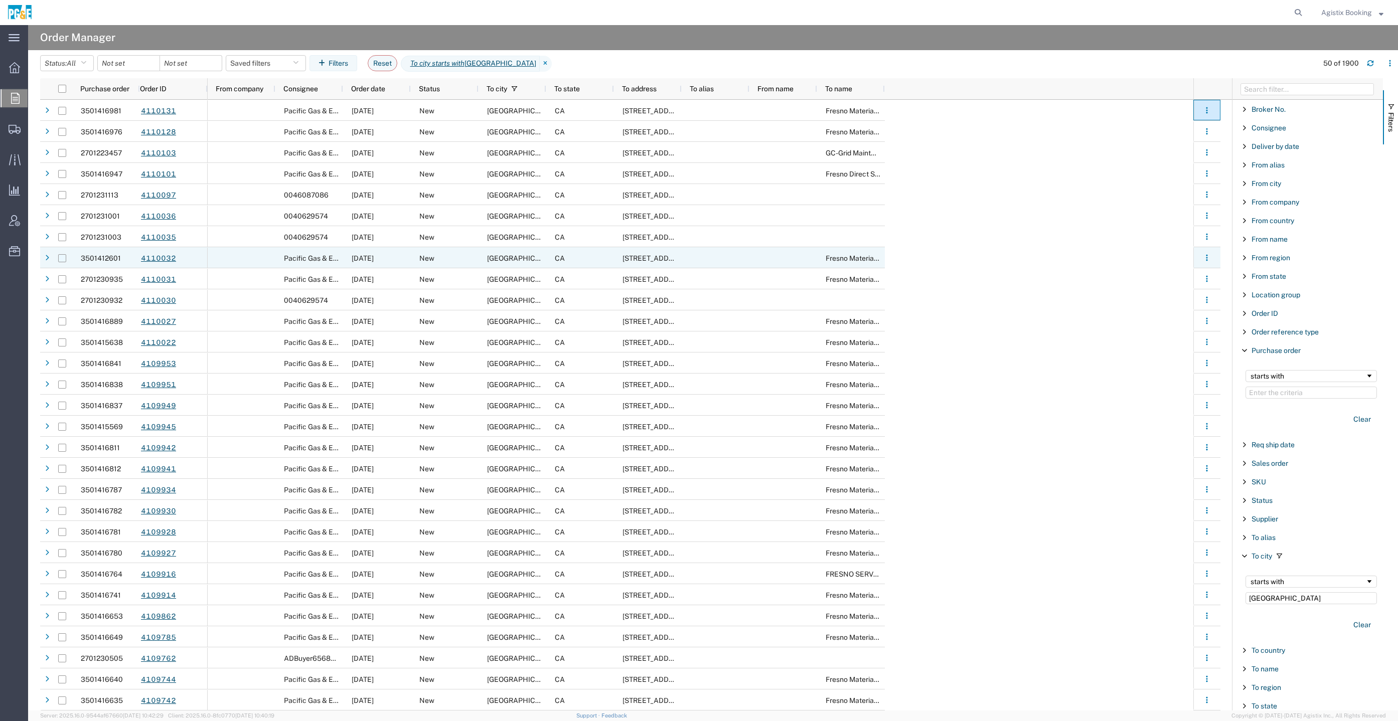
click at [59, 258] on input "Press Space to toggle row selection (unchecked)" at bounding box center [62, 258] width 8 height 8
checkbox input "true"
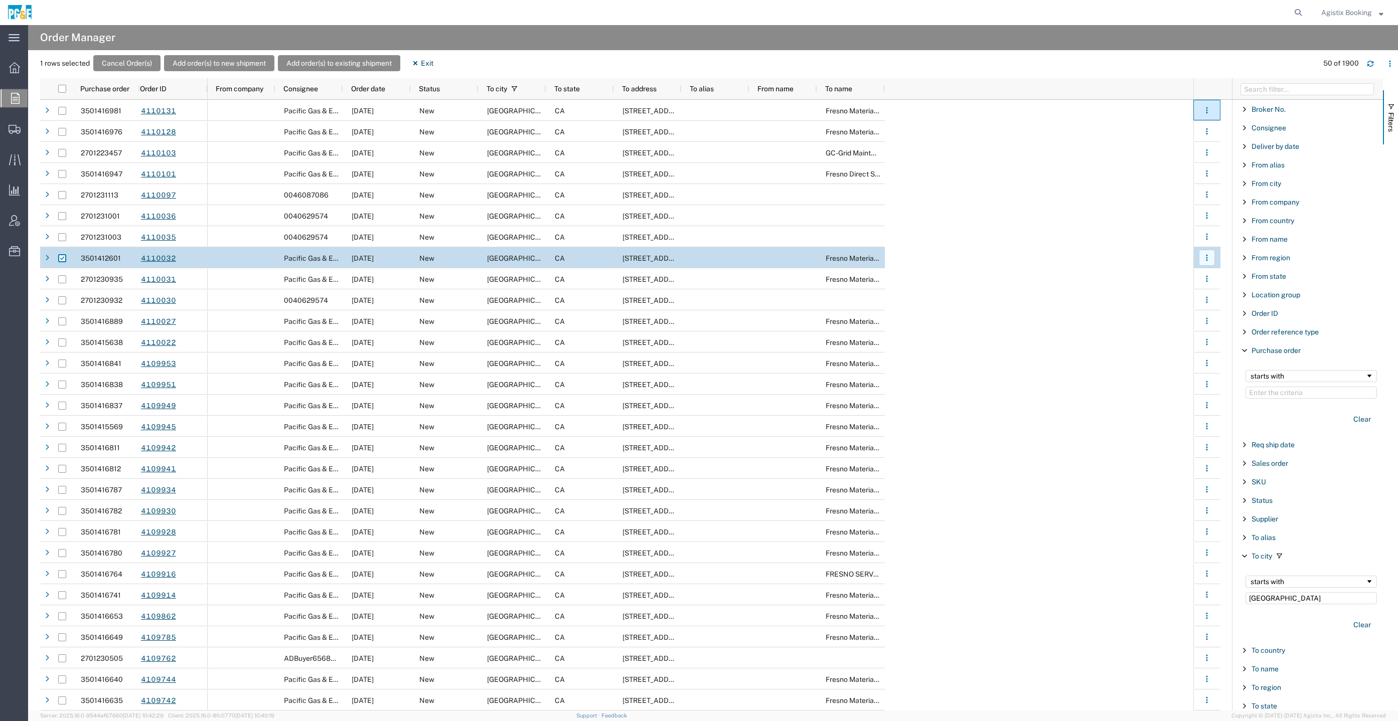
click at [1207, 257] on icon "button" at bounding box center [1207, 258] width 2 height 2
click at [1176, 297] on link "Clone Order" at bounding box center [1171, 300] width 66 height 18
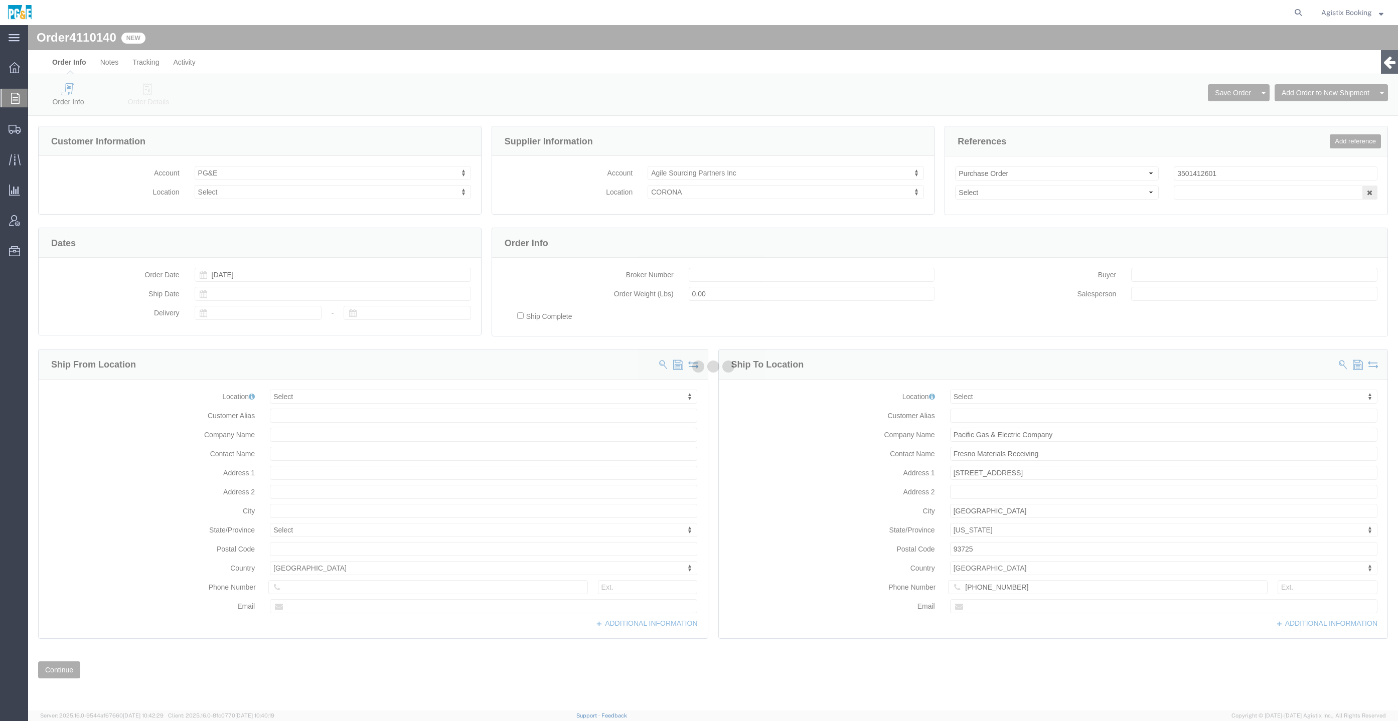
select select
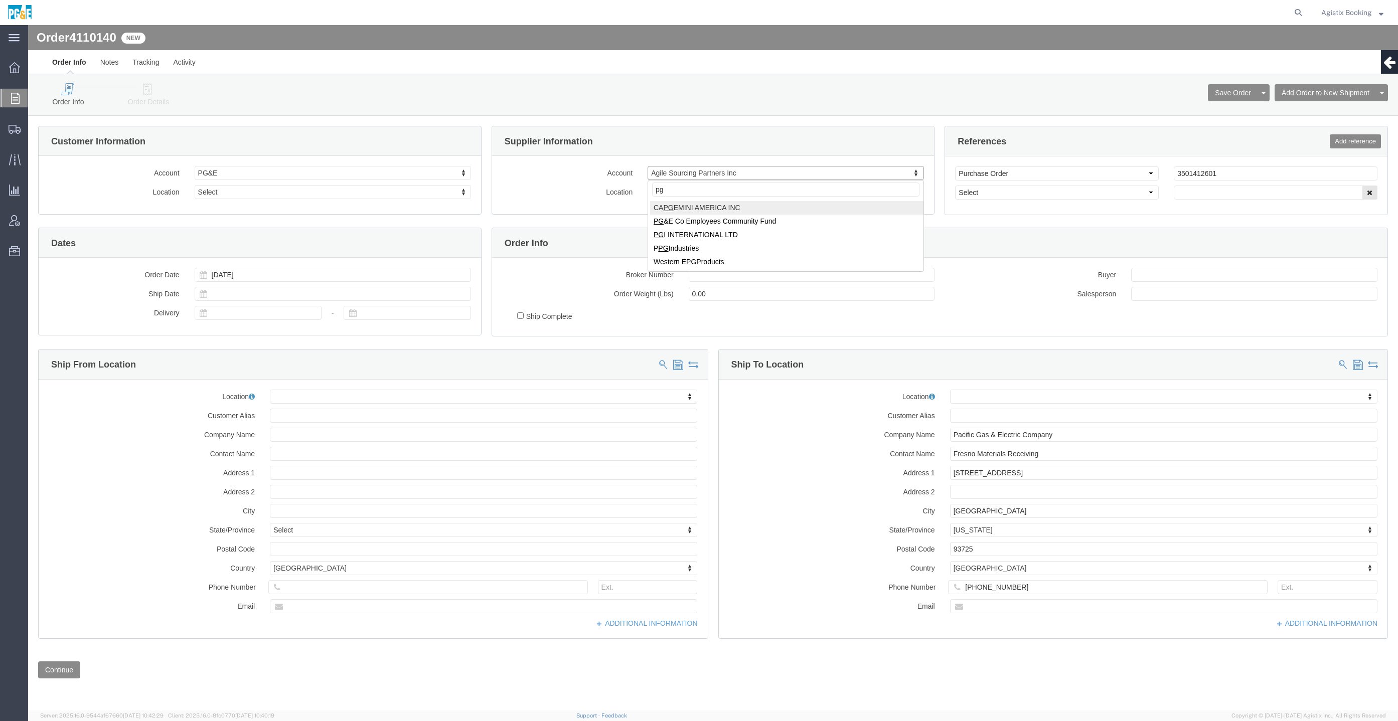
type input "p"
type input "mro"
select select "11770"
select select "22729"
click div "Account MRO Integrated Solutions LLC Select [STREET_ADDRESS] SQUAD CLUB 17TH DI…"
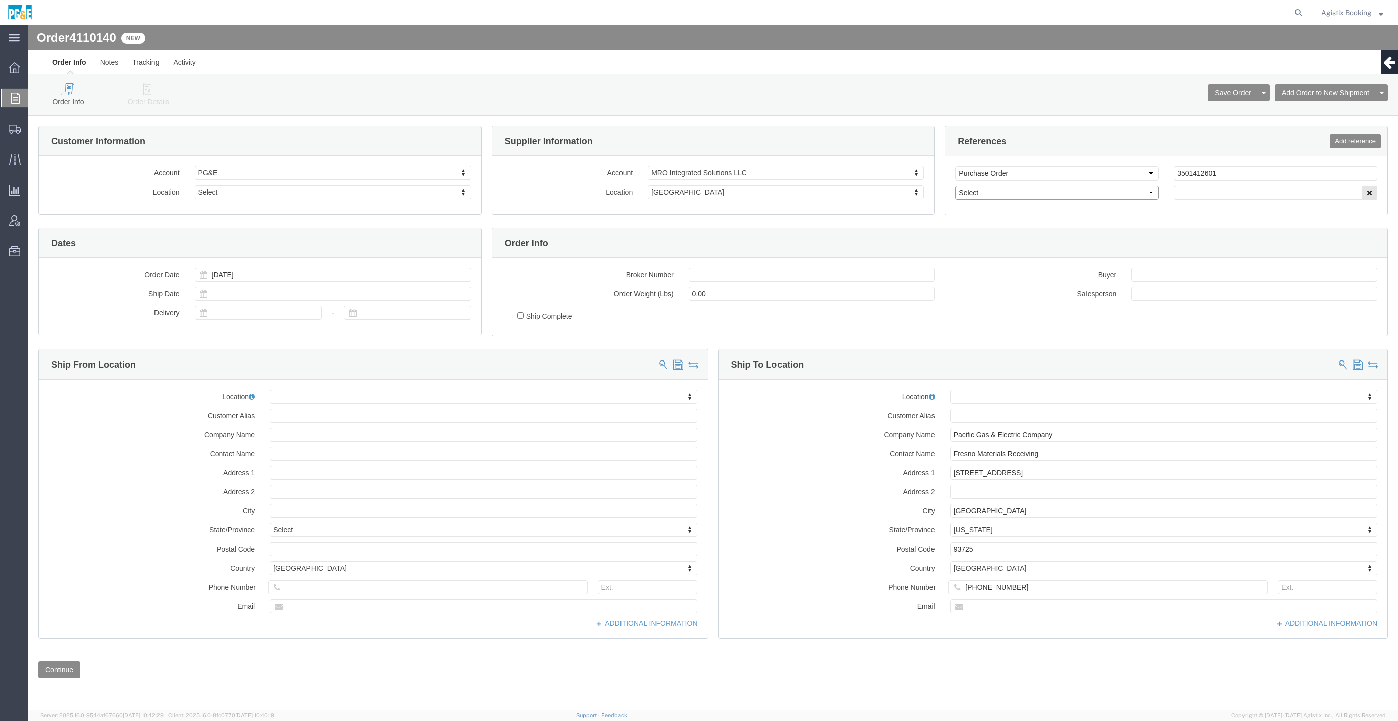
click select "Select Account Type Activity ID Airline Appointment Number ASN Batch Request # …"
select select "CUSTREF"
click select "Select Account Type Activity ID Airline Appointment Number ASN Batch Request # …"
click div "Select Account Type Activity ID Airline Appointment Number ASN Batch Request # …"
click input "text"
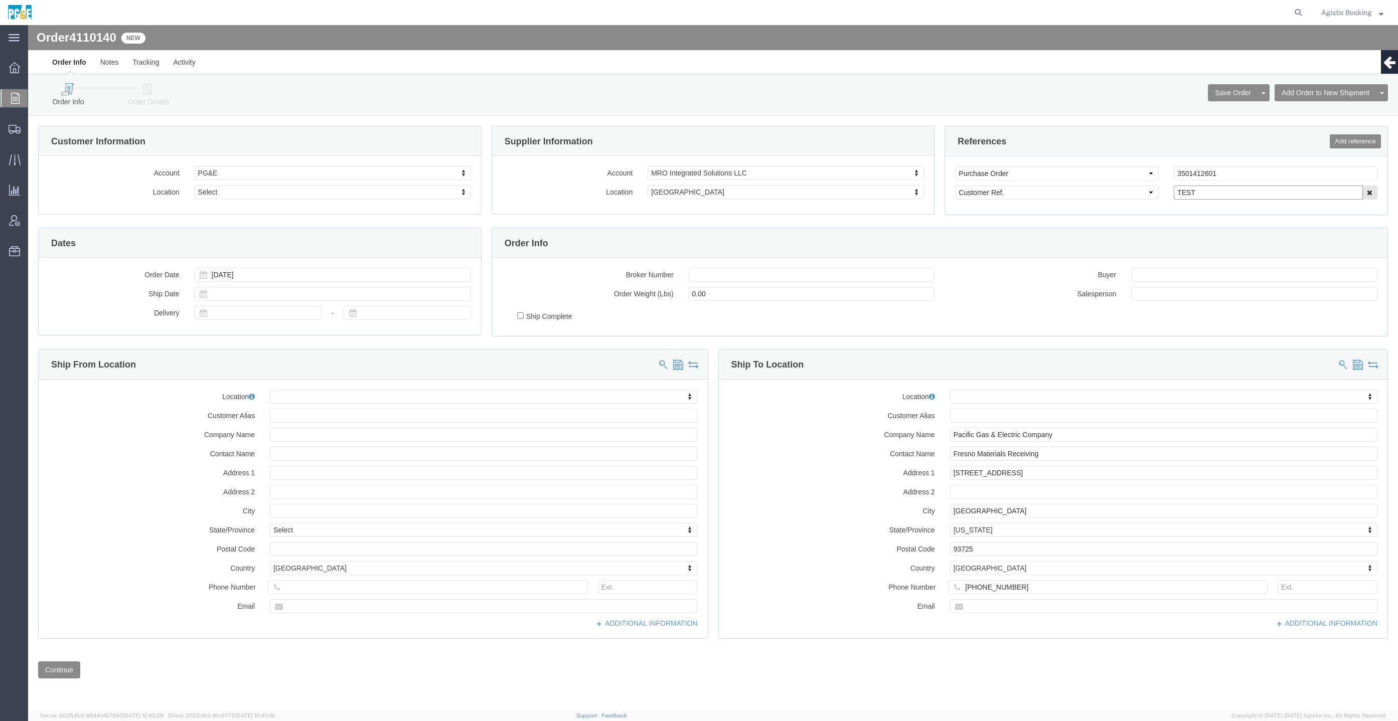
type input "TEST"
click div "Order Info Order Details Save Order Cancel Order Clone Order Assign To Add Orde…"
click button "Save Order"
click input "3501412601"
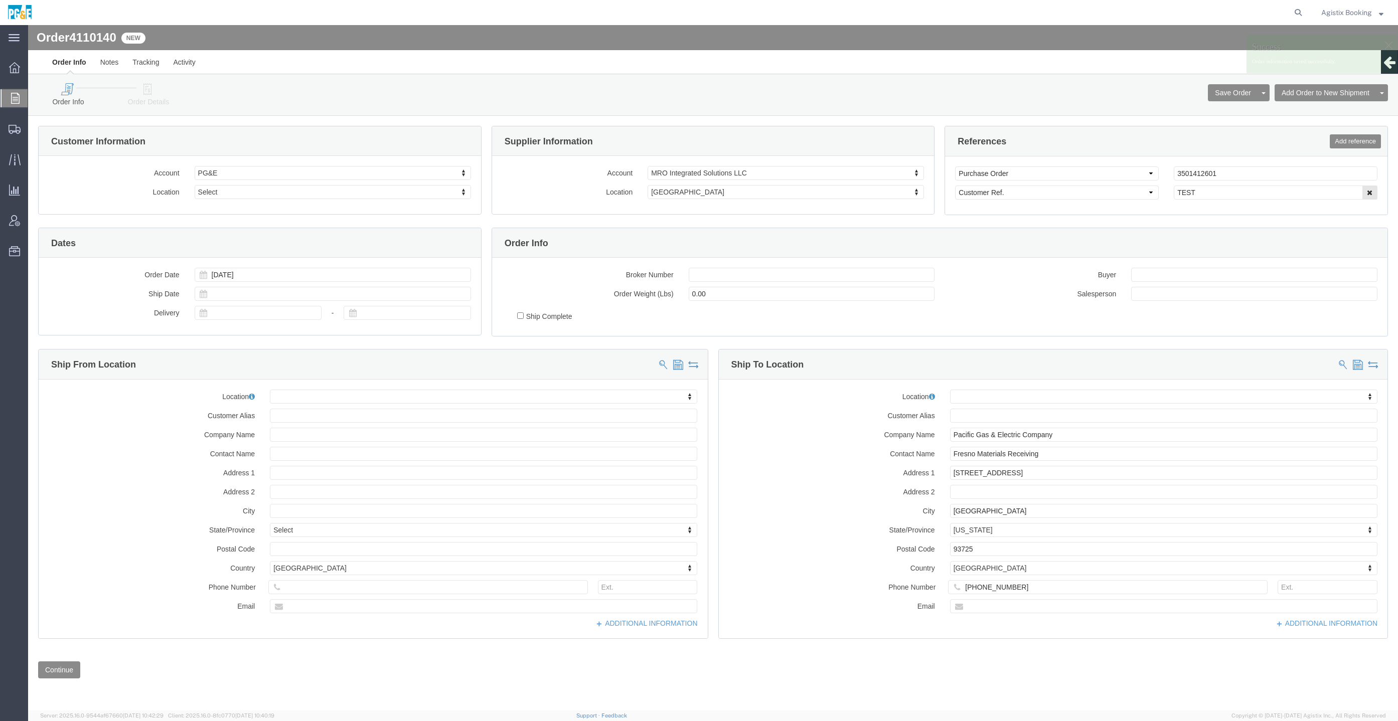
click ul "Order Info Order Details"
click at [8, 96] on div at bounding box center [15, 98] width 28 height 18
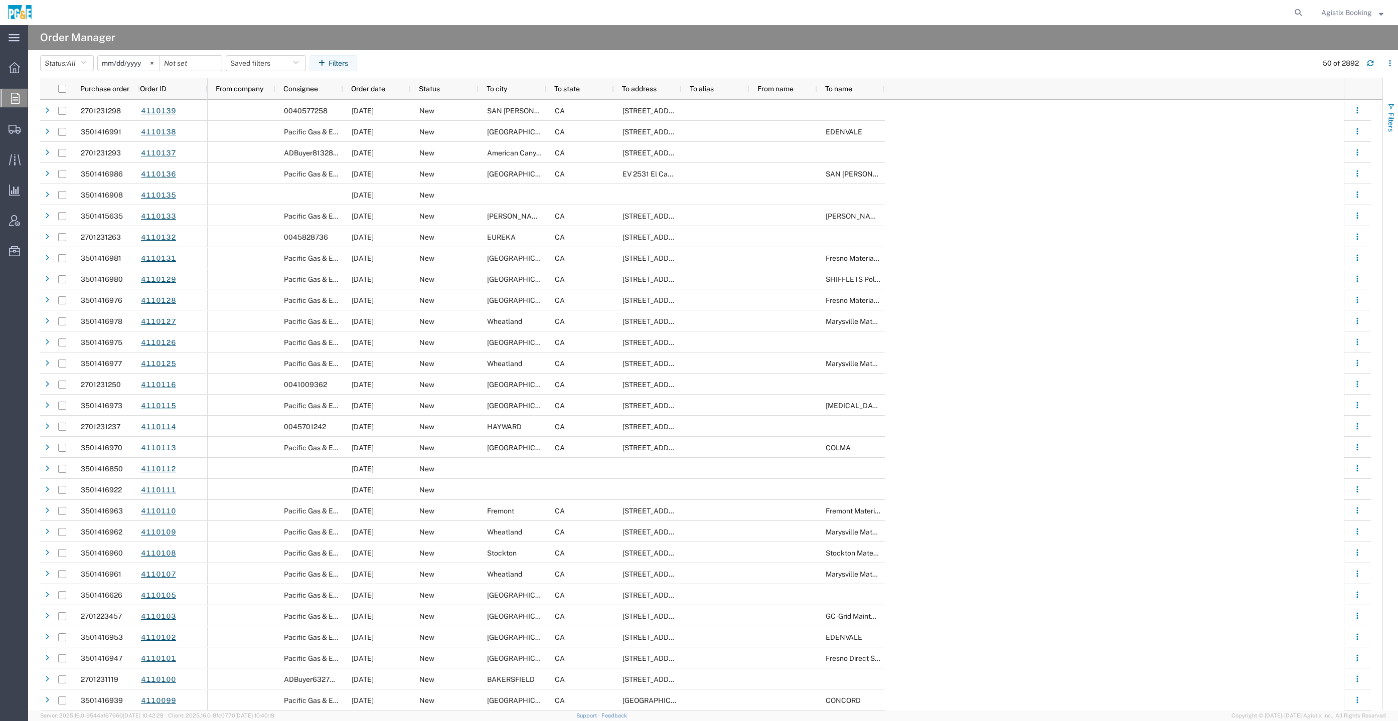
click at [1390, 114] on span "Filters" at bounding box center [1391, 122] width 8 height 20
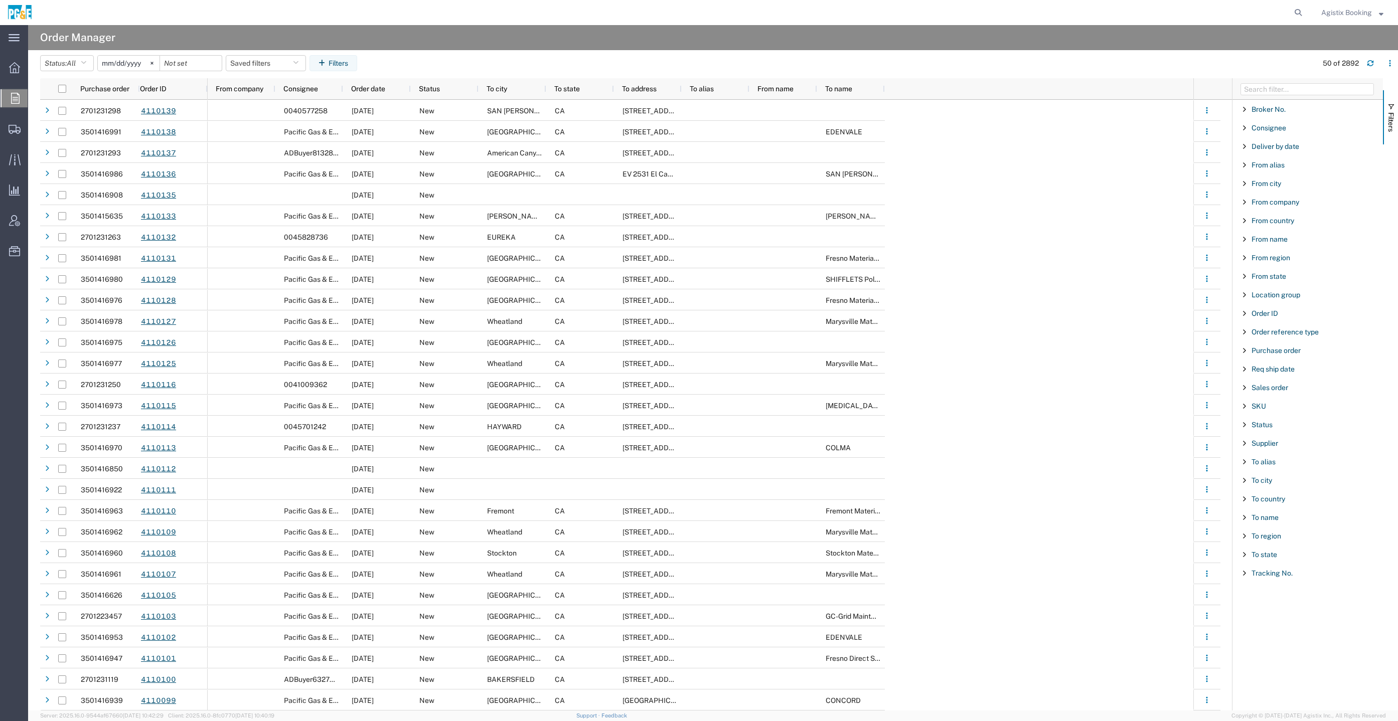
click at [1286, 342] on div "Purchase order" at bounding box center [1307, 351] width 150 height 18
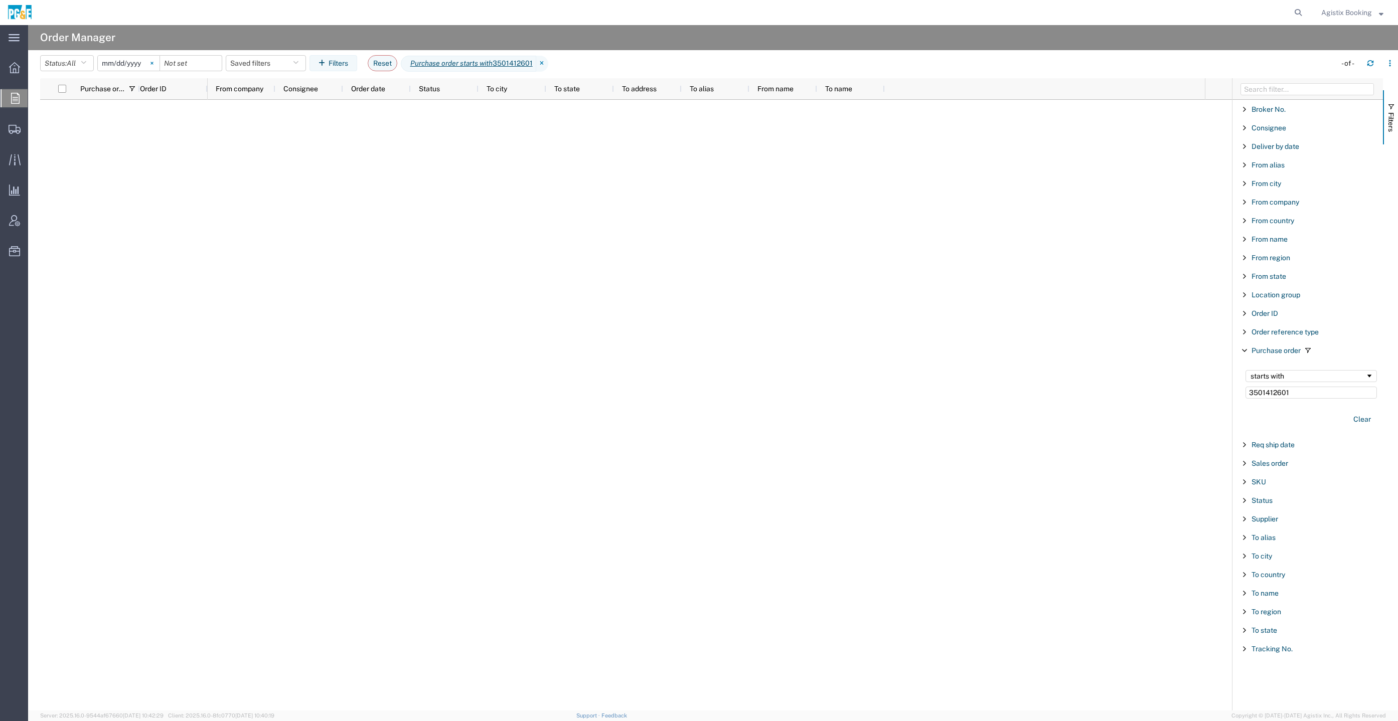
type input "3501412601"
click at [158, 61] on svg-icon at bounding box center [151, 63] width 15 height 15
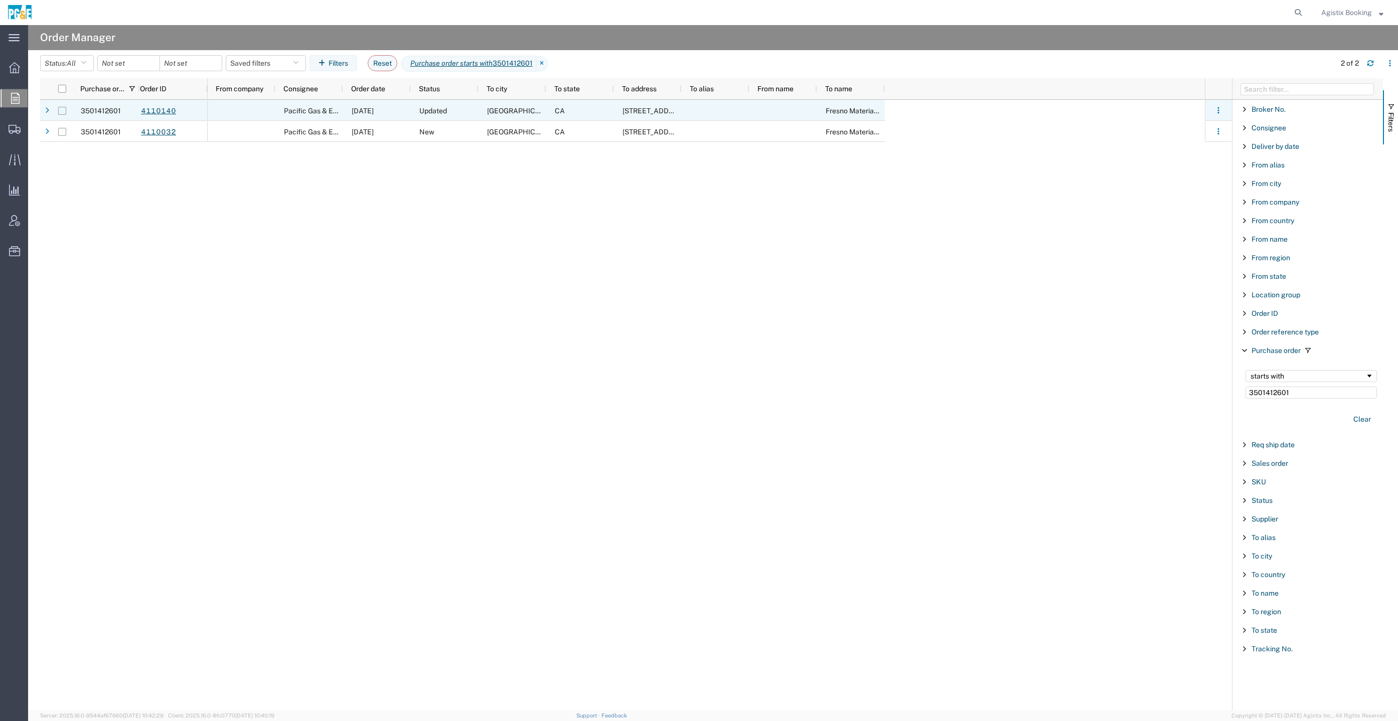
click at [61, 114] on div at bounding box center [62, 111] width 8 height 8
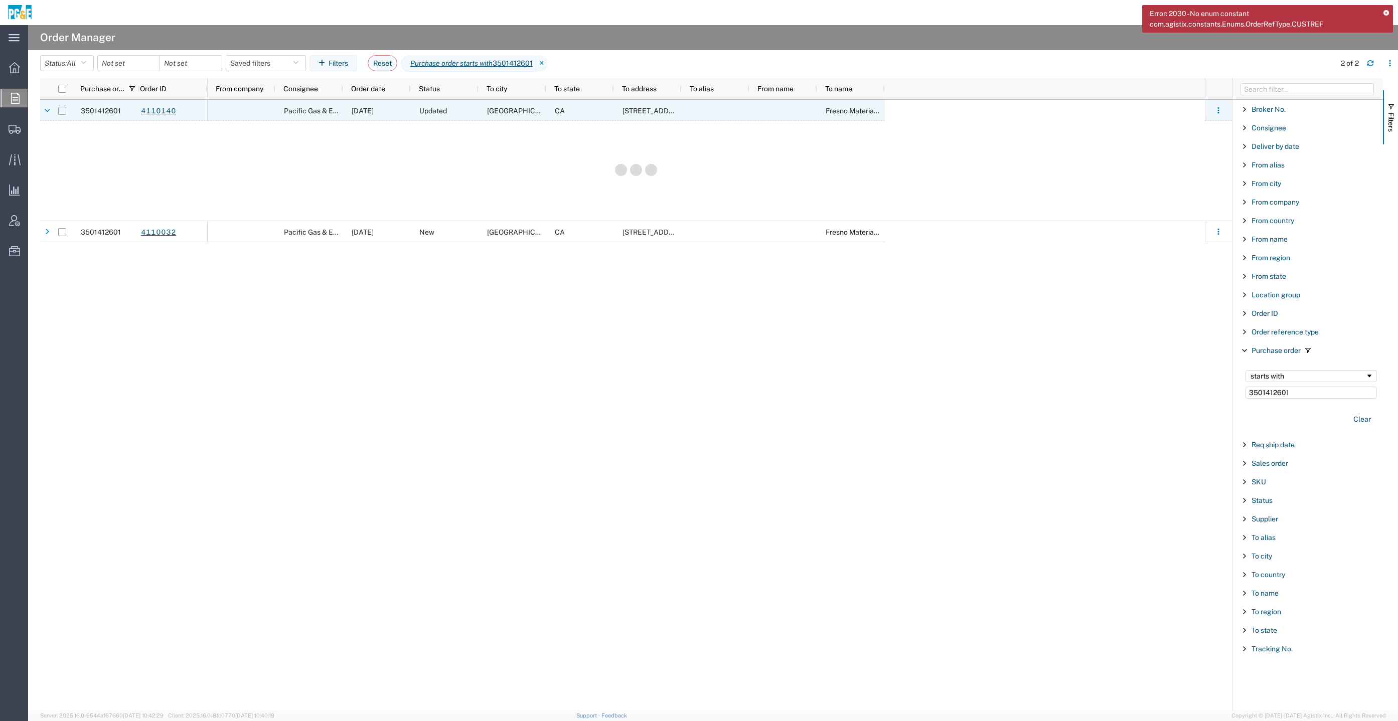
click at [63, 114] on input "Press Space to toggle row selection (unchecked)" at bounding box center [62, 111] width 8 height 8
checkbox input "true"
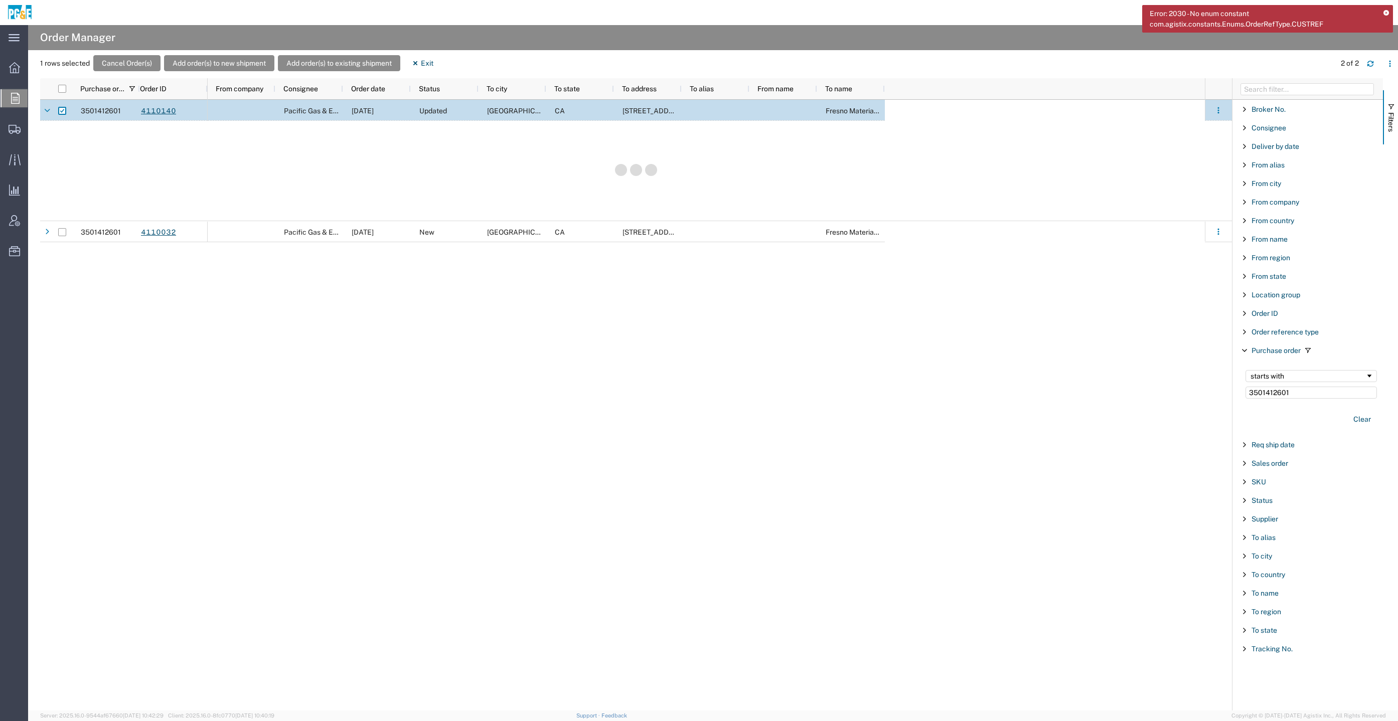
click at [1386, 12] on icon at bounding box center [1386, 14] width 6 height 6
click at [250, 62] on button "Add order(s) to new shipment" at bounding box center [219, 63] width 110 height 16
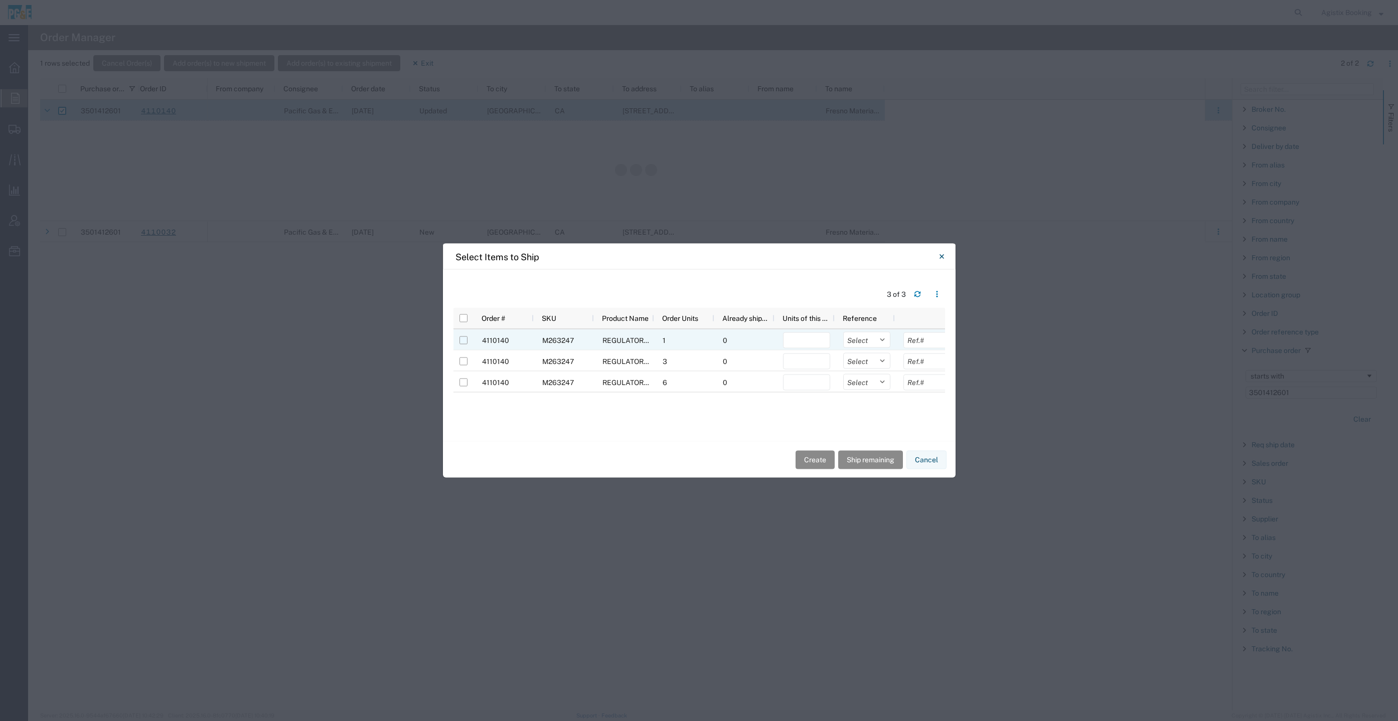
click at [462, 338] on input "Press Space to toggle row selection (unchecked)" at bounding box center [463, 341] width 8 height 8
checkbox input "true"
click at [808, 341] on input "number" at bounding box center [806, 341] width 47 height 16
type input "1"
click at [817, 459] on button "Create" at bounding box center [815, 459] width 39 height 19
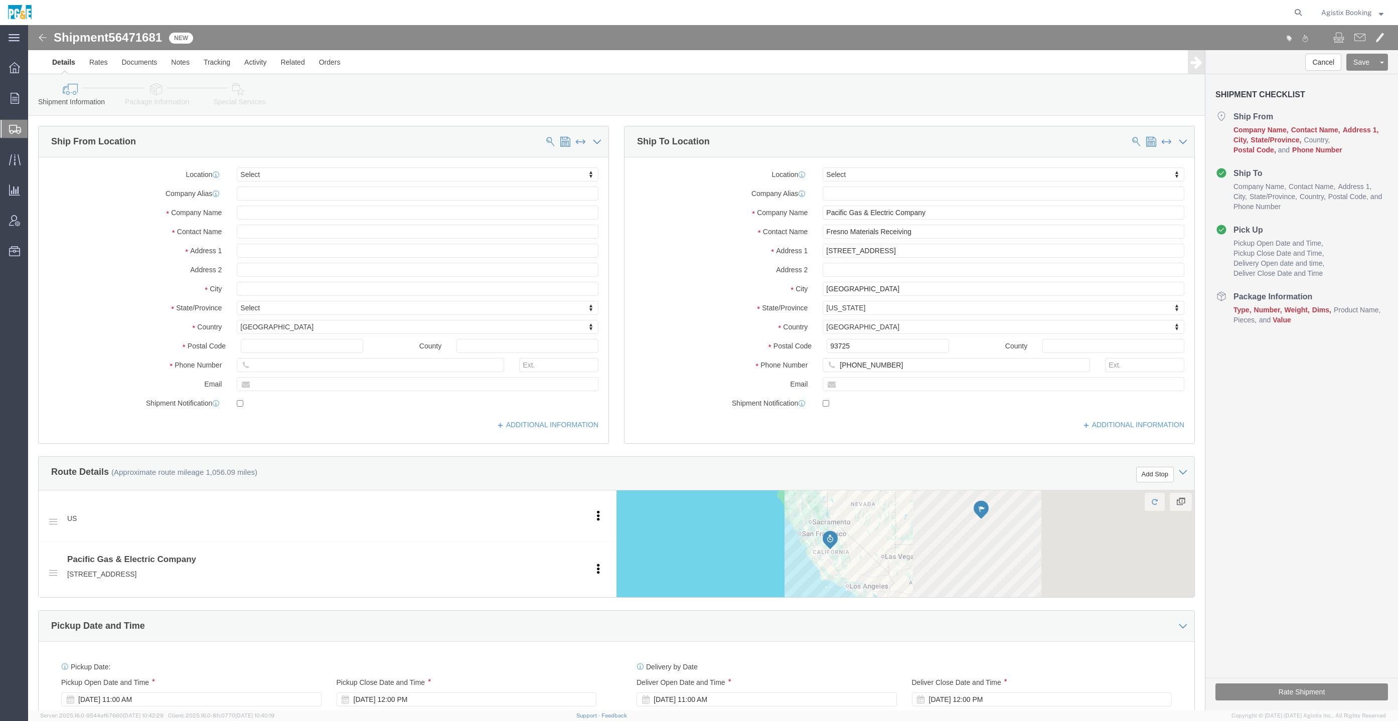
select select
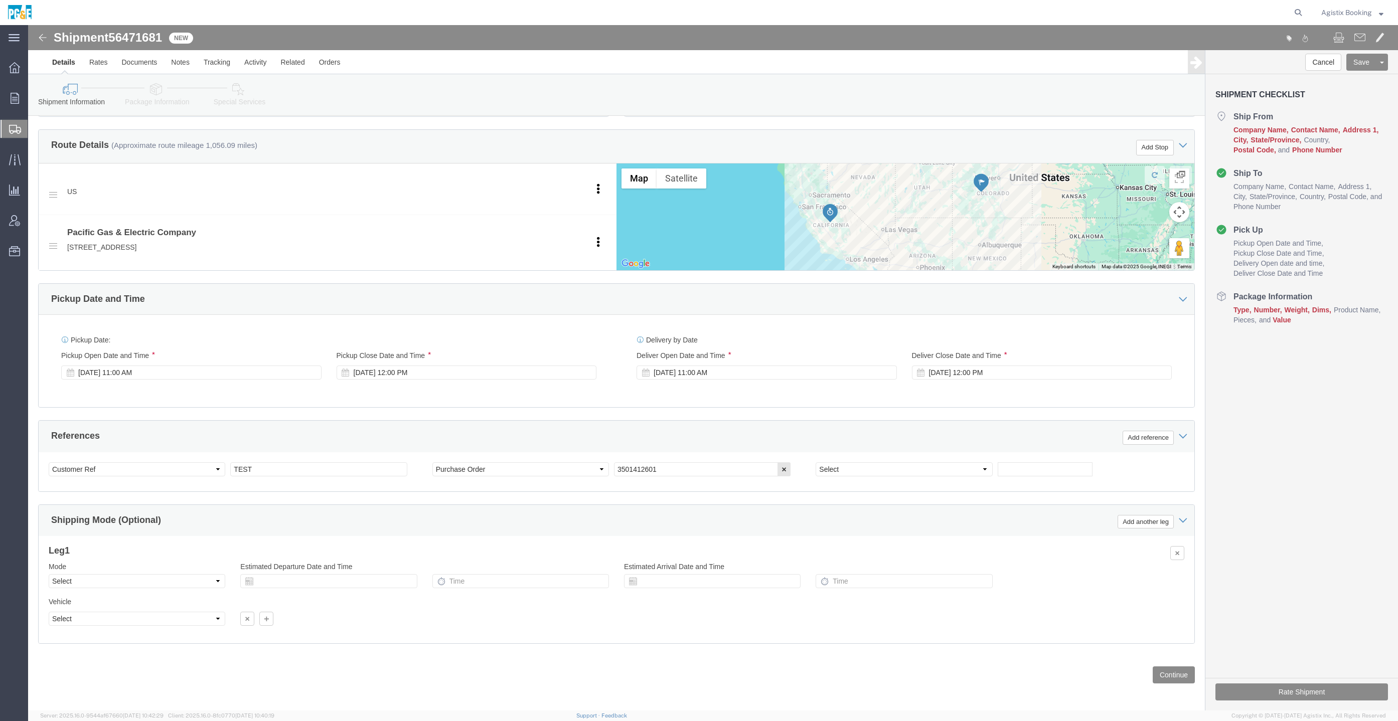
scroll to position [328, 0]
click button "Continue"
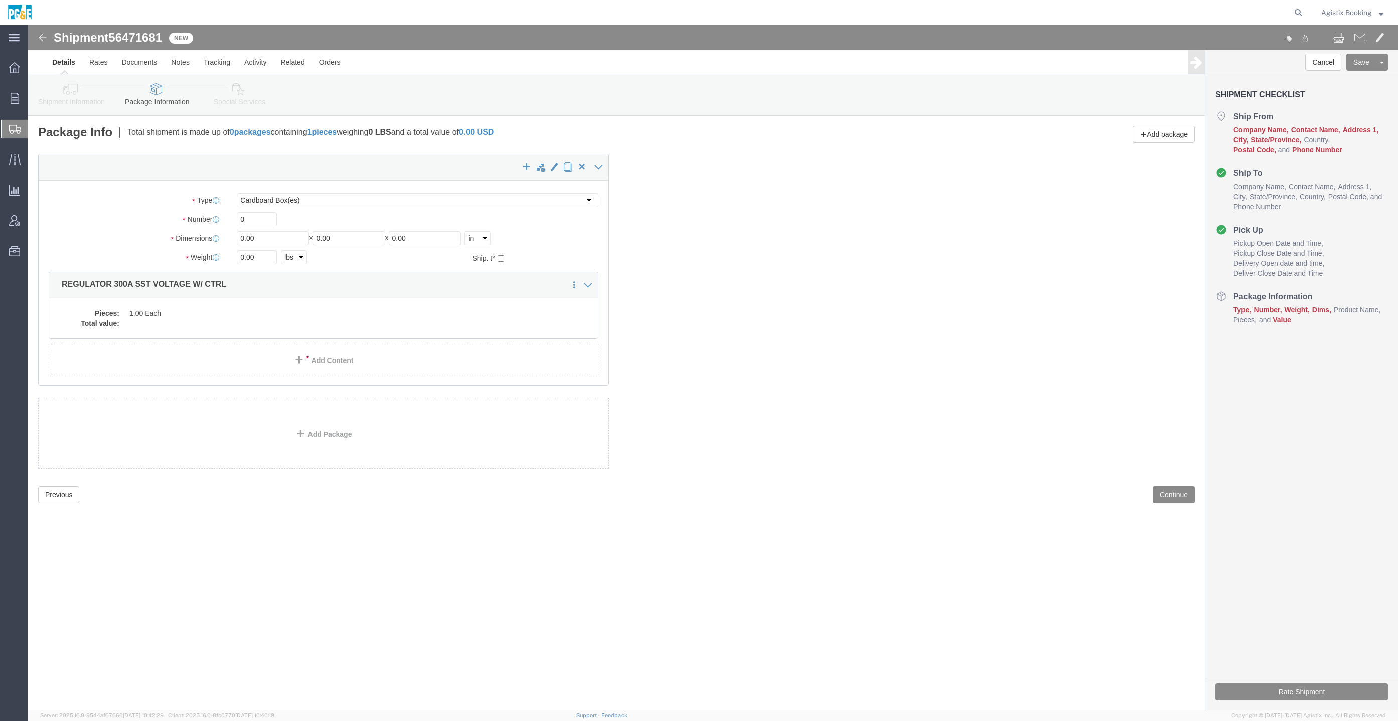
click span "56471681"
copy span "56471681"
click icon
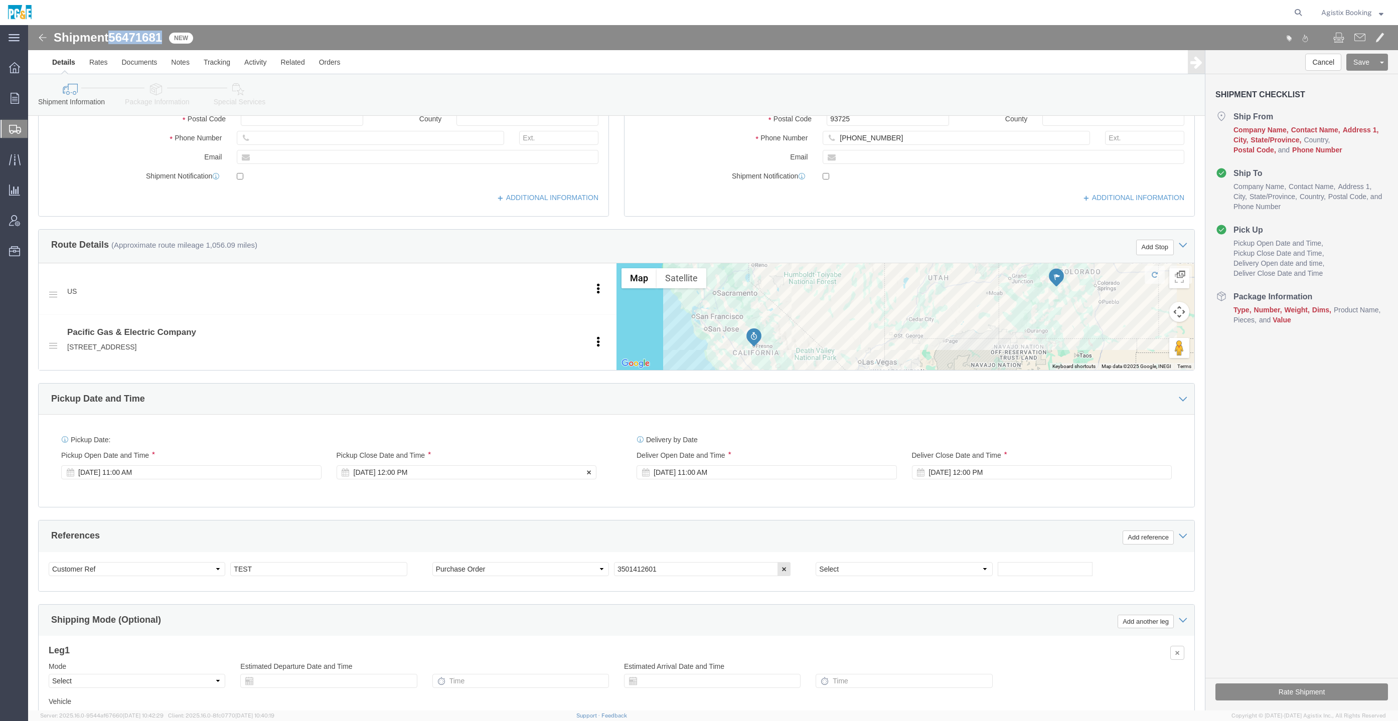
scroll to position [328, 0]
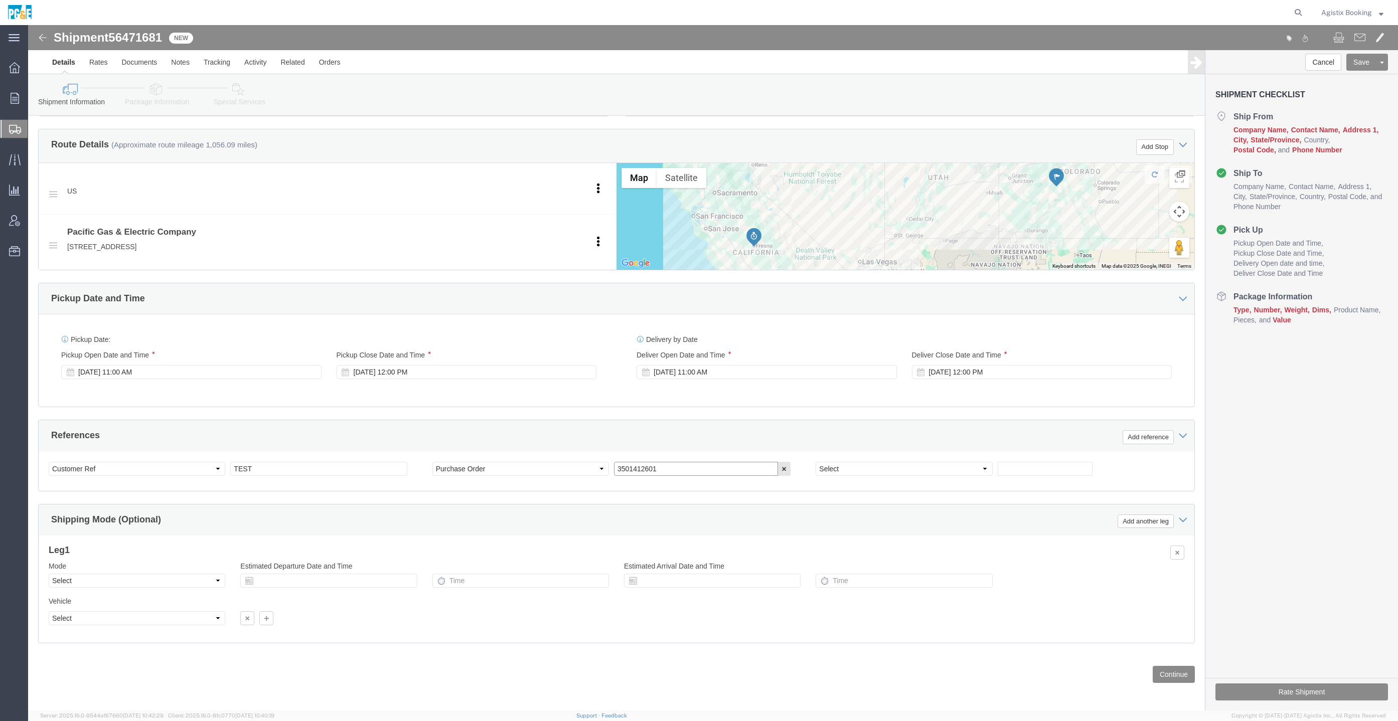
click input "3501412601"
click link "Orders"
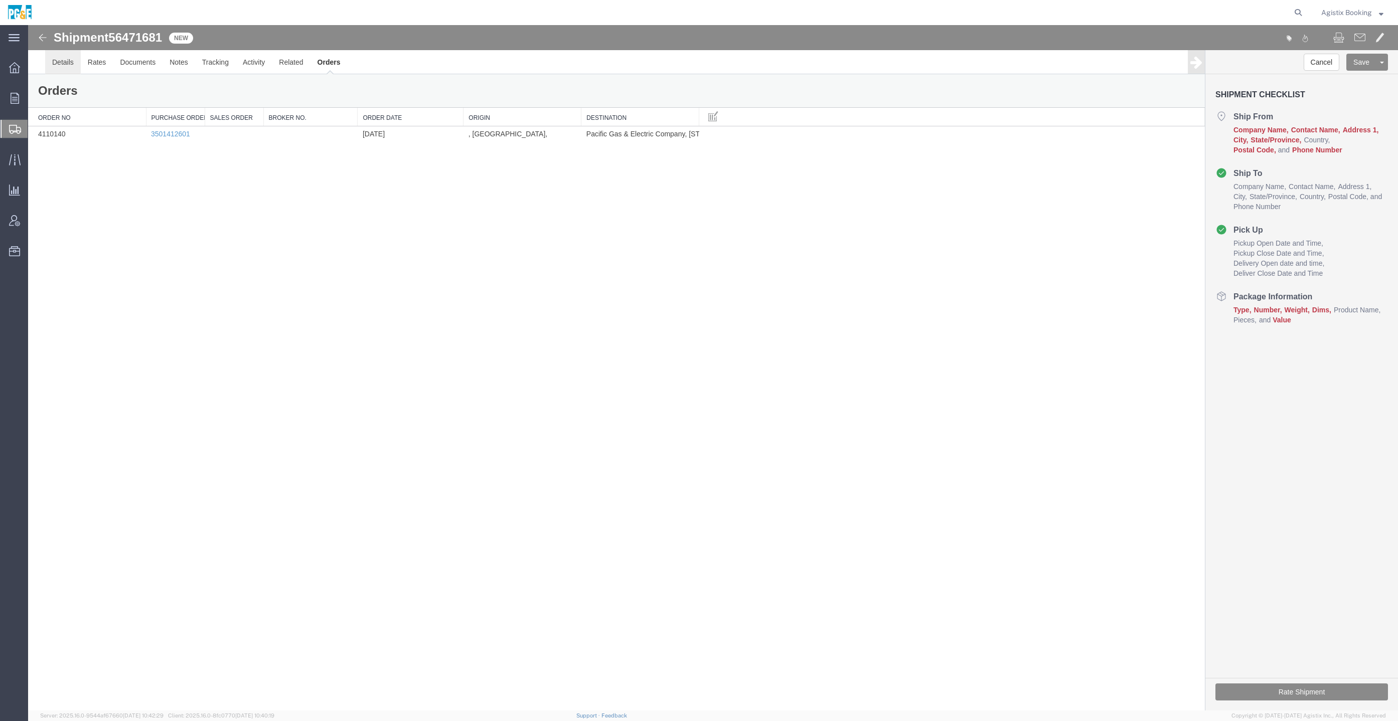
click at [65, 58] on link "Details" at bounding box center [63, 62] width 36 height 24
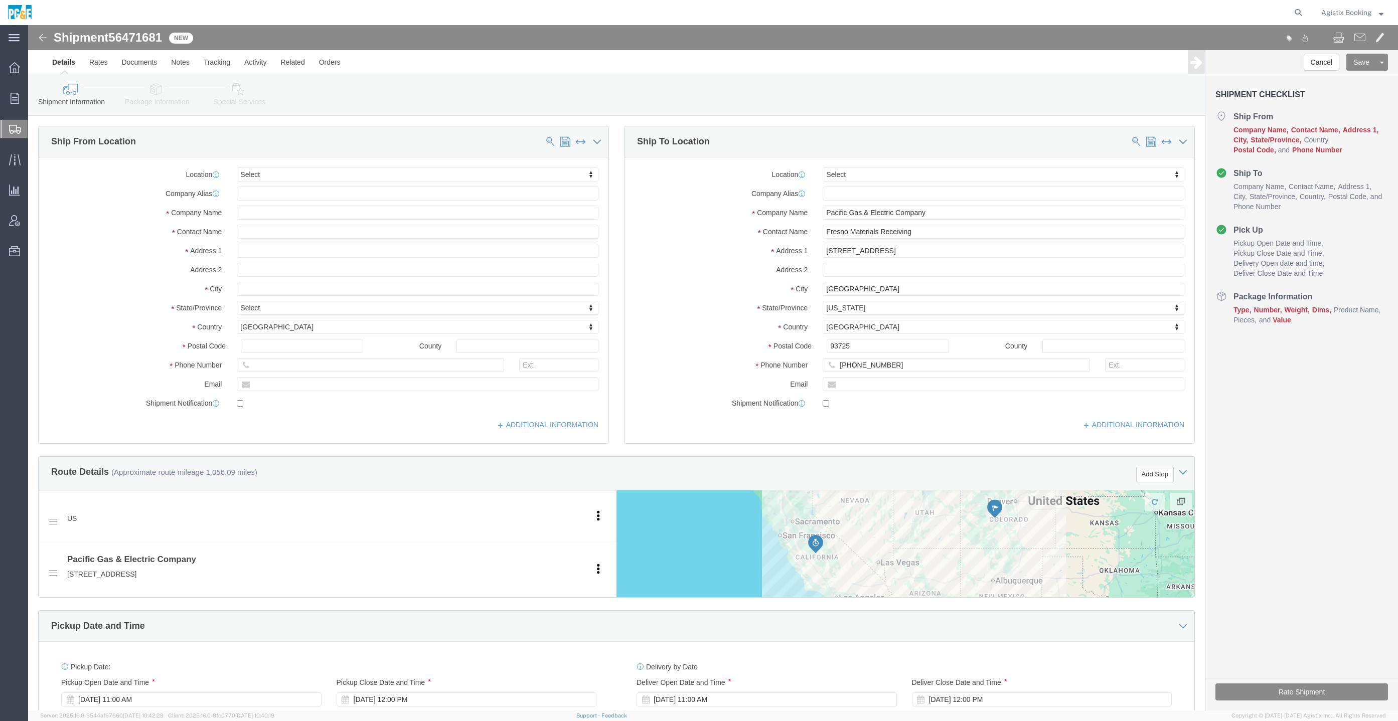
click link "Special Services"
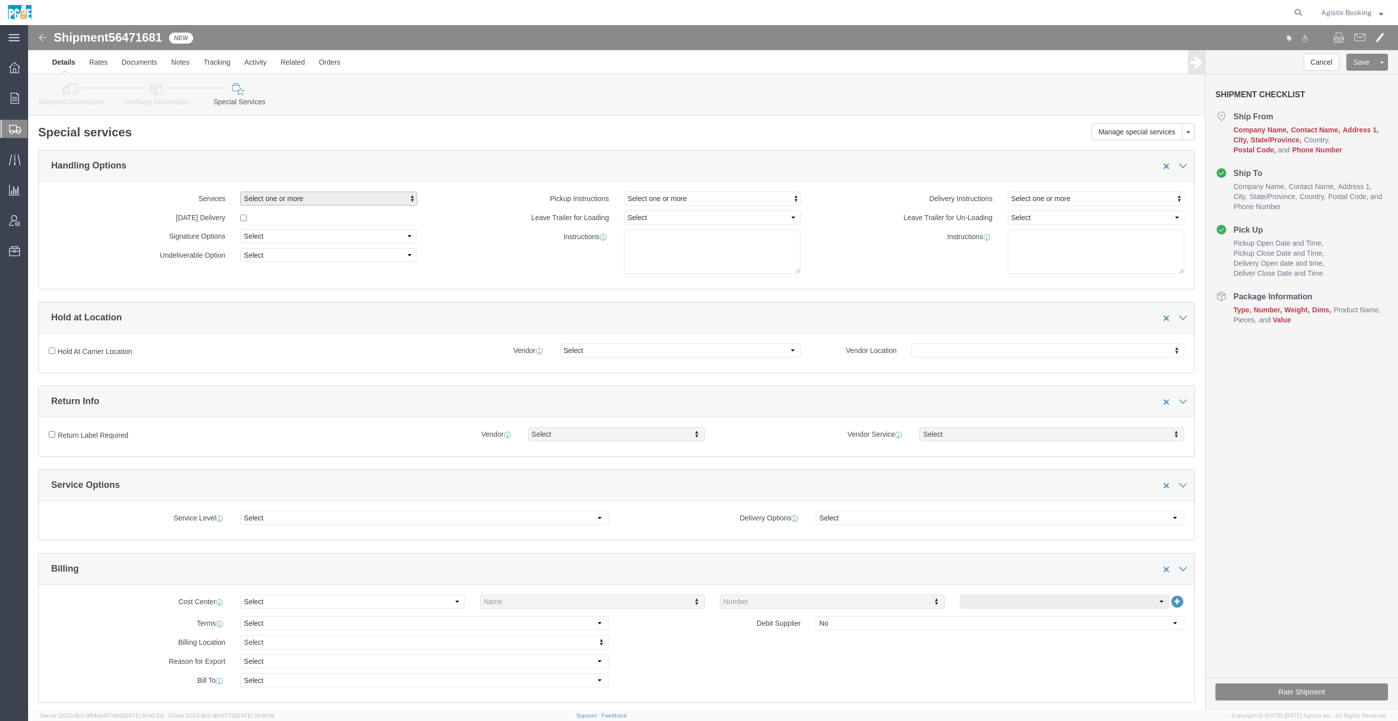
click span "Select one or more"
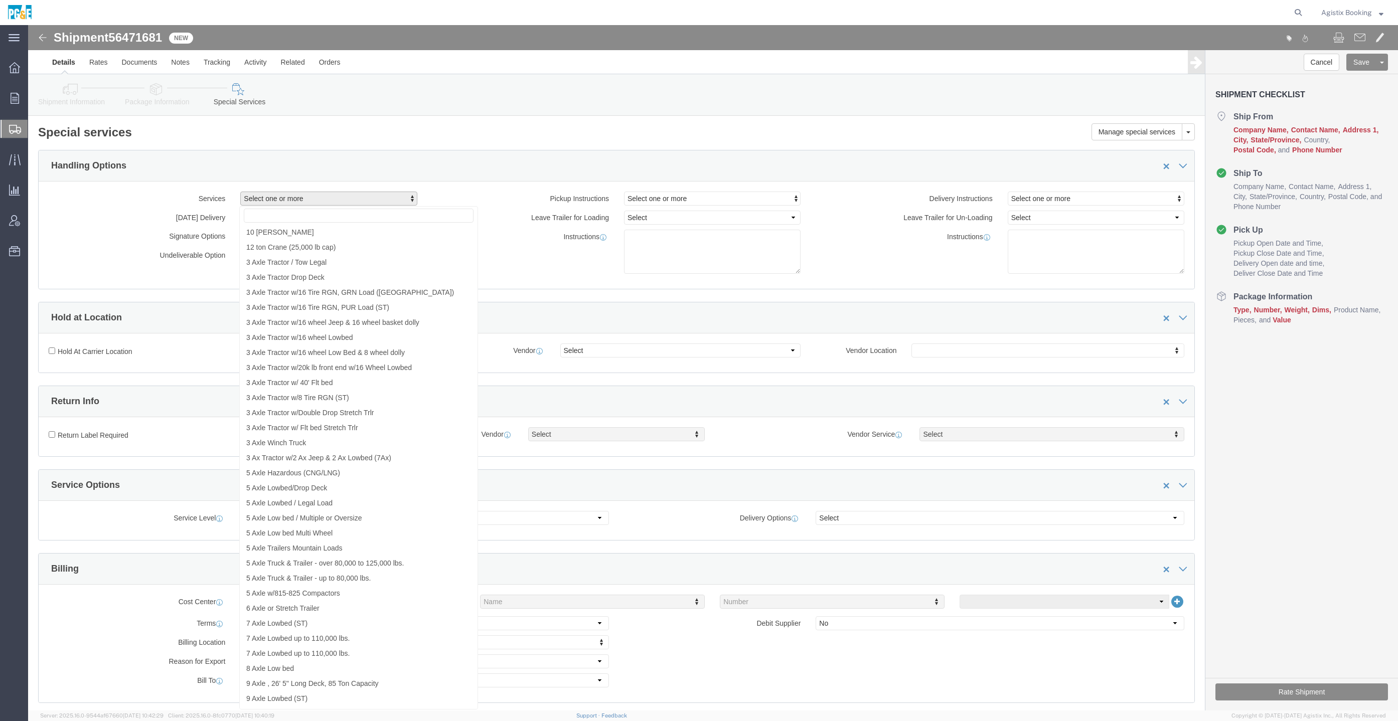
type input "4"
click input "text"
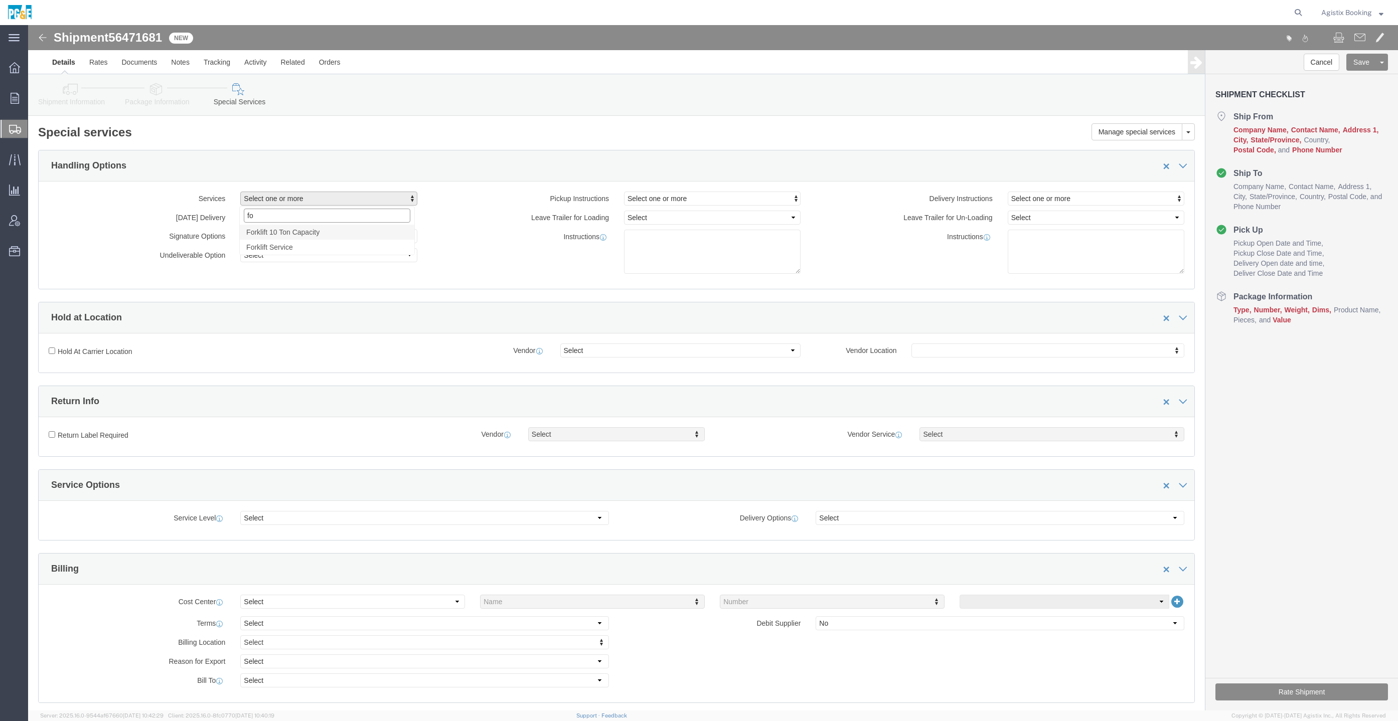
type input "f"
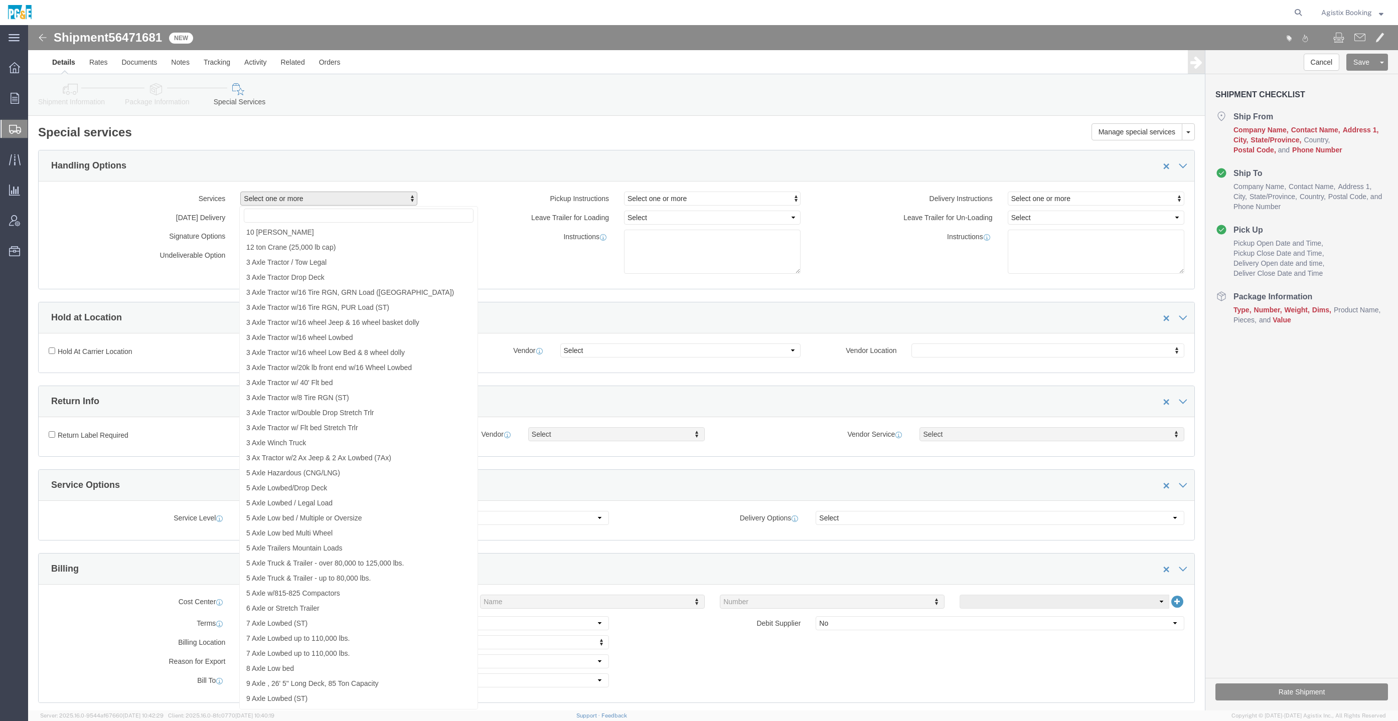
click div "Please fix the following errors Ship From Location Location Select Select My Pr…"
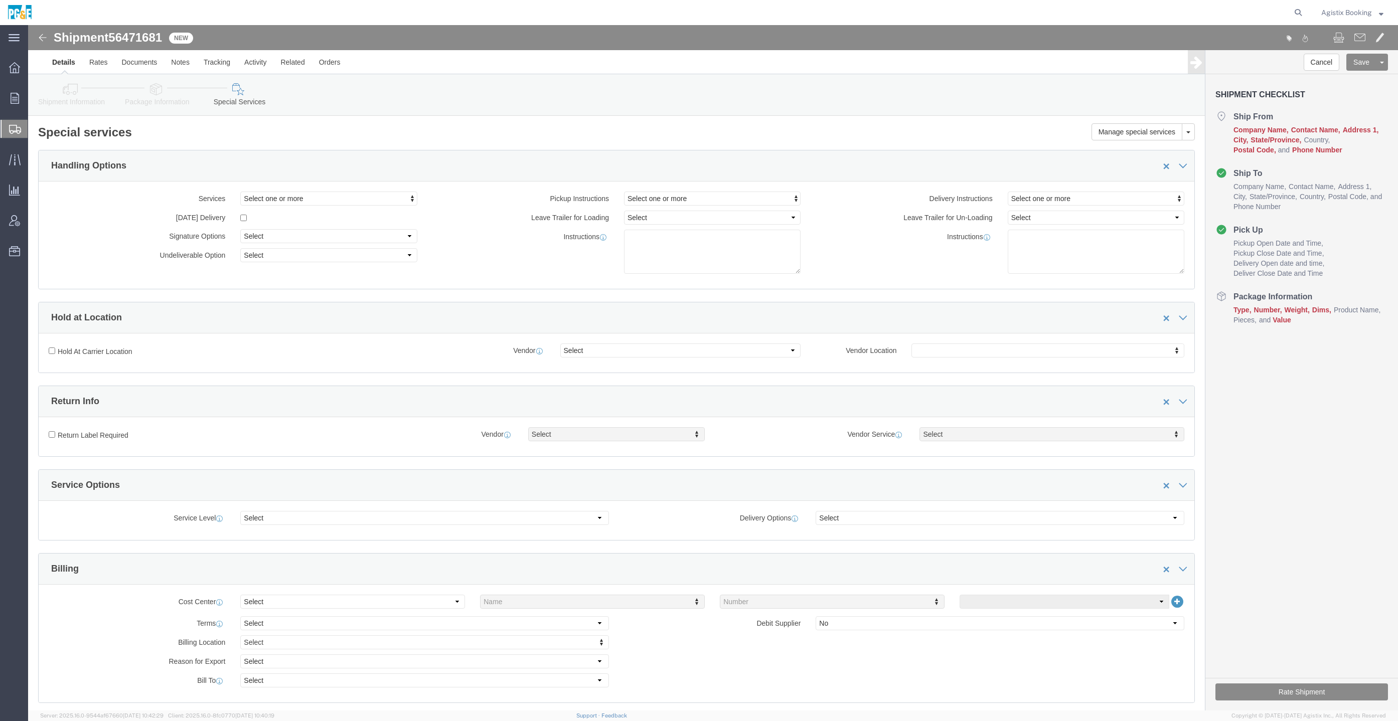
click div "Services Select one or more 10 [PERSON_NAME] 12 ton Crane (25,000 lb cap) 3 Axl…"
click span "Select one or more"
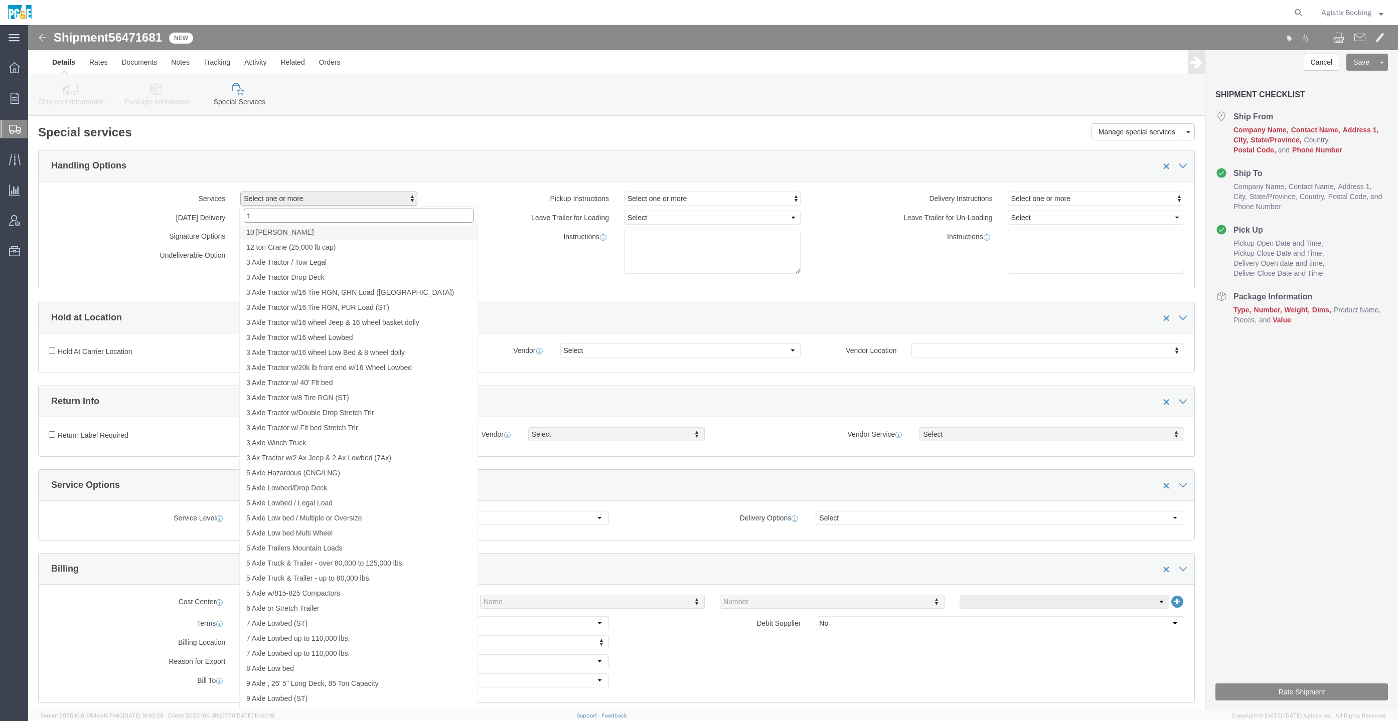
type input "tr"
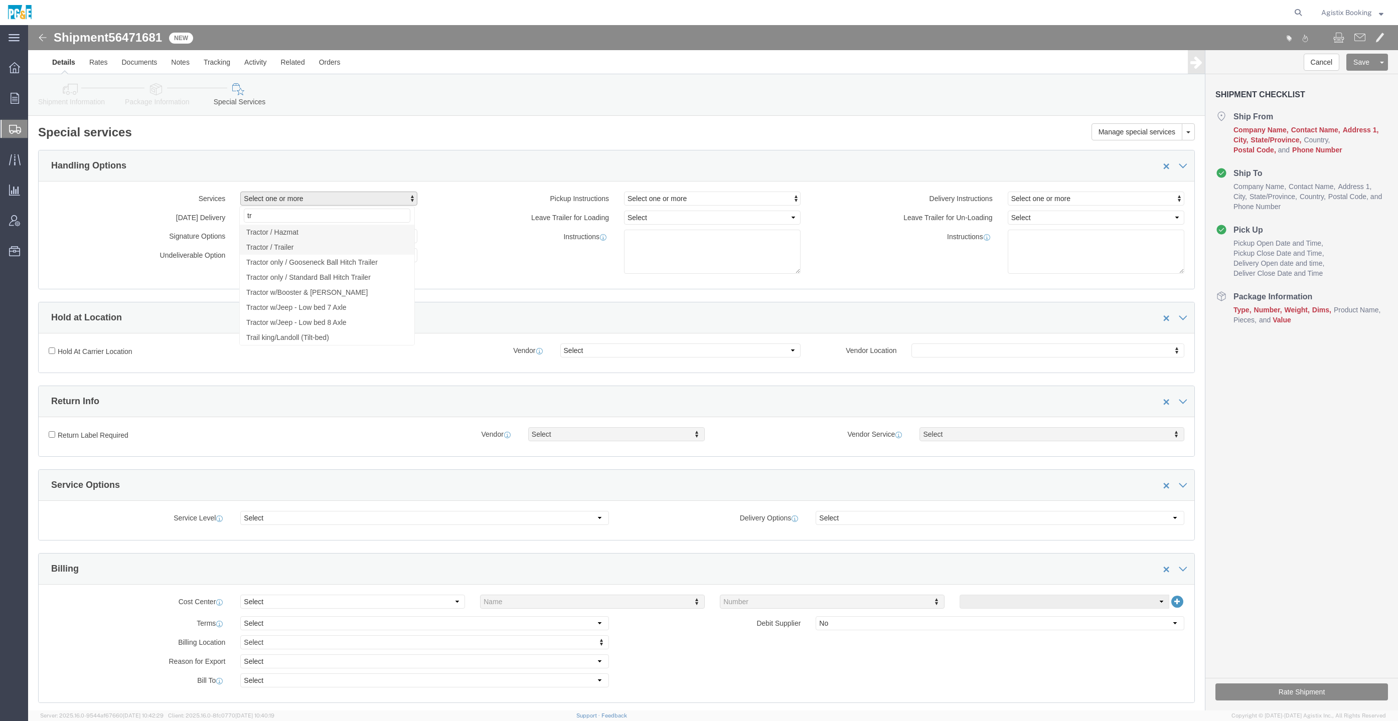
click link "Tractor / Trailer"
select select "VEHICLE_TRTR"
click link "Tractor / Trailer"
select select
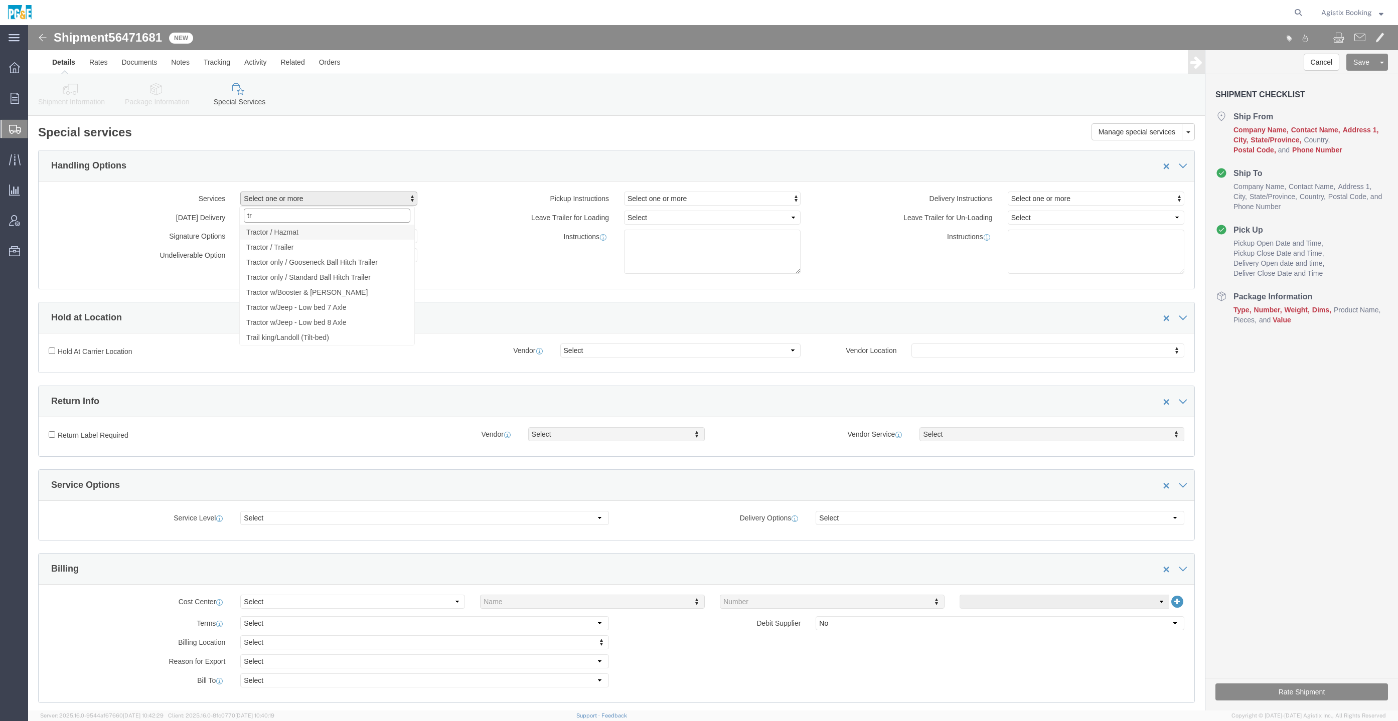
click input "tr"
type input "fork"
click label "Instructions"
click link "Orders"
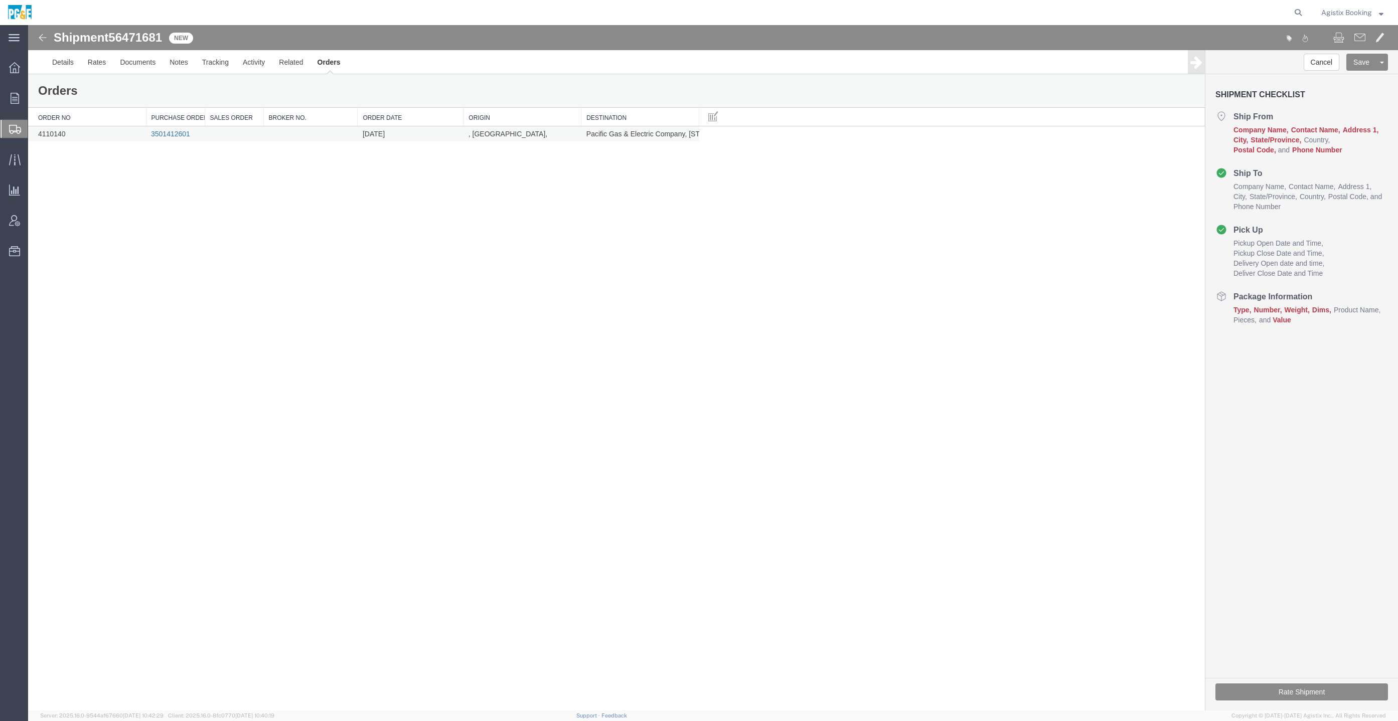
click at [178, 133] on link "3501412601" at bounding box center [170, 134] width 39 height 8
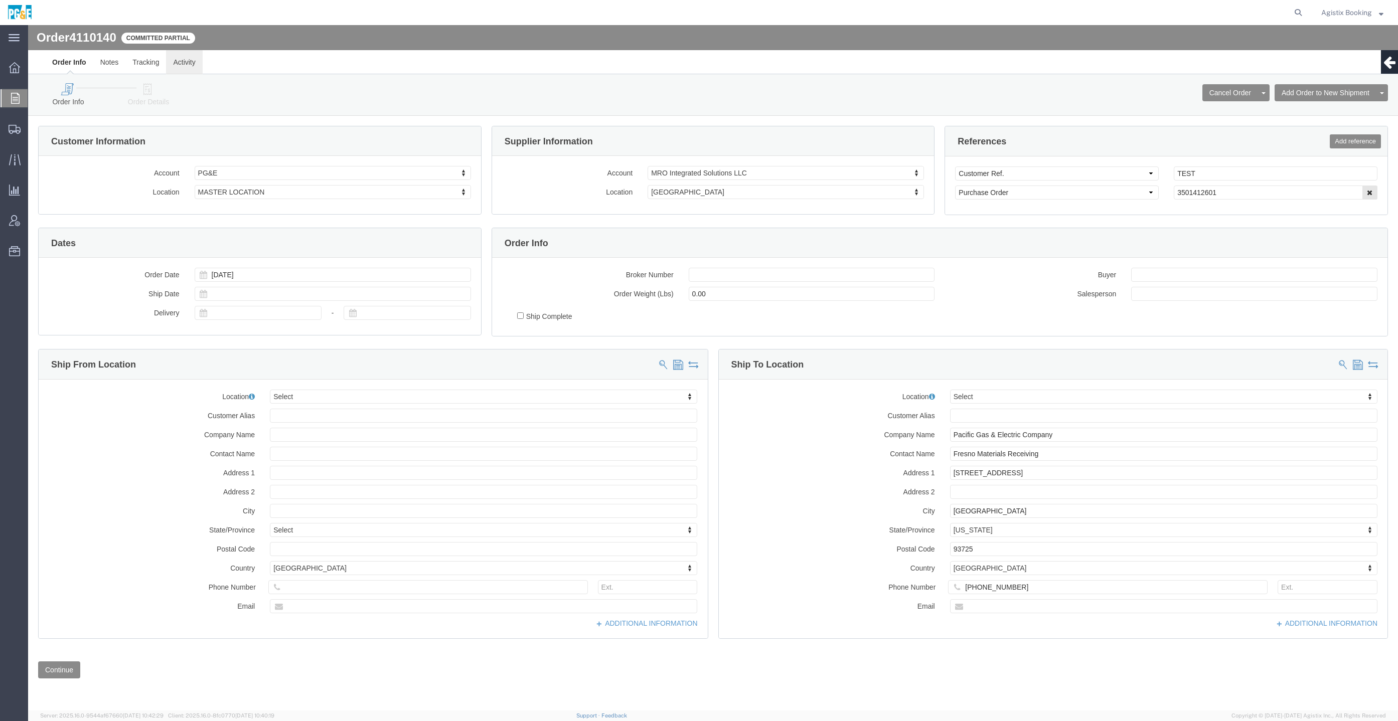
click link "Activity"
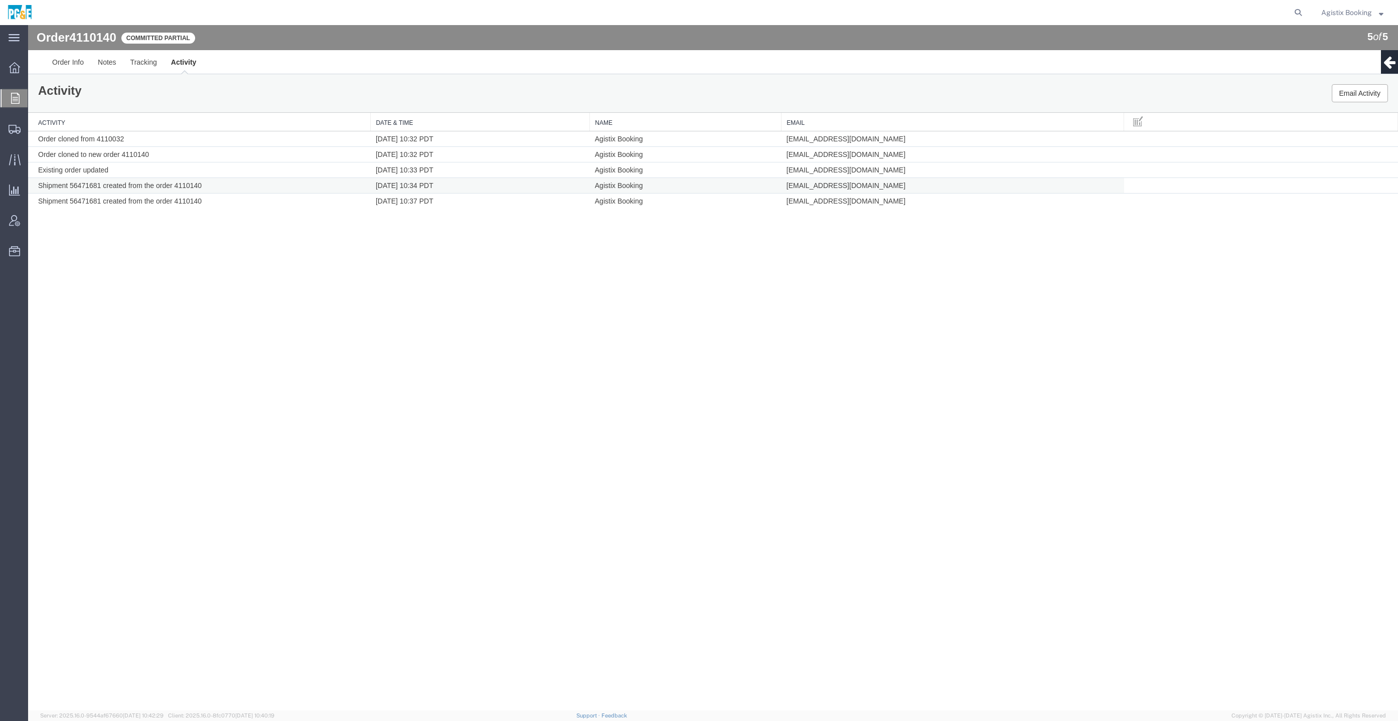
click at [93, 185] on td "Shipment 56471681 created from the order 4110140" at bounding box center [199, 186] width 343 height 16
copy td "56471681"
click at [758, 263] on div "Order 4110140 5 of 5 Committed partial Order Info Notes Tracking Activity From …" at bounding box center [713, 368] width 1370 height 686
click at [43, 58] on div "Order Info Notes Tracking Activity From () United States To Pacific Gas & Elect…" at bounding box center [713, 62] width 1370 height 24
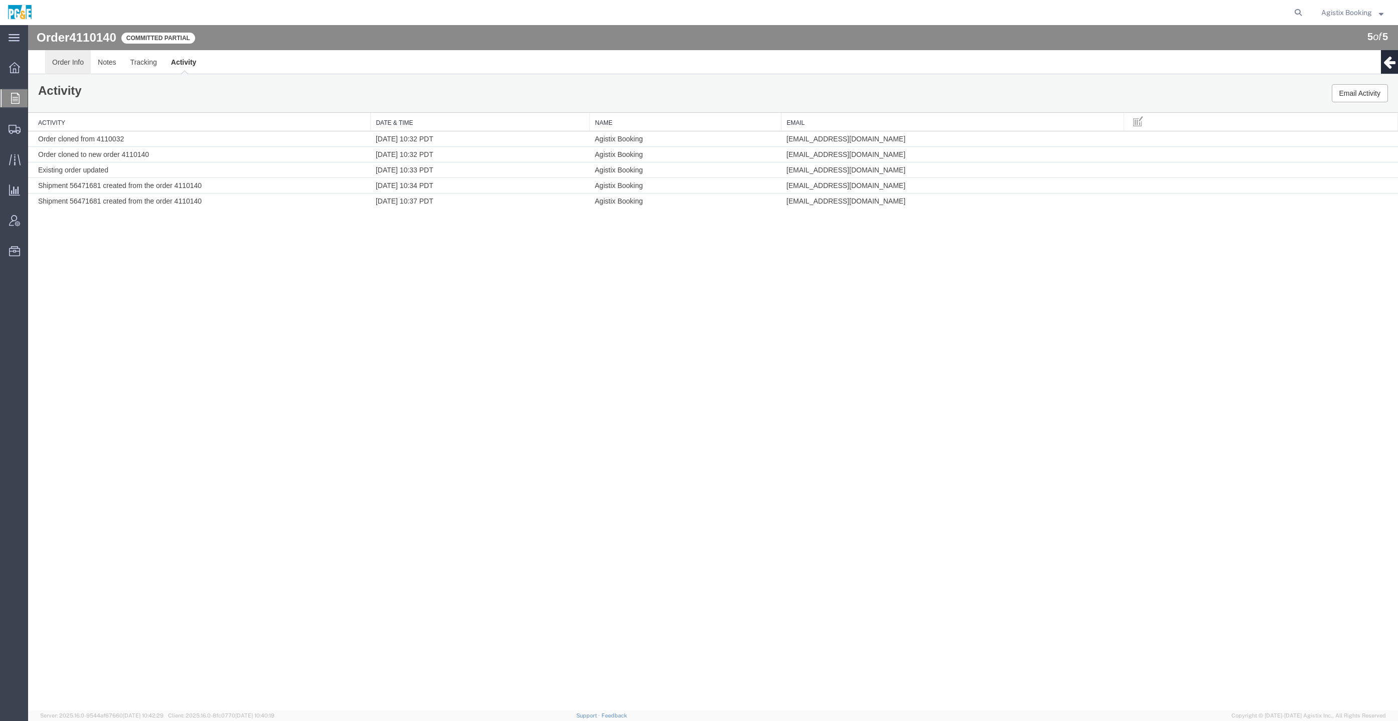
click at [62, 60] on link "Order Info" at bounding box center [68, 62] width 46 height 24
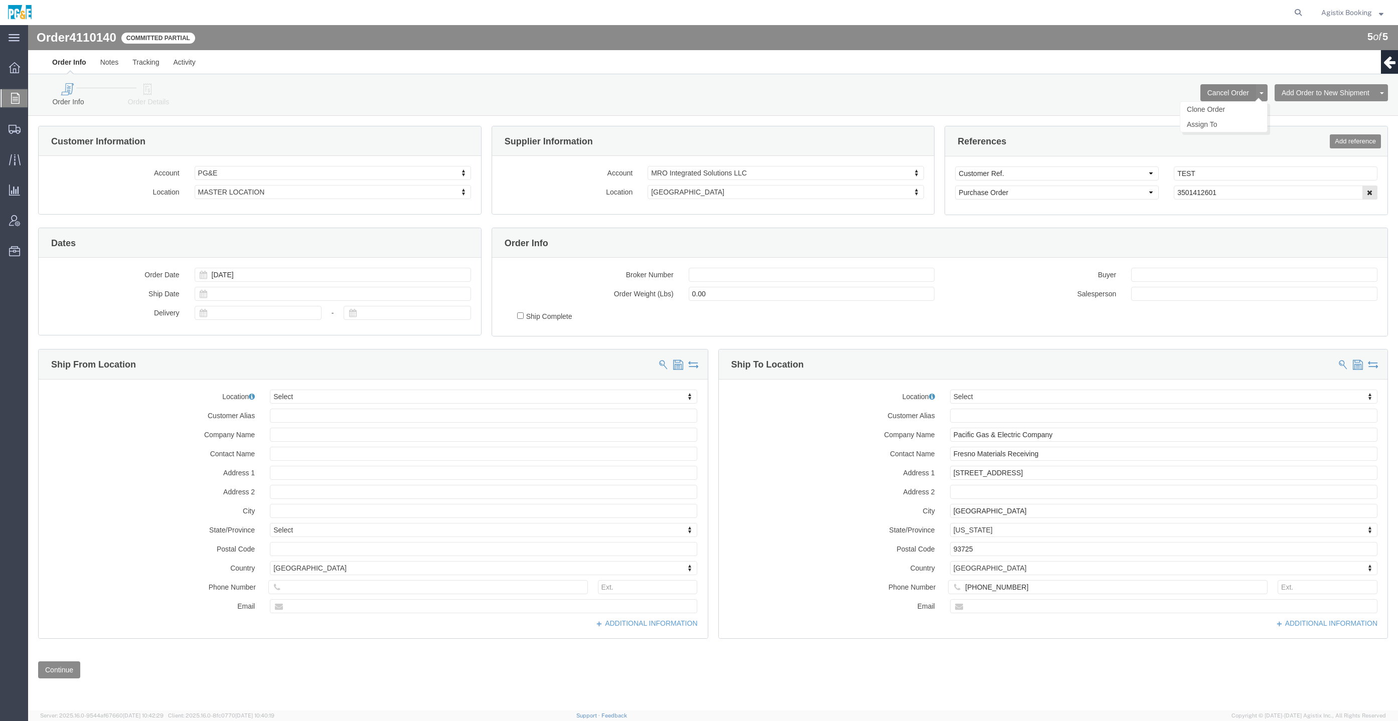
click button "Cancel Order"
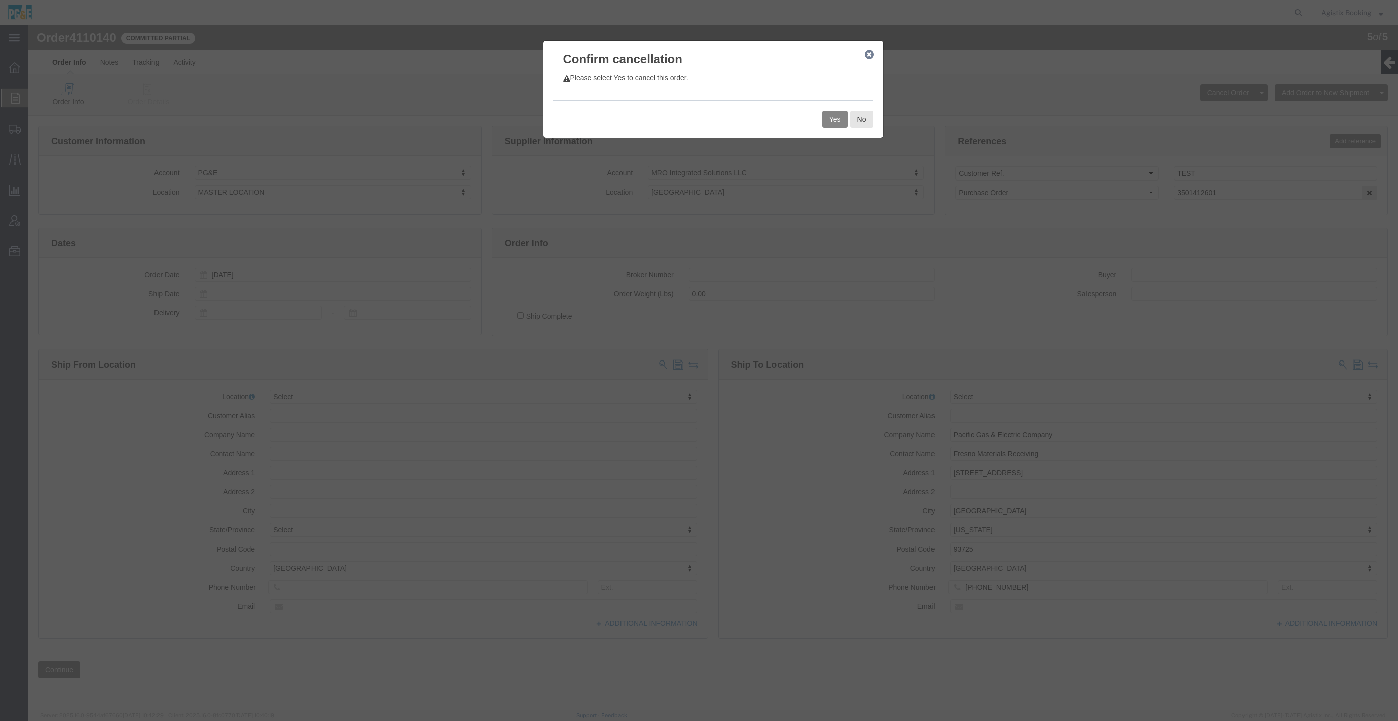
click button "Yes"
